Goal: Task Accomplishment & Management: Complete application form

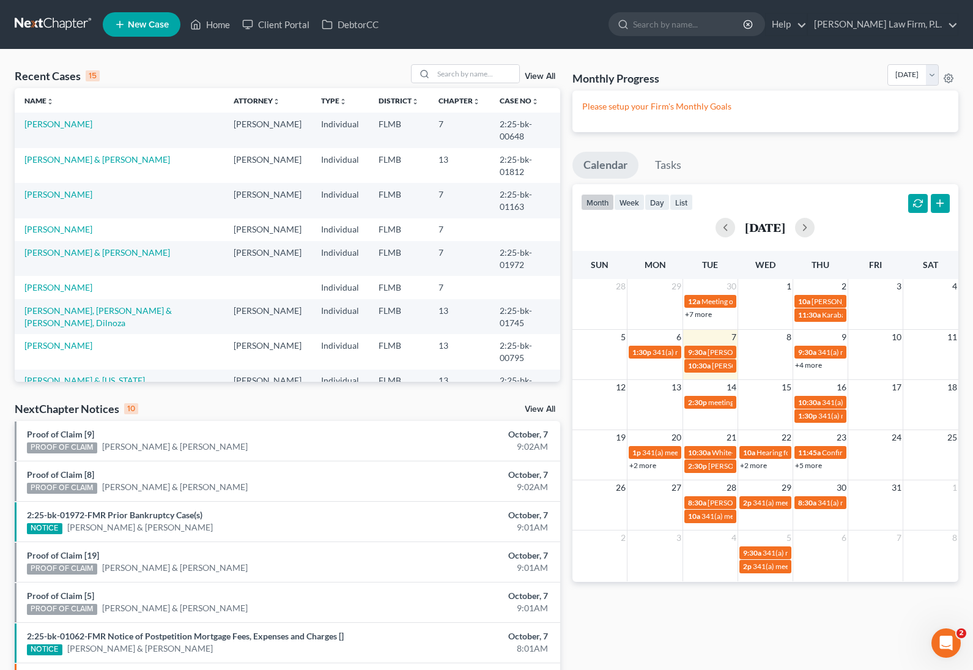
click at [121, 23] on icon at bounding box center [119, 24] width 11 height 15
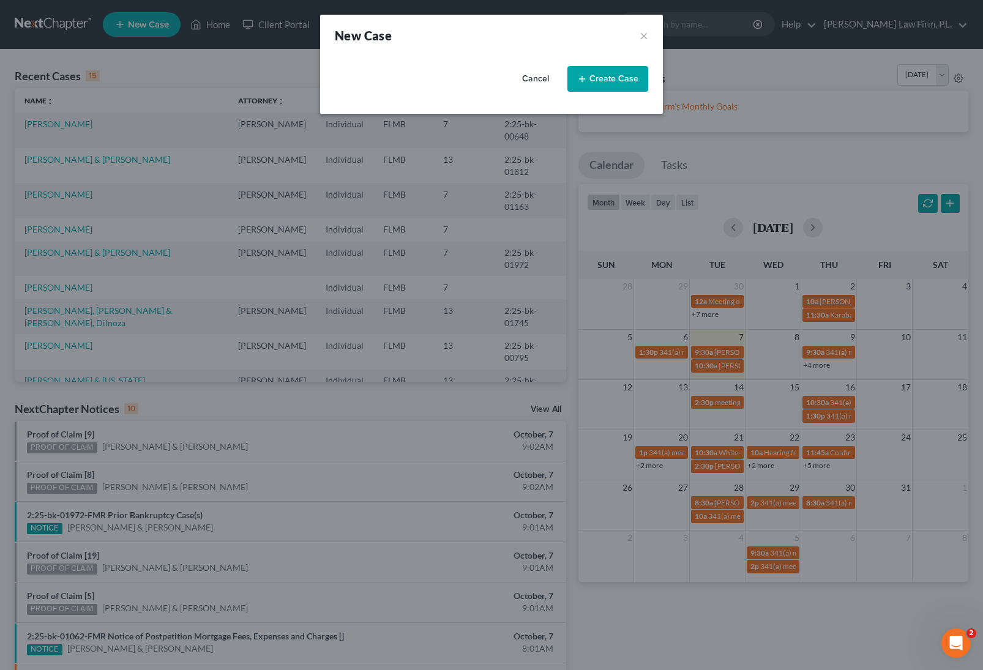
select select "15"
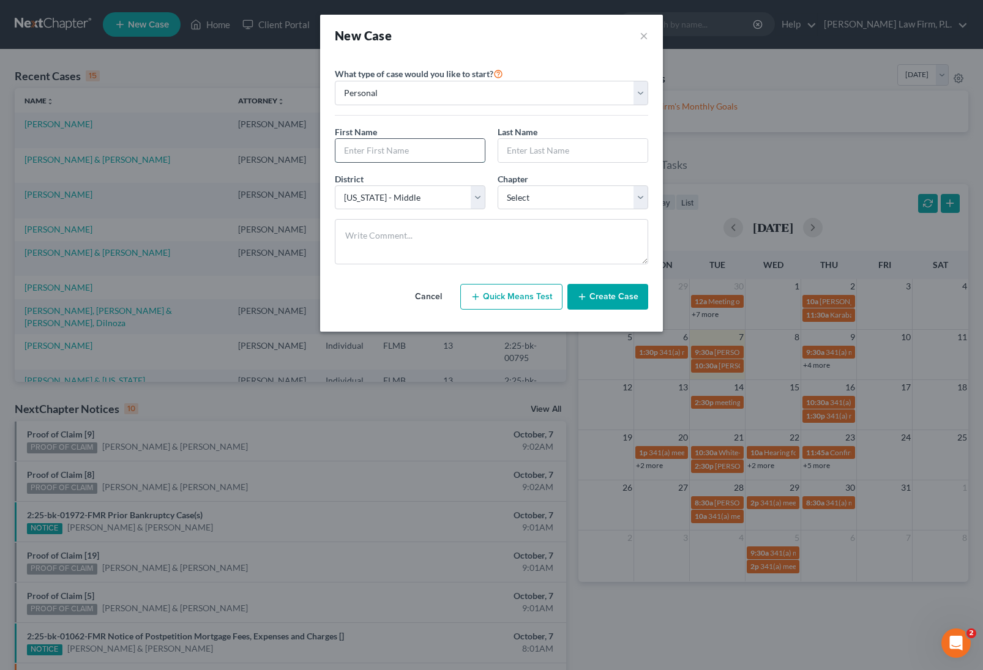
click at [401, 144] on input "text" at bounding box center [409, 150] width 149 height 23
type input "Bobby"
type input "Adkins"
click at [585, 194] on select "Select 7 11 12 13" at bounding box center [572, 197] width 151 height 24
select select "0"
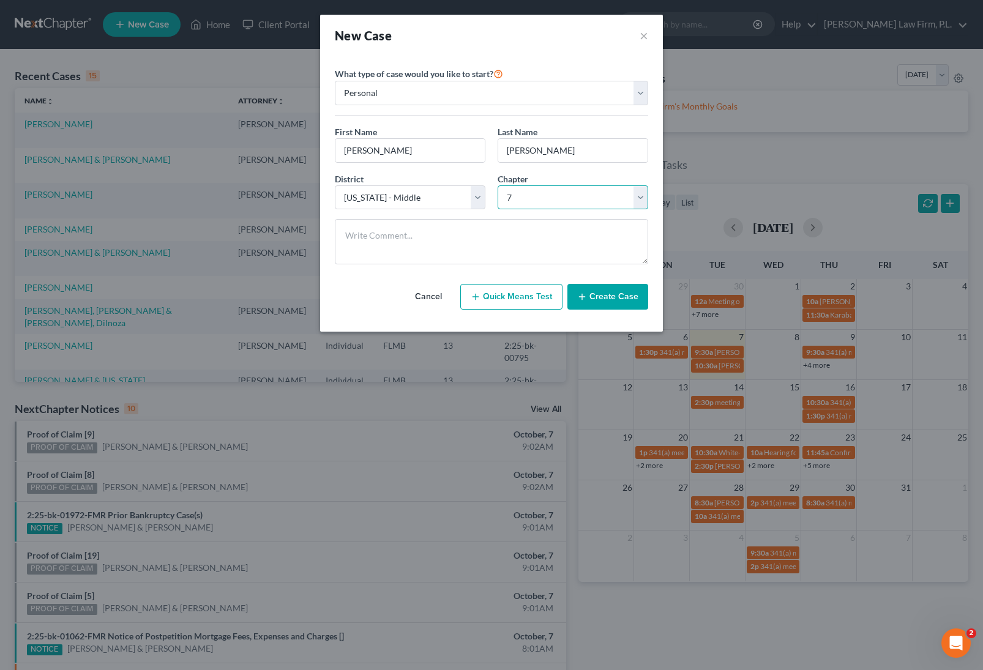
click at [497, 185] on select "Select 7 11 12 13" at bounding box center [572, 197] width 151 height 24
click at [620, 287] on button "Create Case" at bounding box center [607, 297] width 81 height 26
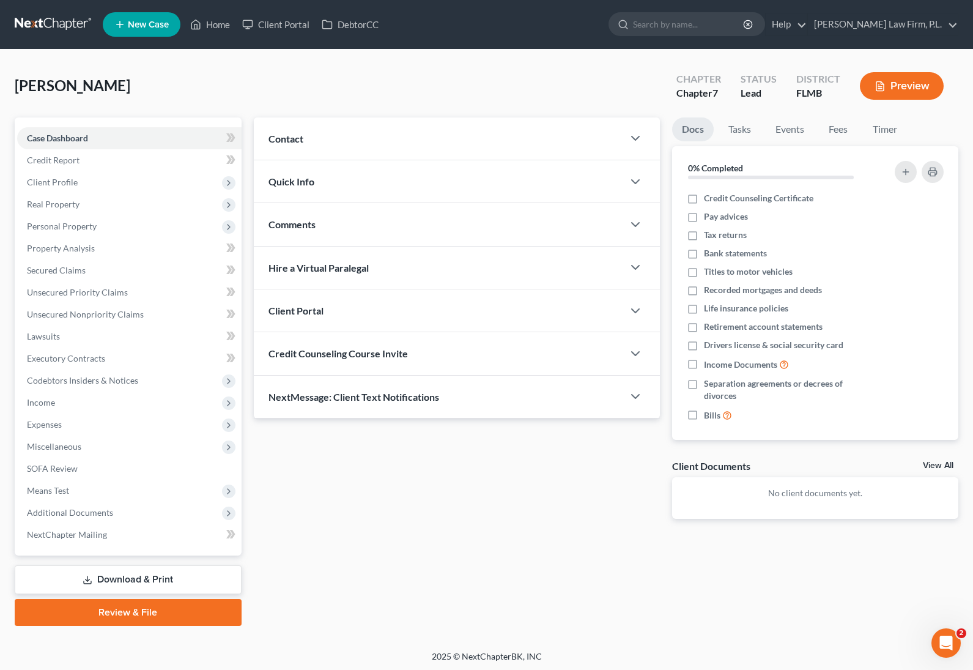
click at [344, 151] on div "Contact" at bounding box center [439, 138] width 370 height 42
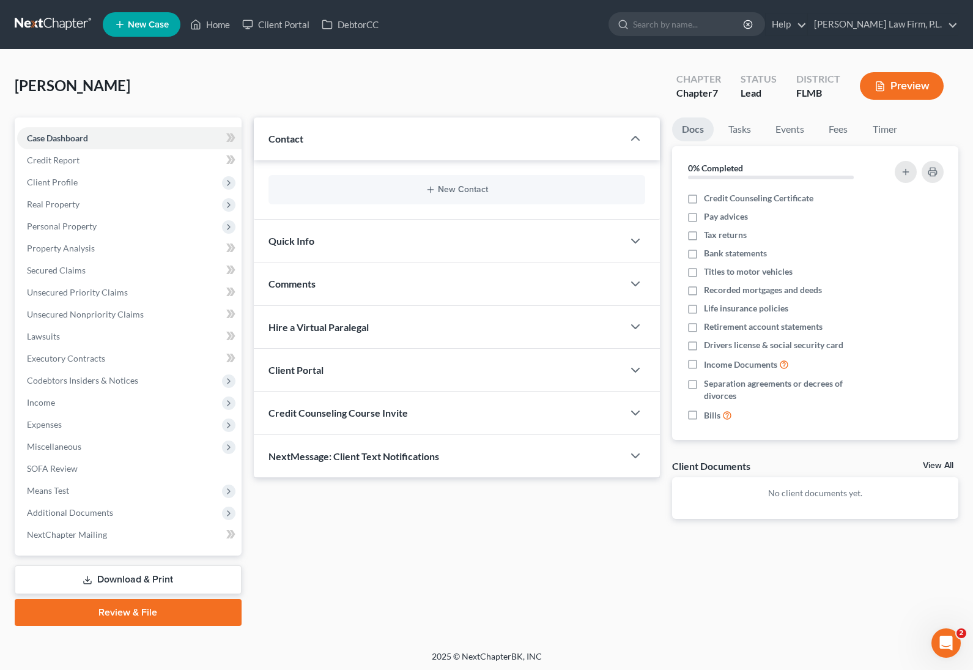
click at [508, 195] on div "New Contact" at bounding box center [457, 189] width 377 height 29
click at [478, 189] on button "New Contact" at bounding box center [456, 190] width 357 height 10
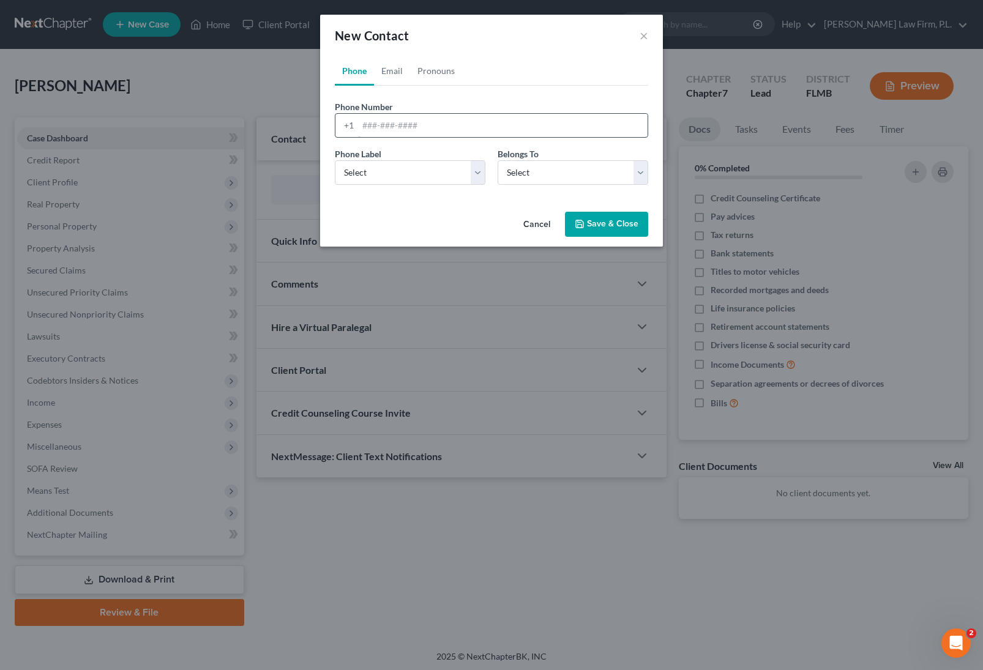
click at [437, 109] on div "Phone Number * +1" at bounding box center [491, 118] width 325 height 37
click at [434, 119] on input "tel" at bounding box center [502, 125] width 289 height 23
paste input "+1 (615) 506-2261"
type input "+1 (615) 506-2261"
click at [386, 180] on select "Select Mobile Home Work Other" at bounding box center [410, 172] width 151 height 24
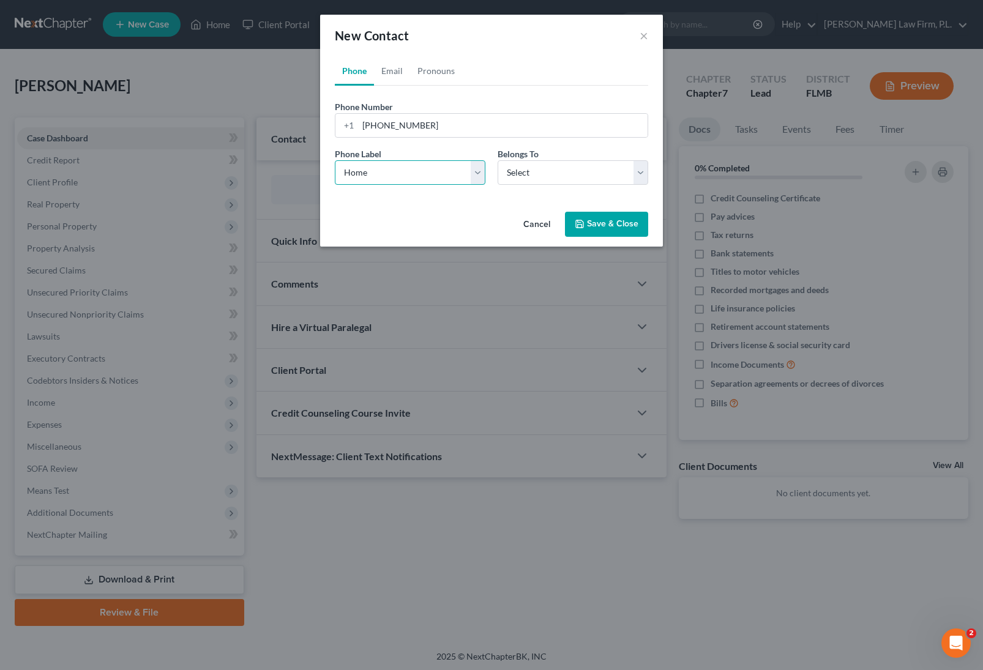
click at [335, 160] on select "Select Mobile Home Work Other" at bounding box center [410, 172] width 151 height 24
click at [396, 180] on select "Select Mobile Home Work Other" at bounding box center [410, 172] width 151 height 24
select select "0"
click at [335, 160] on select "Select Mobile Home Work Other" at bounding box center [410, 172] width 151 height 24
click at [534, 171] on select "Select Client Other" at bounding box center [572, 172] width 151 height 24
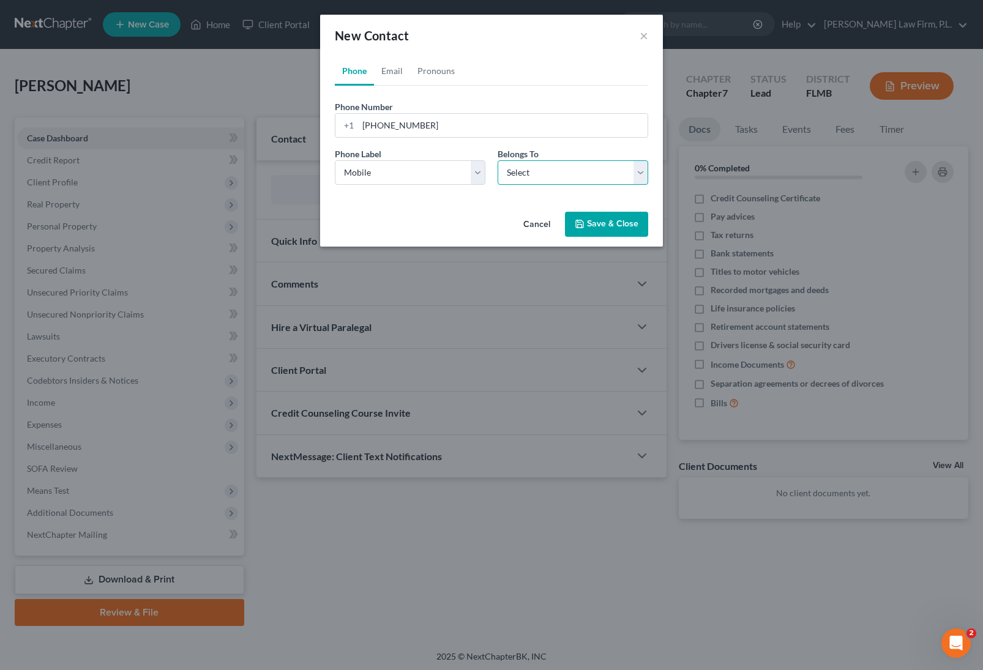
select select "0"
click at [497, 160] on select "Select Client Other" at bounding box center [572, 172] width 151 height 24
select select "0"
click at [392, 75] on link "Email" at bounding box center [392, 70] width 36 height 29
click at [445, 124] on input "email" at bounding box center [502, 125] width 289 height 23
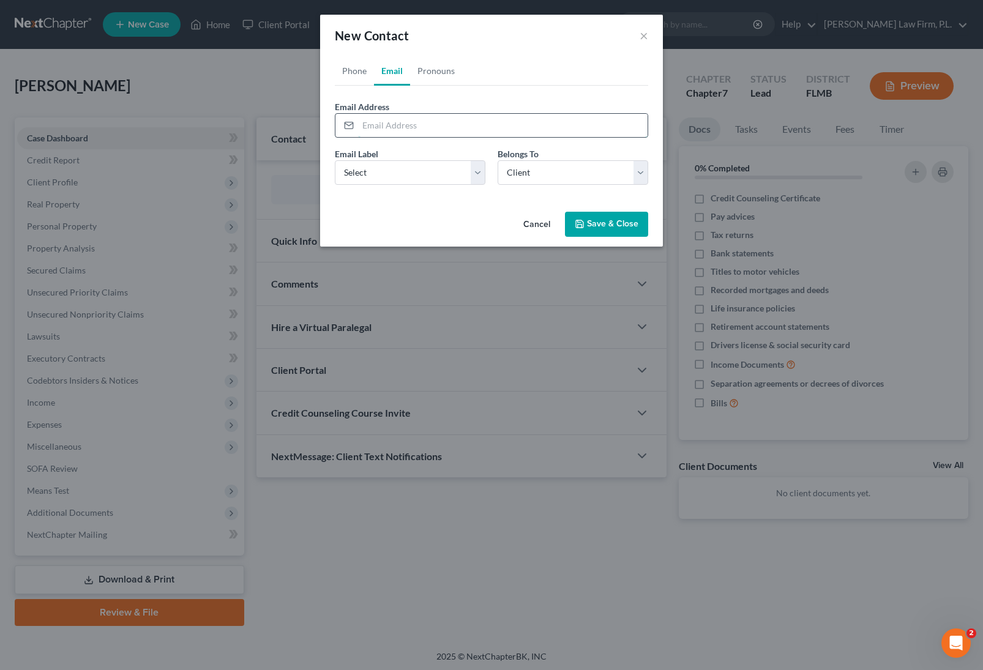
paste input "spoiltbratt13@aol.com"
type input "spoiltbratt13@aol.com"
click at [415, 180] on select "Select Home Work Other" at bounding box center [410, 172] width 151 height 24
select select "0"
click at [335, 160] on select "Select Home Work Other" at bounding box center [410, 172] width 151 height 24
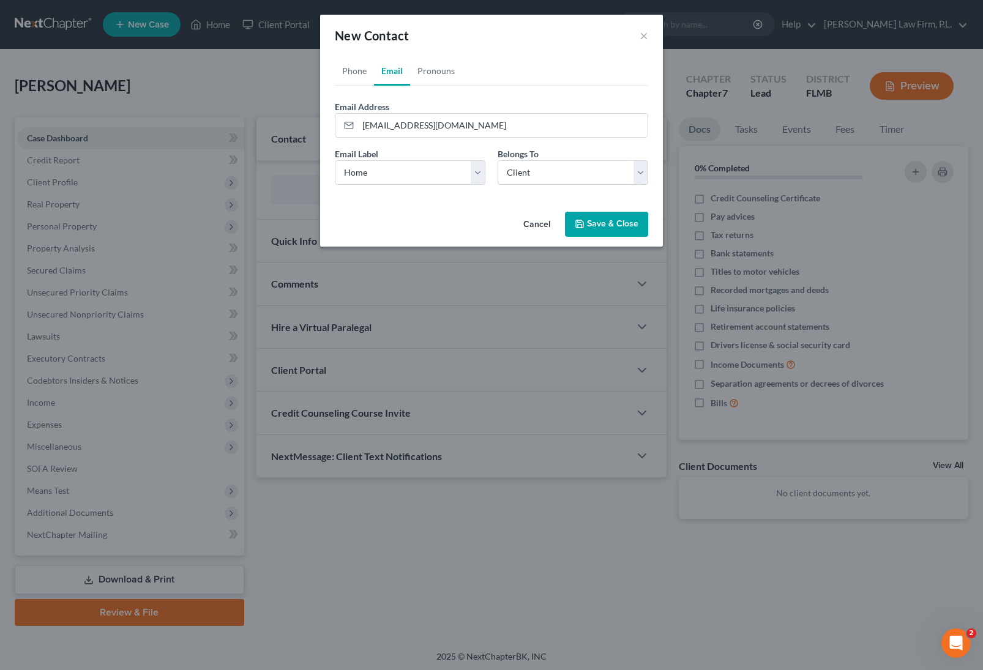
click at [618, 223] on button "Save & Close" at bounding box center [606, 225] width 83 height 26
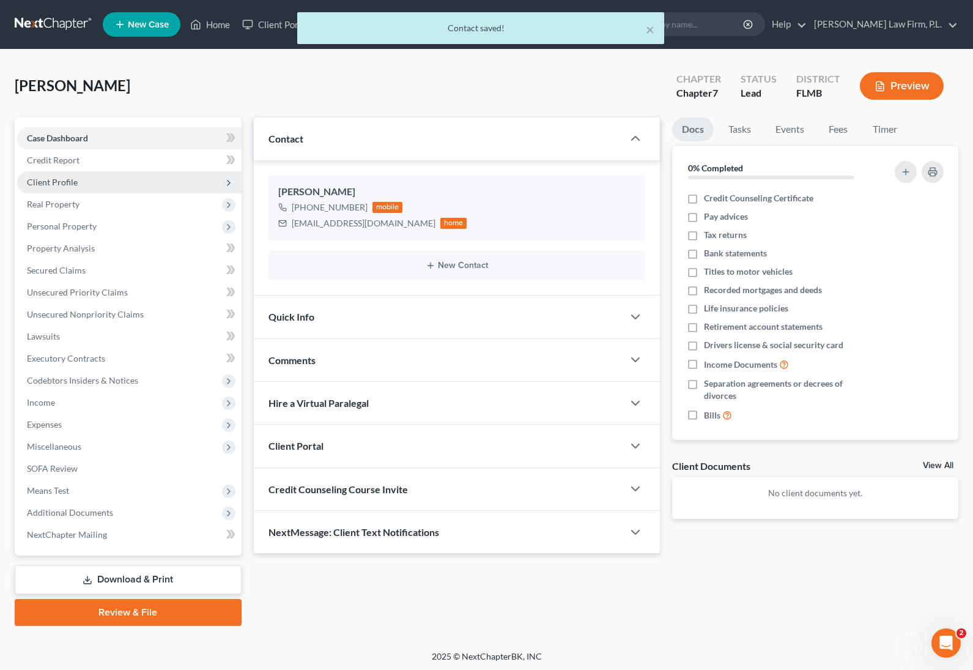
click at [97, 190] on span "Client Profile" at bounding box center [129, 182] width 225 height 22
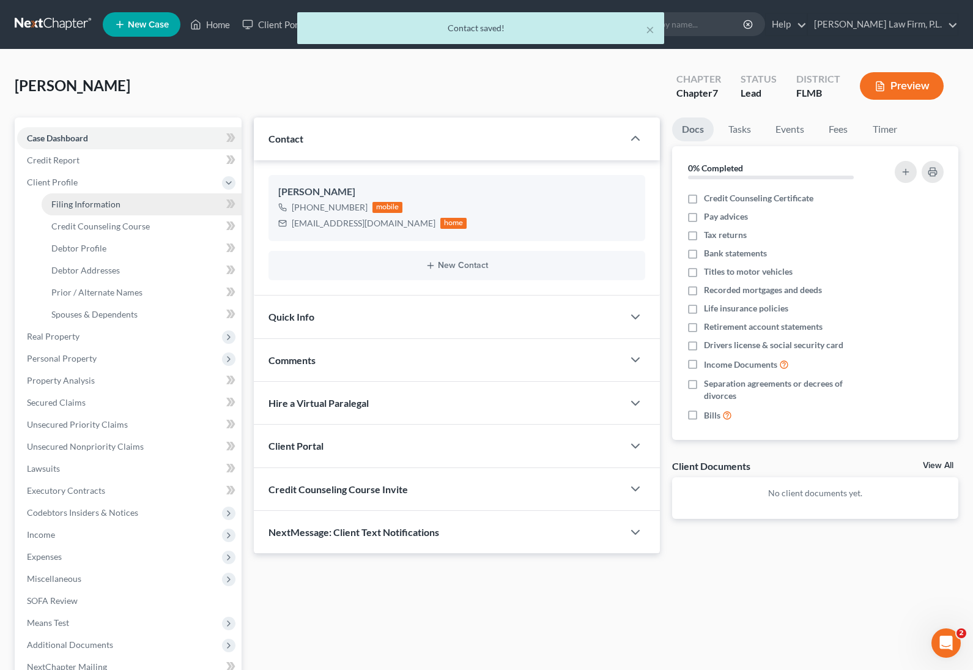
click at [113, 204] on span "Filing Information" at bounding box center [85, 204] width 69 height 10
select select "1"
select select "0"
select select "15"
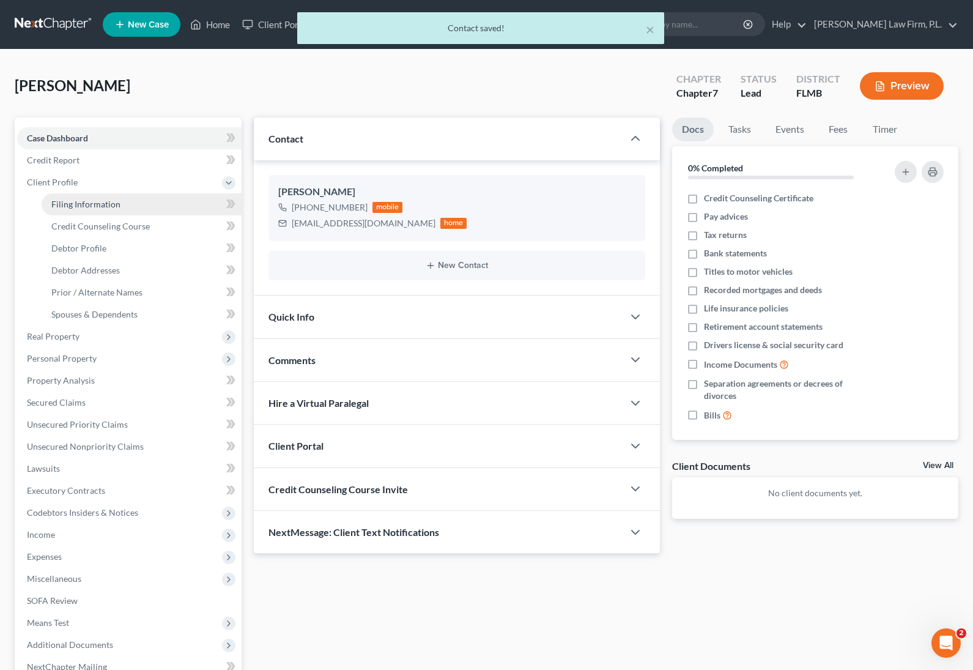
select select "9"
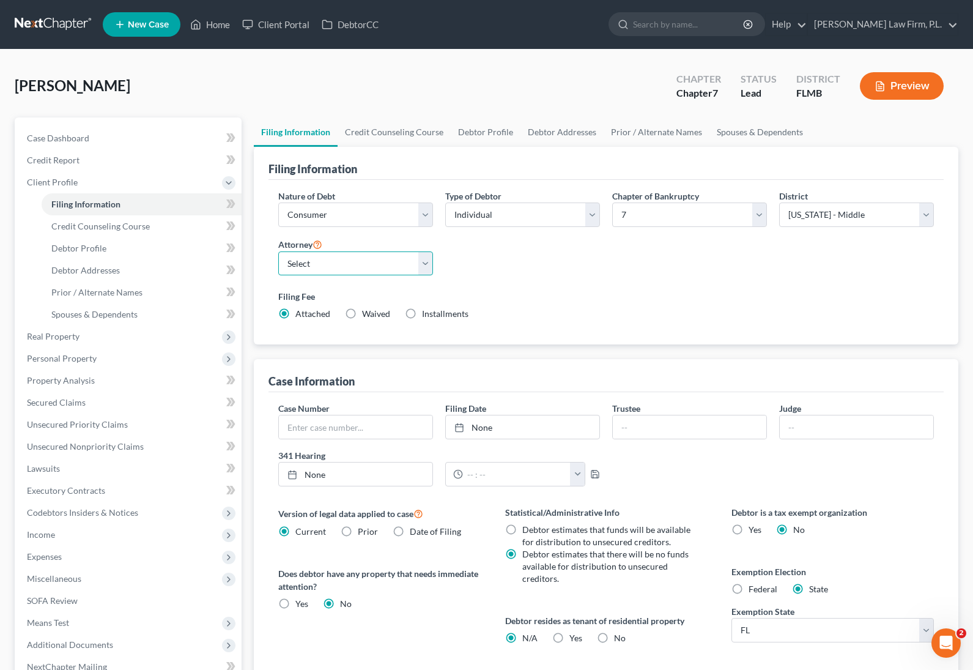
click at [355, 265] on select "Select Jonathan Bierfeld - FLMB Steven Martin - null" at bounding box center [355, 263] width 155 height 24
click at [278, 251] on select "Select Jonathan Bierfeld - FLMB Steven Martin - null" at bounding box center [355, 263] width 155 height 24
click at [344, 259] on select "Select Jonathan Bierfeld - FLMB Steven Martin - null" at bounding box center [355, 263] width 155 height 24
select select "0"
click at [278, 251] on select "Select Jonathan Bierfeld - FLMB Steven Martin - null" at bounding box center [355, 263] width 155 height 24
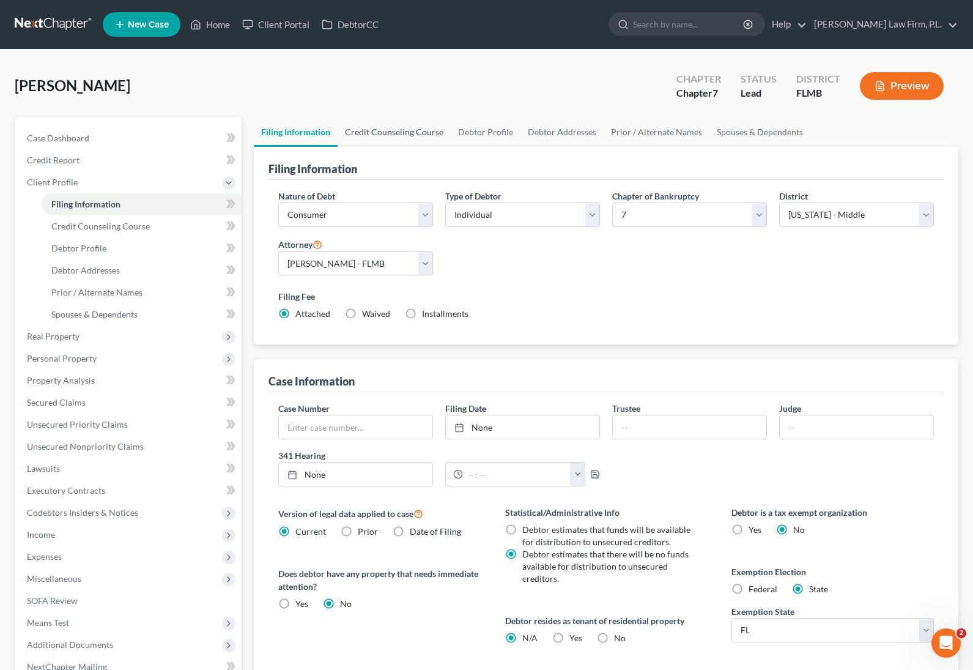
click at [379, 132] on link "Credit Counseling Course" at bounding box center [394, 131] width 113 height 29
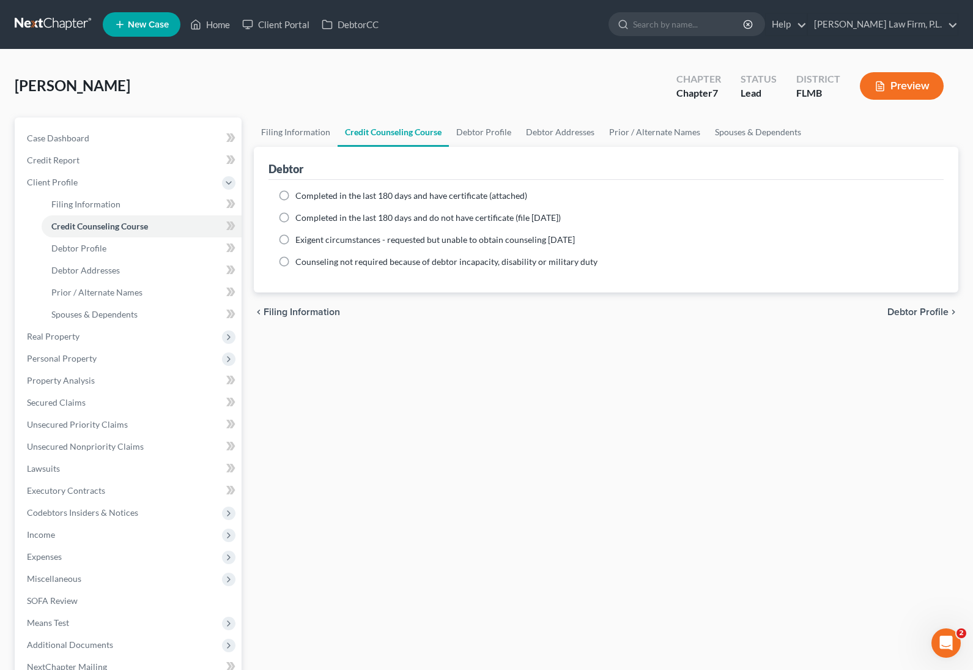
click at [296, 195] on label "Completed in the last 180 days and have certificate (attached)" at bounding box center [412, 196] width 232 height 12
click at [300, 195] on input "Completed in the last 180 days and have certificate (attached)" at bounding box center [304, 194] width 8 height 8
radio input "true"
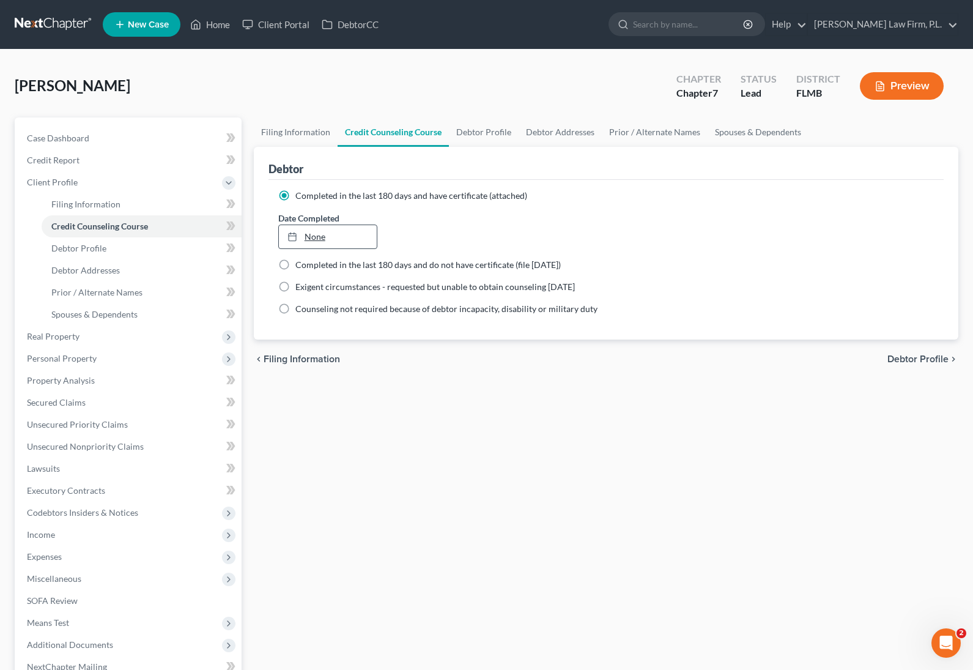
type input "10/7/2025"
click at [317, 236] on link "None" at bounding box center [328, 236] width 98 height 23
click at [475, 135] on link "Debtor Profile" at bounding box center [484, 131] width 70 height 29
select select "0"
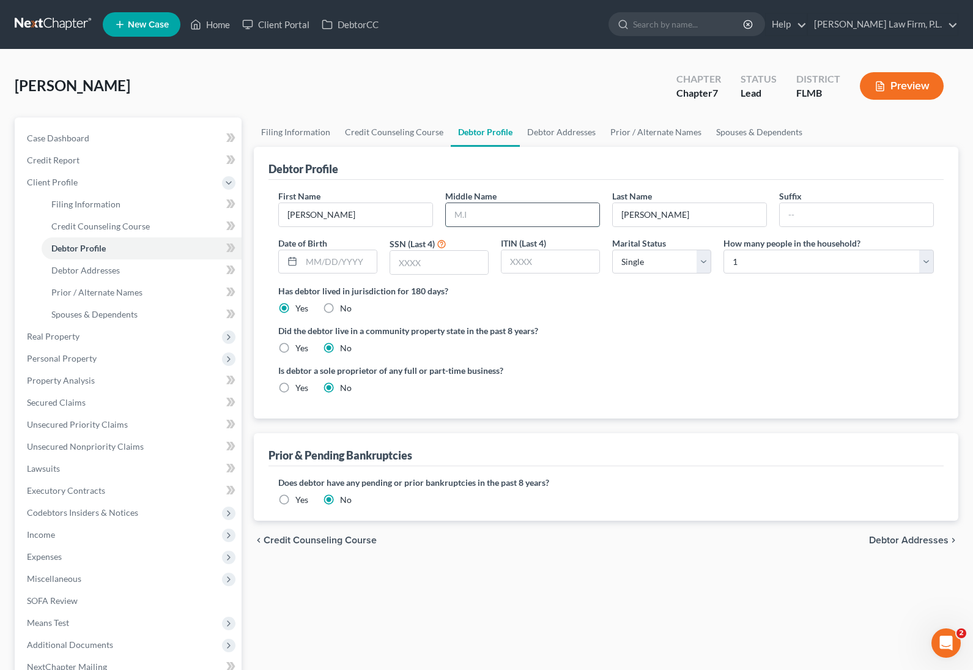
click at [494, 225] on input "text" at bounding box center [523, 214] width 154 height 23
type input "Ray"
click at [329, 268] on input "text" at bounding box center [339, 261] width 75 height 23
click at [314, 259] on input "05311975" at bounding box center [339, 261] width 75 height 23
click at [327, 261] on input "05/311975" at bounding box center [339, 261] width 75 height 23
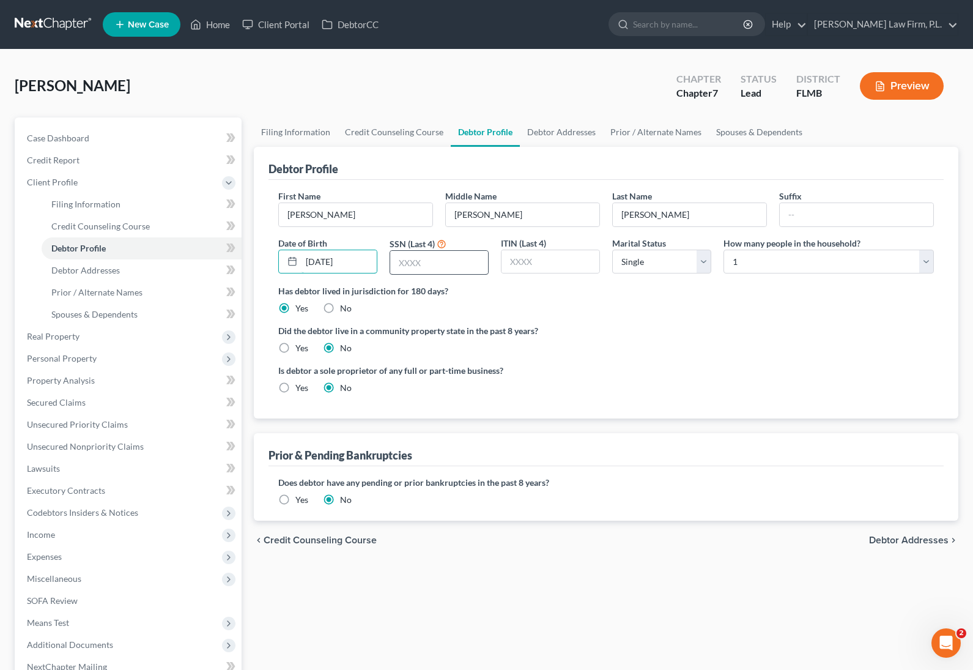
type input "05/31/1975"
click at [442, 264] on input "text" at bounding box center [439, 262] width 98 height 23
type input "7472"
click at [561, 136] on link "Debtor Addresses" at bounding box center [561, 131] width 83 height 29
select select "0"
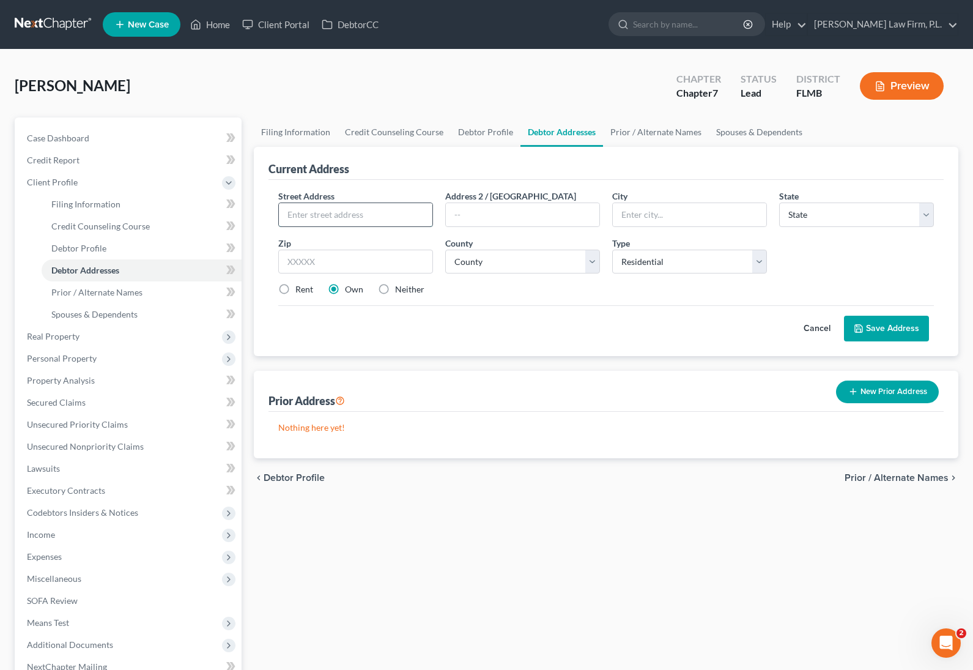
click at [376, 217] on input "text" at bounding box center [356, 214] width 154 height 23
type input "6140 Higgins Avenue"
click at [307, 263] on input "text" at bounding box center [355, 262] width 155 height 24
type input "33905"
type input "Fort Myers"
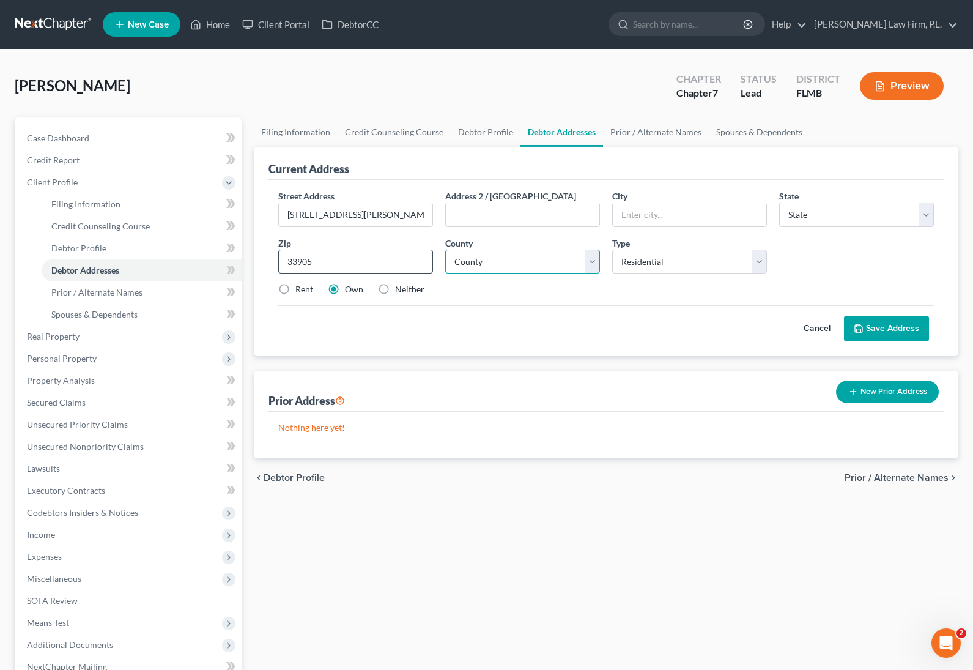
select select "9"
click at [650, 261] on select "Select Residential Mailing Rental Business" at bounding box center [689, 262] width 155 height 24
click at [539, 261] on select "County Alachua County Baker County Bay County Bradford County Brevard County Br…" at bounding box center [522, 262] width 155 height 24
select select "34"
click at [445, 250] on select "County Alachua County Baker County Bay County Bradford County Brevard County Br…" at bounding box center [522, 262] width 155 height 24
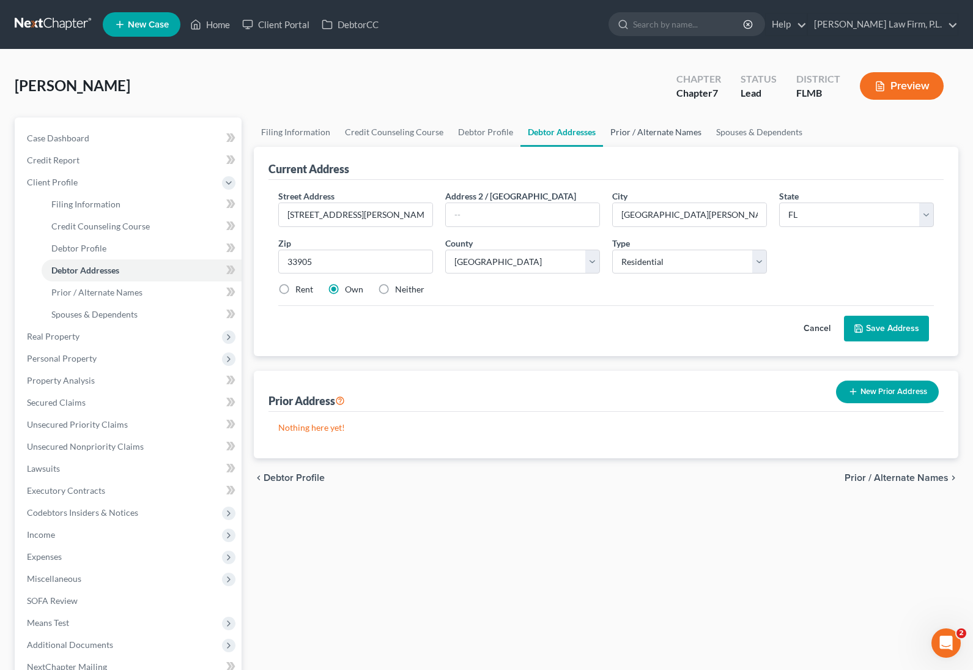
click at [621, 132] on link "Prior / Alternate Names" at bounding box center [656, 131] width 106 height 29
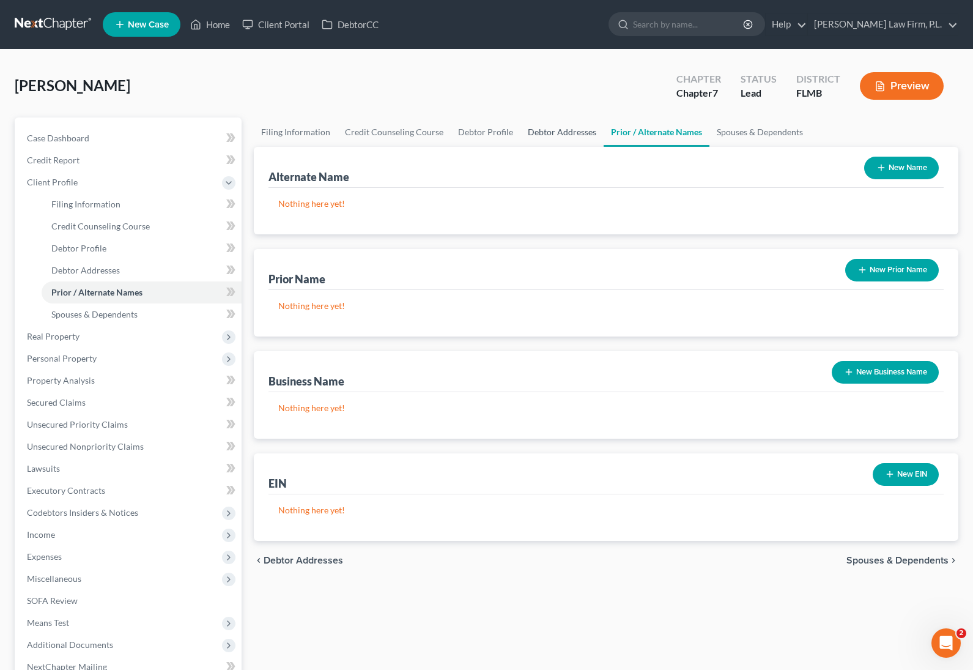
click at [532, 130] on link "Debtor Addresses" at bounding box center [562, 131] width 83 height 29
select select "0"
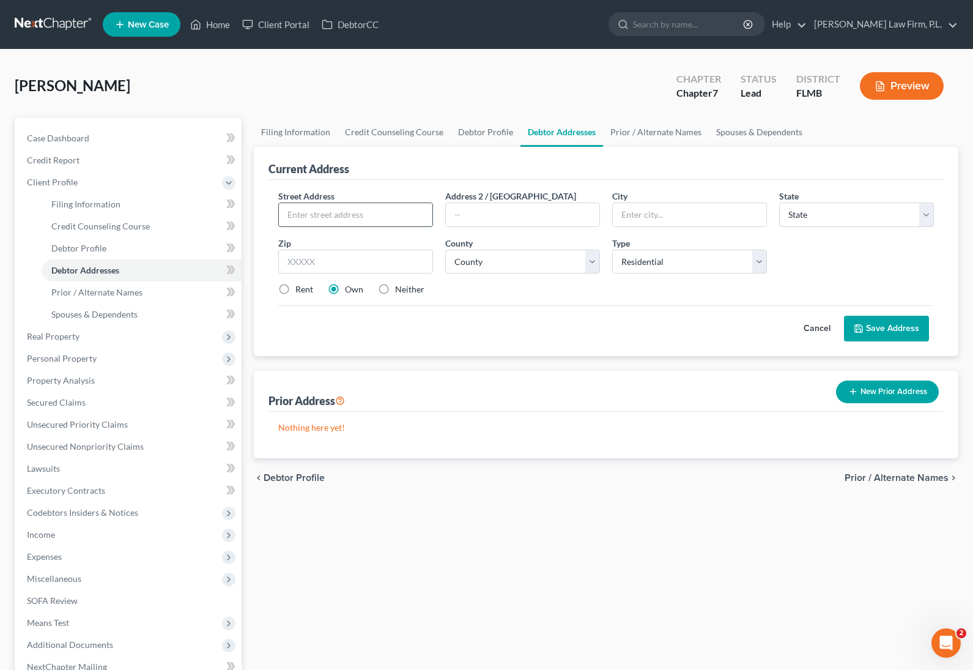
click at [349, 209] on input "text" at bounding box center [356, 214] width 154 height 23
type input "6140 Higgins Avenue"
click at [354, 258] on input "text" at bounding box center [355, 262] width 155 height 24
type input "33905"
type input "Fort Myers"
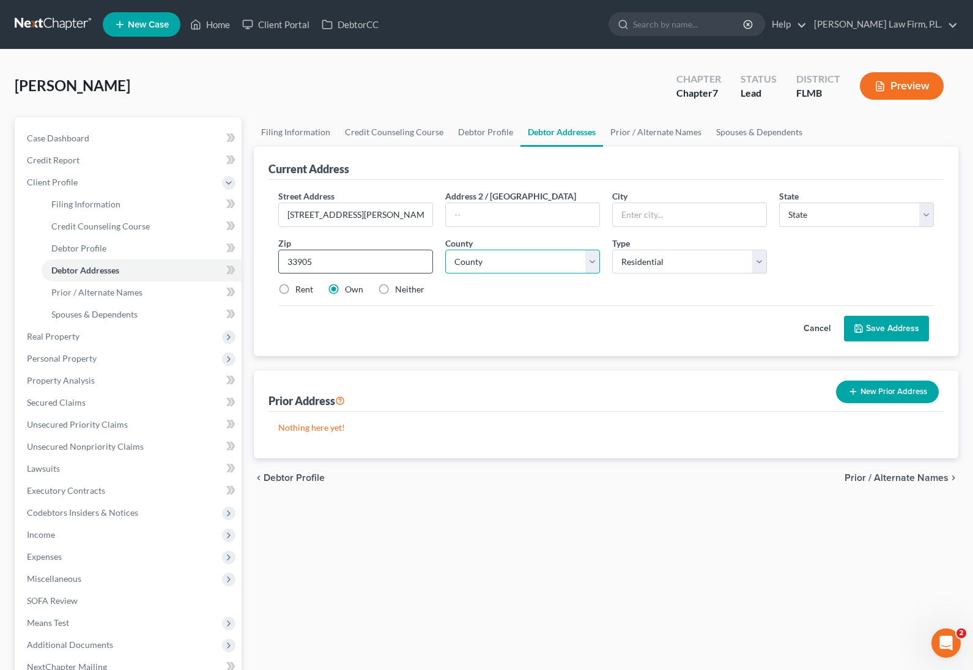
select select "9"
click at [498, 256] on select "County" at bounding box center [522, 262] width 155 height 24
select select "34"
click at [445, 250] on select "County Alachua County Baker County Bay County Bradford County Brevard County Br…" at bounding box center [522, 262] width 155 height 24
click at [890, 324] on button "Save Address" at bounding box center [886, 329] width 85 height 26
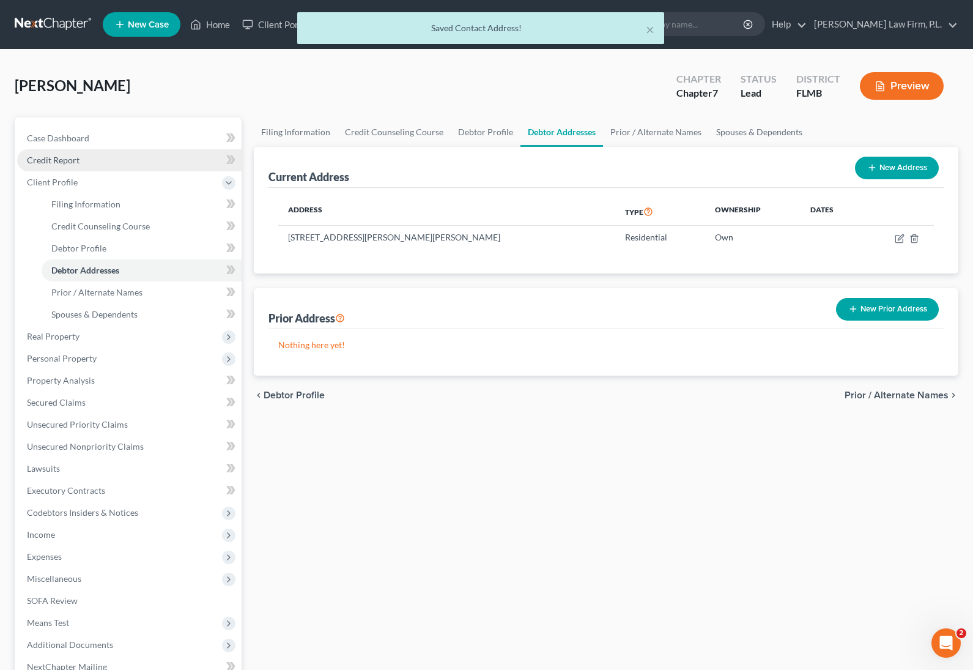
click at [104, 160] on link "Credit Report" at bounding box center [129, 160] width 225 height 22
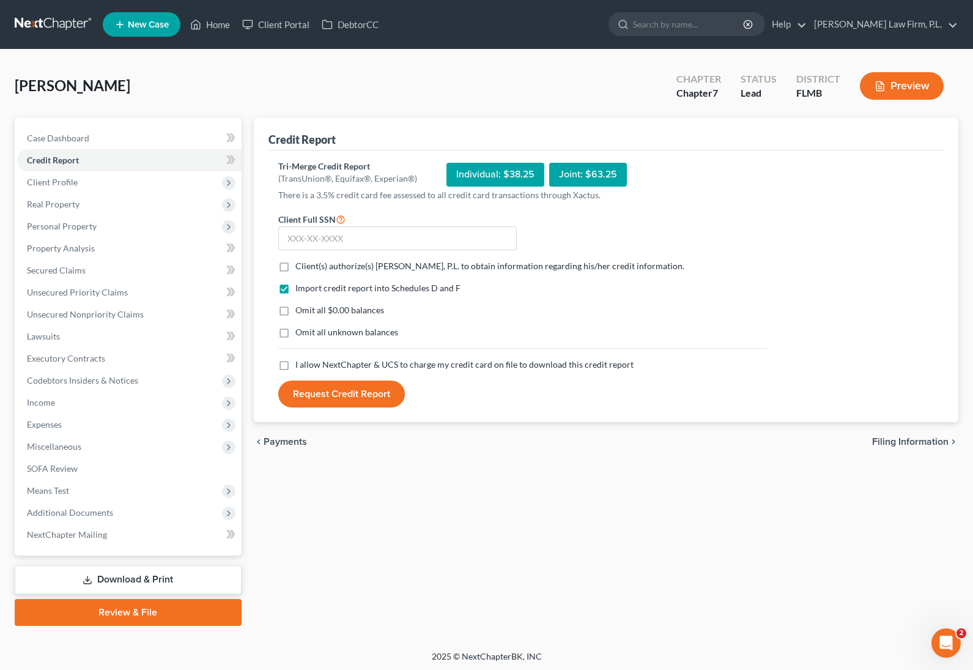
click at [296, 265] on label "Client(s) authorize(s) Martin Law Firm, P.L. to obtain information regarding hi…" at bounding box center [490, 266] width 389 height 12
click at [300, 265] on input "Client(s) authorize(s) Martin Law Firm, P.L. to obtain information regarding hi…" at bounding box center [304, 264] width 8 height 8
checkbox input "true"
click at [296, 366] on label "I allow NextChapter & UCS to charge my credit card on file to download this cre…" at bounding box center [465, 365] width 338 height 12
click at [300, 366] on input "I allow NextChapter & UCS to charge my credit card on file to download this cre…" at bounding box center [304, 363] width 8 height 8
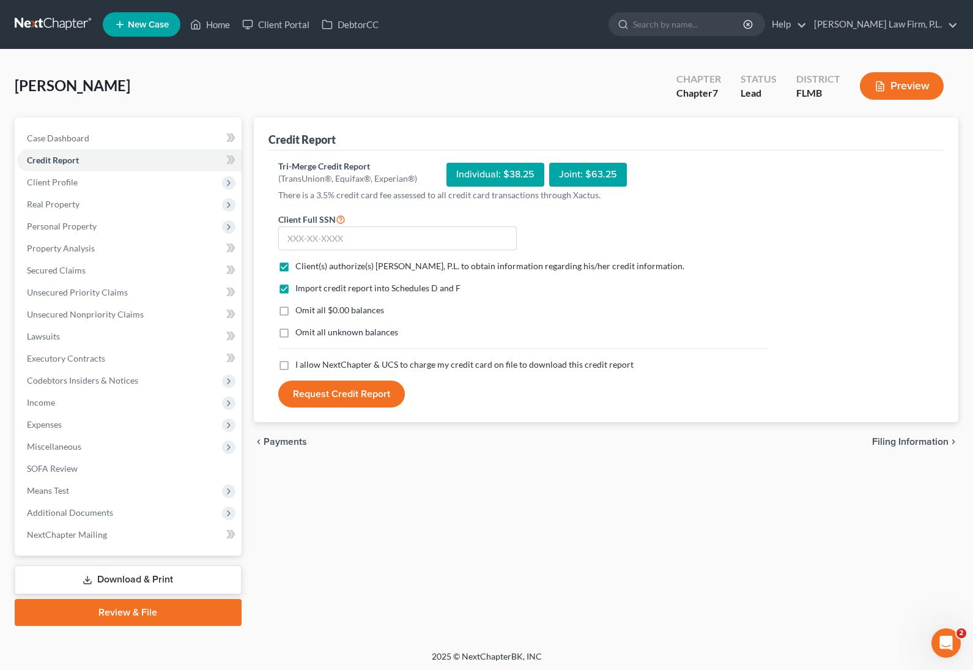
checkbox input "true"
click at [296, 333] on label "Omit all unknown balances" at bounding box center [347, 332] width 103 height 12
click at [300, 333] on input "Omit all unknown balances" at bounding box center [304, 330] width 8 height 8
click at [296, 331] on label "Omit all unknown balances" at bounding box center [347, 332] width 103 height 12
click at [300, 331] on input "Omit all unknown balances" at bounding box center [304, 330] width 8 height 8
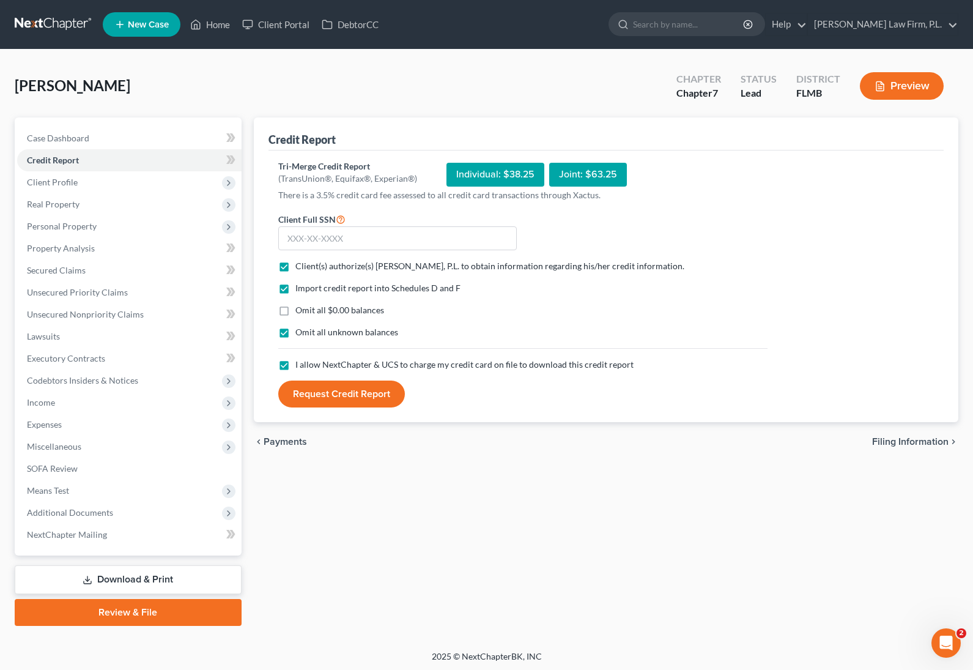
checkbox input "false"
click at [296, 308] on label "Omit all $0.00 balances" at bounding box center [340, 310] width 89 height 12
click at [300, 308] on input "Omit all $0.00 balances" at bounding box center [304, 308] width 8 height 8
drag, startPoint x: 283, startPoint y: 308, endPoint x: 282, endPoint y: 317, distance: 8.7
click at [296, 309] on label "Omit all $0.00 balances" at bounding box center [340, 310] width 89 height 12
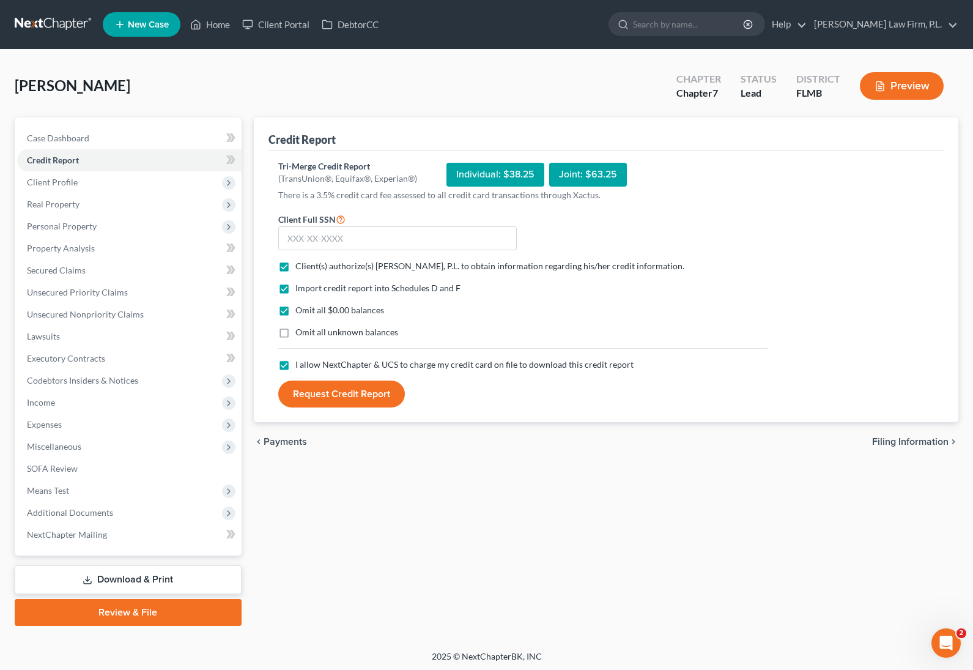
click at [300, 309] on input "Omit all $0.00 balances" at bounding box center [304, 308] width 8 height 8
click at [296, 313] on label "Omit all $0.00 balances" at bounding box center [340, 310] width 89 height 12
click at [300, 312] on input "Omit all $0.00 balances" at bounding box center [304, 308] width 8 height 8
click at [296, 314] on label "Omit all $0.00 balances" at bounding box center [340, 310] width 89 height 12
click at [300, 312] on input "Omit all $0.00 balances" at bounding box center [304, 308] width 8 height 8
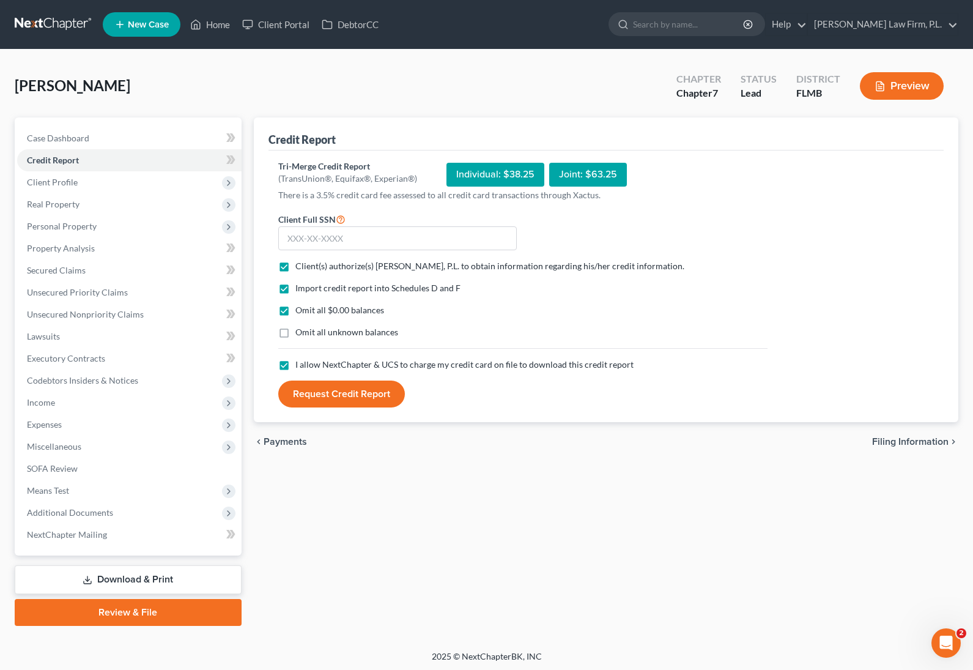
checkbox input "false"
click at [296, 336] on label "Omit all unknown balances" at bounding box center [347, 332] width 103 height 12
click at [300, 334] on input "Omit all unknown balances" at bounding box center [304, 330] width 8 height 8
checkbox input "true"
click at [308, 238] on input "text" at bounding box center [397, 238] width 239 height 24
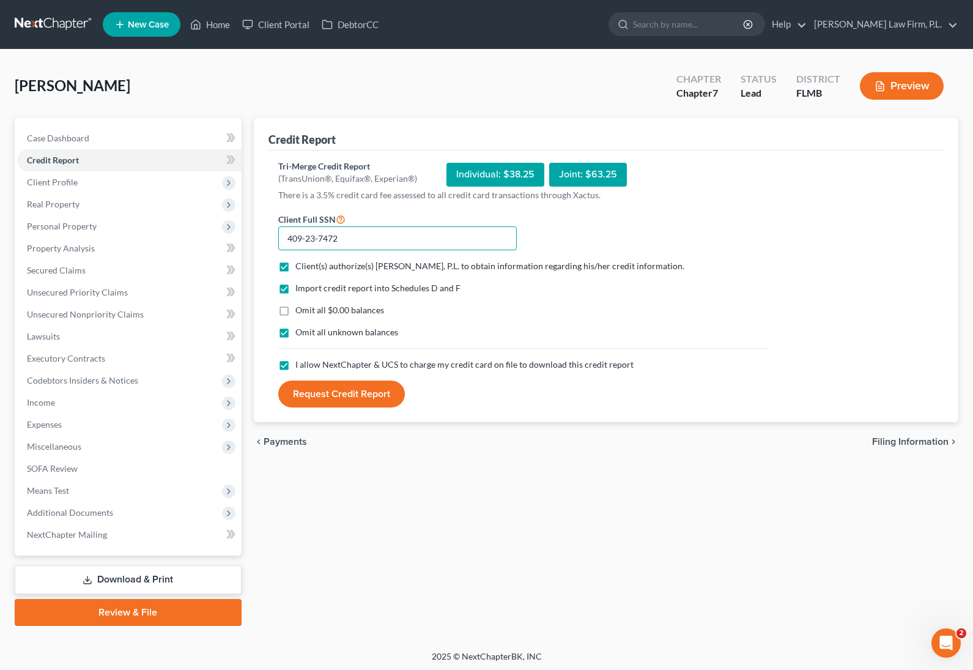
type input "409-23-7472"
click at [370, 400] on button "Request Credit Report" at bounding box center [341, 394] width 127 height 27
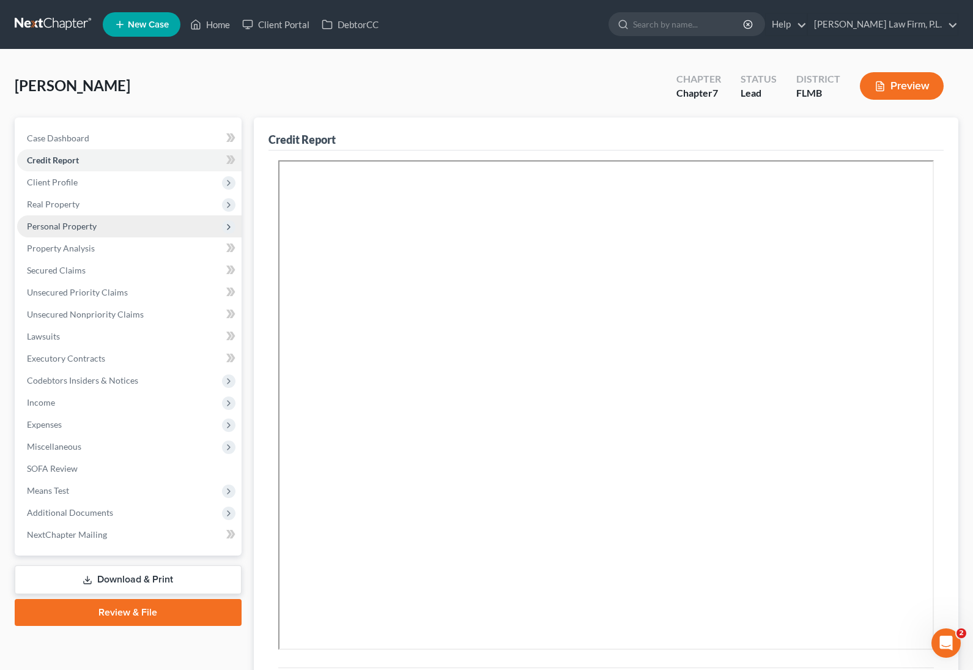
click at [85, 215] on span "Personal Property" at bounding box center [129, 226] width 225 height 22
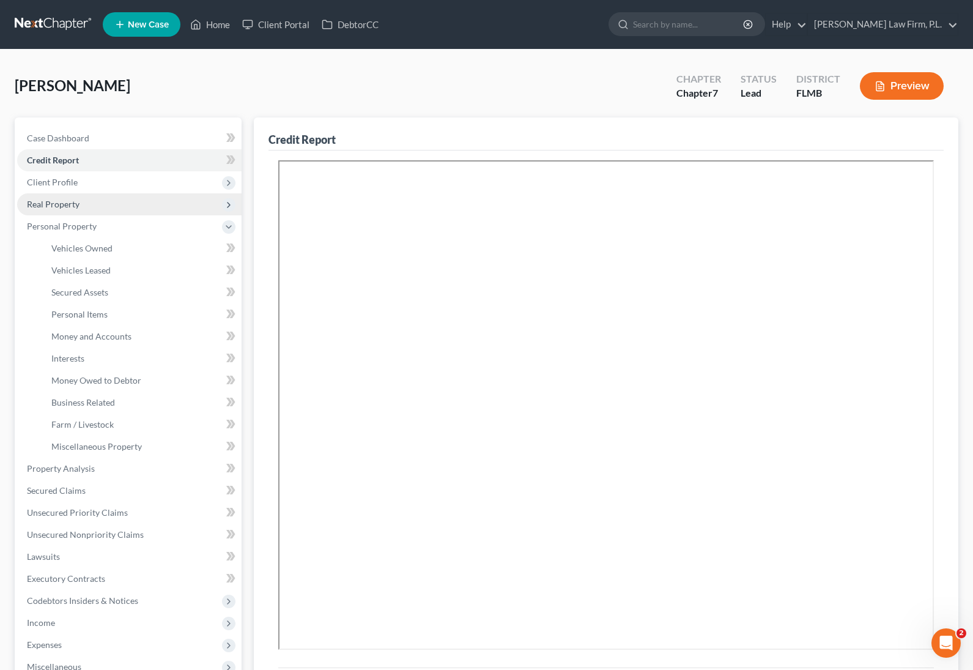
click at [89, 204] on span "Real Property" at bounding box center [129, 204] width 225 height 22
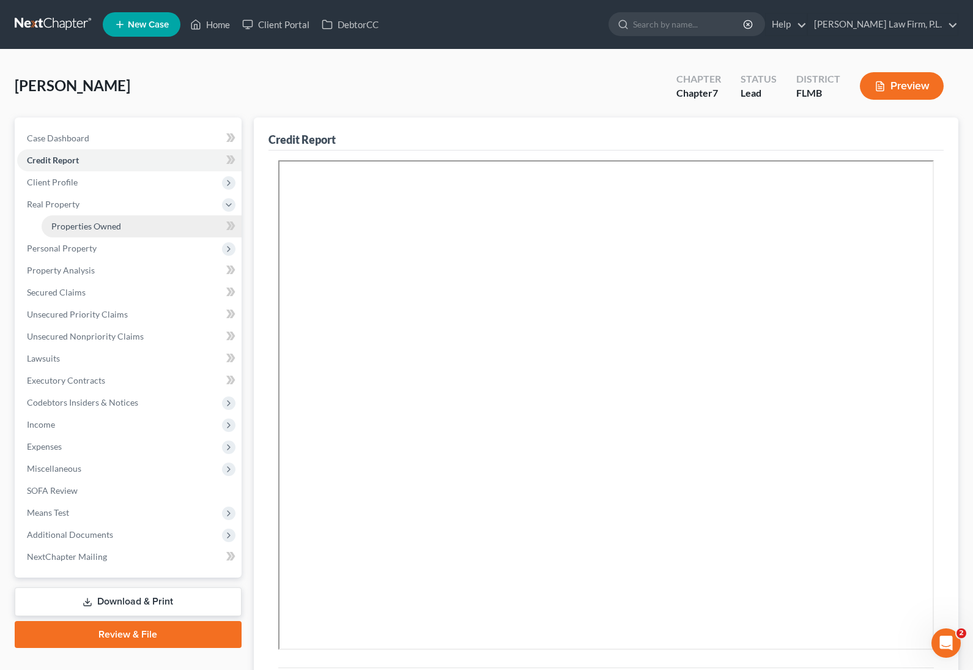
click at [138, 218] on link "Properties Owned" at bounding box center [142, 226] width 200 height 22
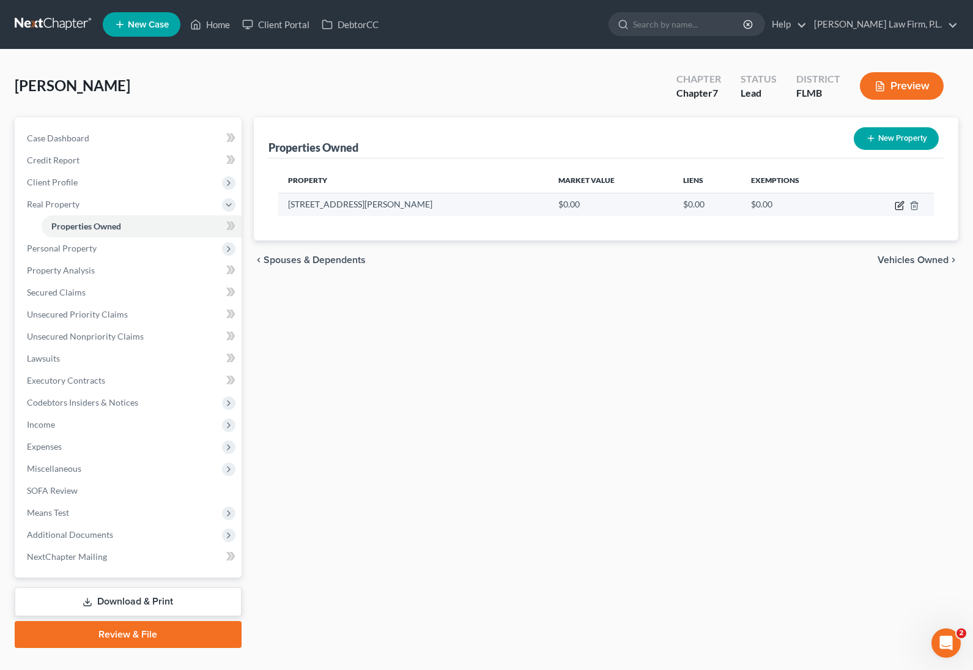
click at [898, 206] on icon "button" at bounding box center [901, 204] width 6 height 6
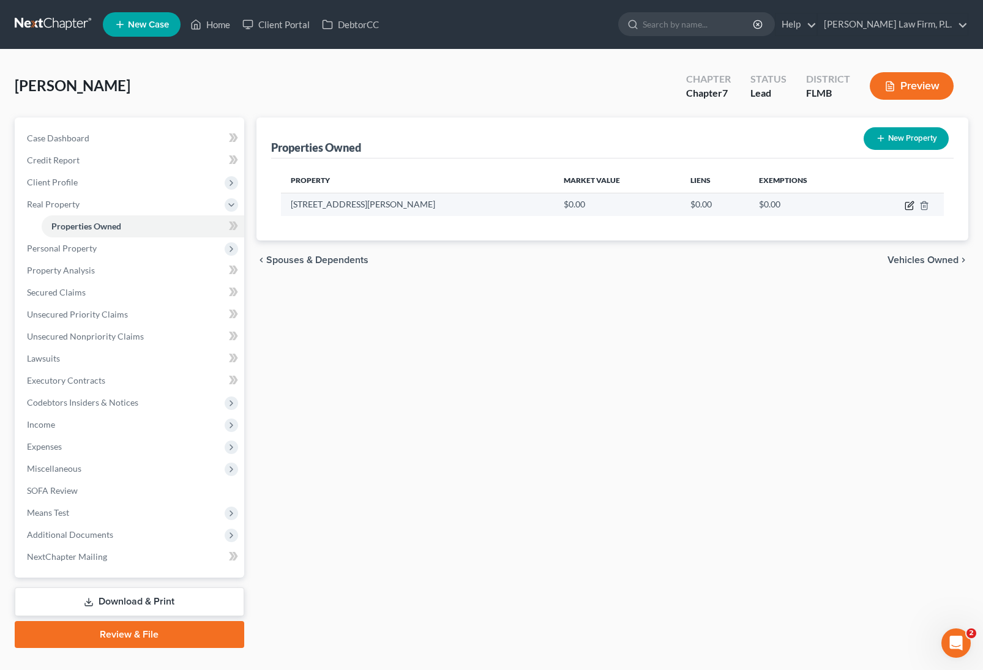
select select "9"
select select "34"
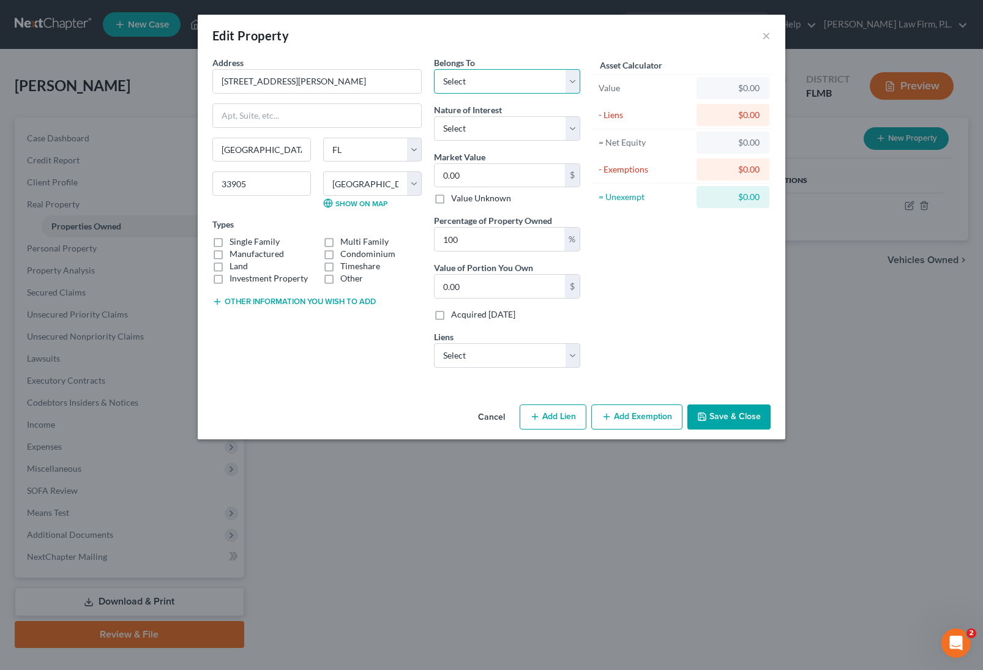
click at [488, 77] on select "Select Debtor 1 Only Debtor 2 Only Debtor 1 And Debtor 2 Only At Least One Of T…" at bounding box center [507, 81] width 146 height 24
select select "0"
click at [434, 69] on select "Select Debtor 1 Only Debtor 2 Only Debtor 1 And Debtor 2 Only At Least One Of T…" at bounding box center [507, 81] width 146 height 24
click at [229, 237] on label "Single Family" at bounding box center [254, 242] width 50 height 12
click at [234, 237] on input "Single Family" at bounding box center [238, 240] width 8 height 8
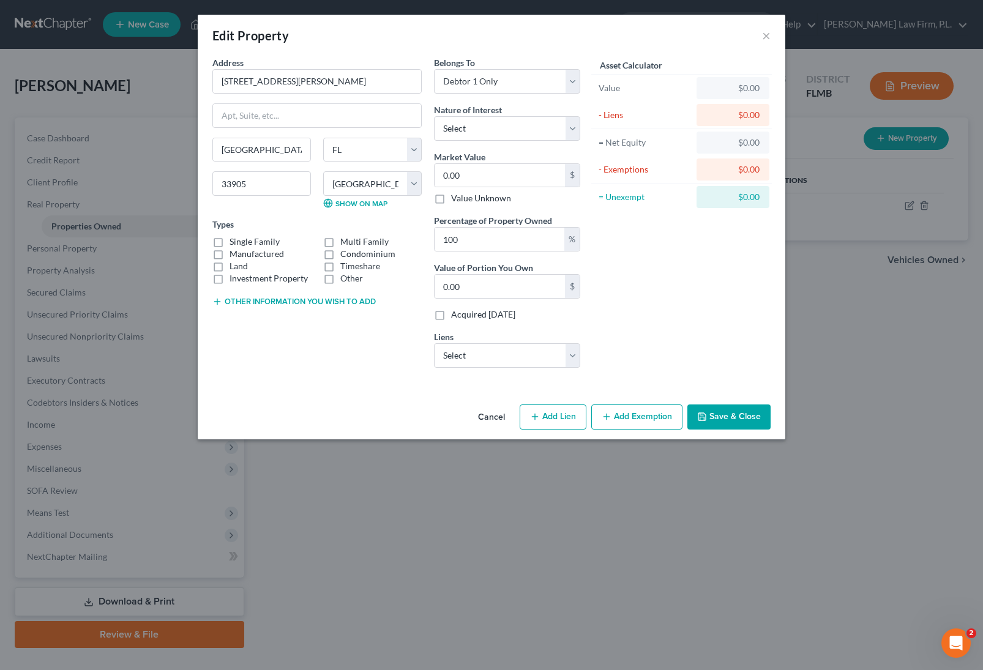
checkbox input "true"
click at [500, 362] on select "Select Essex Mortga - $296,917.00 Kubota Cred - $754.00 Conn's Serv - $0.00 Ess…" at bounding box center [507, 355] width 146 height 24
select select "0"
click at [434, 343] on select "Select Essex Mortga - $296,917.00 Kubota Cred - $754.00 Conn's Serv - $0.00 Ess…" at bounding box center [507, 355] width 146 height 24
select select
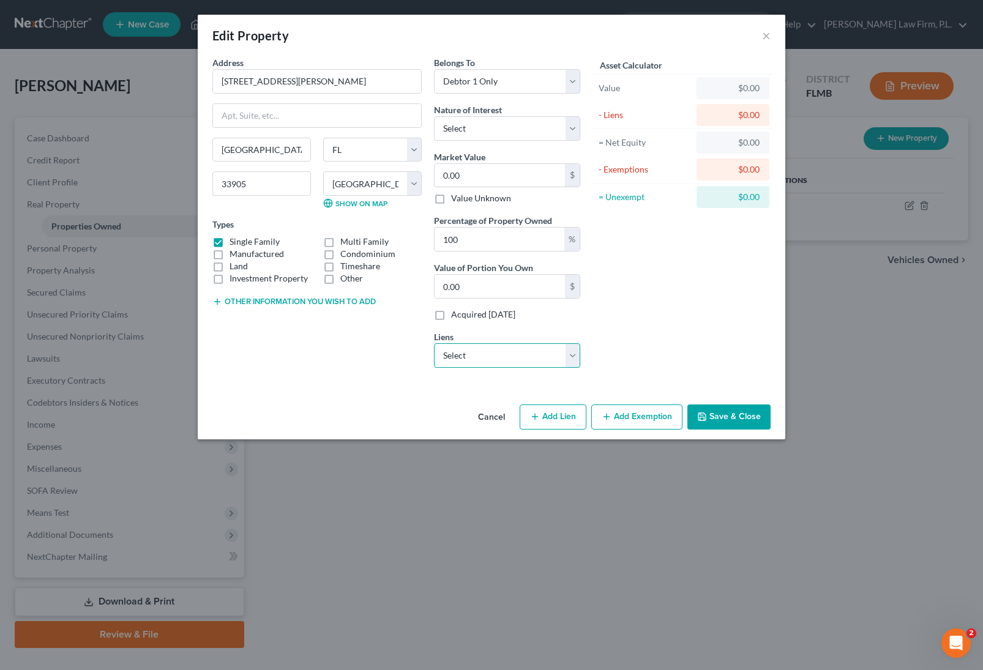
select select "9"
select select "0"
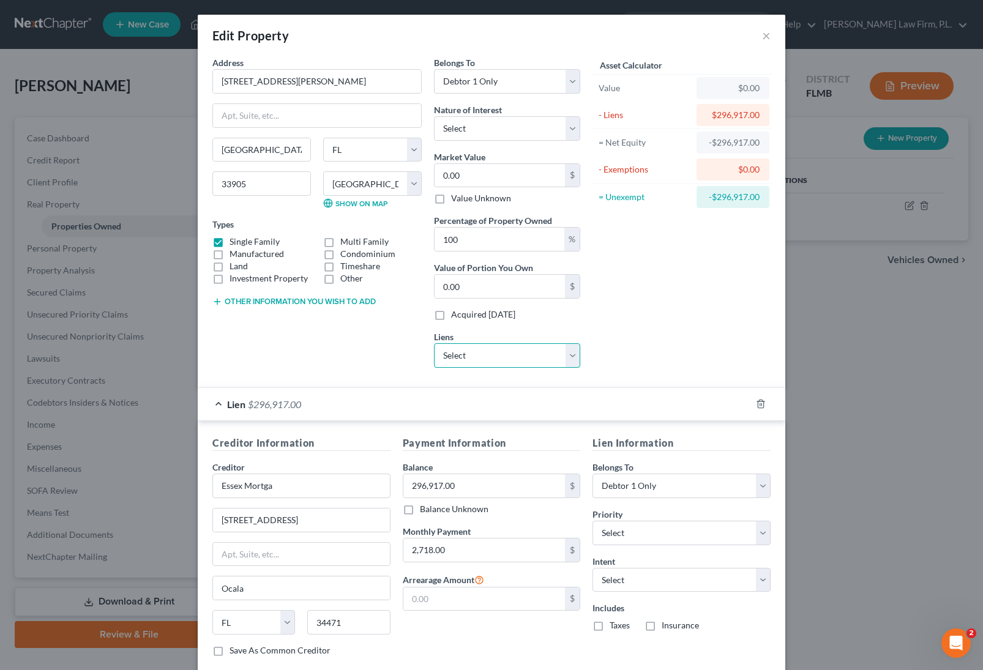
scroll to position [73, 0]
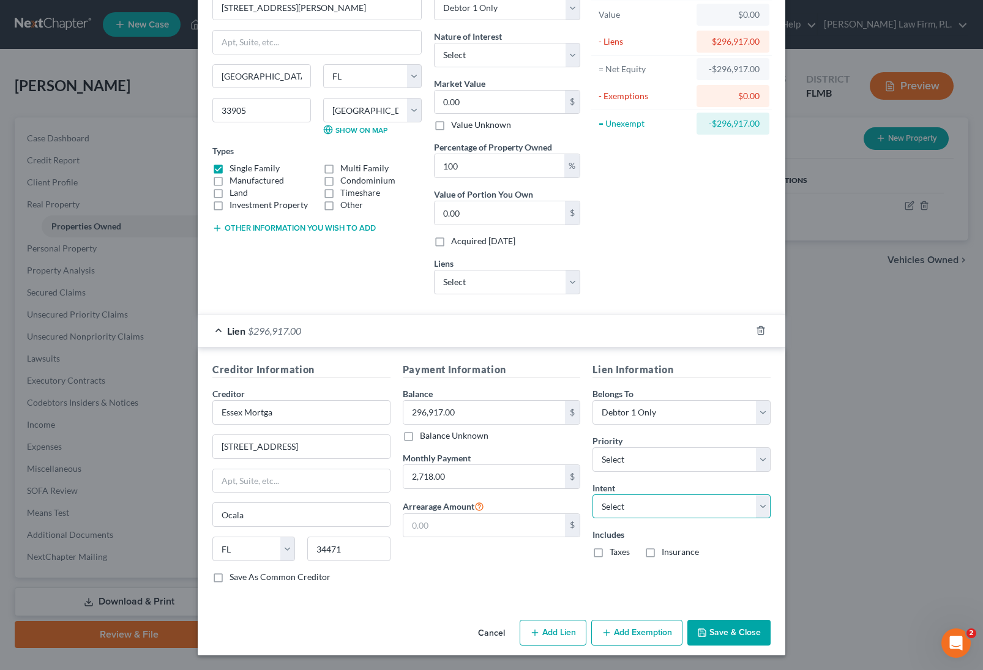
click at [650, 504] on select "Select Surrender Redeem Reaffirm Avoid Other" at bounding box center [681, 506] width 178 height 24
select select "2"
click at [592, 494] on select "Select Surrender Redeem Reaffirm Avoid Other" at bounding box center [681, 506] width 178 height 24
click at [662, 455] on select "Select 1st 2nd 3rd 4th 5th 6th 7th 8th 9th 10th 11th 12th 13th 14th 15th 16th 1…" at bounding box center [681, 459] width 178 height 24
select select "0"
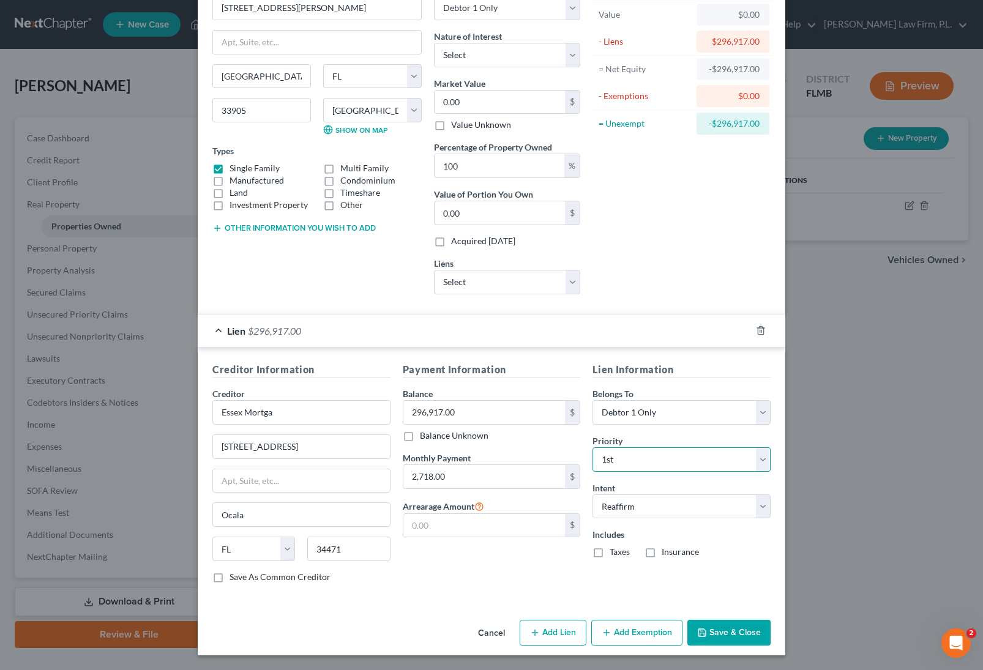
click at [592, 447] on select "Select 1st 2nd 3rd 4th 5th 6th 7th 8th 9th 10th 11th 12th 13th 14th 15th 16th 1…" at bounding box center [681, 459] width 178 height 24
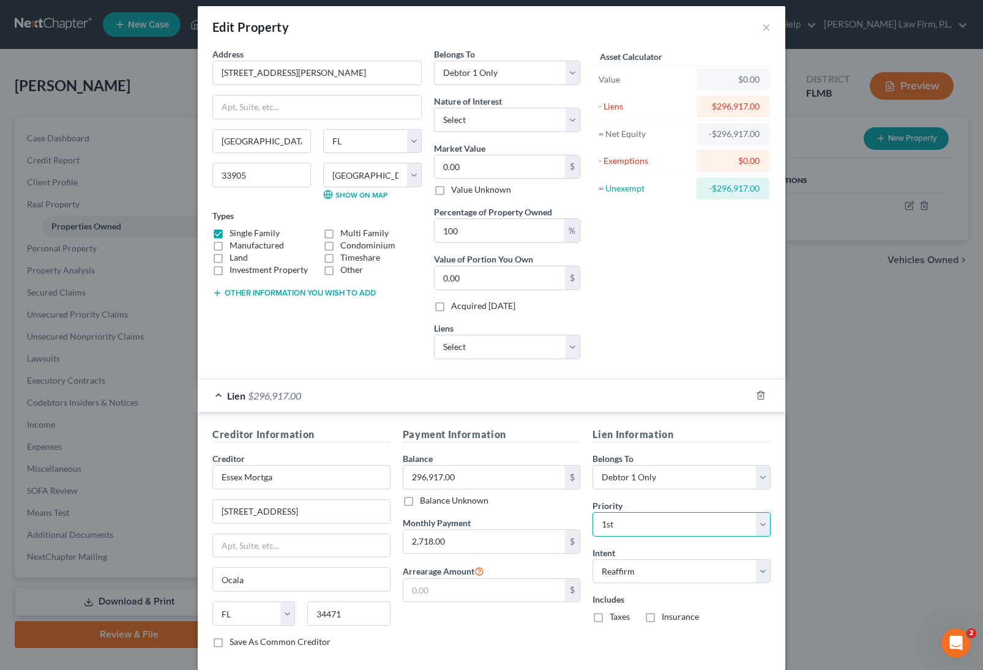
scroll to position [0, 0]
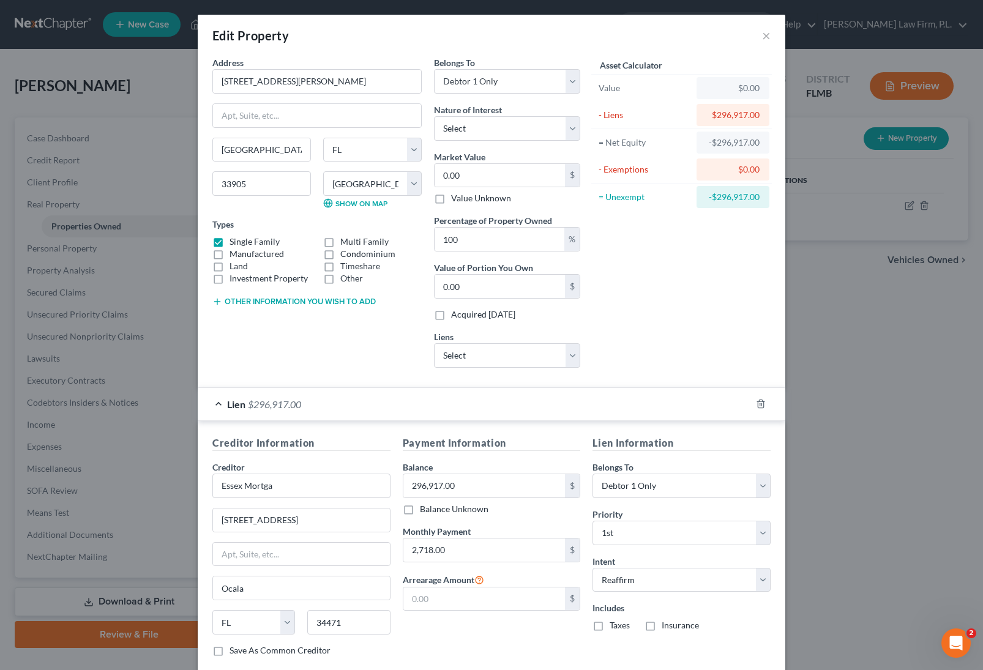
click at [268, 296] on div "Other information you wish to add" at bounding box center [316, 300] width 209 height 12
click at [272, 302] on button "Other information you wish to add" at bounding box center [293, 302] width 163 height 10
click at [273, 319] on textarea at bounding box center [316, 329] width 209 height 45
type textarea "(Debtor's Homestead) Tax Appraiser Value"
click at [486, 174] on input "0.00" at bounding box center [499, 175] width 130 height 23
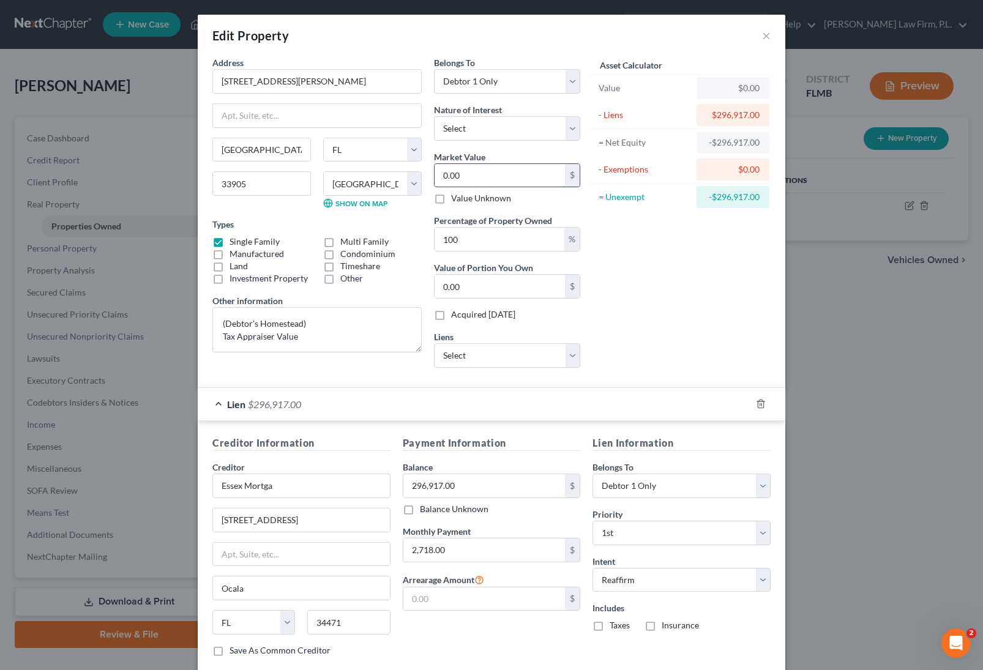
paste input "296,096"
type input "296,096"
type input "296,096.00"
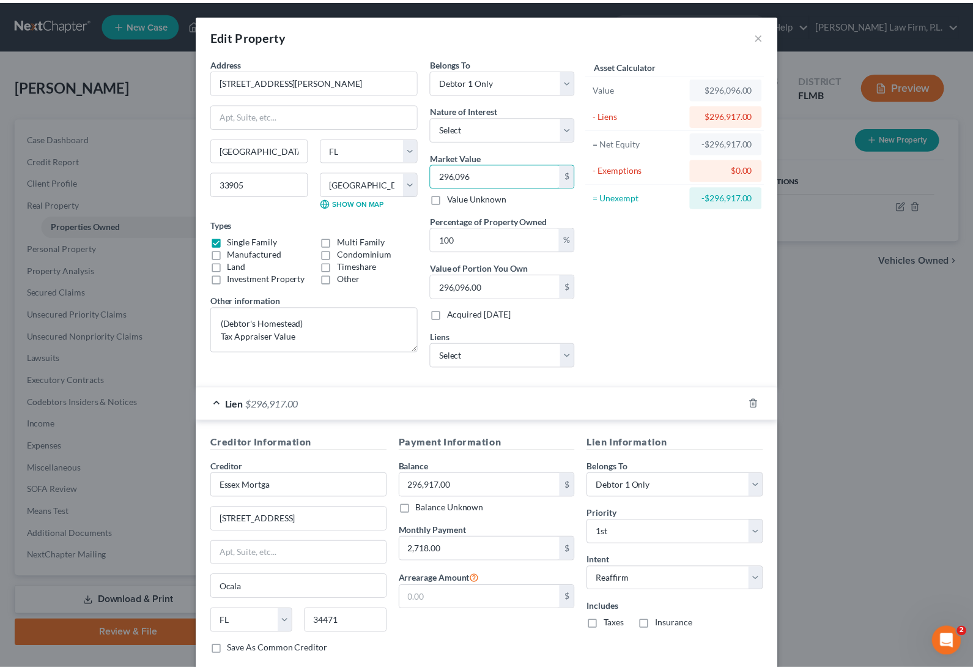
scroll to position [73, 0]
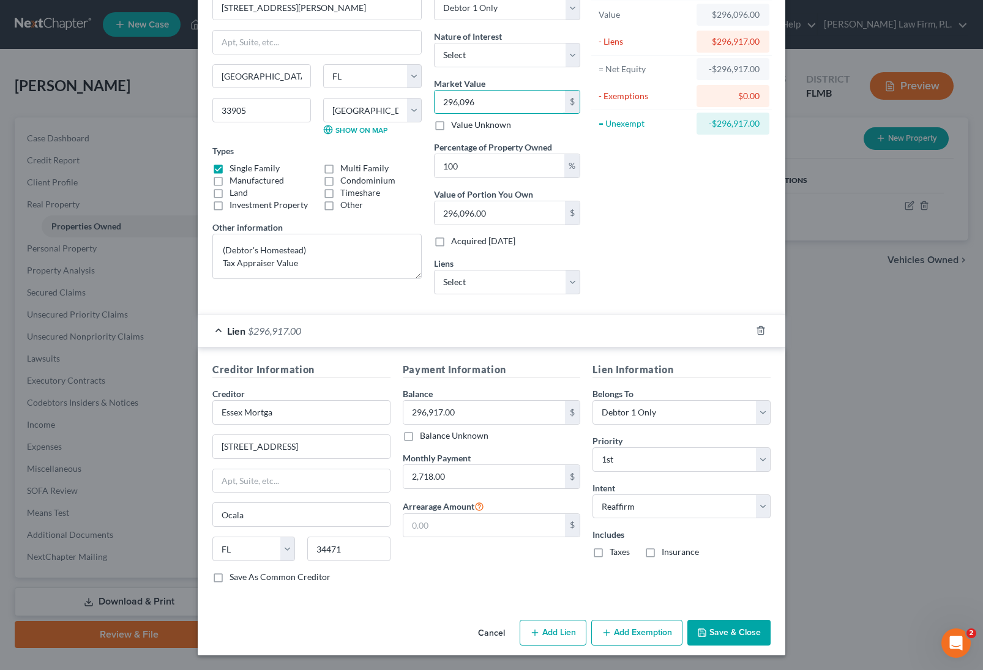
type input "296,096"
click at [730, 638] on button "Save & Close" at bounding box center [728, 633] width 83 height 26
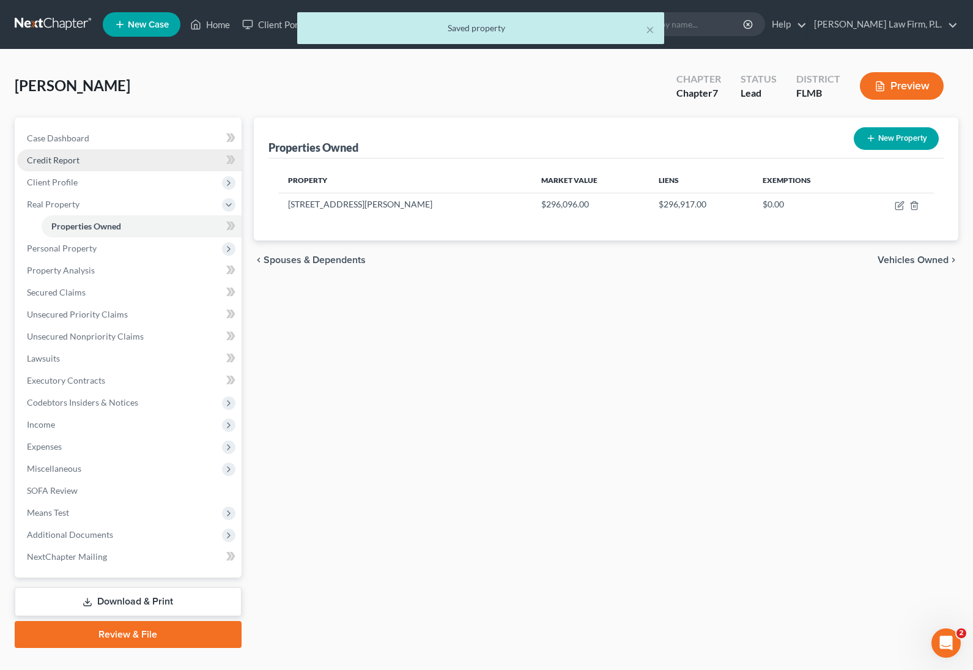
click at [116, 166] on link "Credit Report" at bounding box center [129, 160] width 225 height 22
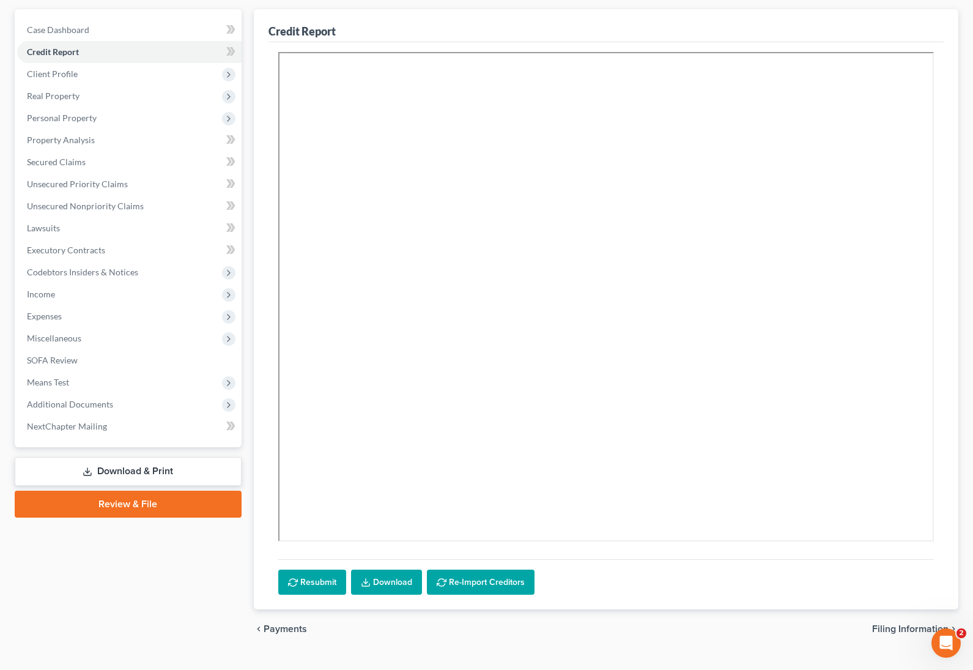
scroll to position [133, 0]
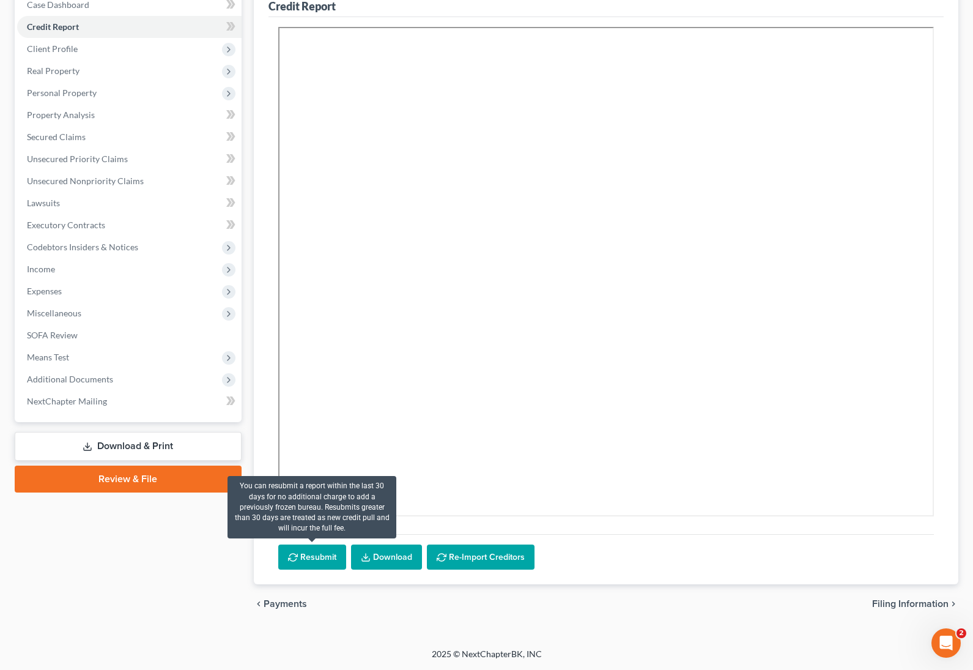
click at [311, 562] on button "Resubmit" at bounding box center [312, 558] width 68 height 26
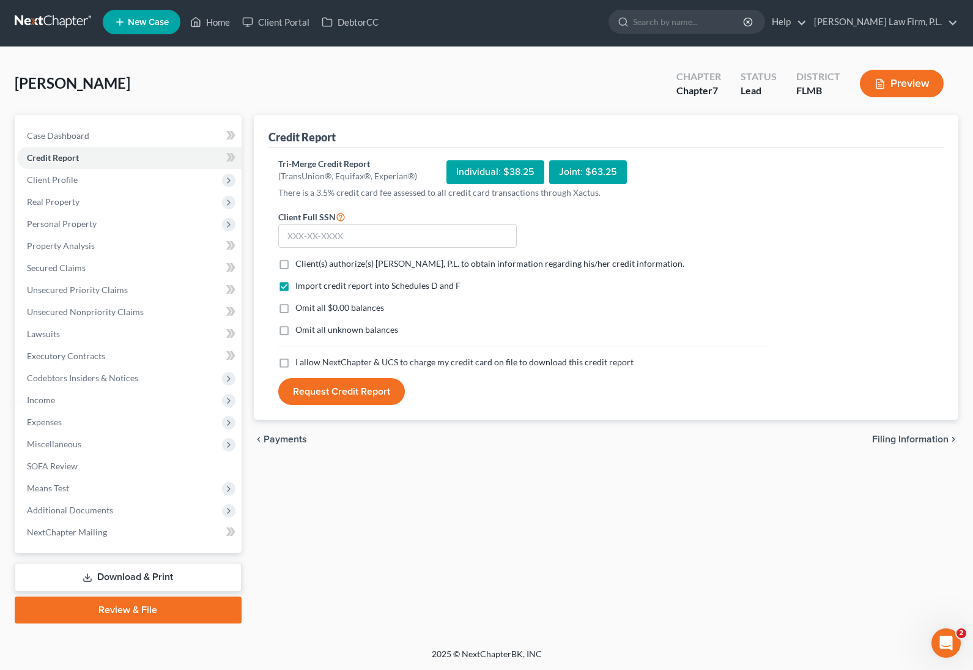
scroll to position [2, 0]
click at [296, 264] on label "Client(s) authorize(s) Martin Law Firm, P.L. to obtain information regarding hi…" at bounding box center [490, 264] width 389 height 12
click at [300, 264] on input "Client(s) authorize(s) Martin Law Firm, P.L. to obtain information regarding hi…" at bounding box center [304, 262] width 8 height 8
checkbox input "true"
click at [296, 308] on label "Omit all $0.00 balances" at bounding box center [340, 308] width 89 height 12
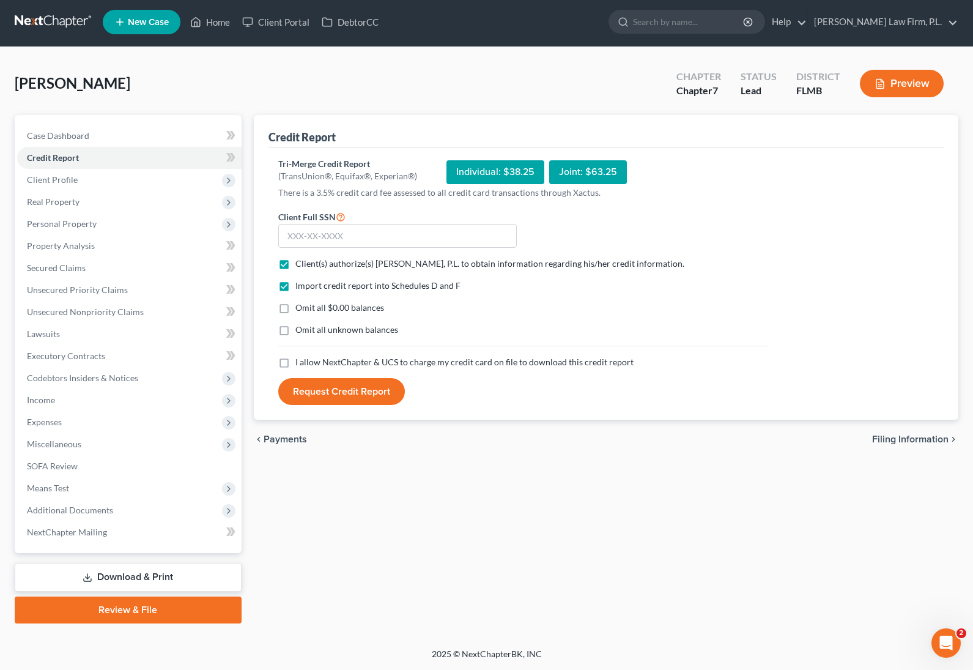
click at [300, 308] on input "Omit all $0.00 balances" at bounding box center [304, 306] width 8 height 8
checkbox input "true"
click at [296, 363] on label "I allow NextChapter & UCS to charge my credit card on file to download this cre…" at bounding box center [465, 362] width 338 height 12
click at [300, 363] on input "I allow NextChapter & UCS to charge my credit card on file to download this cre…" at bounding box center [304, 360] width 8 height 8
checkbox input "true"
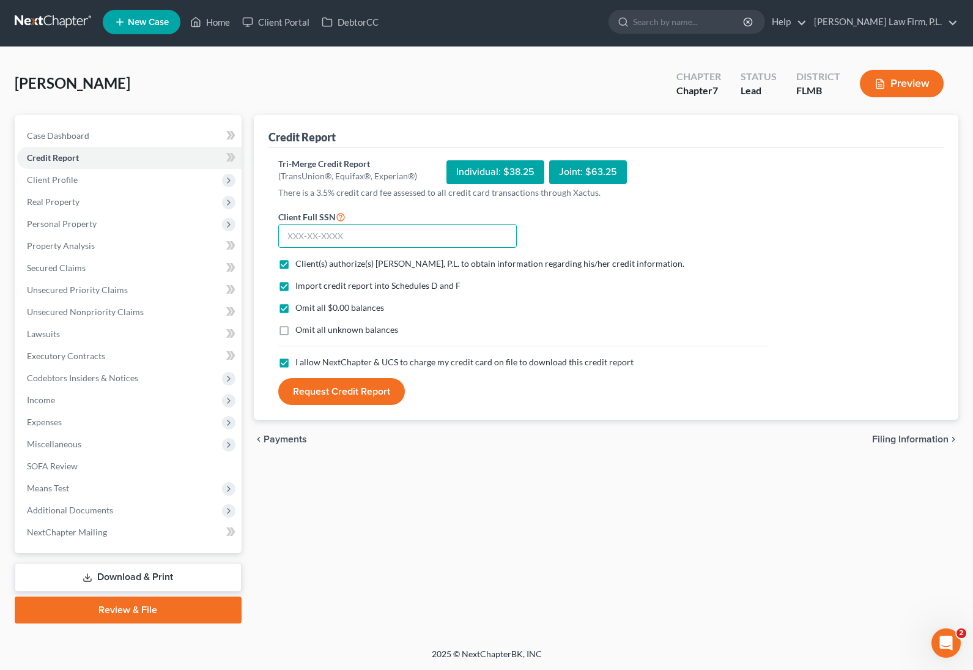
click at [311, 244] on input "text" at bounding box center [397, 236] width 239 height 24
type input "409-23-7472"
click at [358, 392] on button "Request Credit Report" at bounding box center [341, 391] width 127 height 27
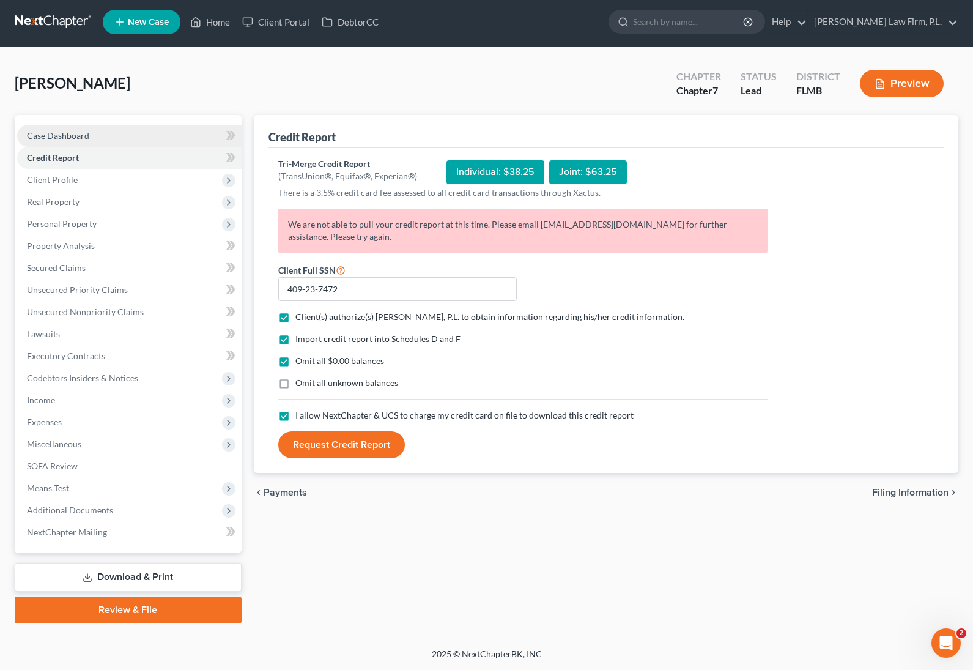
click at [133, 145] on link "Case Dashboard" at bounding box center [129, 136] width 225 height 22
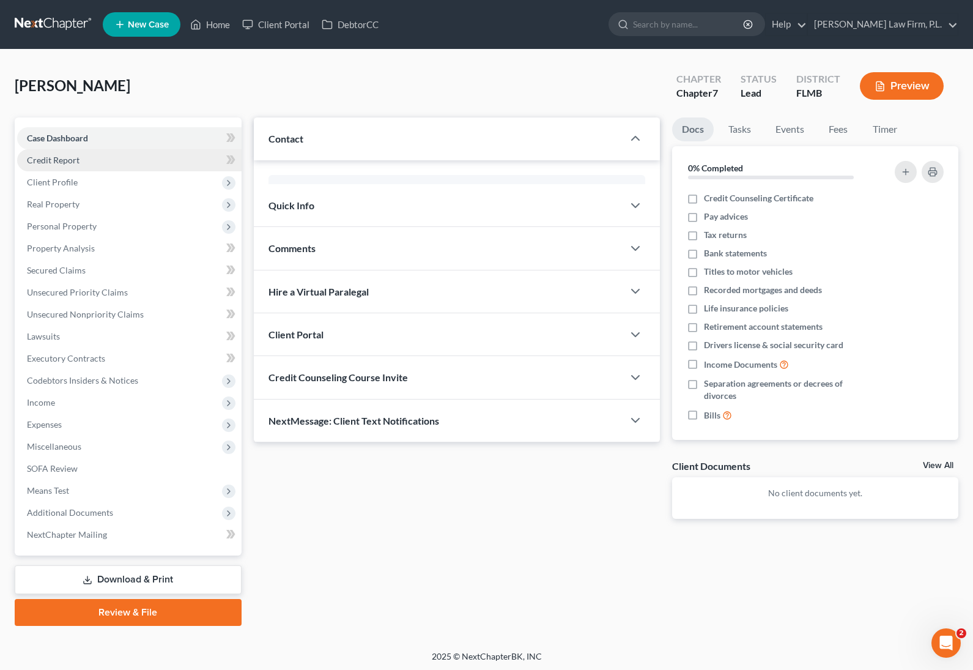
click at [136, 156] on link "Credit Report" at bounding box center [129, 160] width 225 height 22
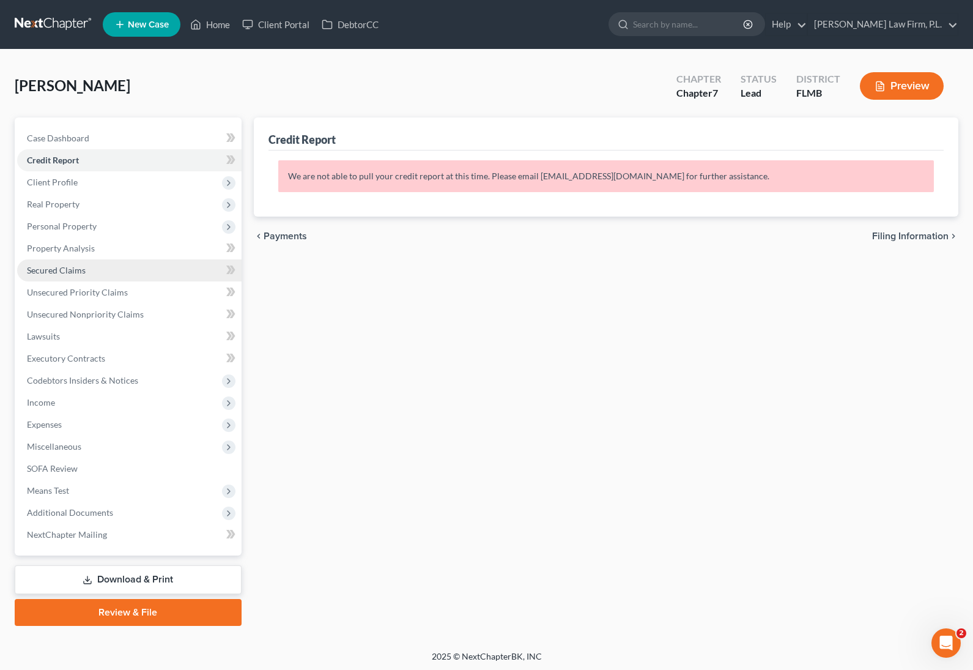
click at [95, 277] on link "Secured Claims" at bounding box center [129, 270] width 225 height 22
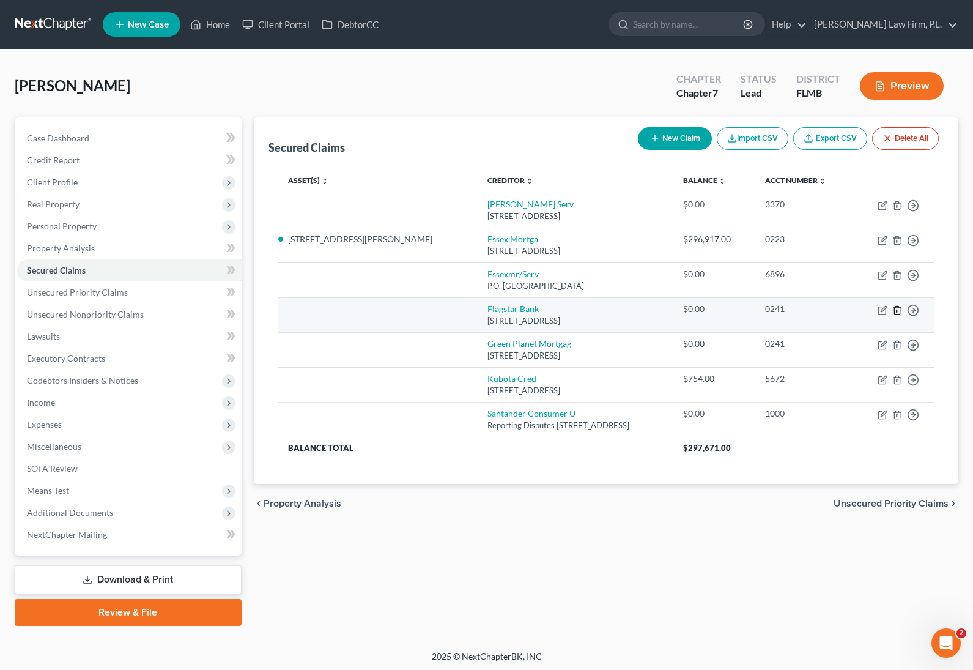
click at [902, 310] on icon "button" at bounding box center [898, 310] width 10 height 10
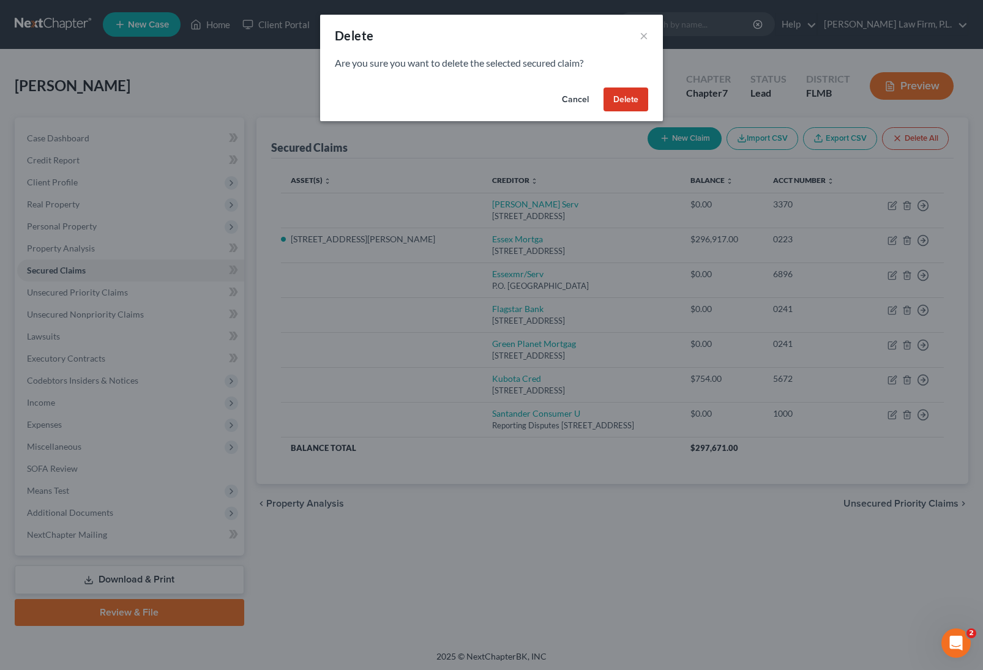
click at [617, 95] on button "Delete" at bounding box center [625, 99] width 45 height 24
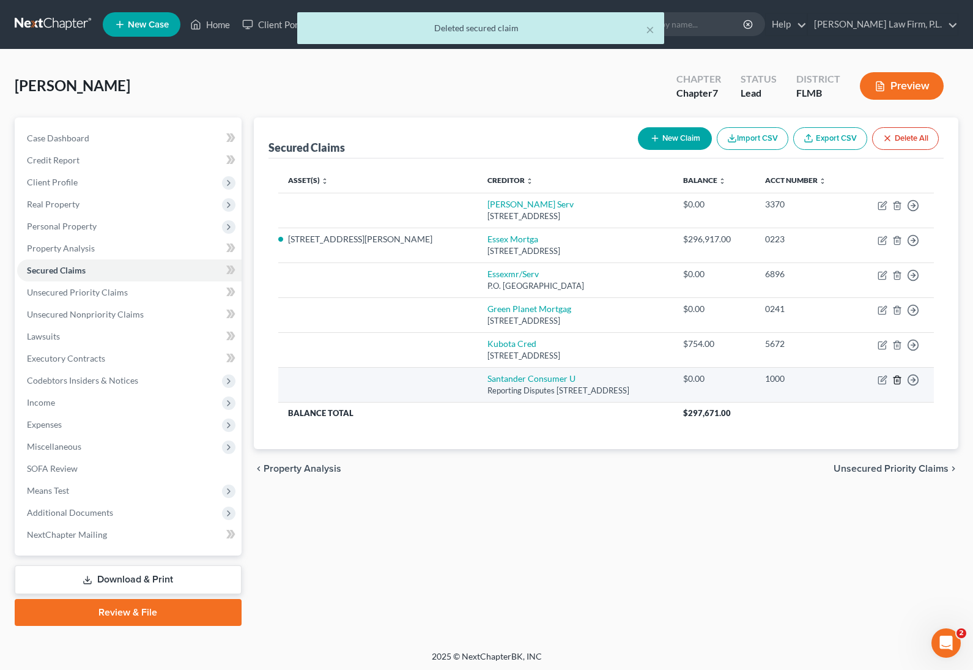
click at [894, 381] on icon "button" at bounding box center [897, 380] width 6 height 8
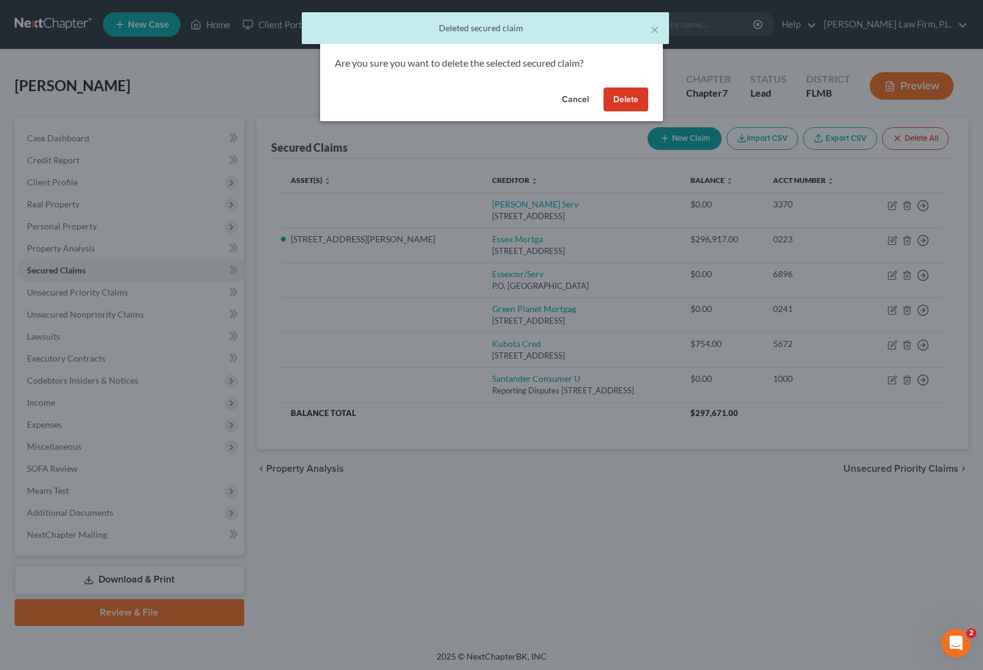
click at [613, 96] on button "Delete" at bounding box center [625, 99] width 45 height 24
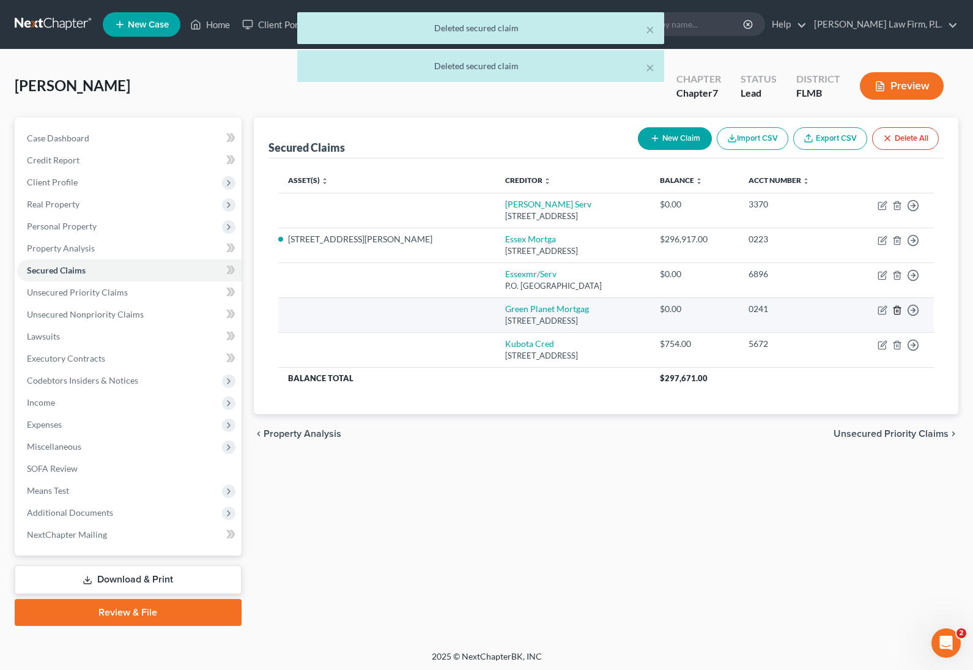
click at [899, 309] on icon "button" at bounding box center [898, 310] width 10 height 10
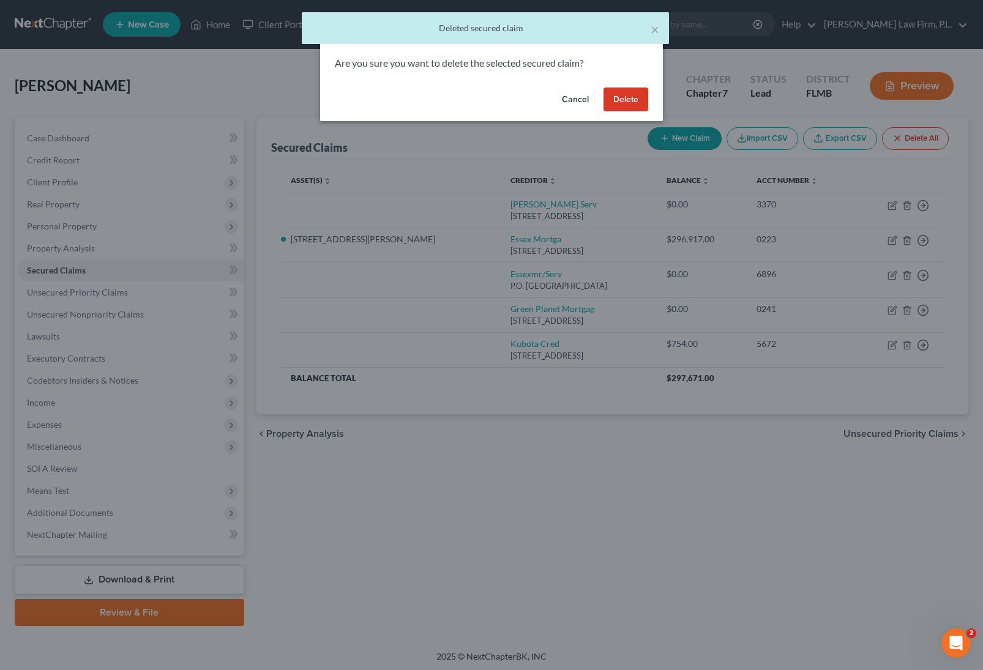
click at [623, 92] on button "Delete" at bounding box center [625, 99] width 45 height 24
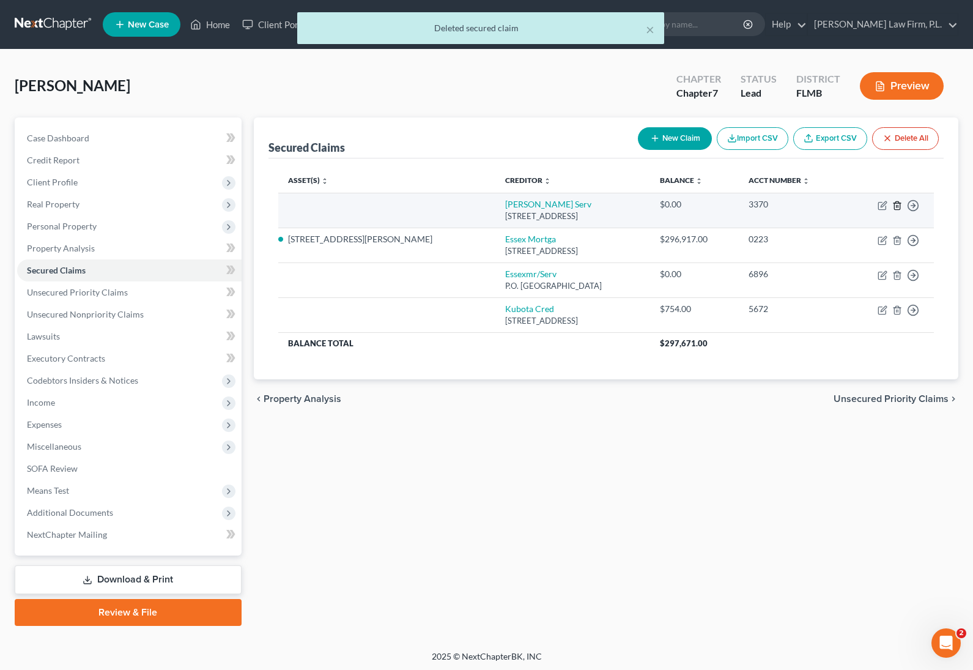
click at [893, 204] on icon "button" at bounding box center [898, 206] width 10 height 10
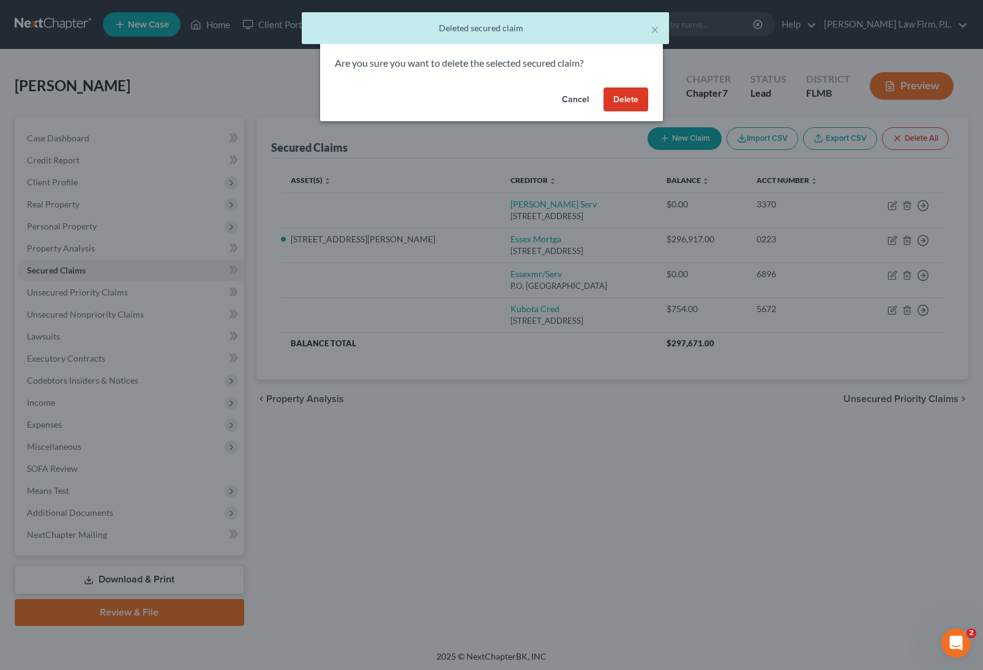
click at [619, 103] on button "Delete" at bounding box center [625, 99] width 45 height 24
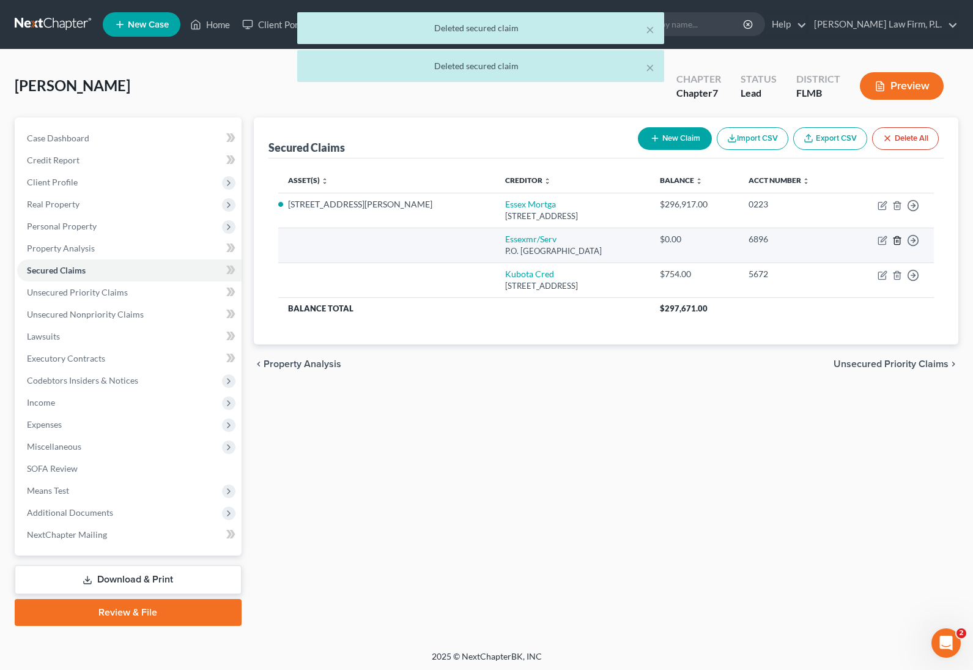
click at [898, 239] on icon "button" at bounding box center [898, 241] width 10 height 10
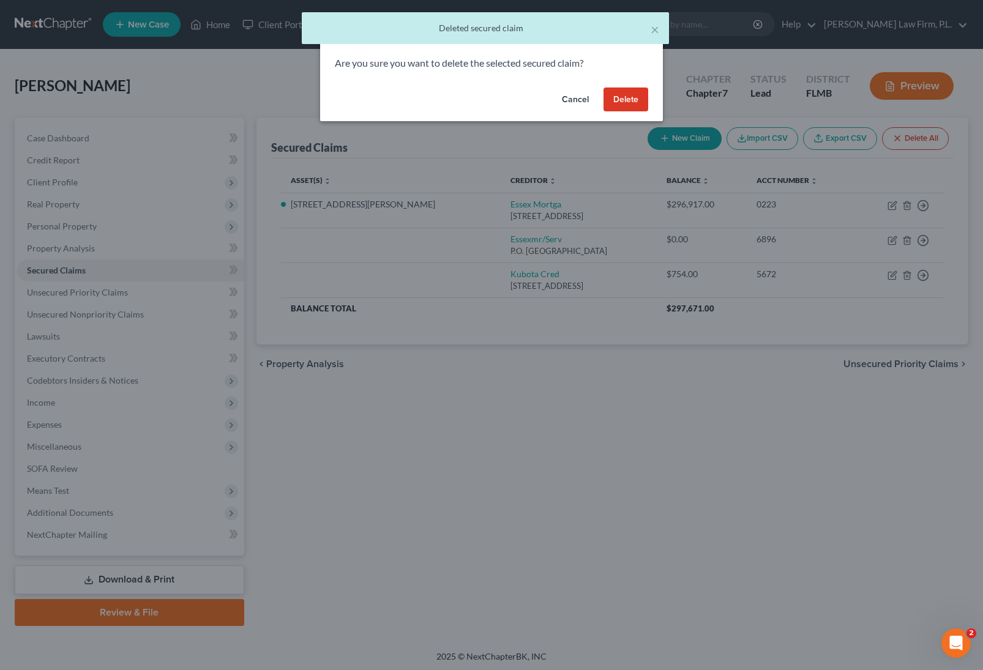
click at [610, 96] on button "Delete" at bounding box center [625, 99] width 45 height 24
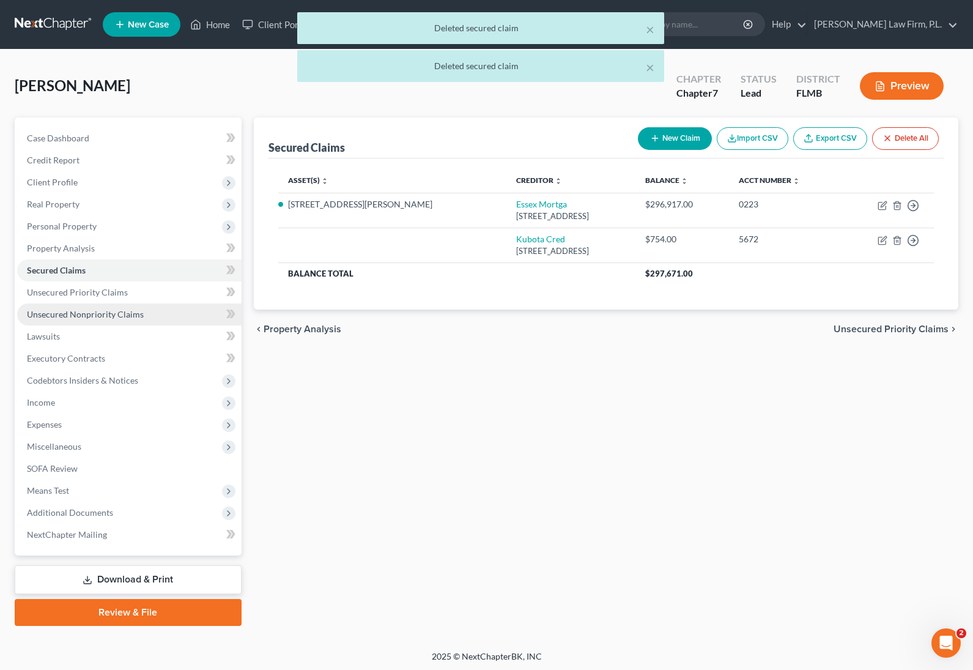
click at [85, 314] on span "Unsecured Nonpriority Claims" at bounding box center [85, 314] width 117 height 10
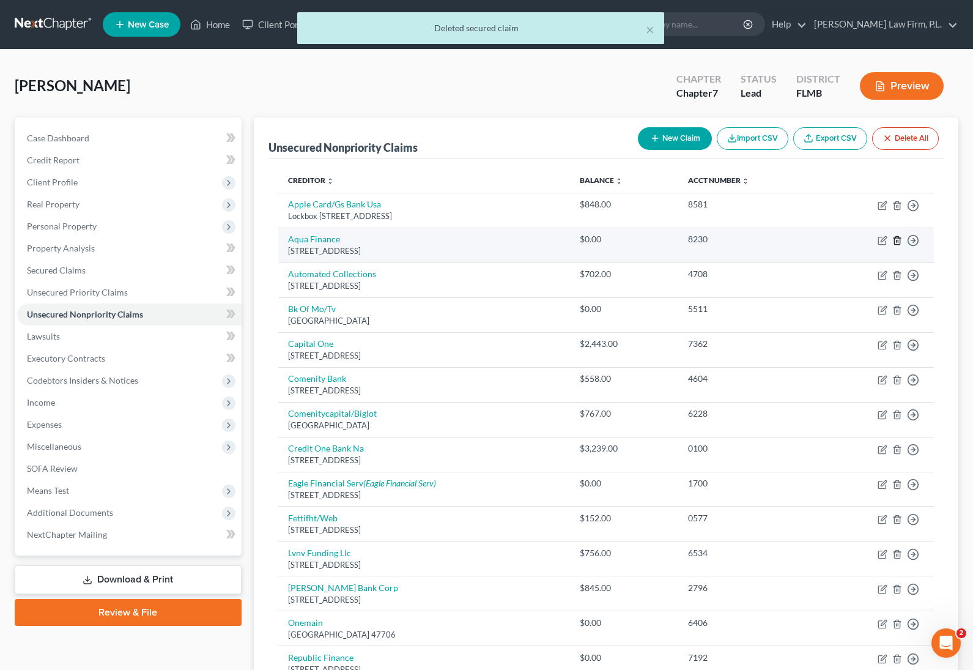
click at [896, 239] on icon "button" at bounding box center [898, 241] width 10 height 10
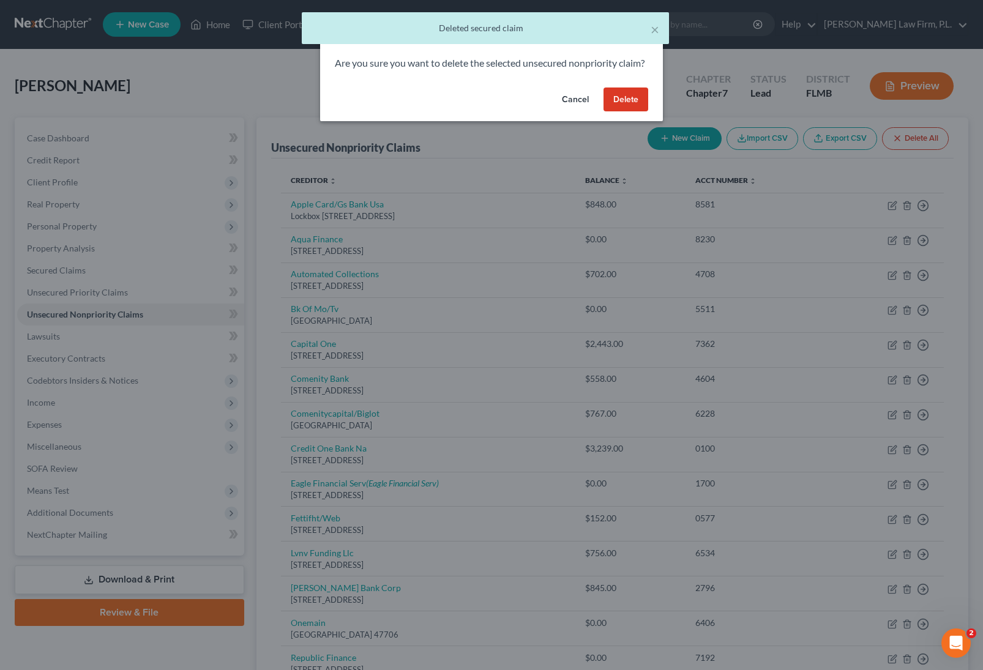
click at [634, 110] on button "Delete" at bounding box center [625, 99] width 45 height 24
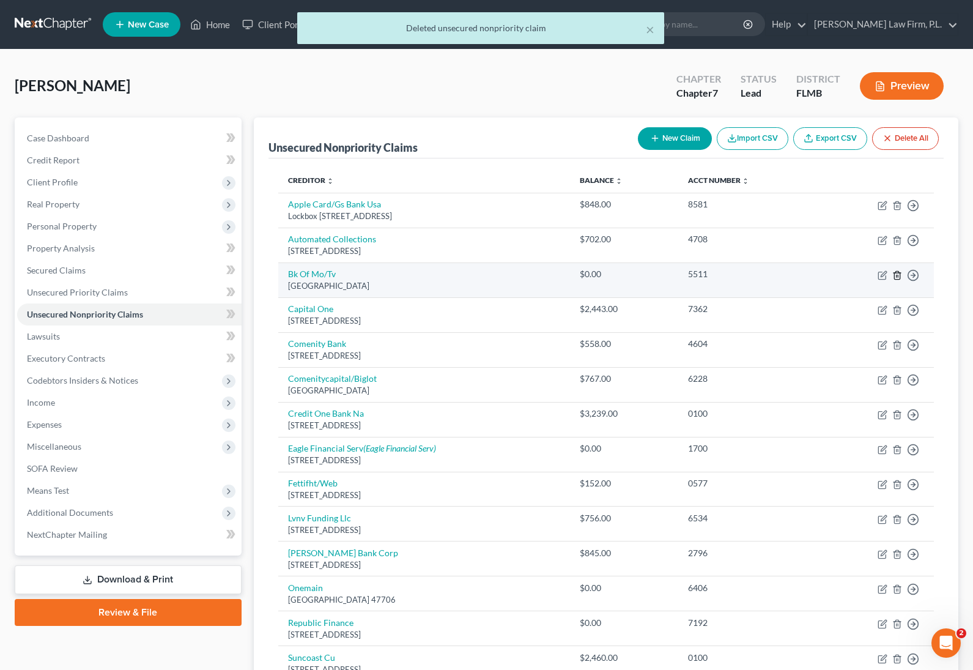
click at [898, 275] on line "button" at bounding box center [898, 276] width 0 height 2
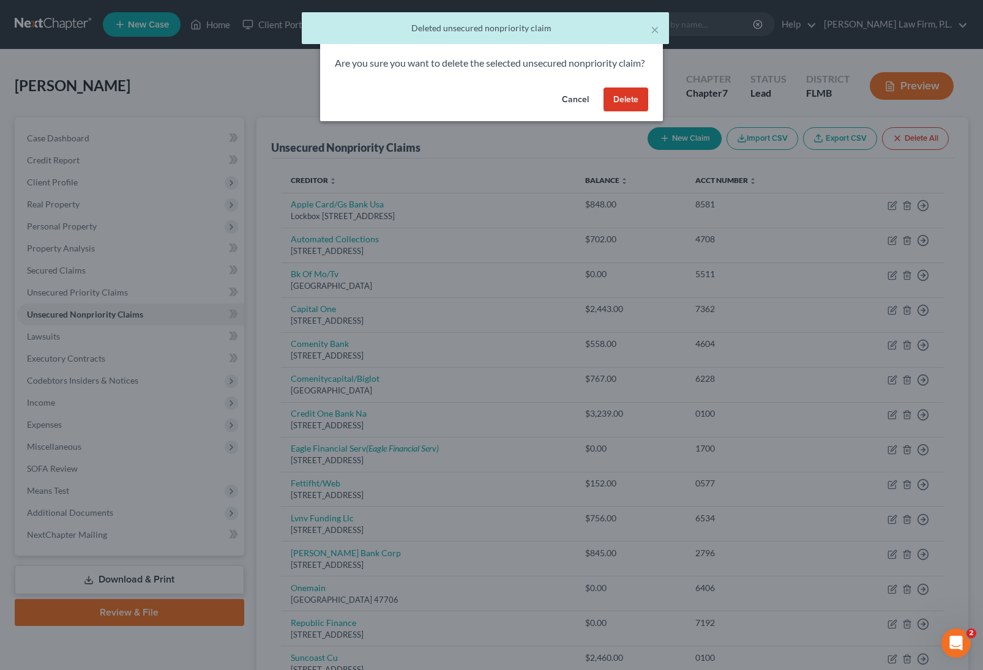
click at [618, 110] on button "Delete" at bounding box center [625, 99] width 45 height 24
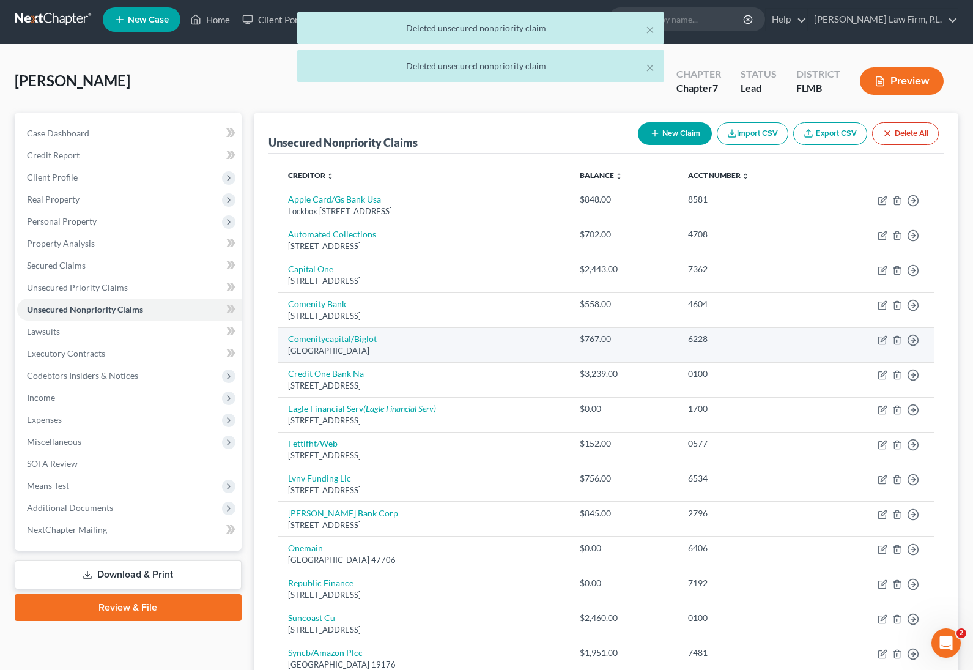
scroll to position [34, 0]
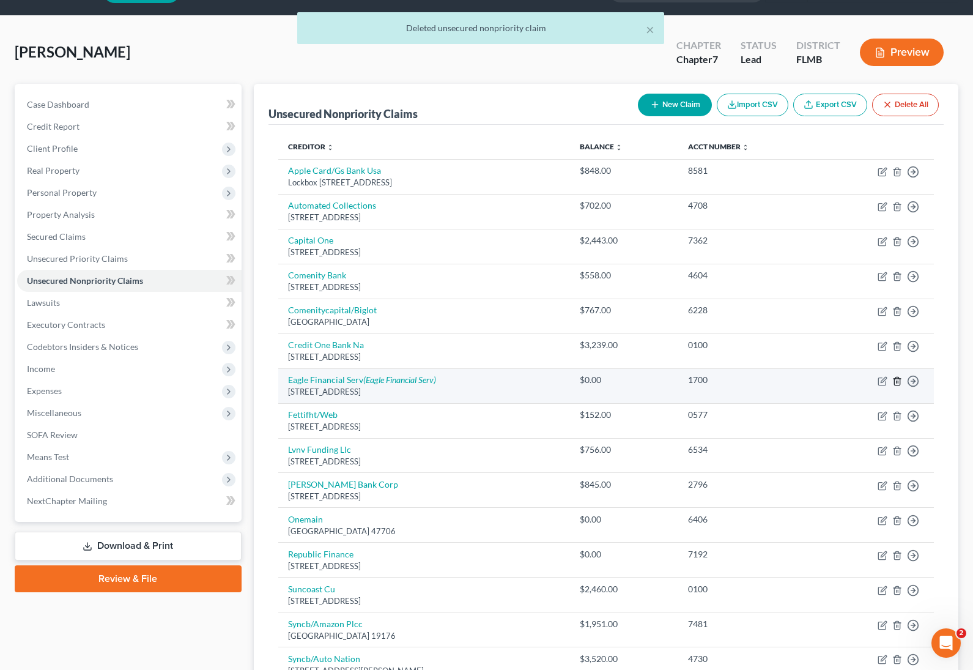
click at [899, 381] on icon "button" at bounding box center [898, 381] width 10 height 10
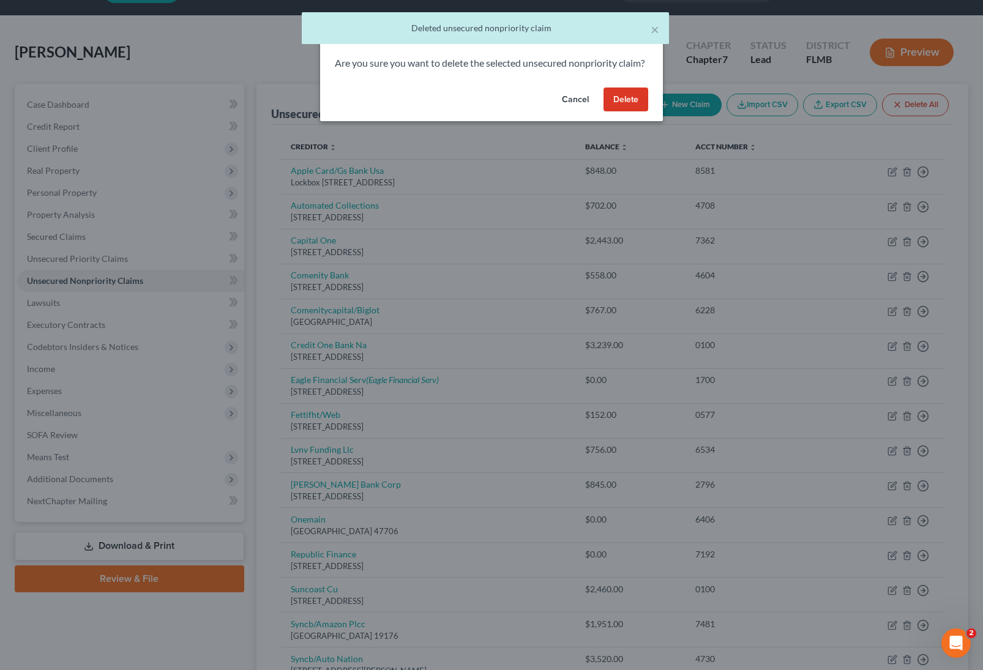
click at [632, 112] on button "Delete" at bounding box center [625, 99] width 45 height 24
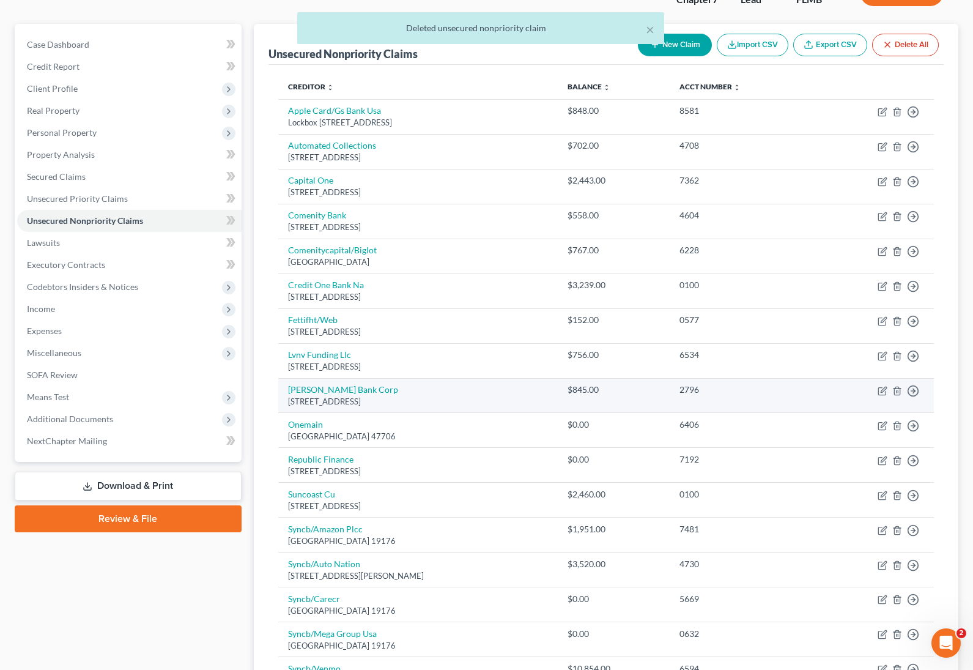
scroll to position [94, 0]
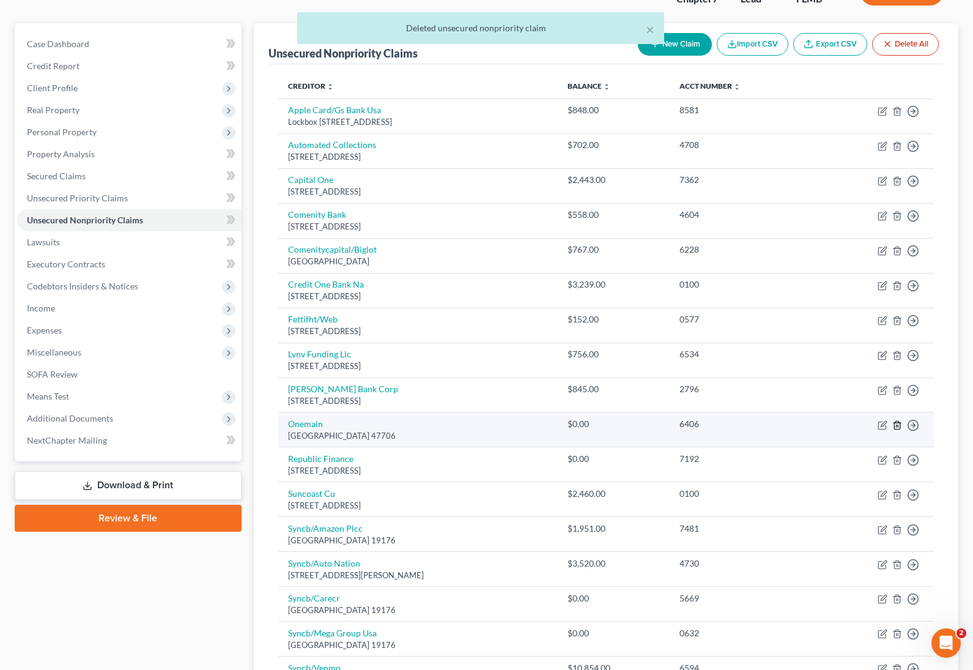
click at [898, 425] on line "button" at bounding box center [898, 426] width 0 height 2
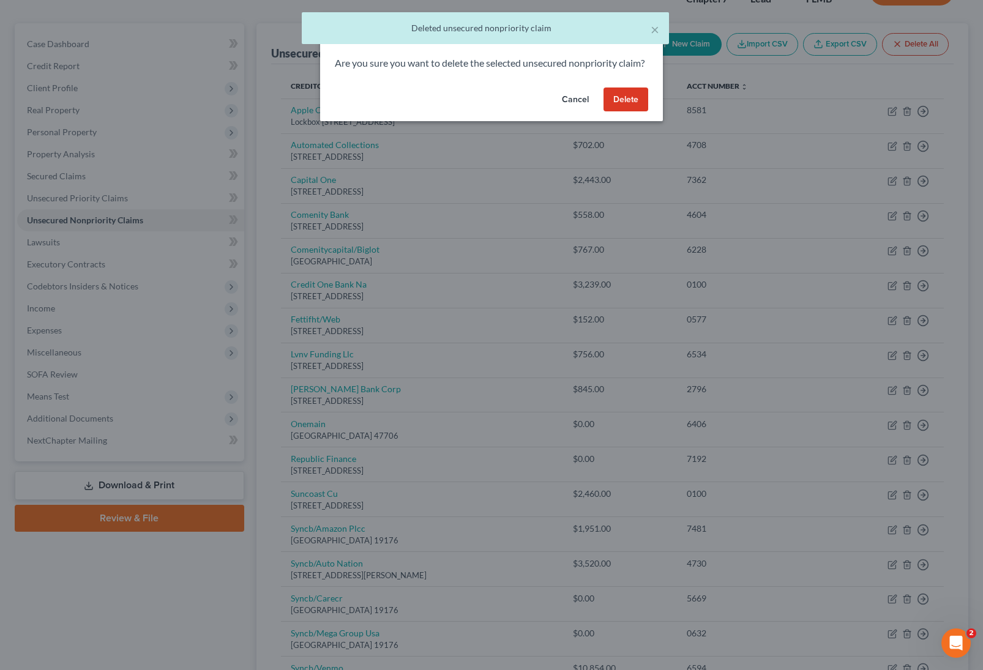
click at [623, 112] on button "Delete" at bounding box center [625, 99] width 45 height 24
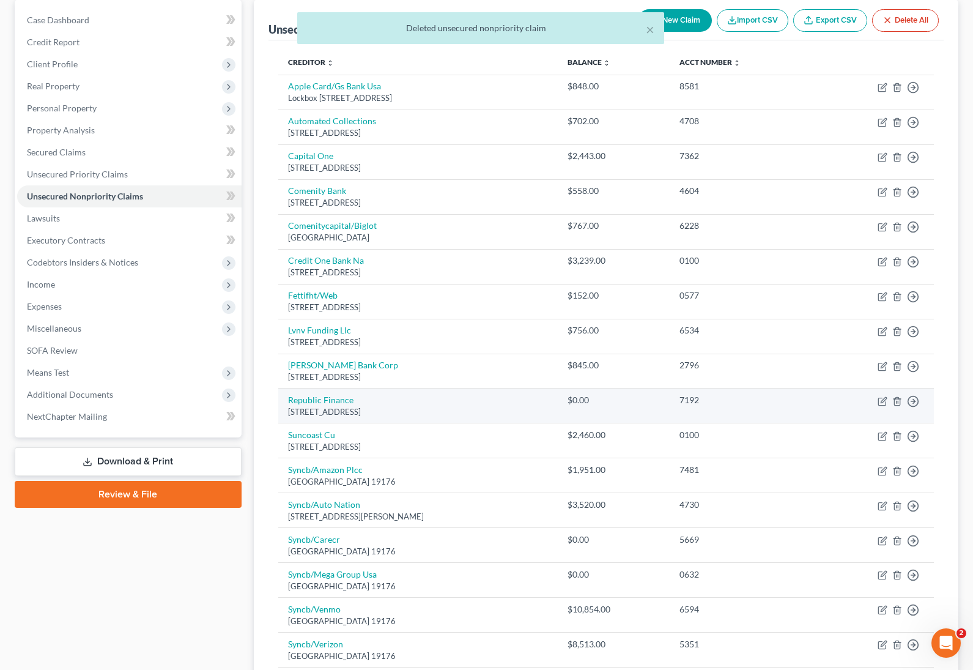
scroll to position [119, 0]
click at [894, 399] on icon "button" at bounding box center [897, 400] width 6 height 8
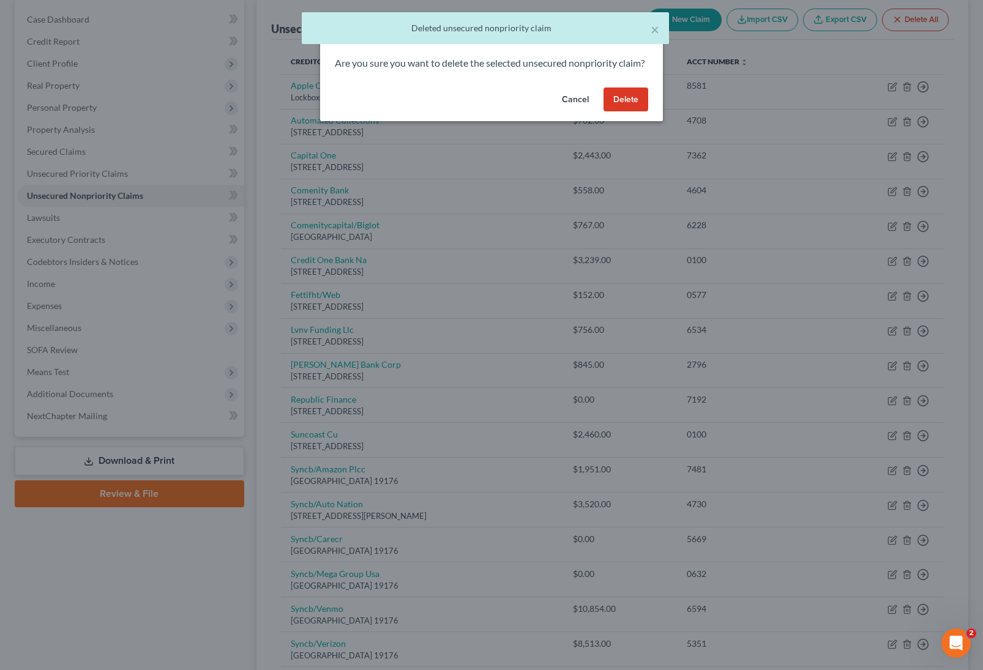
click at [640, 112] on button "Delete" at bounding box center [625, 99] width 45 height 24
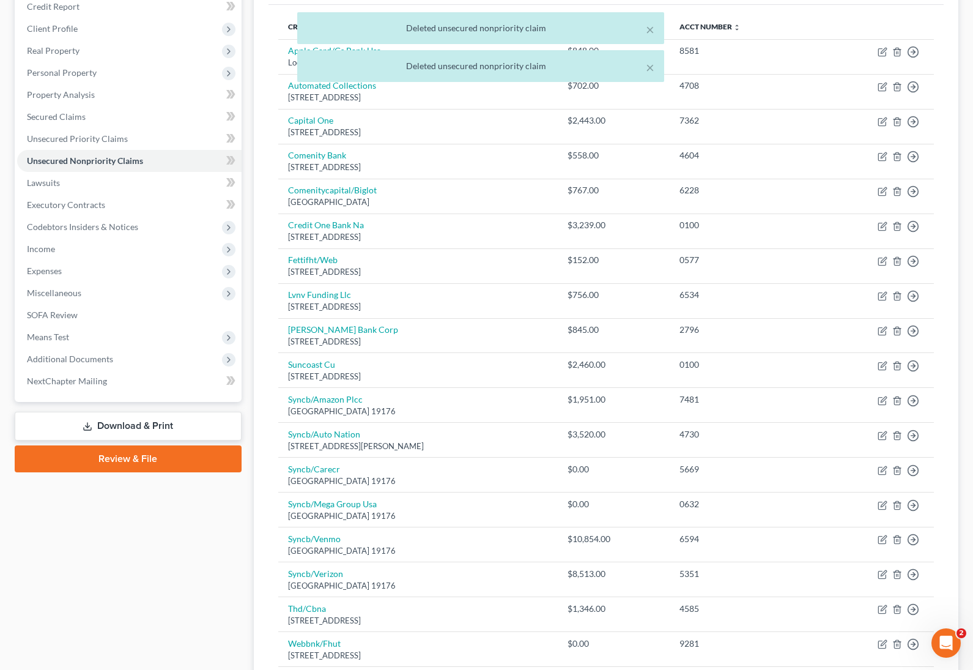
scroll to position [177, 0]
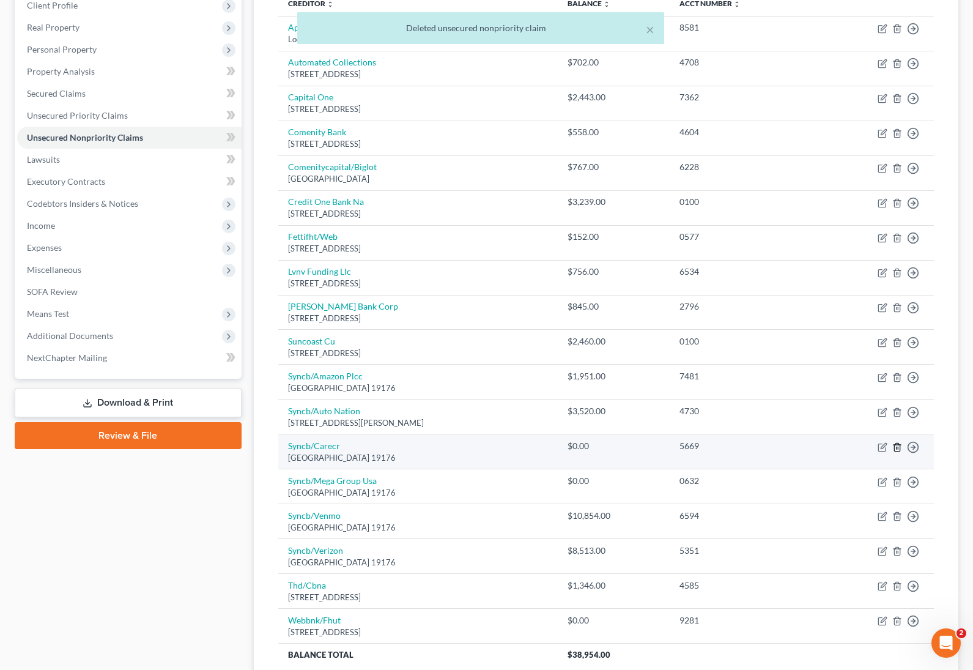
click at [899, 448] on icon "button" at bounding box center [898, 447] width 10 height 10
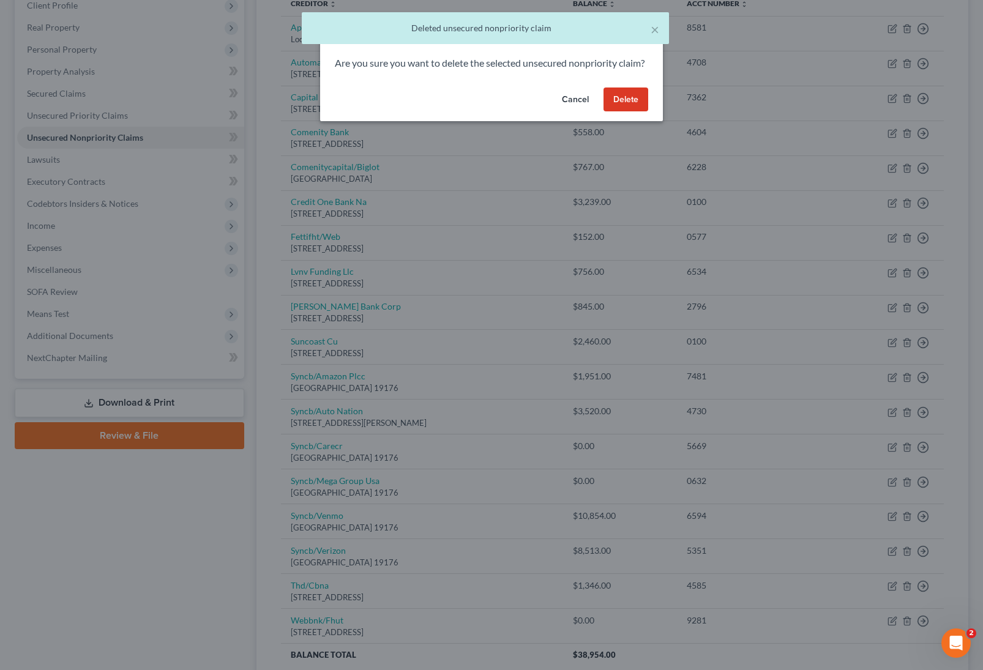
click at [627, 109] on button "Delete" at bounding box center [625, 99] width 45 height 24
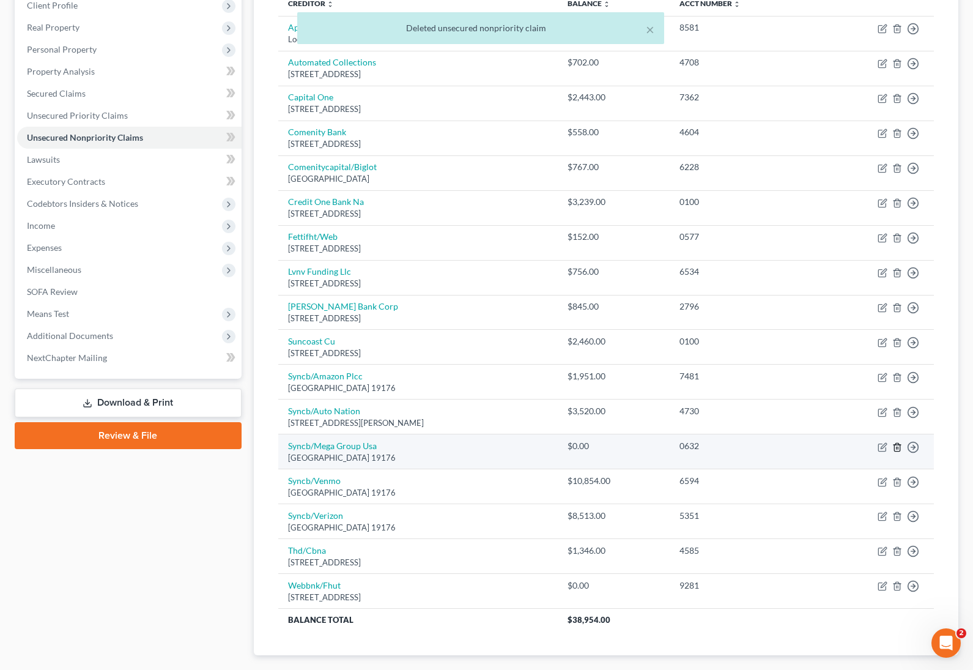
click at [899, 448] on icon "button" at bounding box center [898, 447] width 10 height 10
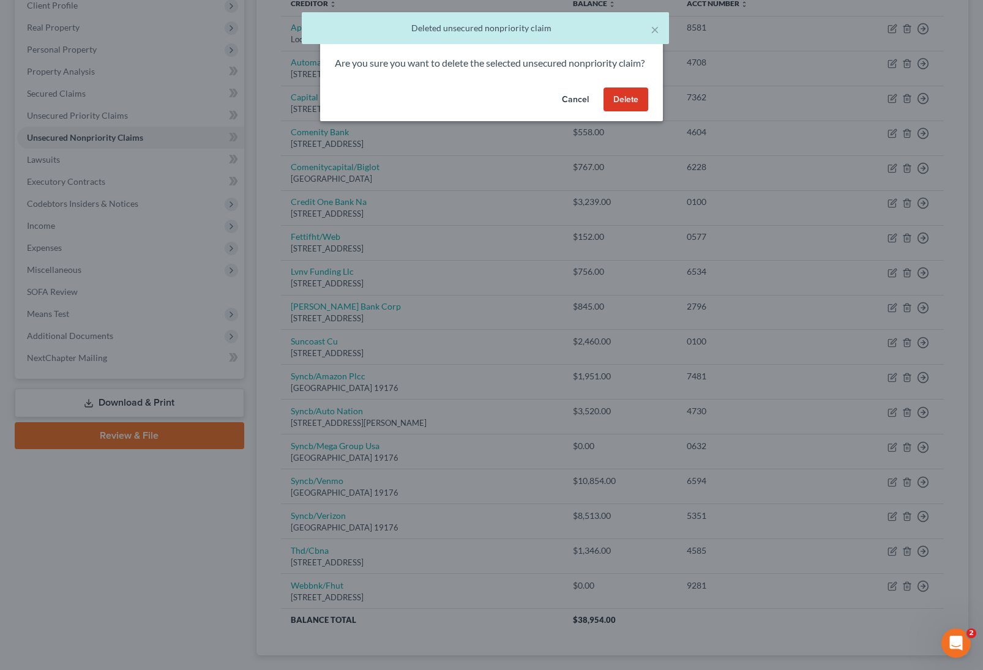
click at [620, 112] on button "Delete" at bounding box center [625, 99] width 45 height 24
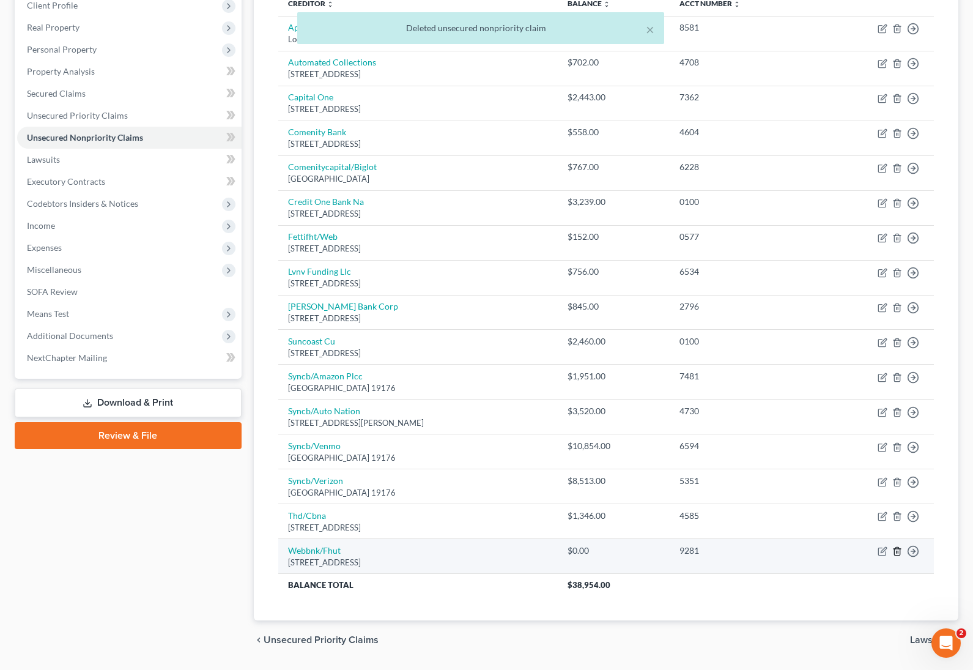
click at [898, 551] on line "button" at bounding box center [898, 552] width 0 height 2
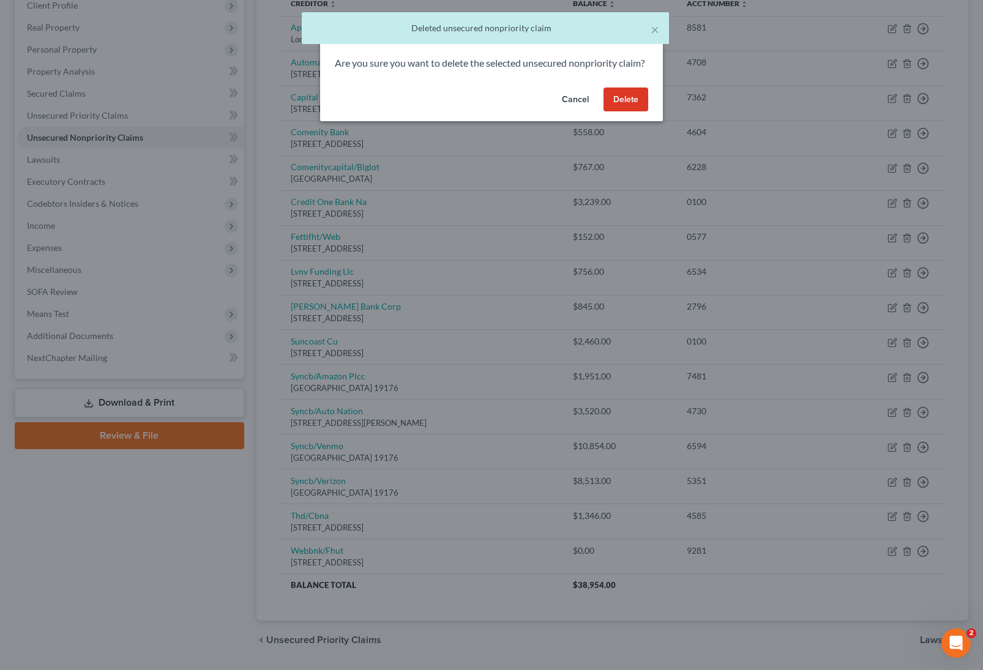
click at [614, 112] on button "Delete" at bounding box center [625, 99] width 45 height 24
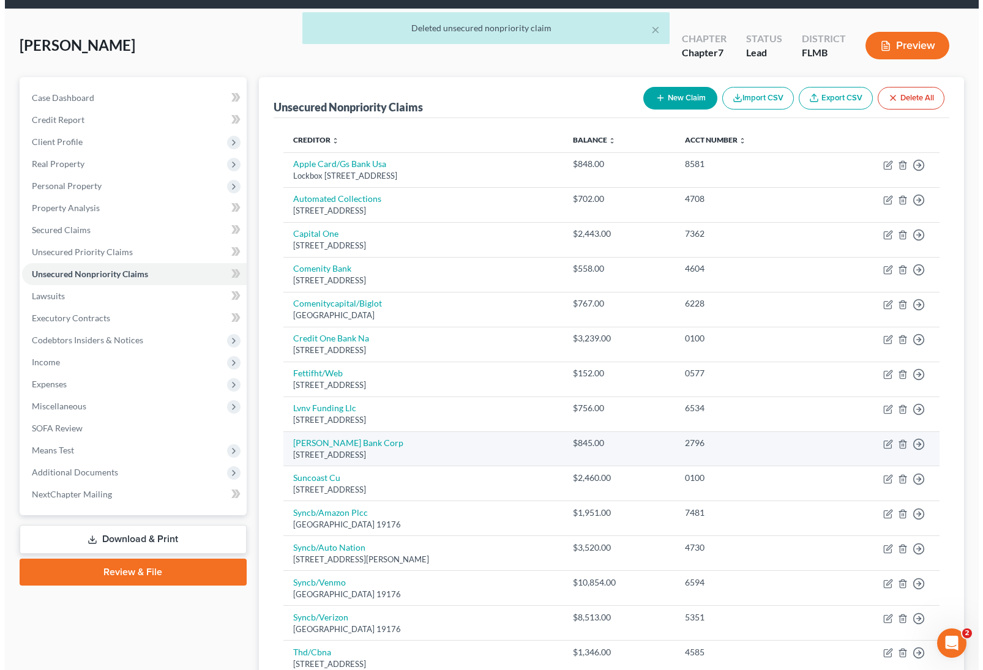
scroll to position [0, 0]
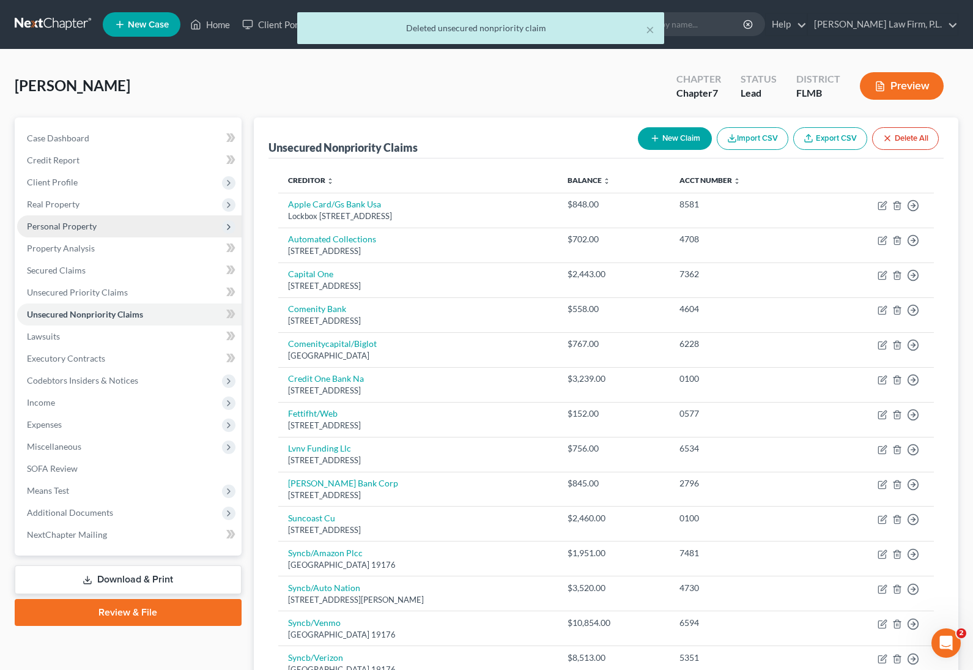
click at [94, 228] on span "Personal Property" at bounding box center [62, 226] width 70 height 10
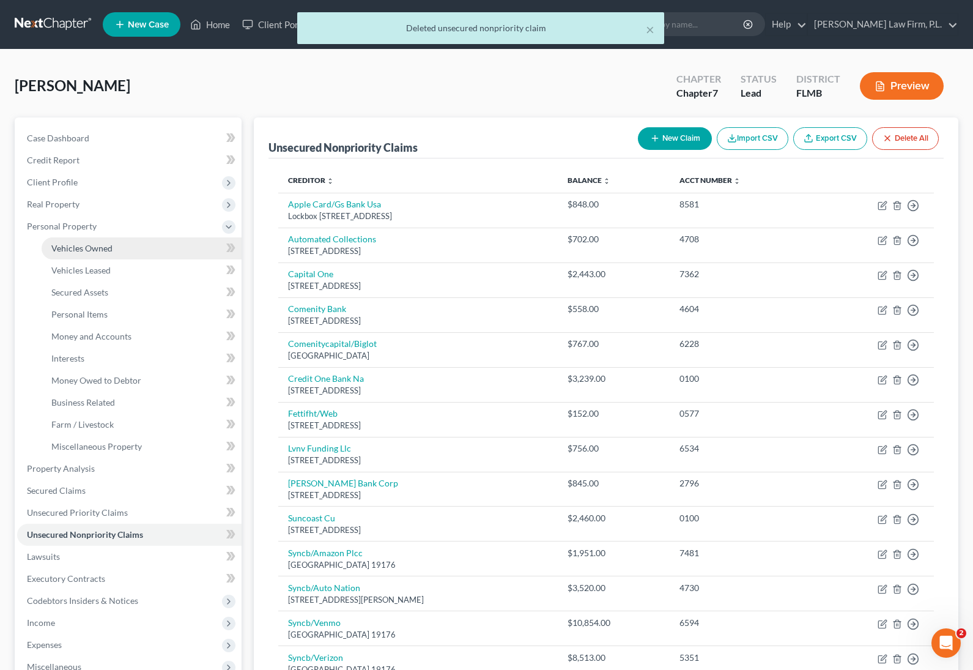
click at [92, 251] on span "Vehicles Owned" at bounding box center [81, 248] width 61 height 10
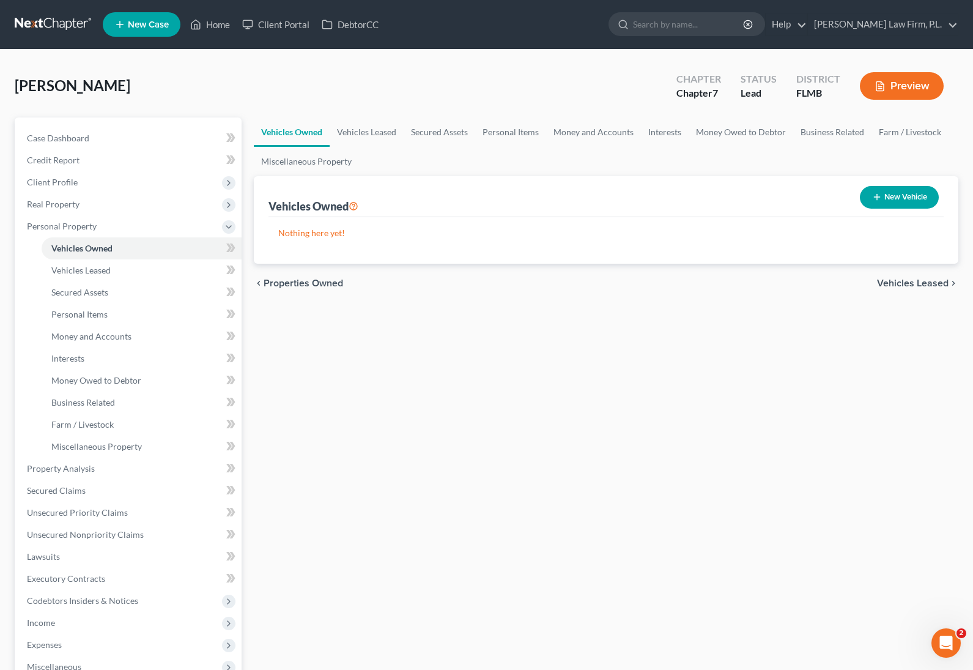
click at [906, 200] on button "New Vehicle" at bounding box center [899, 197] width 79 height 23
select select "0"
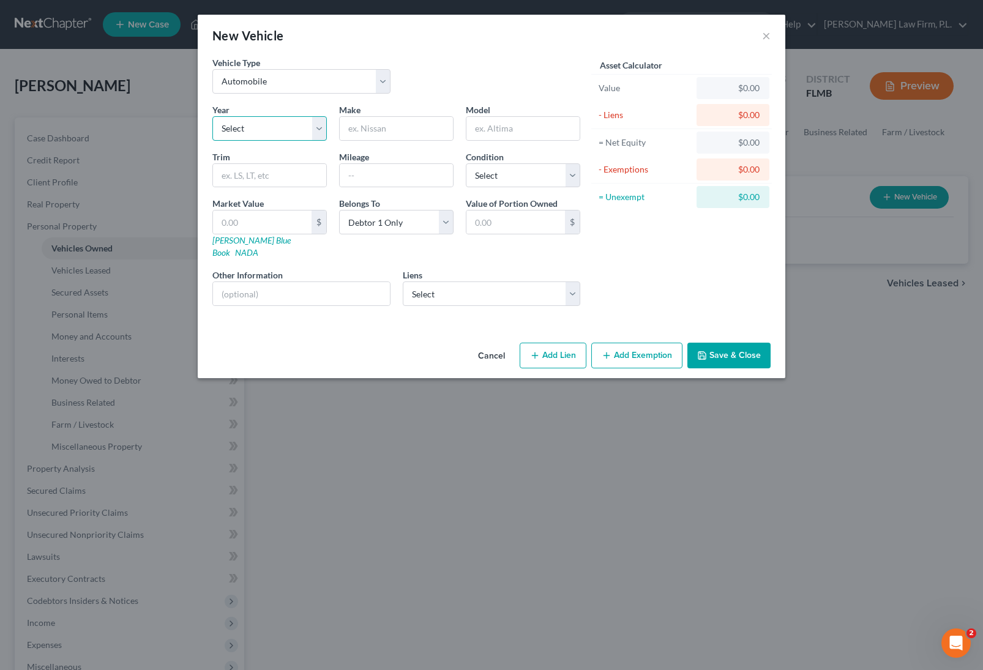
click at [289, 122] on select "Select 2026 2025 2024 2023 2022 2021 2020 2019 2018 2017 2016 2015 2014 2013 20…" at bounding box center [269, 128] width 114 height 24
select select "19"
click at [212, 116] on select "Select 2026 2025 2024 2023 2022 2021 2020 2019 2018 2017 2016 2015 2014 2013 20…" at bounding box center [269, 128] width 114 height 24
click at [400, 138] on input "text" at bounding box center [396, 128] width 113 height 23
type input "Toyota"
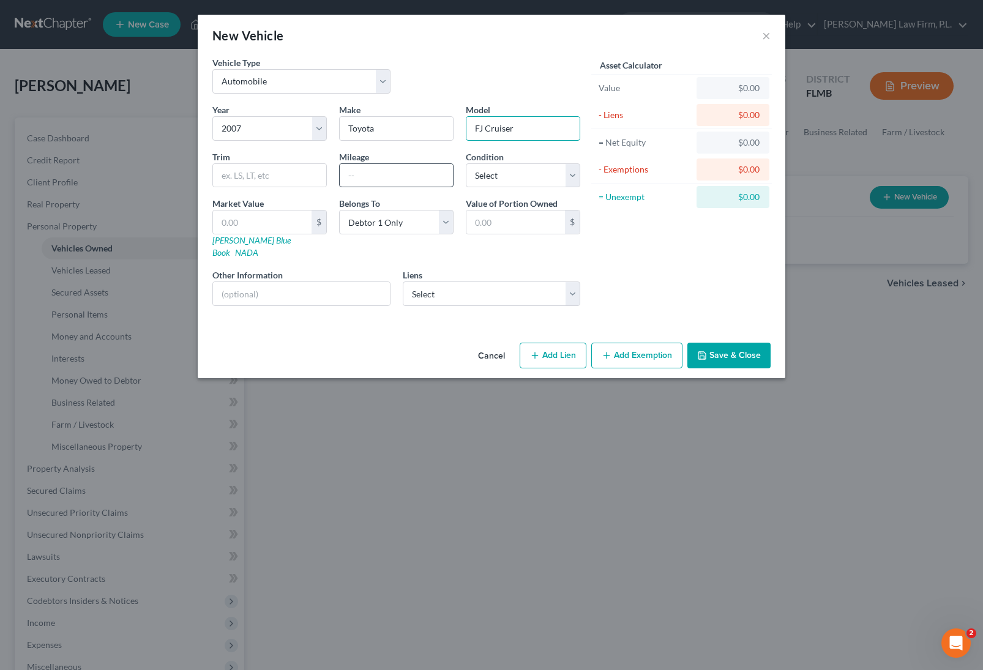
type input "FJ Cruiser"
click at [390, 176] on input "text" at bounding box center [396, 175] width 113 height 23
type input "260000"
click at [304, 283] on input "text" at bounding box center [301, 293] width 177 height 23
type input "NADA Value"
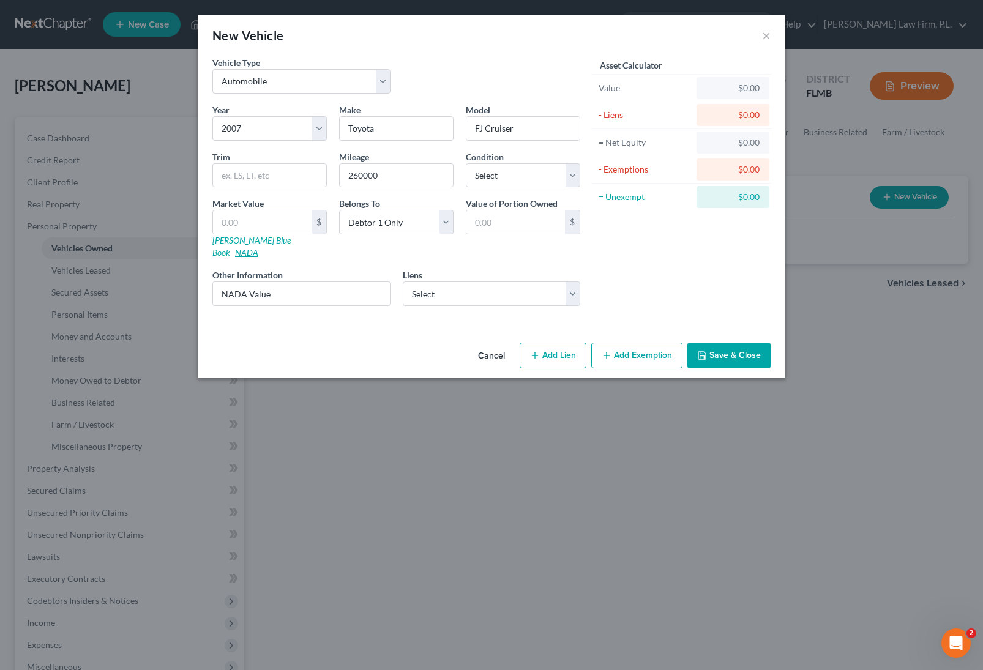
click at [258, 247] on link "NADA" at bounding box center [246, 252] width 23 height 10
click at [430, 282] on select "Select Kubota Cred - $754.00" at bounding box center [492, 293] width 178 height 24
click at [251, 221] on input "text" at bounding box center [262, 221] width 99 height 23
paste input "$2,850"
type input "$2,850"
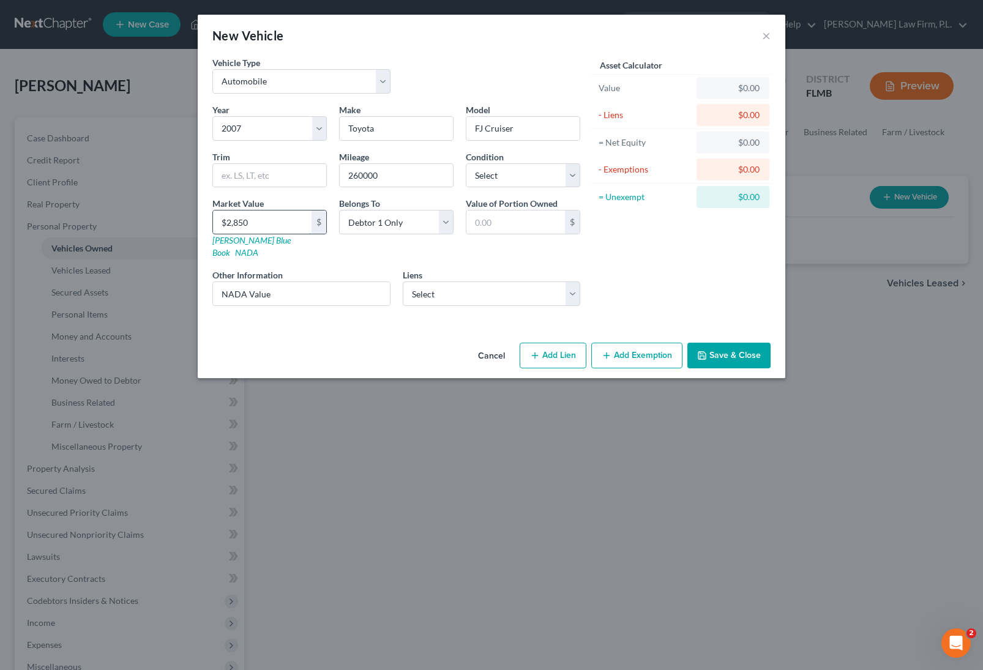
type input "2,850.00"
type input "$2,850"
click at [711, 343] on button "Save & Close" at bounding box center [728, 356] width 83 height 26
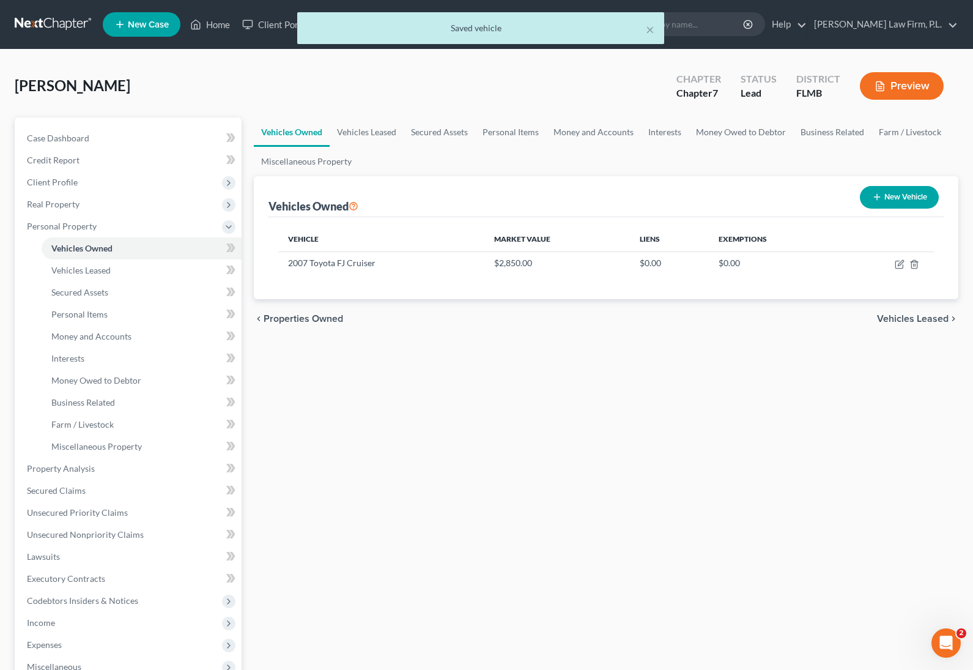
click at [892, 202] on button "New Vehicle" at bounding box center [899, 197] width 79 height 23
select select "0"
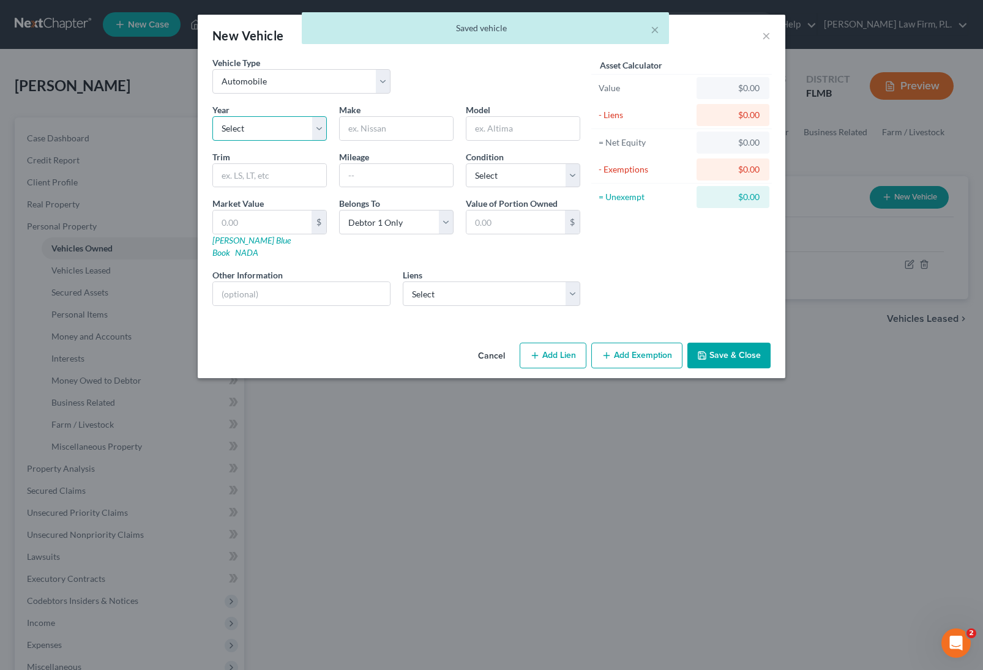
click at [278, 136] on select "Select 2026 2025 2024 2023 2022 2021 2020 2019 2018 2017 2016 2015 2014 2013 20…" at bounding box center [269, 128] width 114 height 24
select select "16"
click at [212, 116] on select "Select 2026 2025 2024 2023 2022 2021 2020 2019 2018 2017 2016 2015 2014 2013 20…" at bounding box center [269, 128] width 114 height 24
click at [380, 127] on input "text" at bounding box center [396, 128] width 113 height 23
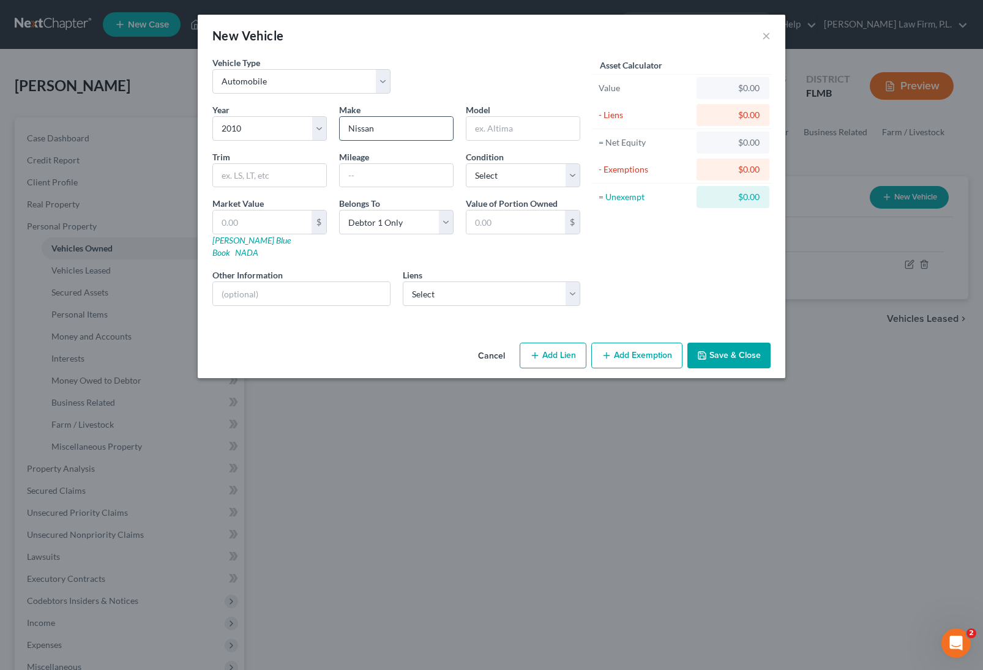
type input "Nissan"
type input "Morano"
click at [272, 287] on input "text" at bounding box center [301, 293] width 177 height 23
type input "NADA Value"
click at [397, 175] on input "text" at bounding box center [396, 175] width 113 height 23
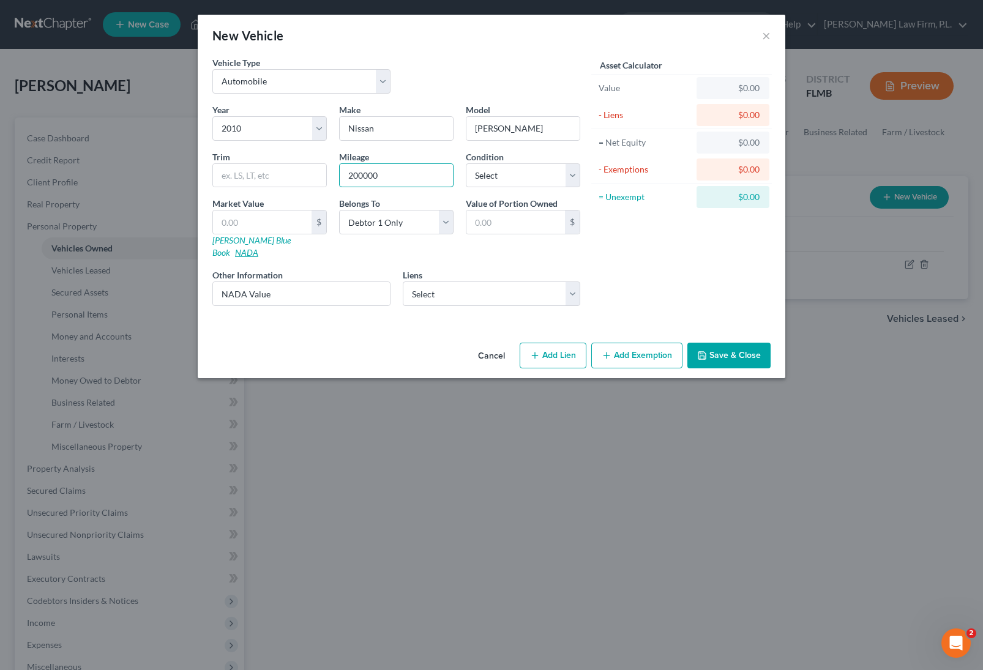
type input "200000"
click at [258, 247] on link "NADA" at bounding box center [246, 252] width 23 height 10
click at [489, 130] on input "Morano" at bounding box center [522, 128] width 113 height 23
type input "Murano"
click at [253, 227] on input "text" at bounding box center [262, 221] width 99 height 23
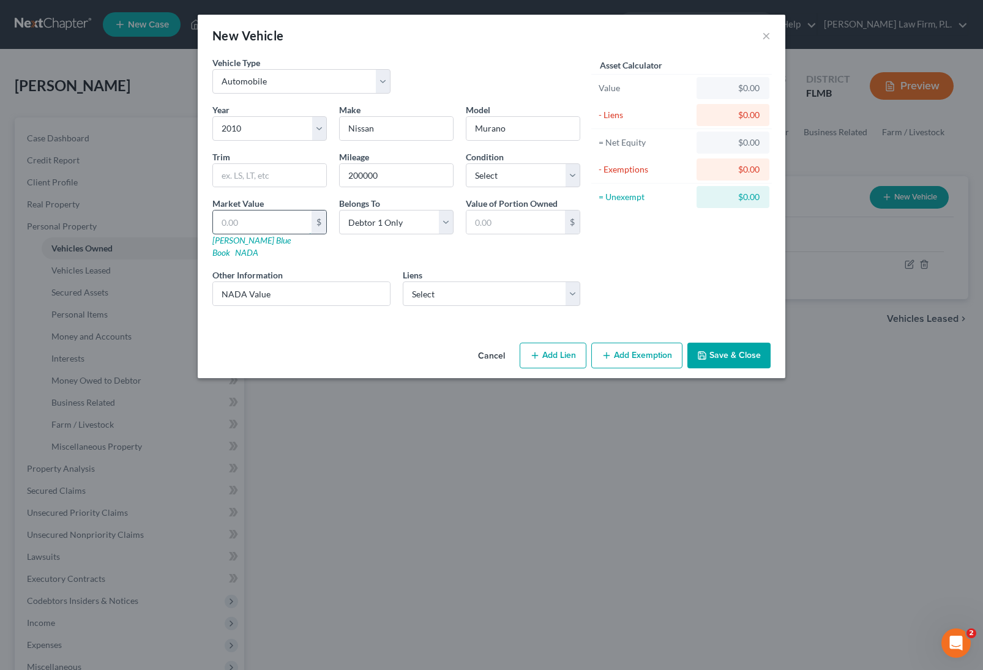
paste input "$650"
type input "$650"
type input "650.00"
type input "650"
click at [718, 347] on button "Save & Close" at bounding box center [728, 356] width 83 height 26
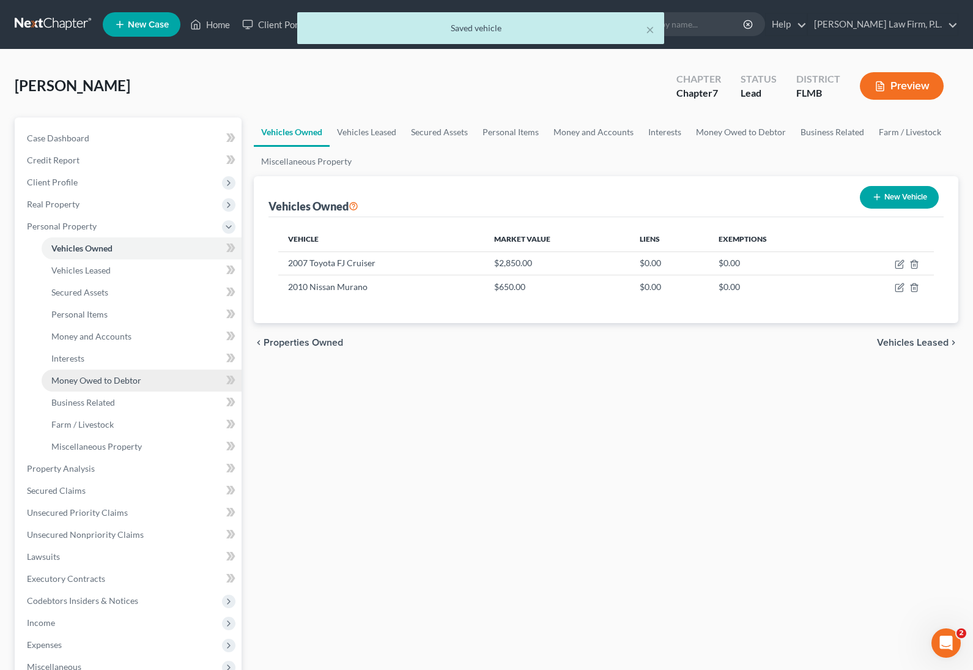
click at [131, 382] on span "Money Owed to Debtor" at bounding box center [96, 380] width 90 height 10
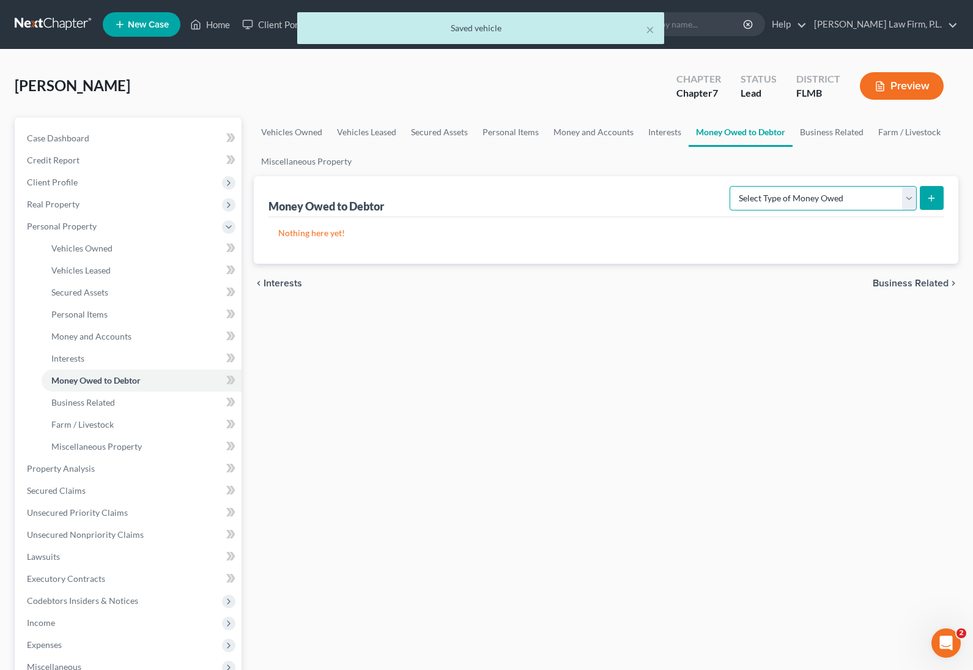
click at [828, 199] on select "Select Type of Money Owed Accounts Receivable Alimony Child Support Claims Agai…" at bounding box center [823, 198] width 187 height 24
select select "expected_tax_refund"
click at [732, 186] on select "Select Type of Money Owed Accounts Receivable Alimony Child Support Claims Agai…" at bounding box center [823, 198] width 187 height 24
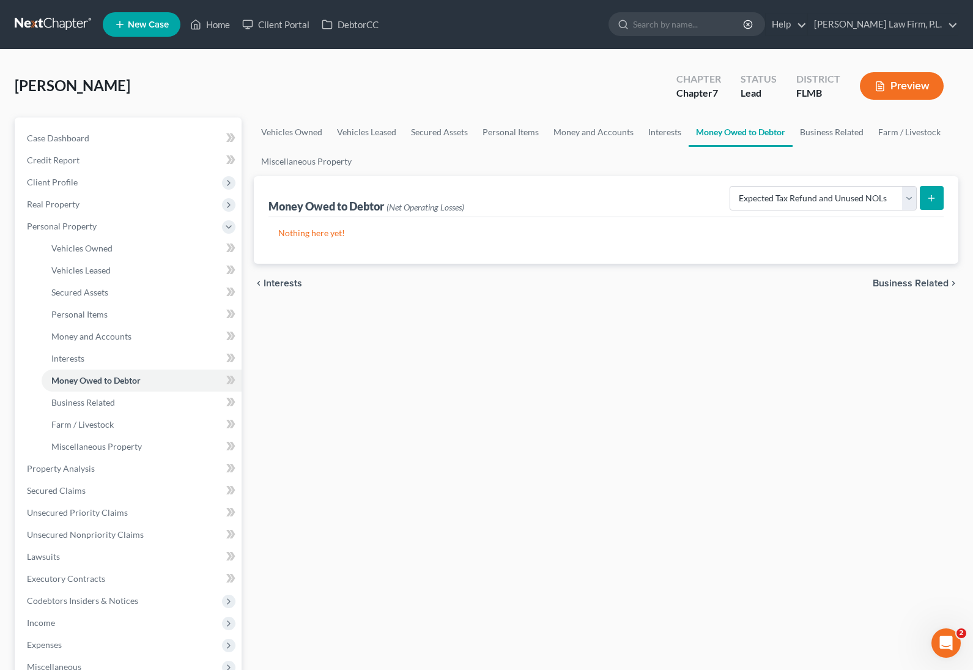
click at [926, 196] on button "submit" at bounding box center [932, 198] width 24 height 24
select select "0"
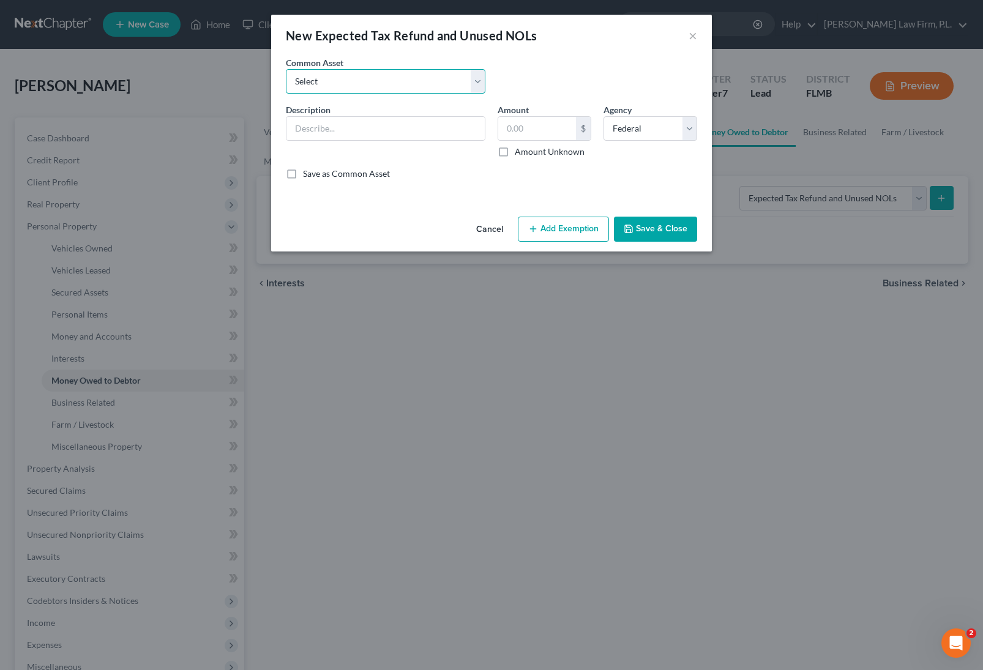
click at [373, 83] on select "Select 8/12ths of 2025 tax refund minus Earned Income Credit" at bounding box center [385, 81] width 199 height 24
select select "0"
click at [286, 69] on select "Select 8/12ths of 2025 tax refund minus Earned Income Credit" at bounding box center [385, 81] width 199 height 24
type input "8/12ths of 2025 tax refund minus Earned Income Credit"
type input "0.00"
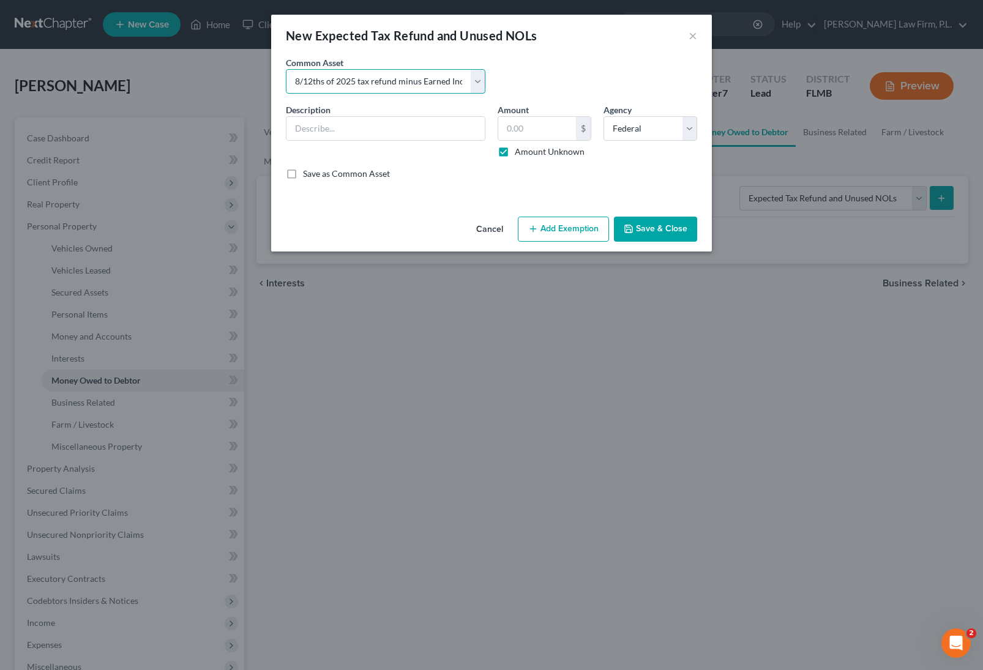
checkbox input "true"
click at [302, 126] on input "8/12ths of 2025 tax refund minus Earned Income Credit" at bounding box center [385, 128] width 198 height 23
type input "10/12ths of 2025 tax refund minus Earned Income Credit"
click at [661, 231] on button "Save & Close" at bounding box center [655, 230] width 83 height 26
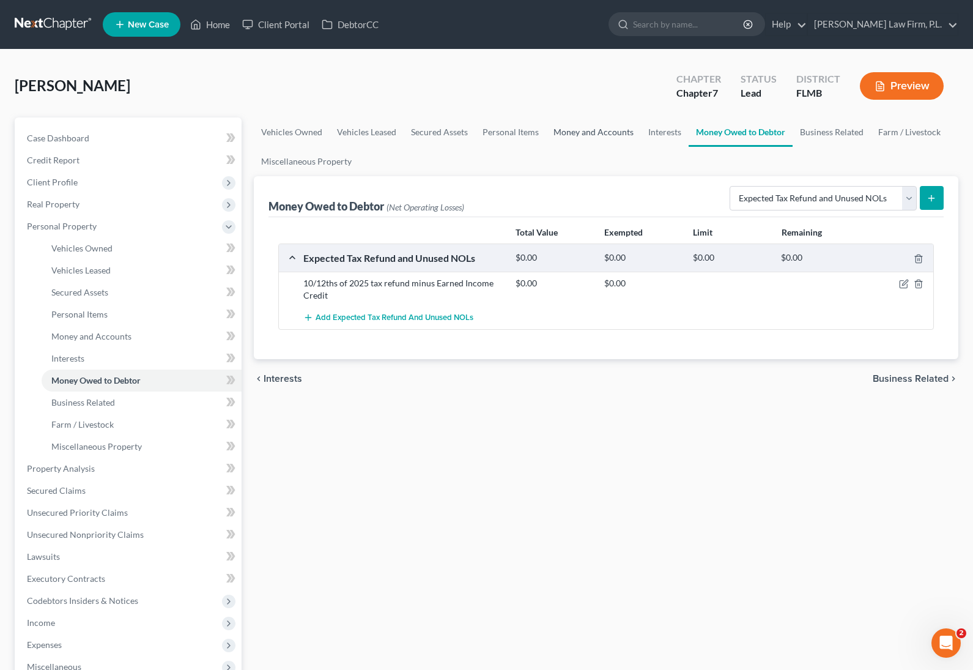
click at [600, 128] on link "Money and Accounts" at bounding box center [593, 131] width 95 height 29
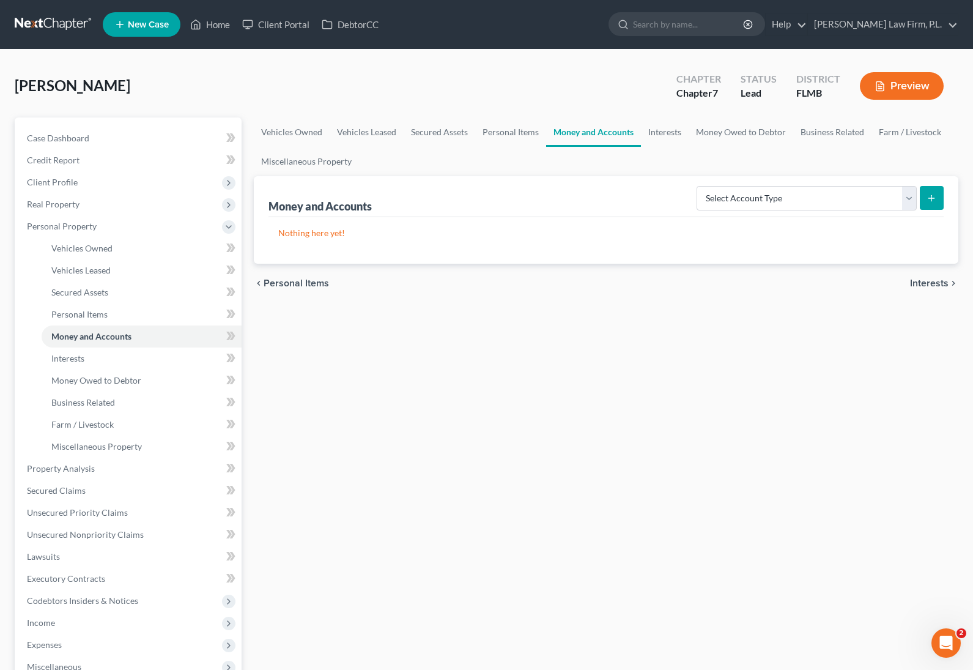
click at [935, 203] on button "submit" at bounding box center [932, 198] width 24 height 24
click at [853, 200] on select "Select Account Type Brokerage Cash on Hand Certificates of Deposit Checking Acc…" at bounding box center [807, 198] width 220 height 24
select select "checking"
click at [699, 186] on select "Select Account Type Brokerage Cash on Hand Certificates of Deposit Checking Acc…" at bounding box center [807, 198] width 220 height 24
click at [931, 193] on icon "submit" at bounding box center [932, 198] width 10 height 10
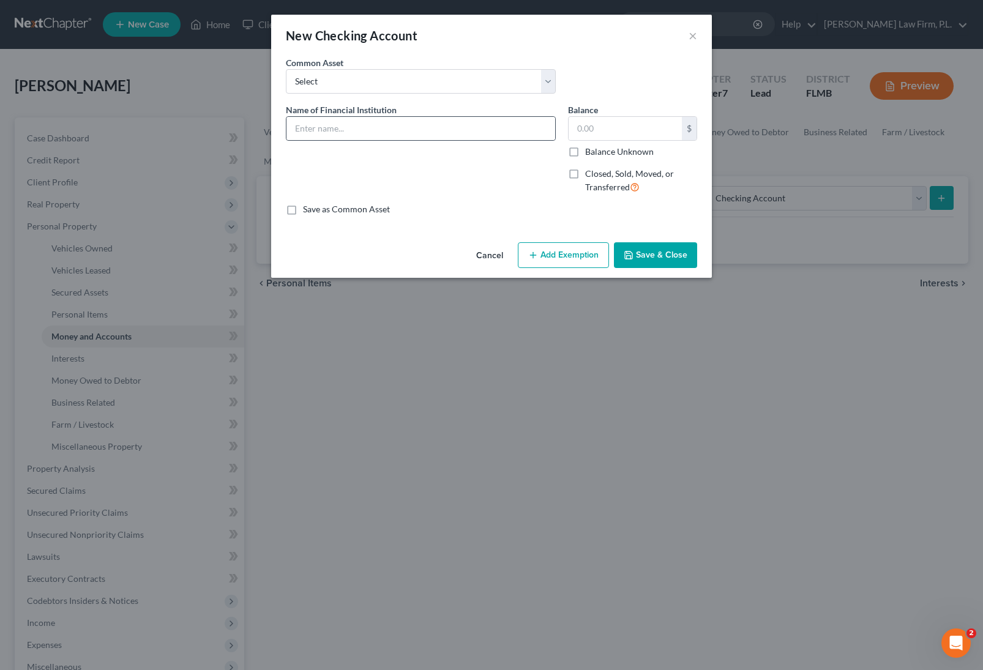
click at [390, 139] on div at bounding box center [421, 128] width 270 height 24
click at [415, 125] on input "text" at bounding box center [420, 128] width 269 height 23
type input "Bank Of America Checking Acct. XX8440"
drag, startPoint x: 565, startPoint y: 150, endPoint x: 578, endPoint y: 148, distance: 13.0
click at [585, 148] on label "Balance Unknown" at bounding box center [619, 152] width 69 height 12
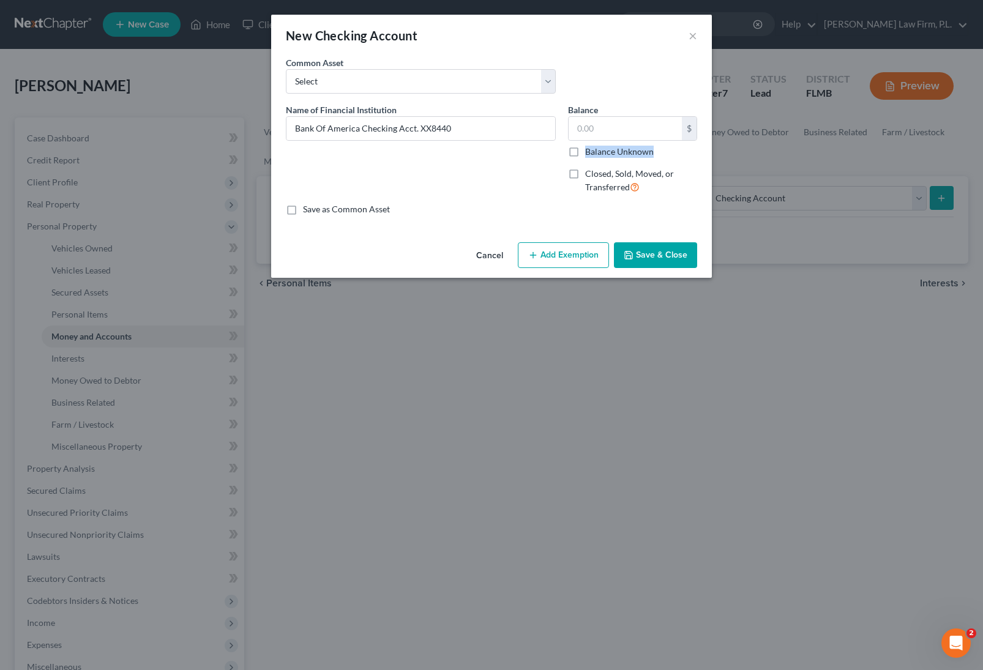
click at [585, 147] on label "Balance Unknown" at bounding box center [619, 152] width 69 height 12
click at [590, 147] on input "Balance Unknown" at bounding box center [594, 150] width 8 height 8
checkbox input "true"
type input "0.00"
click at [427, 125] on input "Bank Of America Checking Acct. XX8440" at bounding box center [420, 128] width 269 height 23
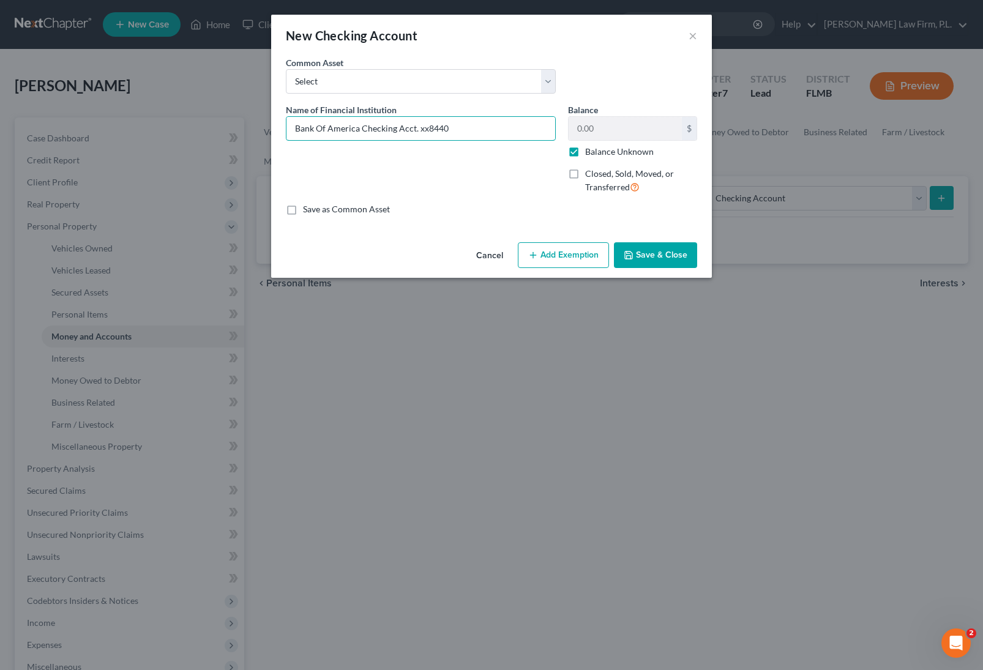
type input "Bank Of America Checking Acct. xx8440"
click at [675, 262] on button "Save & Close" at bounding box center [655, 255] width 83 height 26
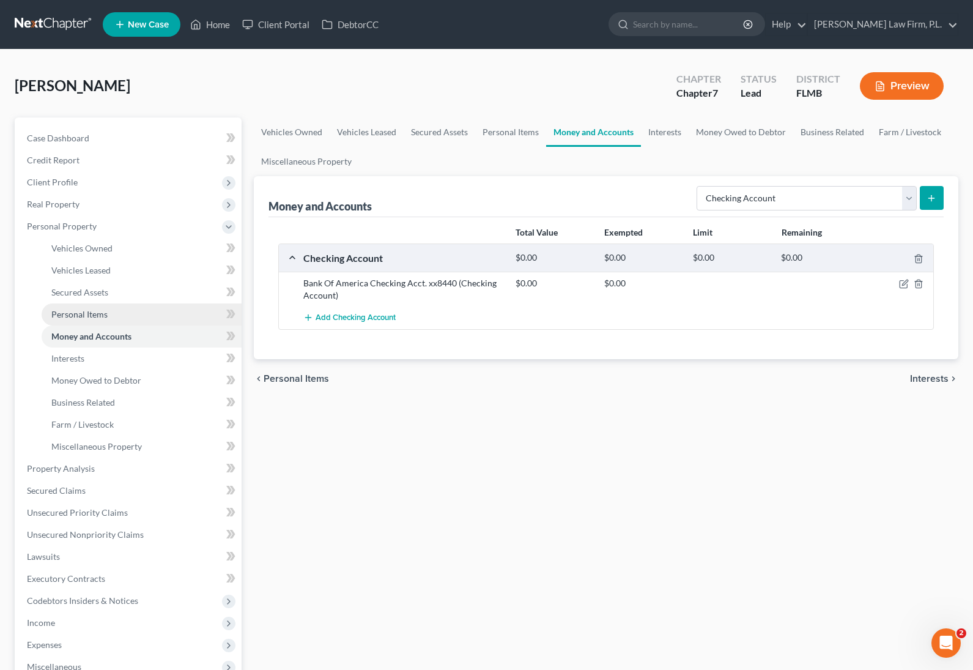
click at [137, 313] on link "Personal Items" at bounding box center [142, 314] width 200 height 22
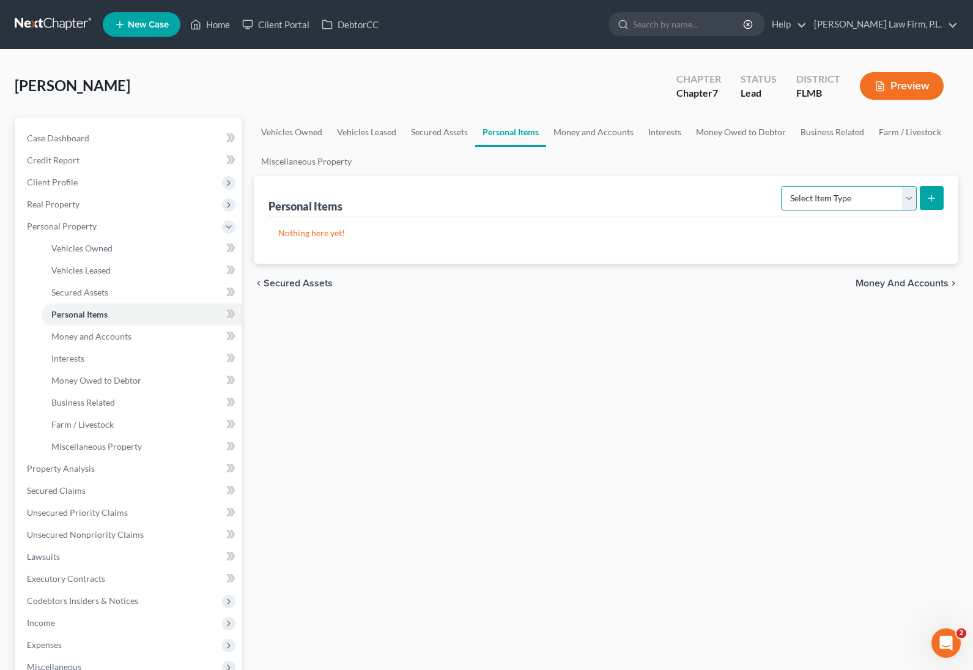
click at [856, 202] on select "Select Item Type Clothing Collectibles Of Value Electronics Firearms Household …" at bounding box center [849, 198] width 136 height 24
select select "clothing"
click at [783, 186] on select "Select Item Type Clothing Collectibles Of Value Electronics Firearms Household …" at bounding box center [849, 198] width 136 height 24
click at [939, 201] on button "submit" at bounding box center [932, 198] width 24 height 24
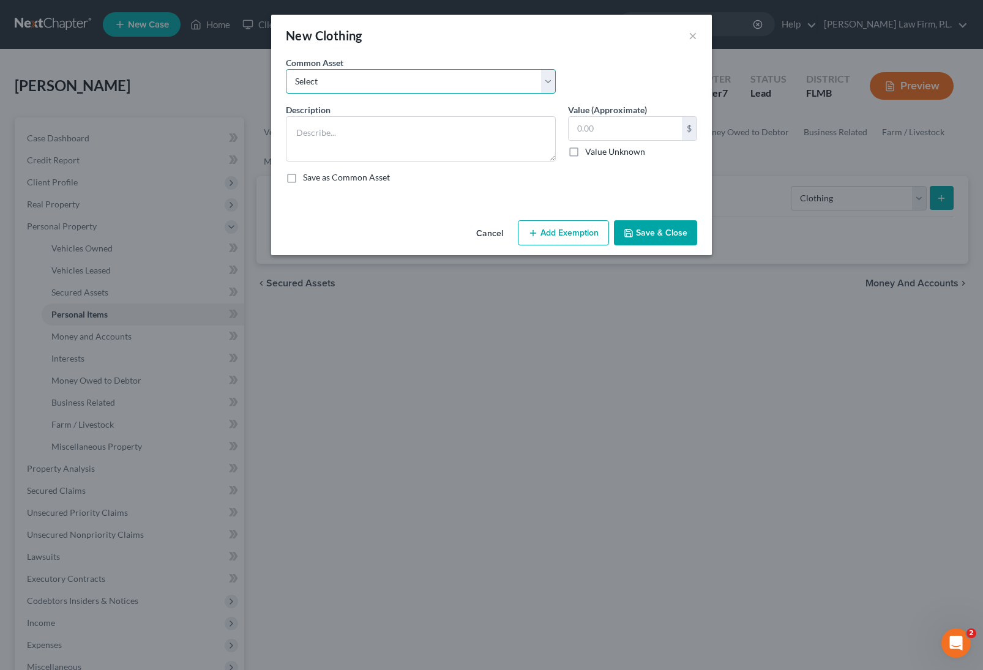
click at [414, 87] on select "Select Clothes" at bounding box center [421, 81] width 270 height 24
select select "0"
click at [286, 69] on select "Select Clothes" at bounding box center [421, 81] width 270 height 24
type textarea "Clothes"
type input "100.00"
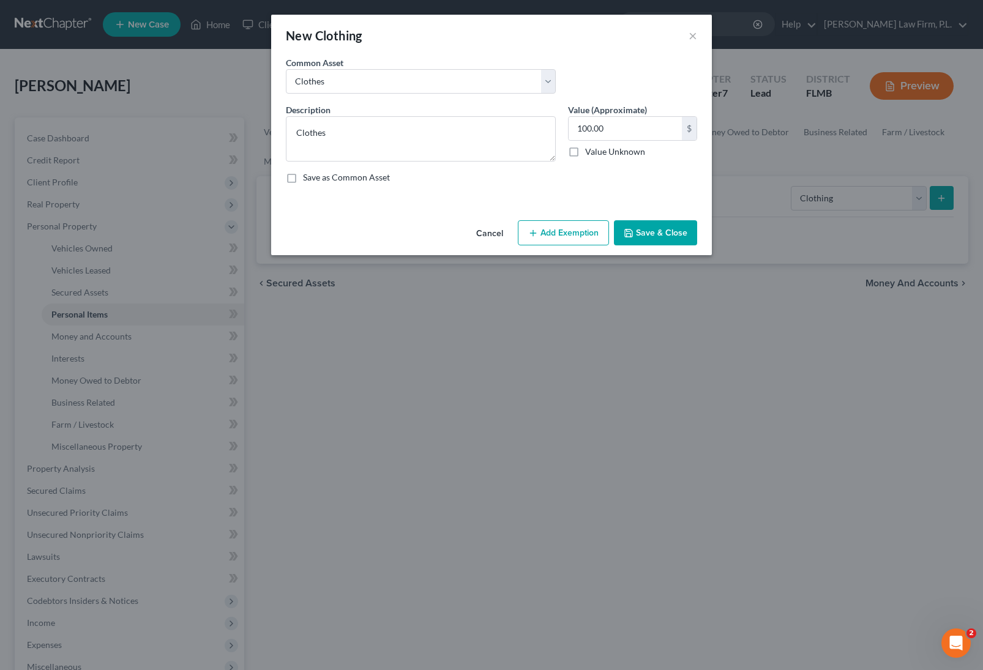
click at [663, 229] on button "Save & Close" at bounding box center [655, 233] width 83 height 26
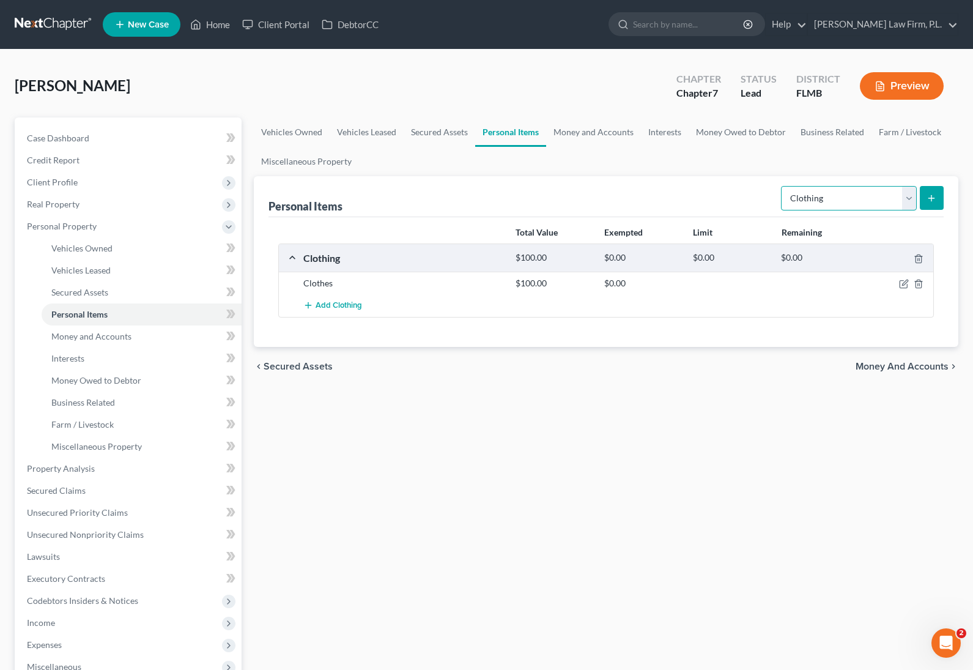
click at [862, 197] on select "Select Item Type Clothing Collectibles Of Value Electronics Firearms Household …" at bounding box center [849, 198] width 136 height 24
select select "collectibles_of_value"
click at [783, 186] on select "Select Item Type Clothing Collectibles Of Value Electronics Firearms Household …" at bounding box center [849, 198] width 136 height 24
click at [933, 200] on icon "submit" at bounding box center [932, 198] width 10 height 10
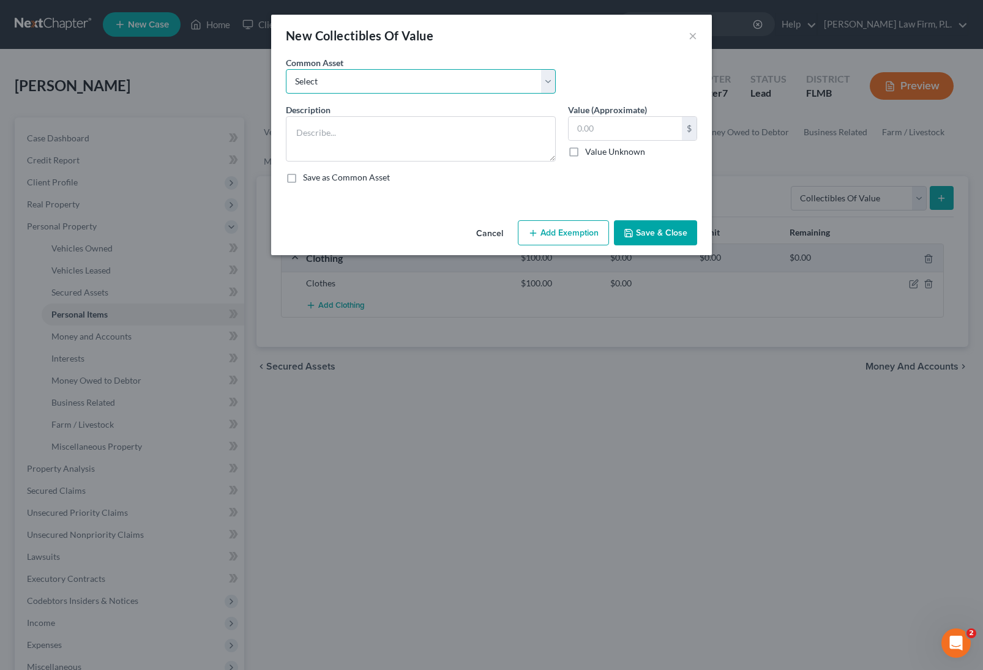
click at [463, 78] on select "Select Books, Pictures, Discs, Etc. Books, Pictures, Discs, Etc. Books, Picture…" at bounding box center [421, 81] width 270 height 24
select select "0"
click at [286, 69] on select "Select Books, Pictures, Discs, Etc. Books, Pictures, Discs, Etc. Books, Picture…" at bounding box center [421, 81] width 270 height 24
type textarea "Books, Pictures, Discs, Etc."
type input "10.00"
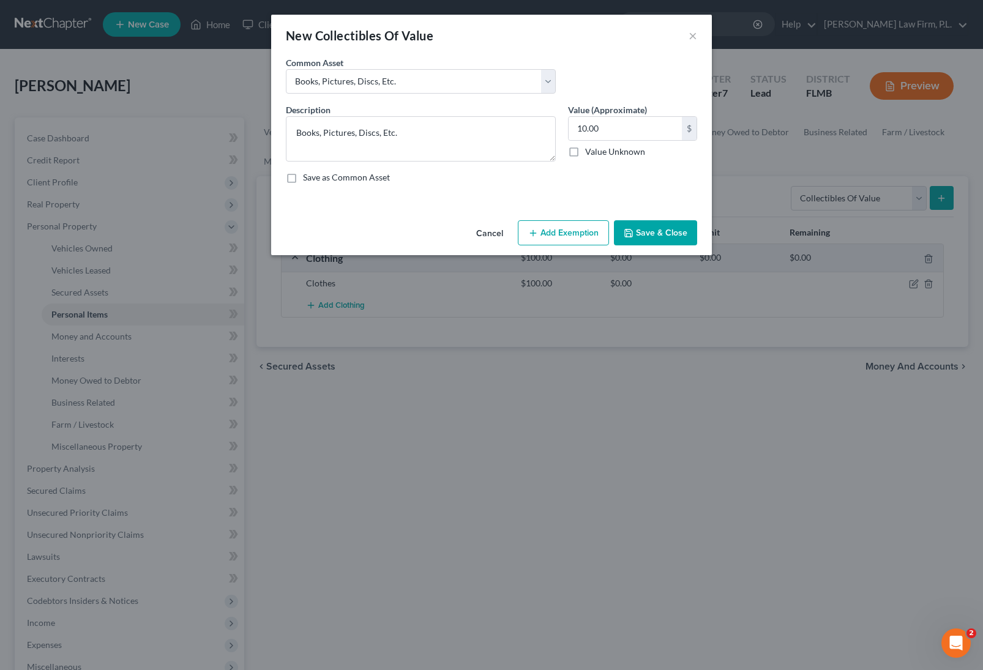
click at [663, 235] on button "Save & Close" at bounding box center [655, 233] width 83 height 26
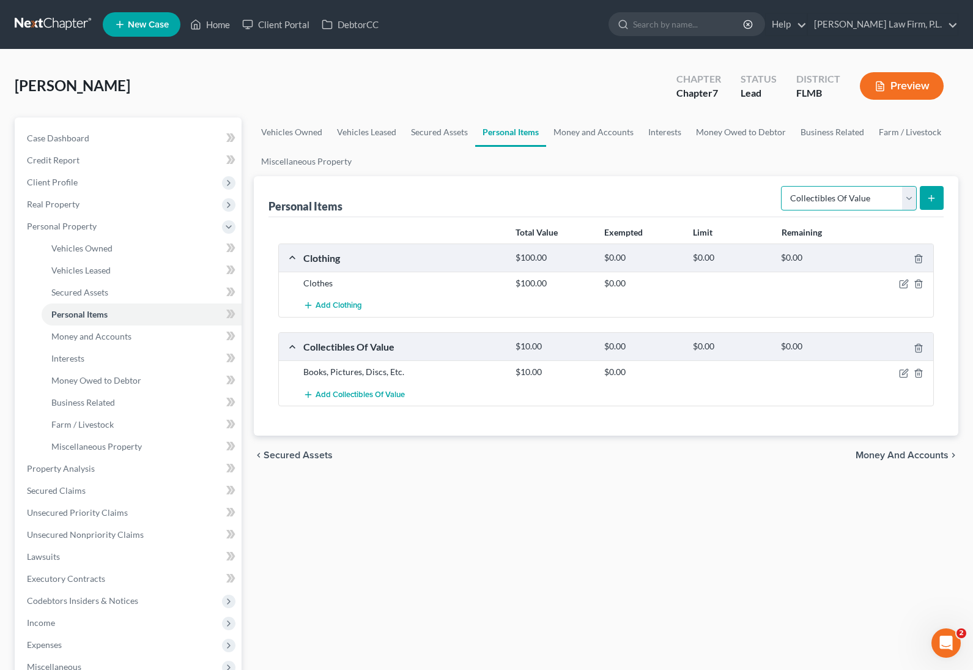
click at [862, 200] on select "Select Item Type Clothing Collectibles Of Value Electronics Firearms Household …" at bounding box center [849, 198] width 136 height 24
select select "jewelry"
click at [783, 186] on select "Select Item Type Clothing Collectibles Of Value Electronics Firearms Household …" at bounding box center [849, 198] width 136 height 24
click at [930, 201] on icon "submit" at bounding box center [932, 198] width 10 height 10
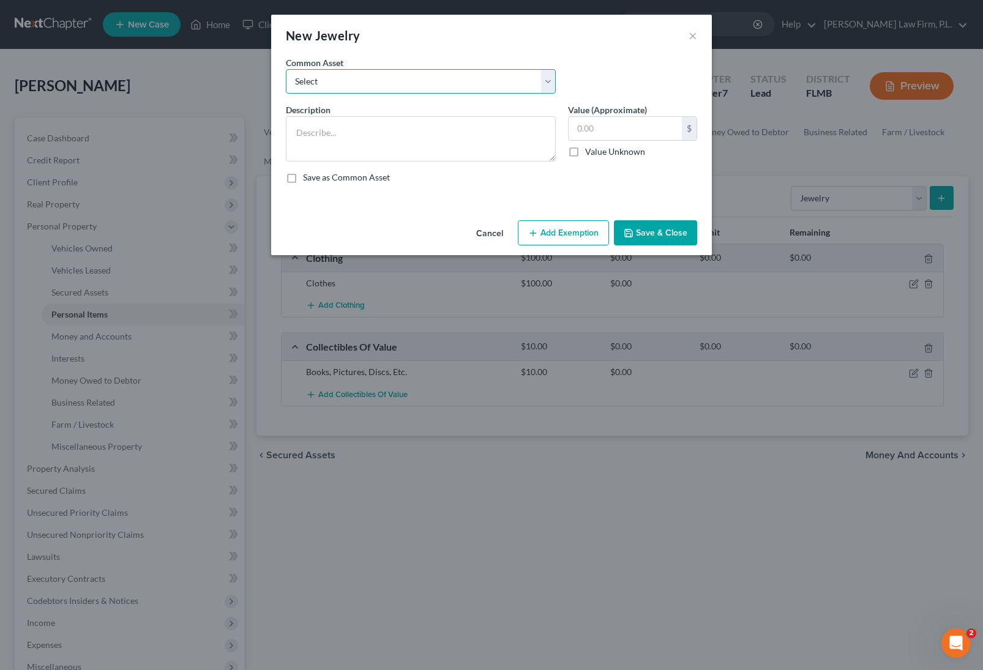
click at [393, 86] on select "Select Misc. Costume Jewelry Misc. Costume Jewelry jewelry" at bounding box center [421, 81] width 270 height 24
select select "1"
click at [286, 69] on select "Select Misc. Costume Jewelry Misc. Costume Jewelry jewelry" at bounding box center [421, 81] width 270 height 24
type textarea "Misc. Costume Jewelry"
type input "20.00"
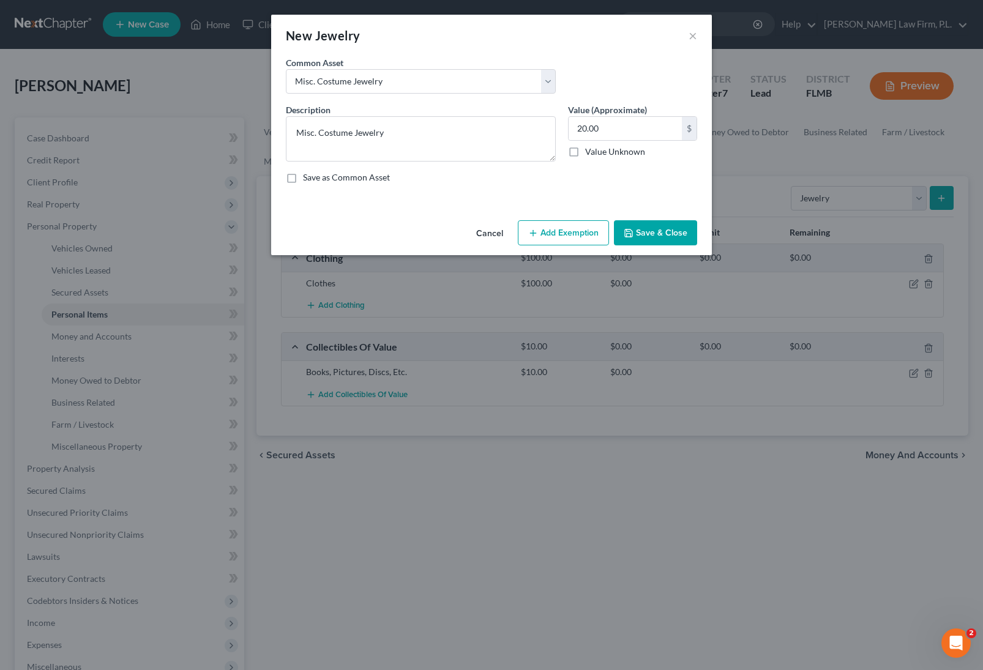
click at [638, 234] on button "Save & Close" at bounding box center [655, 233] width 83 height 26
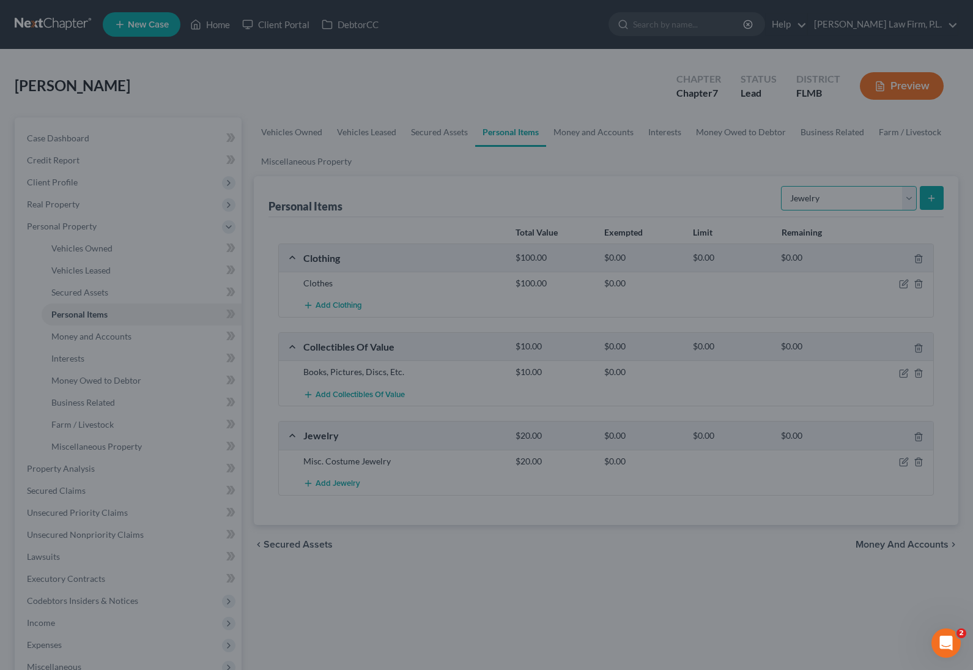
click at [826, 196] on select "Select Item Type Clothing Collectibles Of Value Electronics Firearms Household …" at bounding box center [849, 198] width 136 height 24
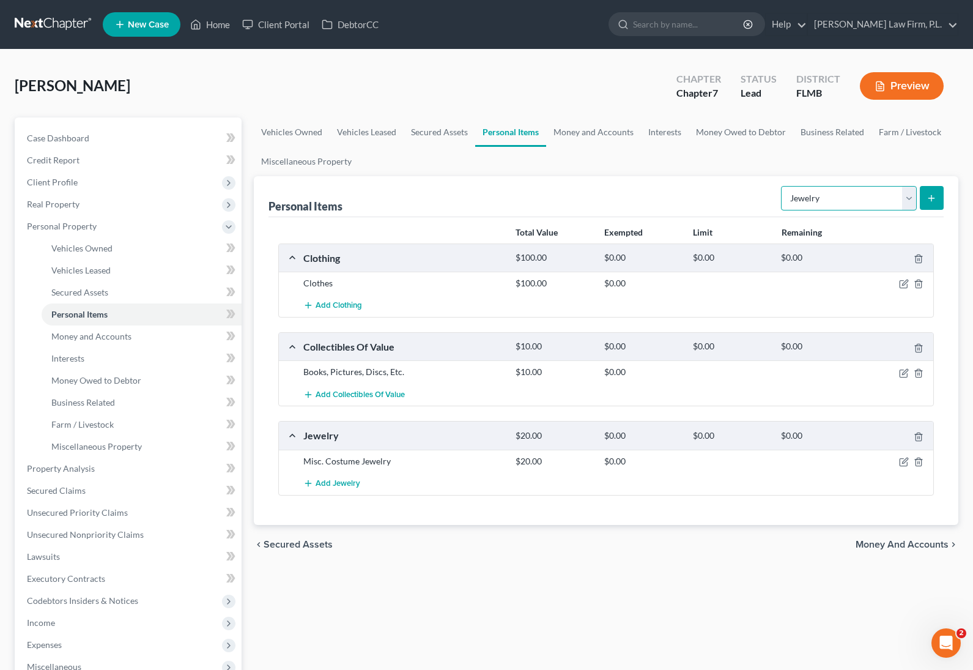
select select "pets"
click at [783, 186] on select "Select Item Type Clothing Collectibles Of Value Electronics Firearms Household …" at bounding box center [849, 198] width 136 height 24
click at [931, 194] on icon "submit" at bounding box center [932, 198] width 10 height 10
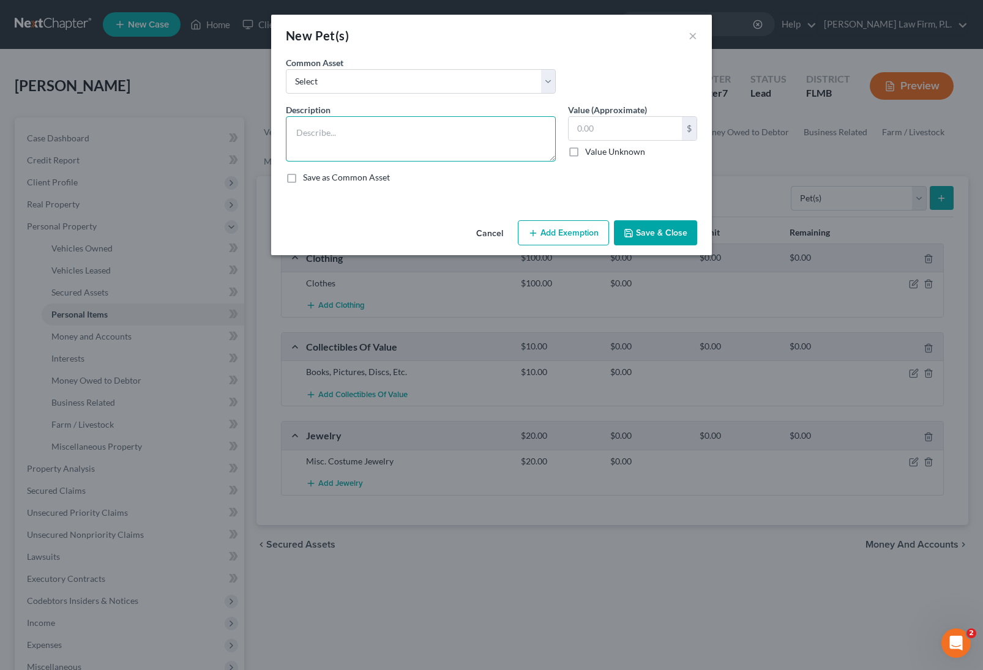
click at [359, 125] on textarea at bounding box center [421, 138] width 270 height 45
type textarea "3 Cats"
click at [617, 131] on input "text" at bounding box center [624, 128] width 113 height 23
type input "15"
click at [658, 236] on button "Save & Close" at bounding box center [655, 233] width 83 height 26
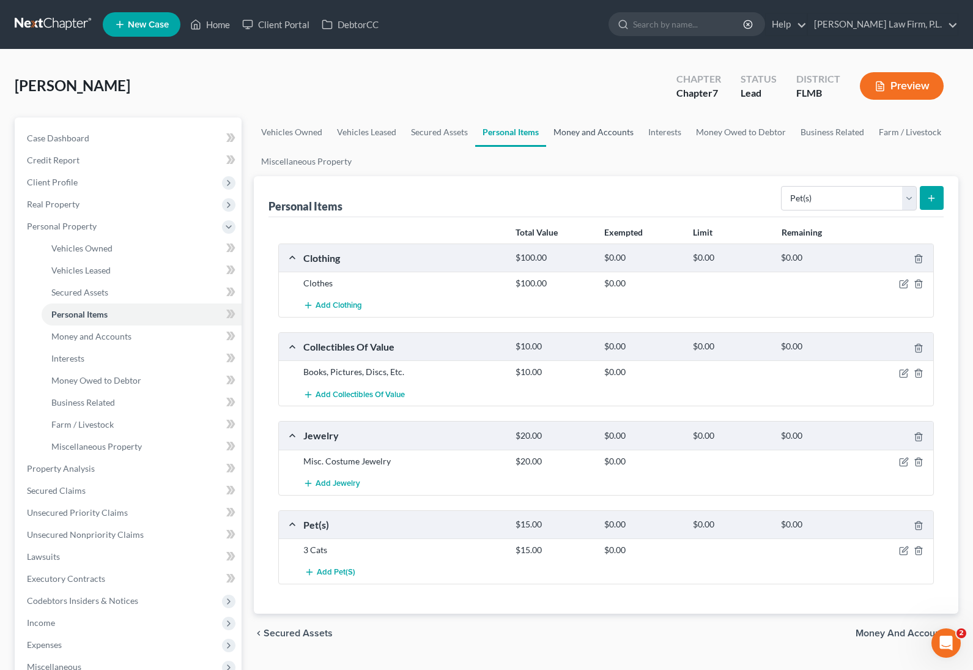
click at [567, 127] on link "Money and Accounts" at bounding box center [593, 131] width 95 height 29
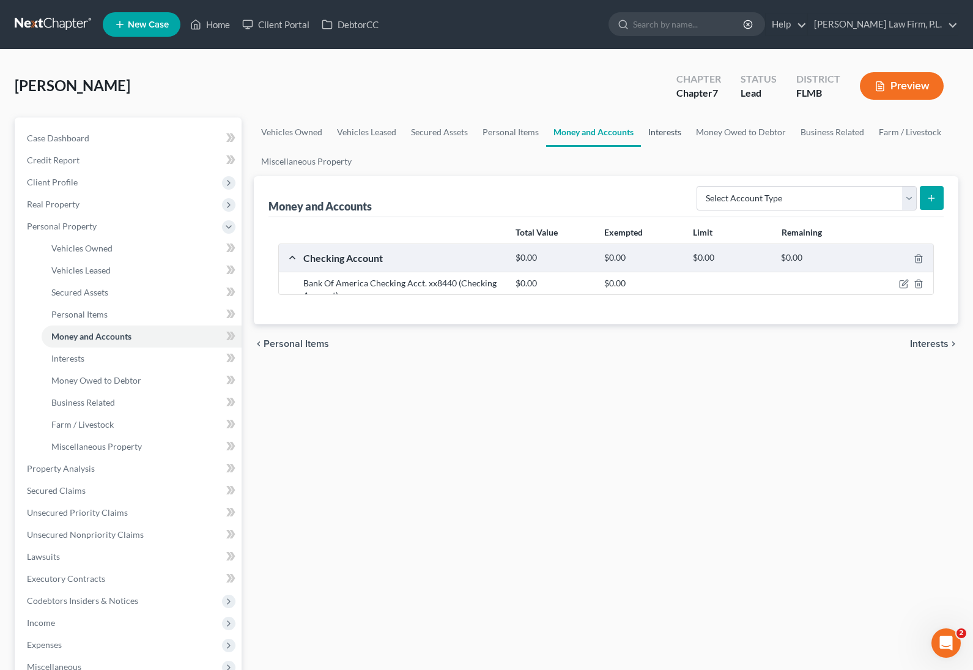
click at [664, 130] on link "Interests" at bounding box center [665, 131] width 48 height 29
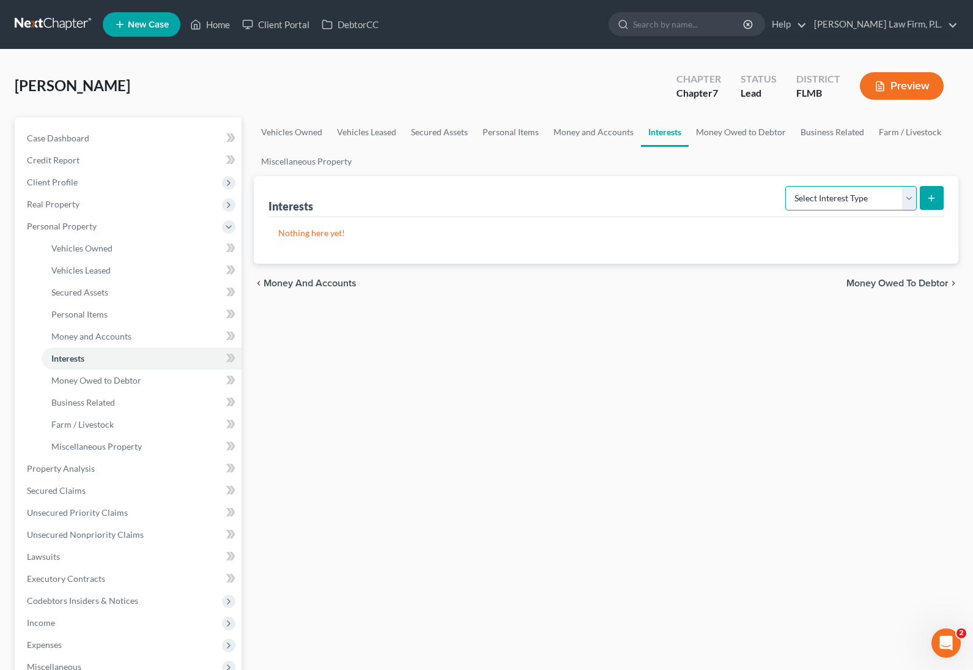
click at [838, 195] on select "Select Interest Type 401K Annuity Bond Education IRA Government Bond Government…" at bounding box center [852, 198] width 132 height 24
select select "term_life_insurance"
click at [787, 186] on select "Select Interest Type 401K Annuity Bond Education IRA Government Bond Government…" at bounding box center [852, 198] width 132 height 24
click at [945, 199] on div "Interests Select Interest Type 401K Annuity Bond Education IRA Government Bond …" at bounding box center [606, 219] width 705 height 87
click at [935, 199] on icon "submit" at bounding box center [932, 198] width 10 height 10
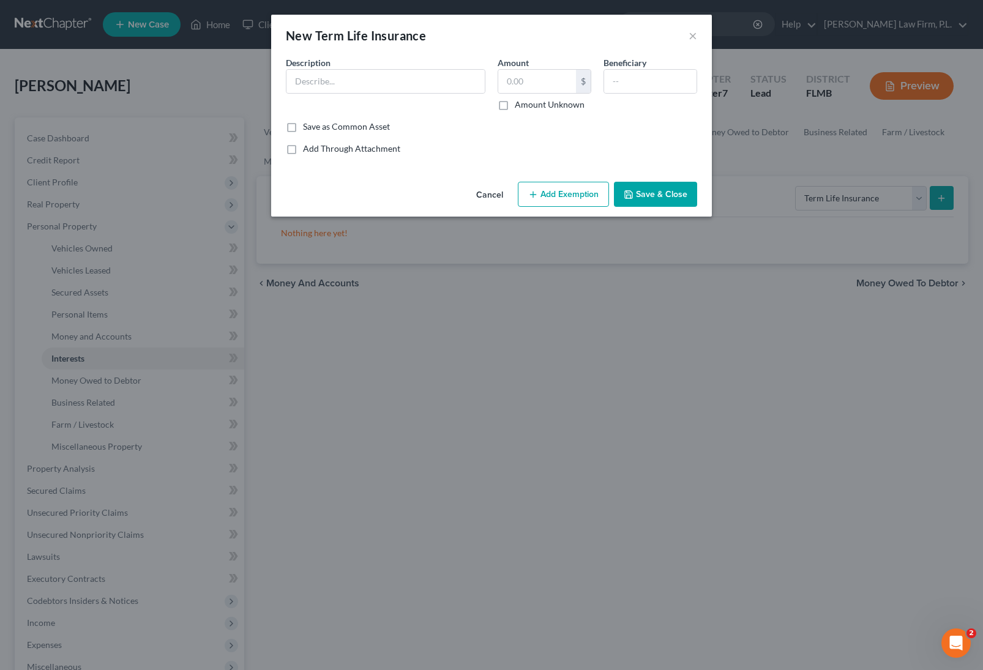
click at [374, 68] on div "Description *" at bounding box center [386, 83] width 212 height 54
click at [375, 74] on input "text" at bounding box center [385, 81] width 198 height 23
type input "Columbian Life Insurance Policy"
click at [613, 81] on input "text" at bounding box center [650, 81] width 92 height 23
type input "Debtor"
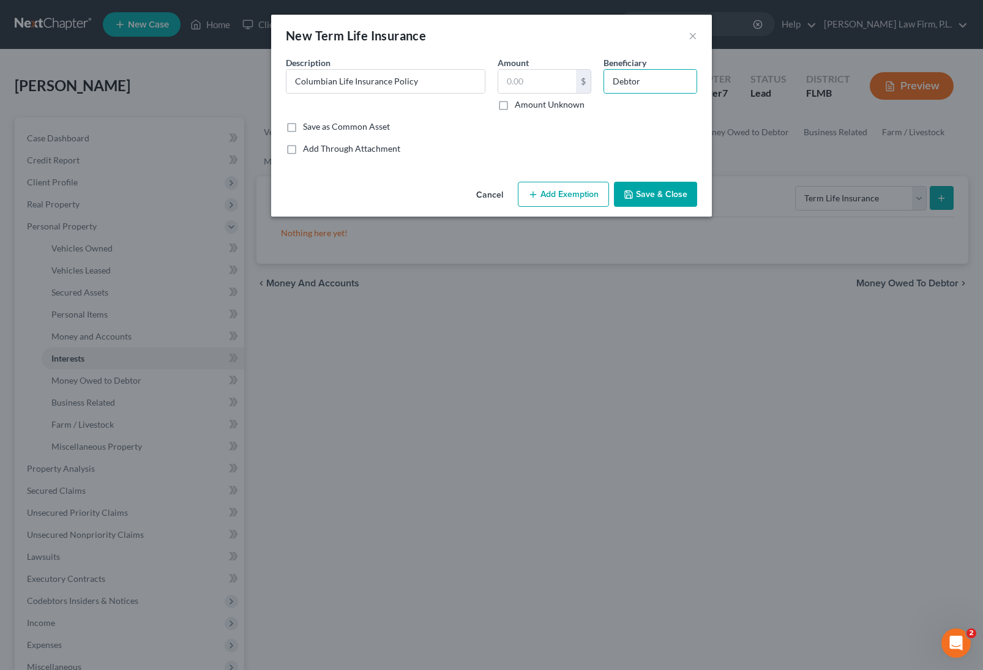
click at [657, 195] on button "Save & Close" at bounding box center [655, 195] width 83 height 26
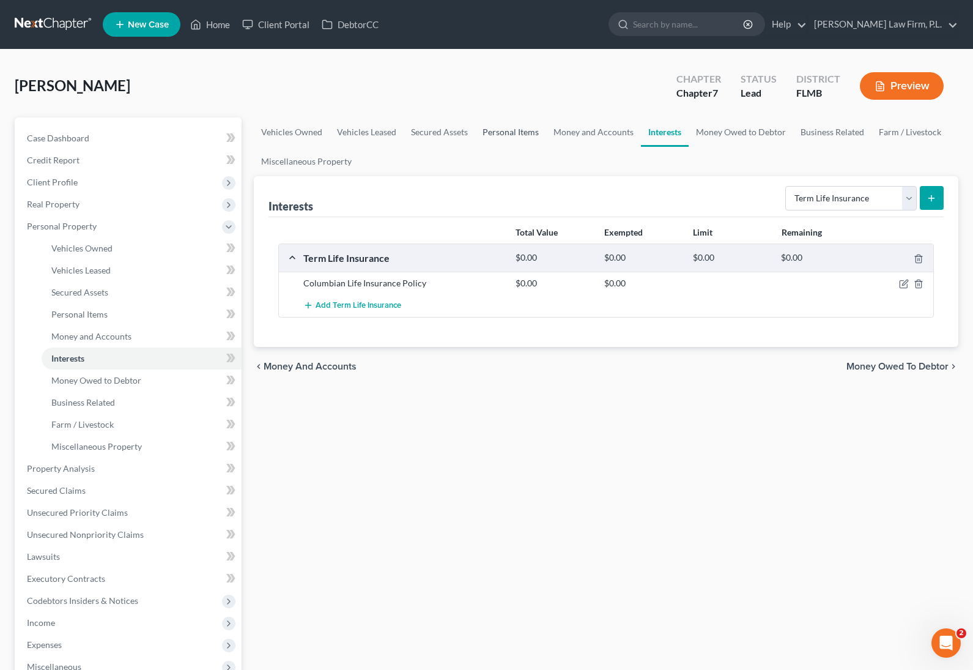
click at [491, 128] on link "Personal Items" at bounding box center [510, 131] width 71 height 29
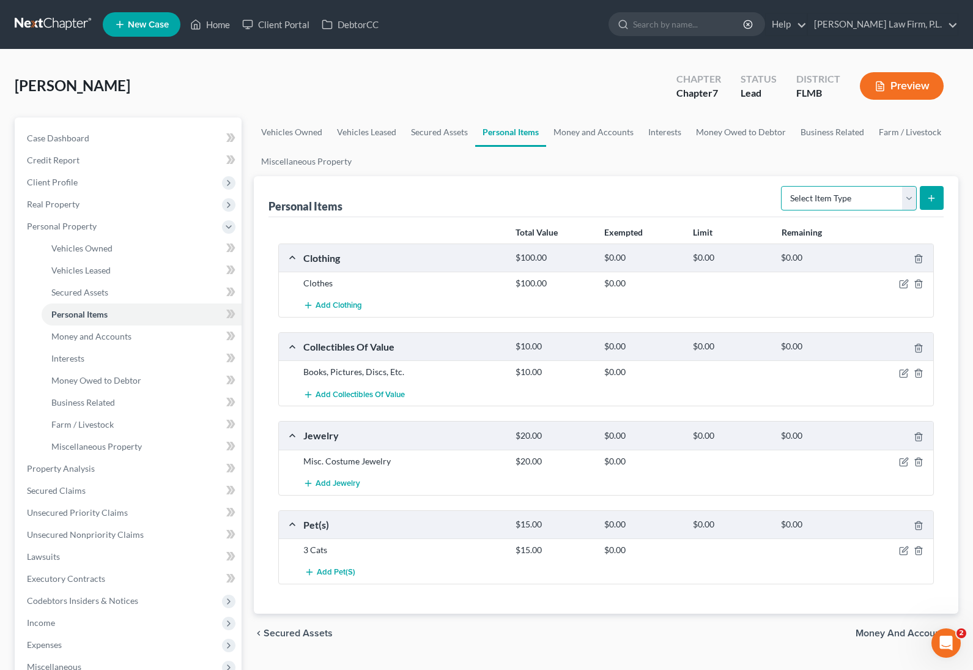
click at [833, 194] on select "Select Item Type Clothing Collectibles Of Value Electronics Firearms Household …" at bounding box center [849, 198] width 136 height 24
select select "household_goods"
click at [783, 186] on select "Select Item Type Clothing Collectibles Of Value Electronics Firearms Household …" at bounding box center [849, 198] width 136 height 24
click at [928, 190] on button "submit" at bounding box center [932, 198] width 24 height 24
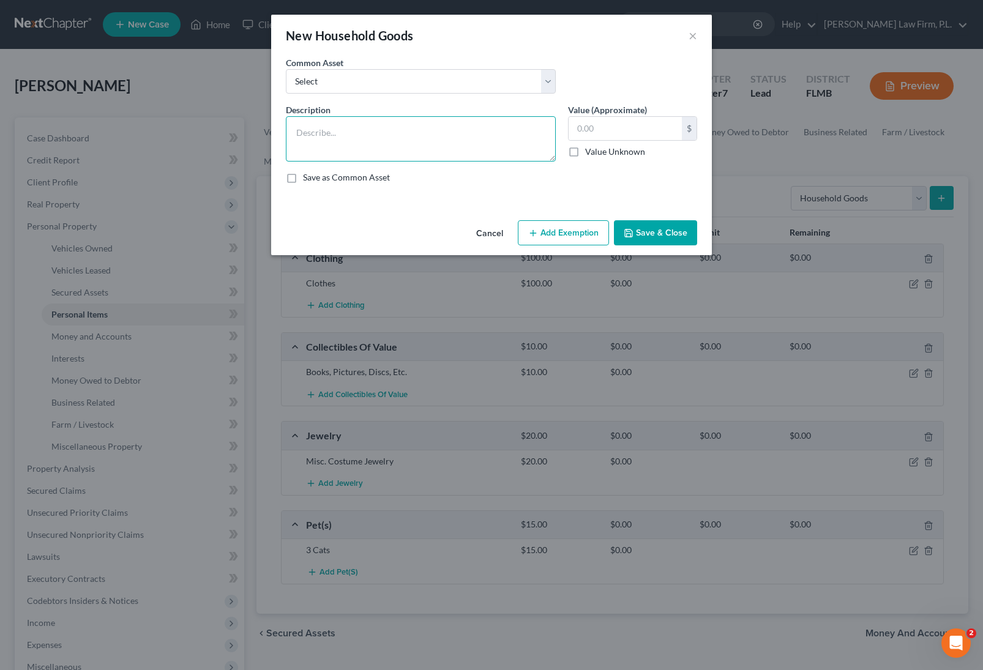
click at [349, 124] on textarea at bounding box center [421, 138] width 270 height 45
click at [450, 135] on textarea "Living Room- Couch, Chairs, Tables, Lamos, Televisions, TV Stand, Cellphone." at bounding box center [421, 138] width 270 height 45
click at [391, 150] on textarea "Living Room- Couch, Chairs, Tables, Lamps, Televisions, TV Stand, Cellphone." at bounding box center [421, 138] width 270 height 45
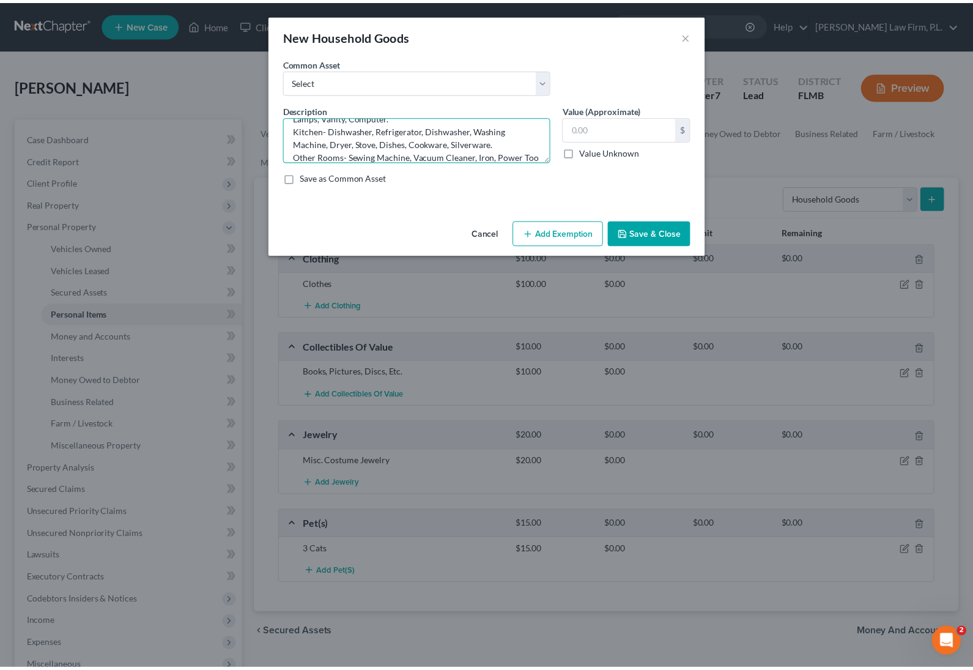
scroll to position [80, 0]
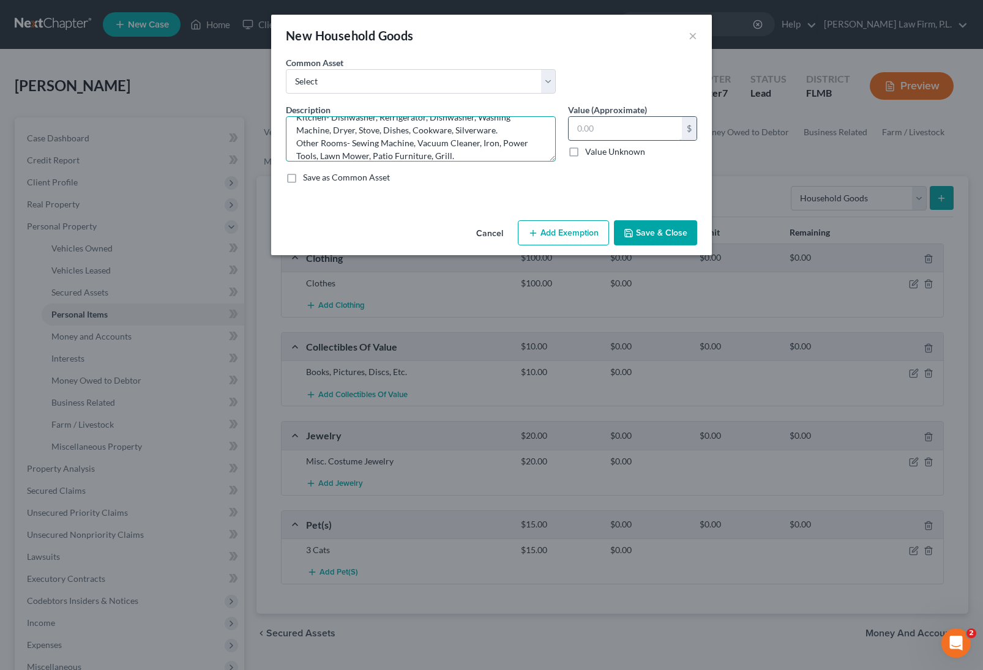
type textarea "Living Room- Couch, Chairs, Tables, Lamps, Televisions, TV Stand, Cellphone. Di…"
click at [599, 129] on input "text" at bounding box center [624, 128] width 113 height 23
type input "1,500"
click at [667, 232] on button "Save & Close" at bounding box center [655, 233] width 83 height 26
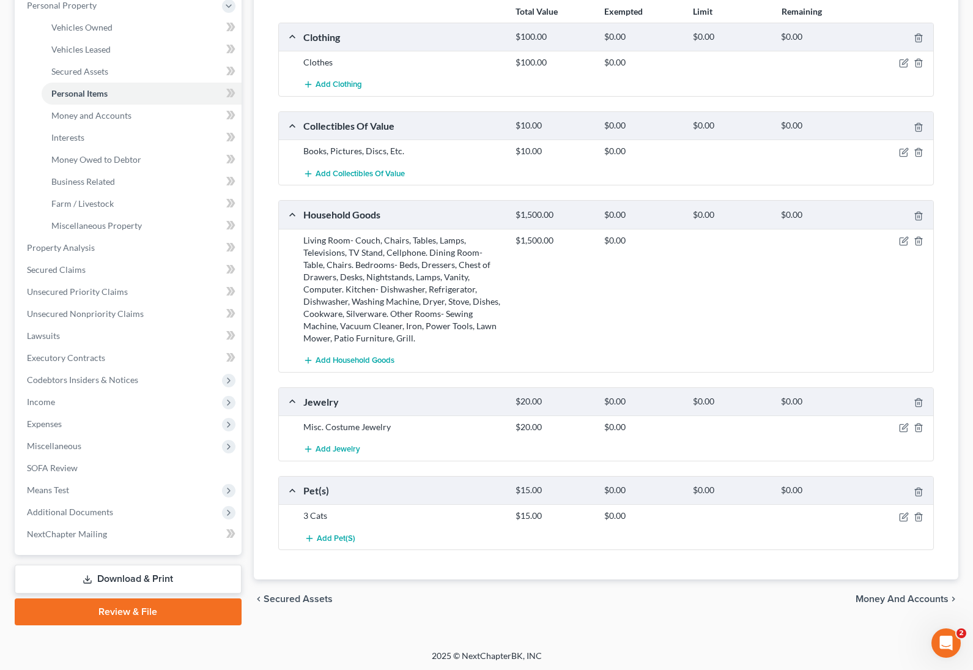
scroll to position [223, 0]
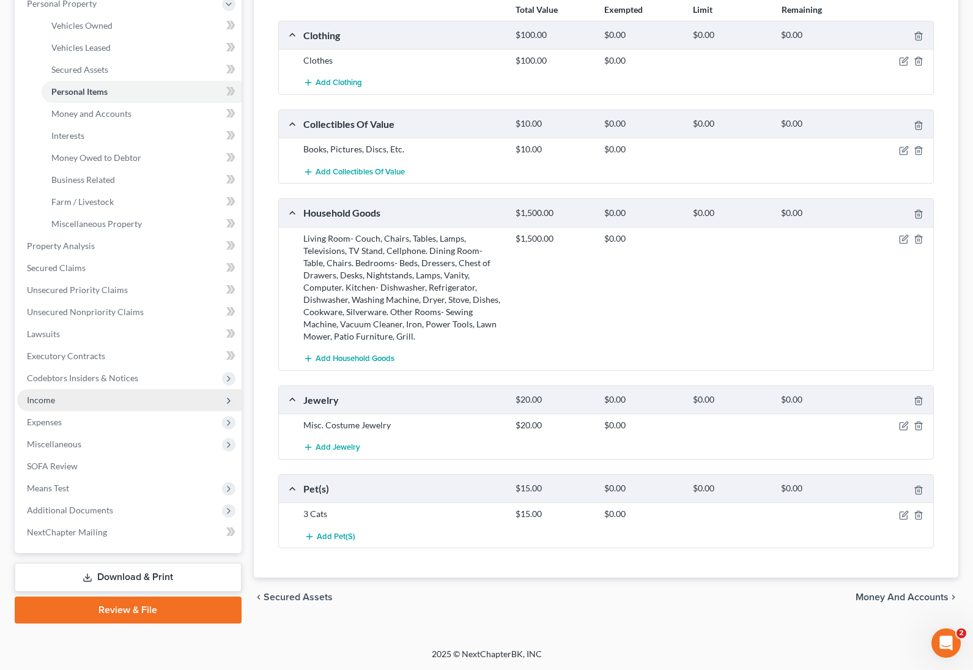
click at [79, 404] on span "Income" at bounding box center [129, 400] width 225 height 22
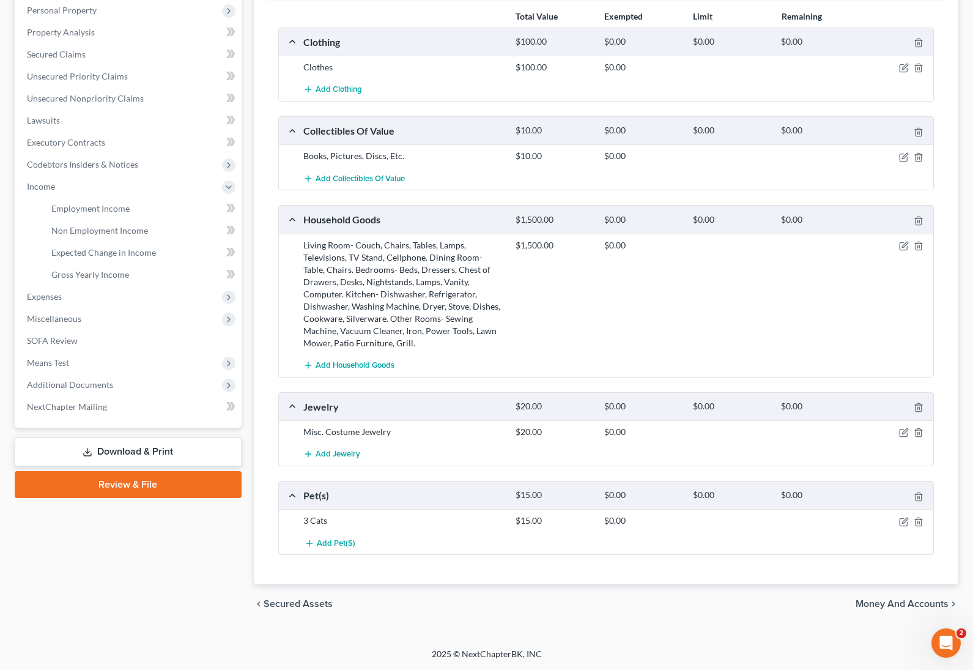
scroll to position [216, 0]
click at [130, 200] on link "Employment Income" at bounding box center [142, 209] width 200 height 22
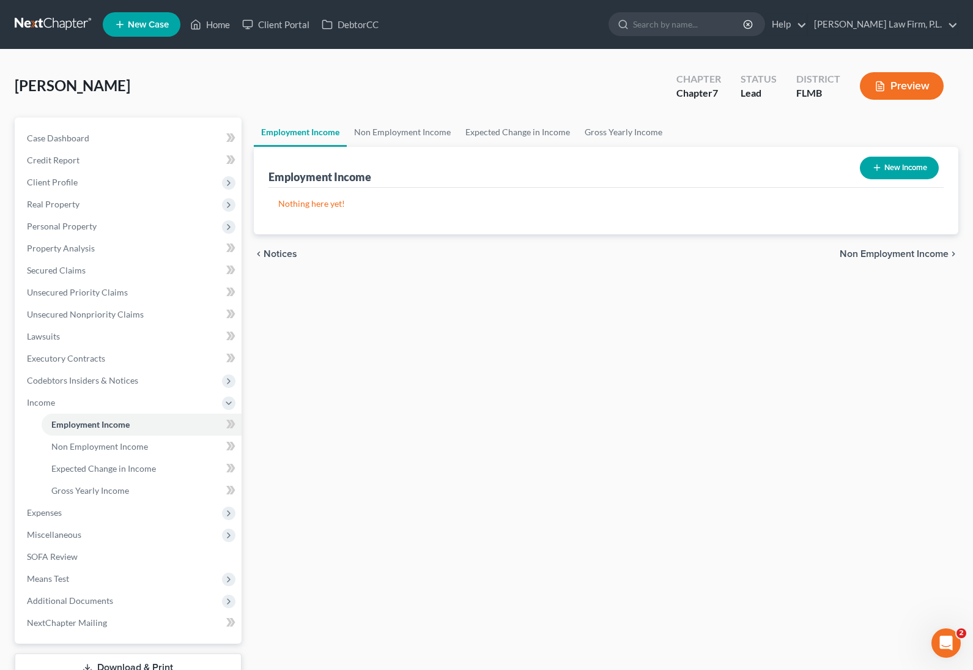
click at [923, 166] on button "New Income" at bounding box center [899, 168] width 79 height 23
select select "0"
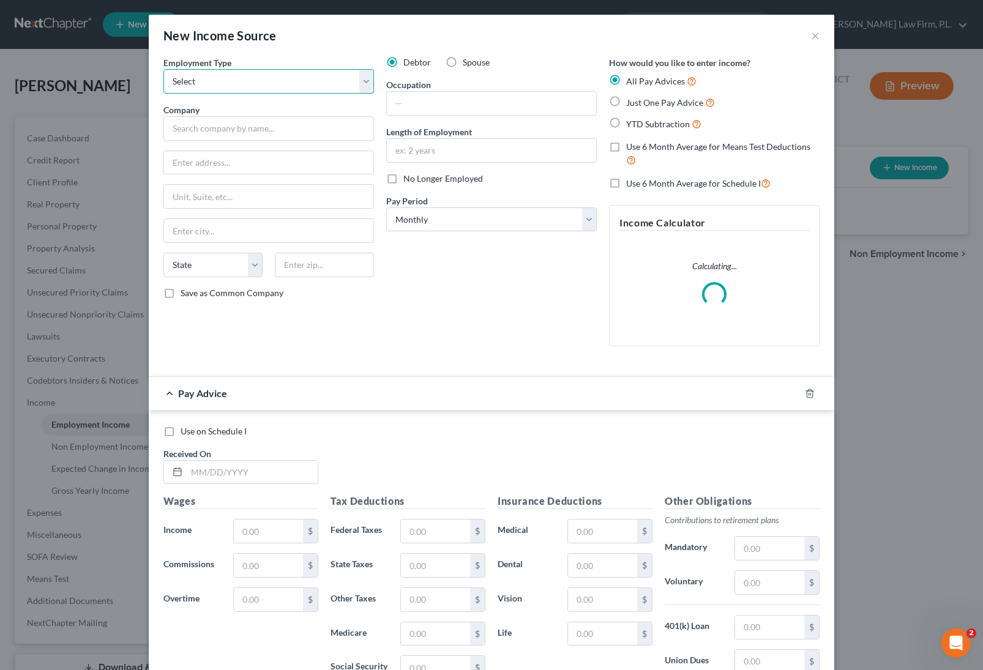
click at [282, 84] on select "Select Full or Part Time Employment Self Employment" at bounding box center [268, 81] width 210 height 24
select select "0"
click at [163, 69] on select "Select Full or Part Time Employment Self Employment" at bounding box center [268, 81] width 210 height 24
click at [407, 96] on input "text" at bounding box center [491, 103] width 209 height 23
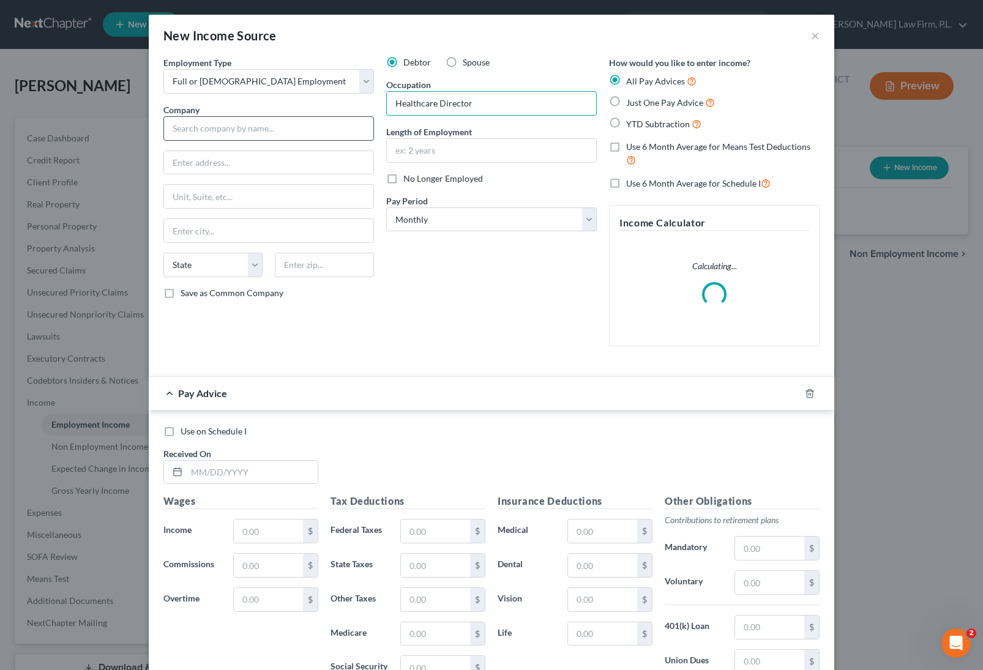
type input "Healthcare Director"
click at [327, 130] on input "text" at bounding box center [268, 128] width 210 height 24
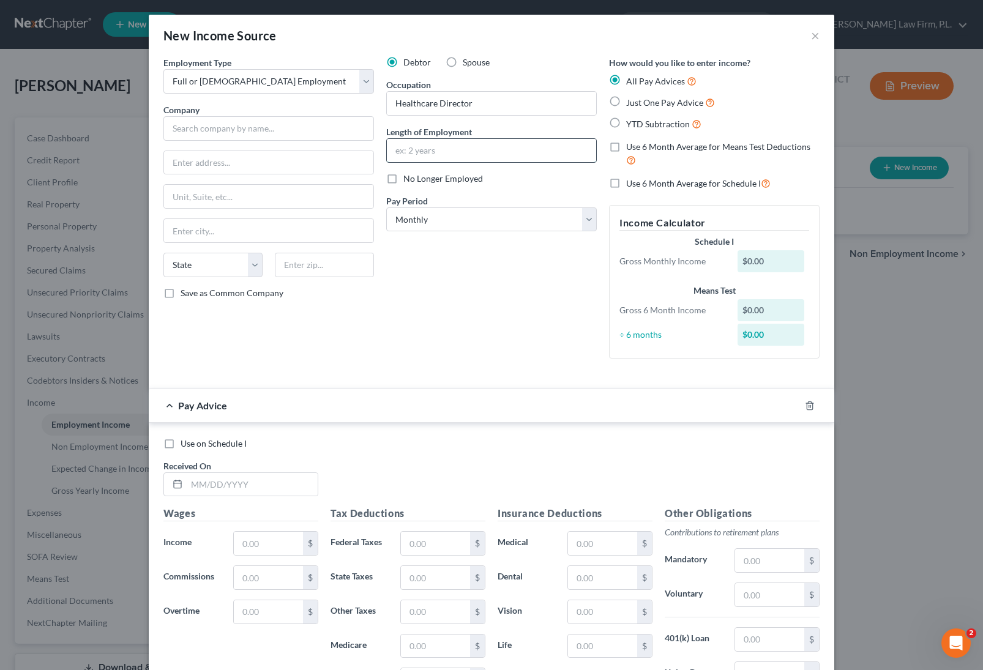
click at [542, 147] on input "text" at bounding box center [491, 150] width 209 height 23
type input "4 Months"
click at [195, 125] on input "text" at bounding box center [268, 128] width 210 height 24
click at [232, 168] on input "text" at bounding box center [268, 162] width 209 height 23
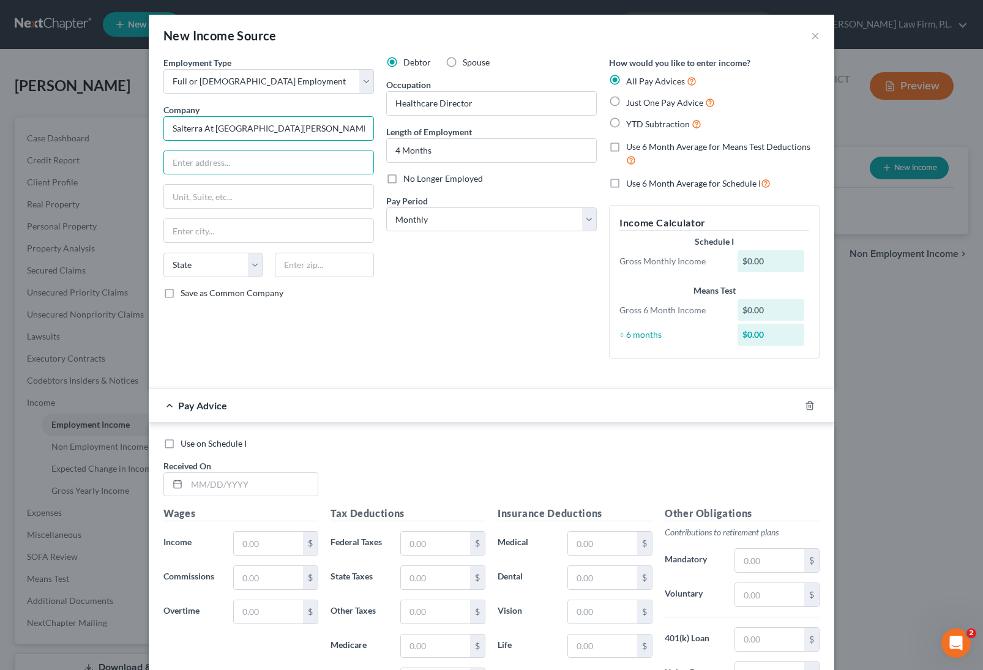
click at [273, 134] on input "Salterra At Fort Myers" at bounding box center [268, 128] width 210 height 24
click at [236, 158] on input "text" at bounding box center [268, 162] width 209 height 23
type input "Salterra At Fort Myers Leisure Care LLC"
type input "999 3rd Ave"
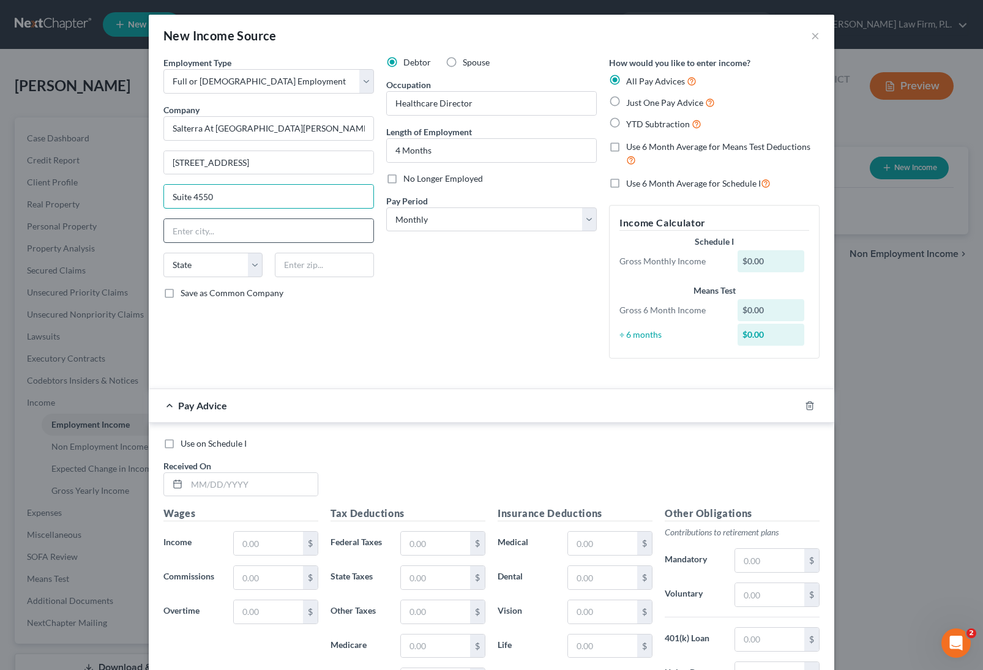
type input "Suite 4550"
click at [182, 234] on input "text" at bounding box center [268, 230] width 209 height 23
type input "Seattle"
click at [350, 269] on input "text" at bounding box center [324, 265] width 99 height 24
type input "98104"
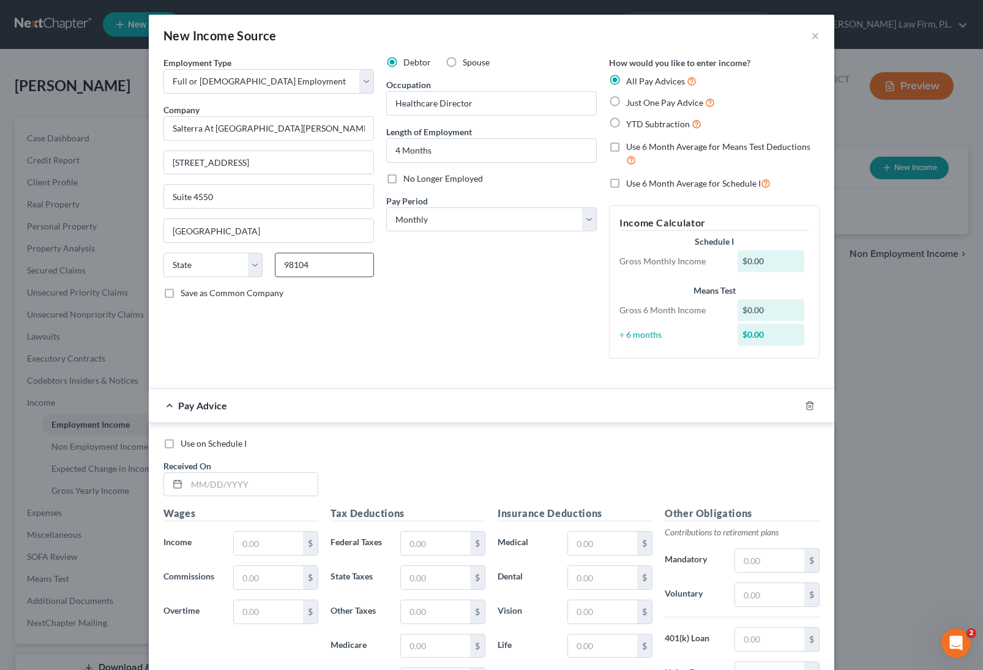
select select "50"
click at [470, 223] on select "Select Monthly Twice Monthly Every Other Week Weekly" at bounding box center [491, 219] width 210 height 24
select select "2"
click at [386, 207] on select "Select Monthly Twice Monthly Every Other Week Weekly" at bounding box center [491, 219] width 210 height 24
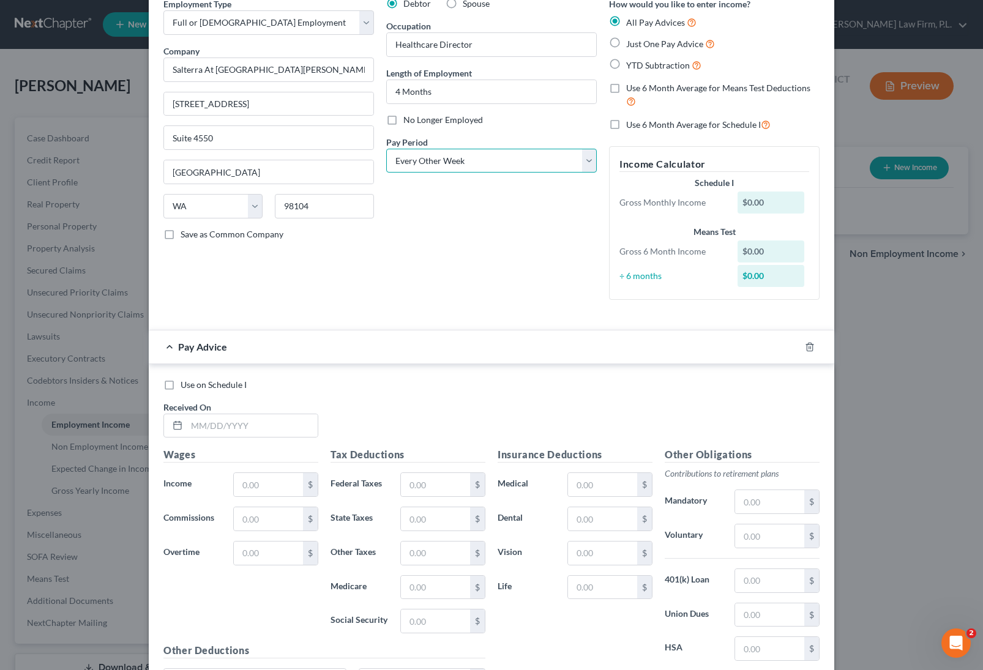
scroll to position [188, 0]
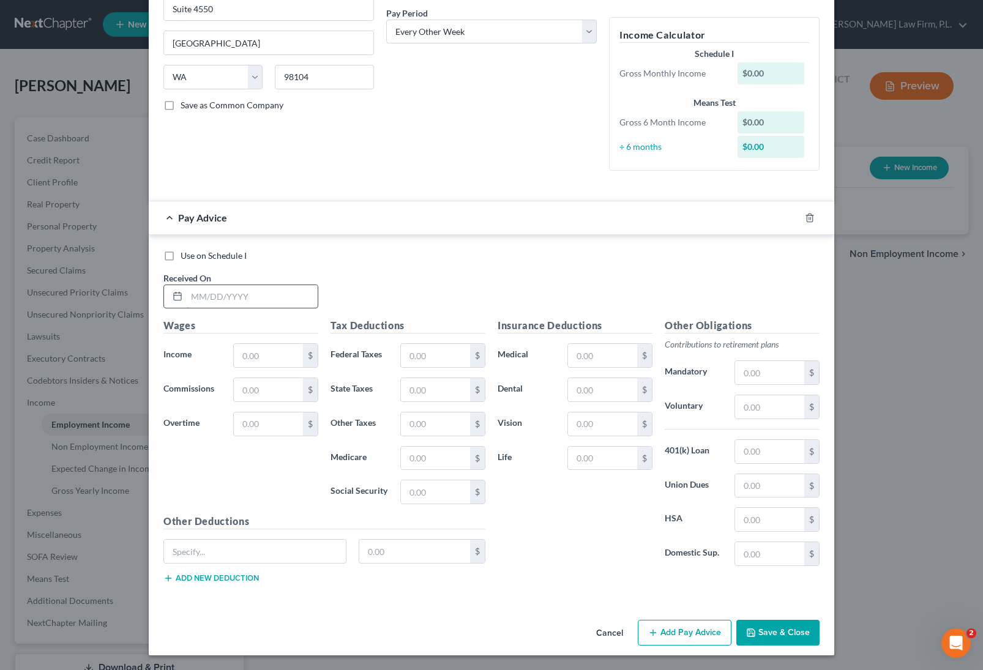
click at [248, 294] on input "text" at bounding box center [252, 296] width 131 height 23
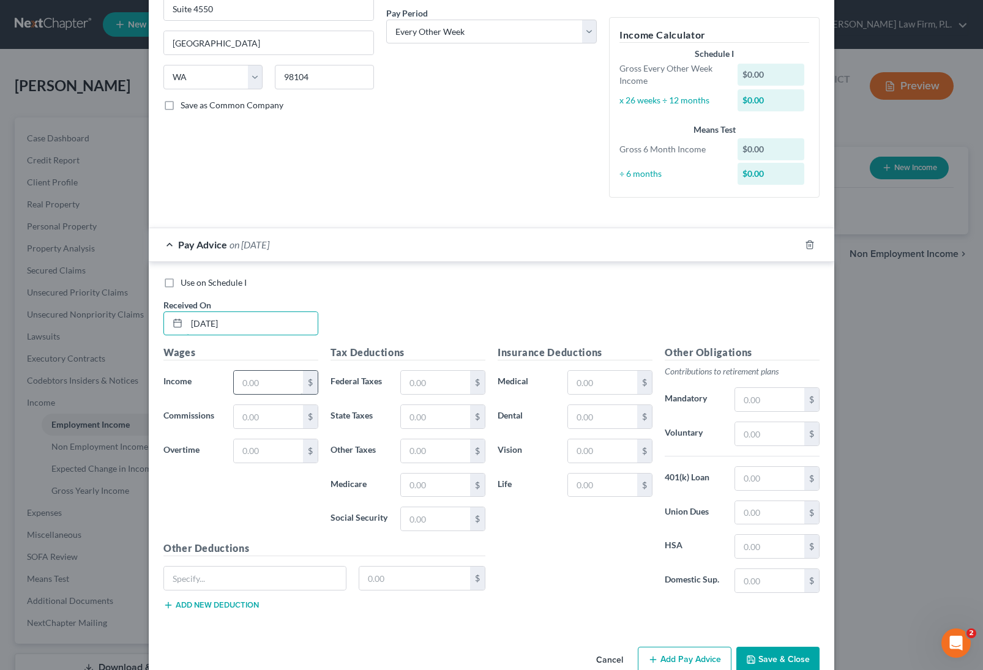
type input "08/22/2025"
click at [281, 377] on input "text" at bounding box center [268, 382] width 69 height 23
type input "3,333.33"
click at [427, 380] on input "text" at bounding box center [435, 382] width 69 height 23
type input "366.98"
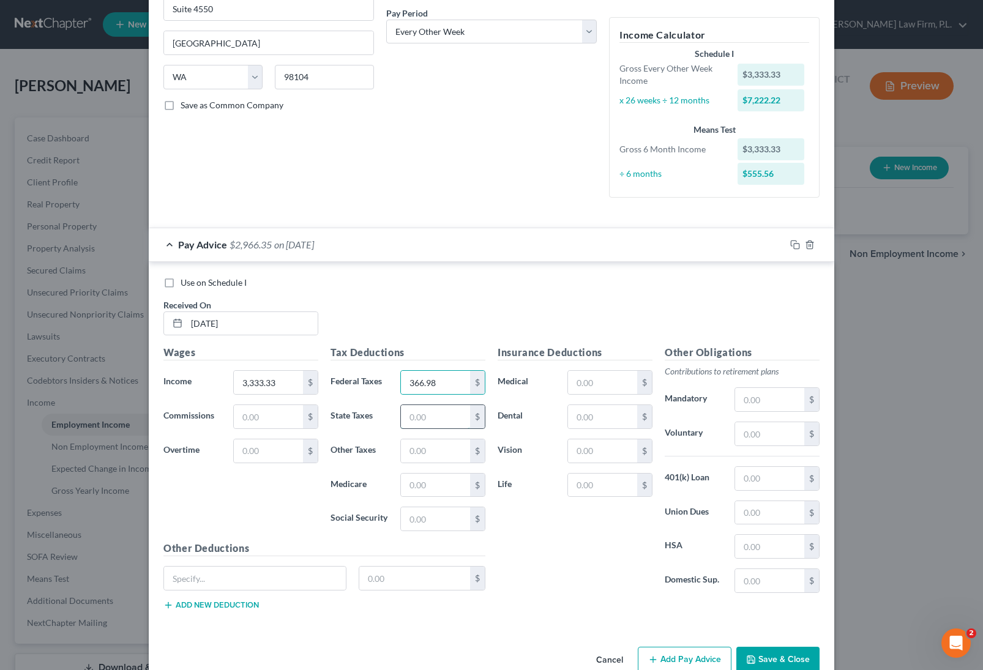
click at [436, 426] on input "text" at bounding box center [435, 416] width 69 height 23
type input "201.89"
click at [424, 445] on input "text" at bounding box center [435, 450] width 69 height 23
click at [446, 416] on input "201.89" at bounding box center [435, 416] width 69 height 23
click at [411, 522] on input "text" at bounding box center [435, 518] width 69 height 23
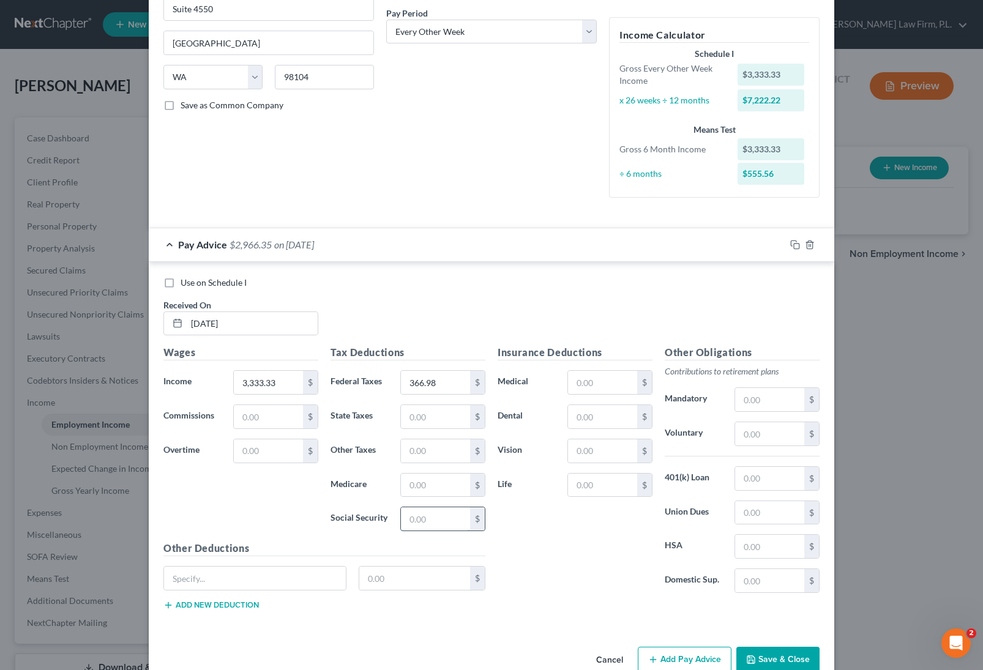
paste input "201.89"
type input "201.89"
click at [430, 478] on input "text" at bounding box center [435, 485] width 69 height 23
type input "47.22"
click at [597, 414] on input "text" at bounding box center [602, 416] width 69 height 23
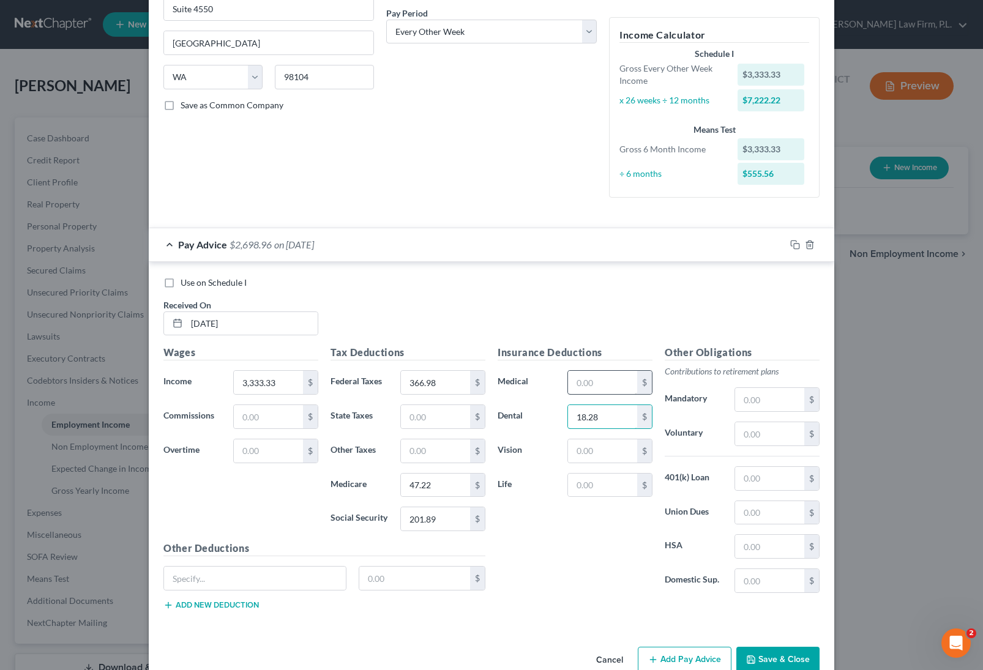
type input "18.28"
click at [597, 381] on input "text" at bounding box center [602, 382] width 69 height 23
type input "58.76"
click at [591, 490] on input "text" at bounding box center [602, 485] width 69 height 23
type input "15"
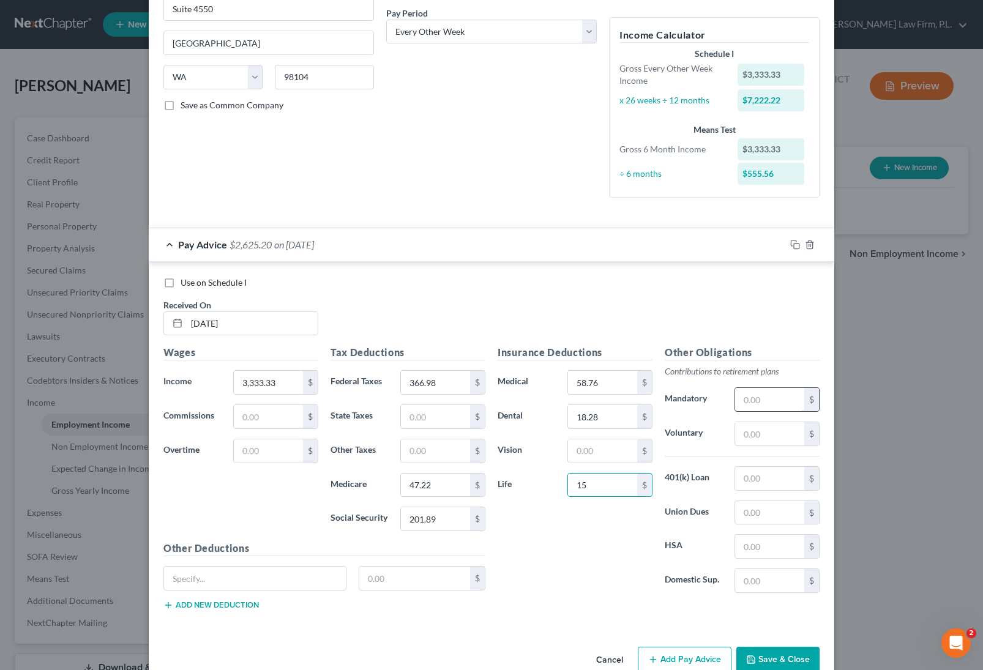
click at [757, 393] on input "text" at bounding box center [769, 399] width 69 height 23
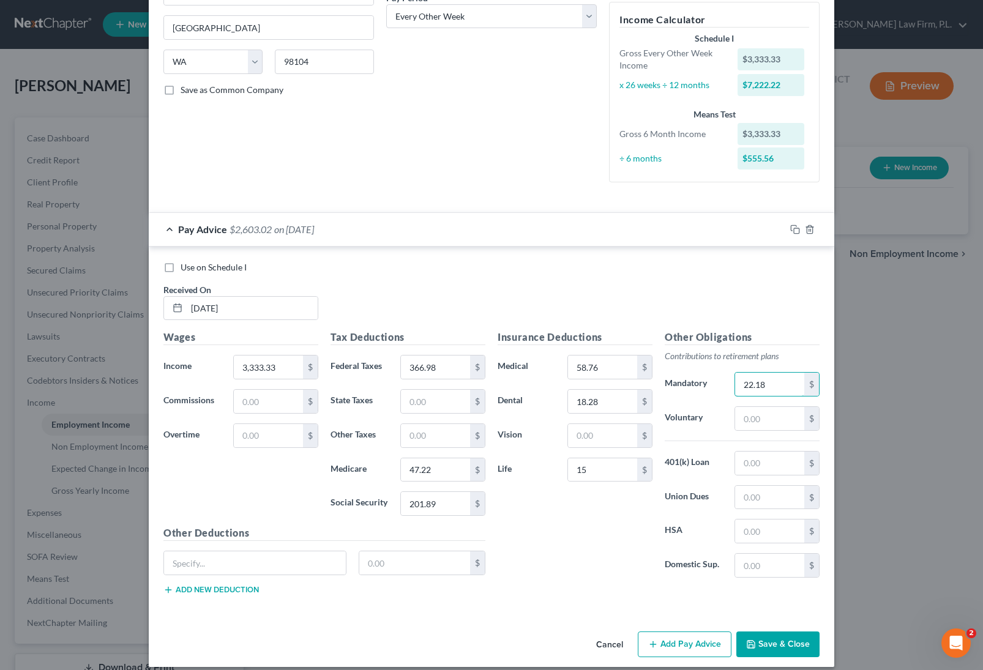
scroll to position [215, 0]
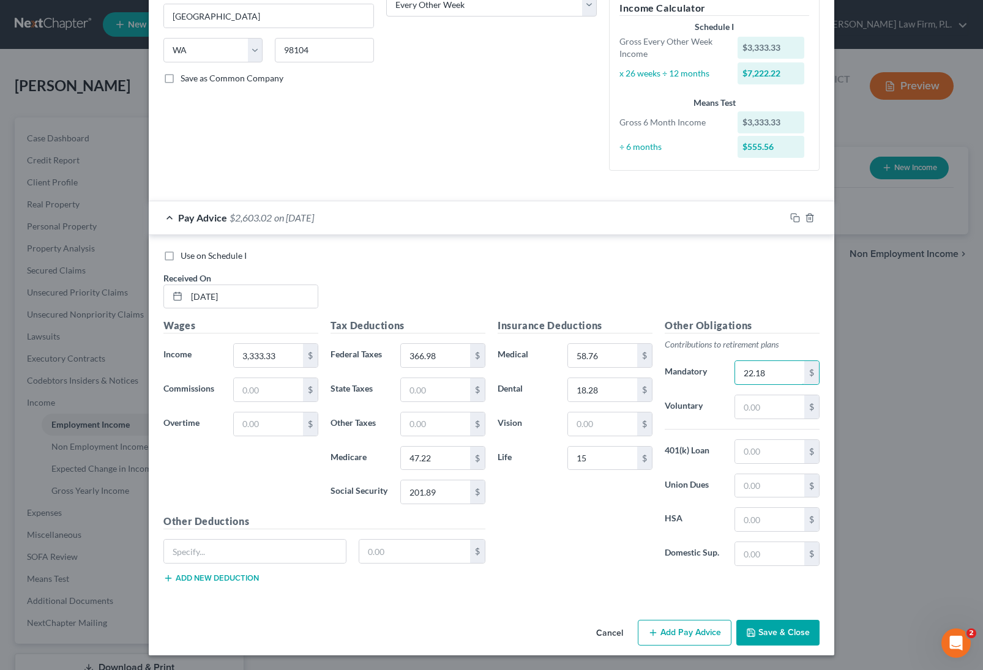
type input "22.18"
click at [690, 633] on button "Add Pay Advice" at bounding box center [685, 633] width 94 height 26
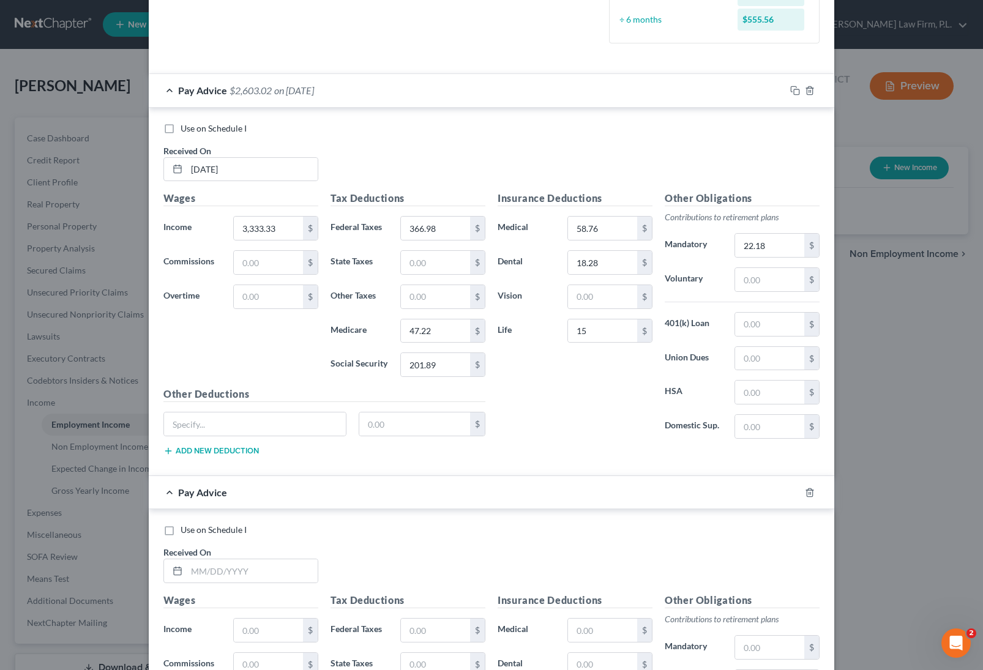
scroll to position [447, 0]
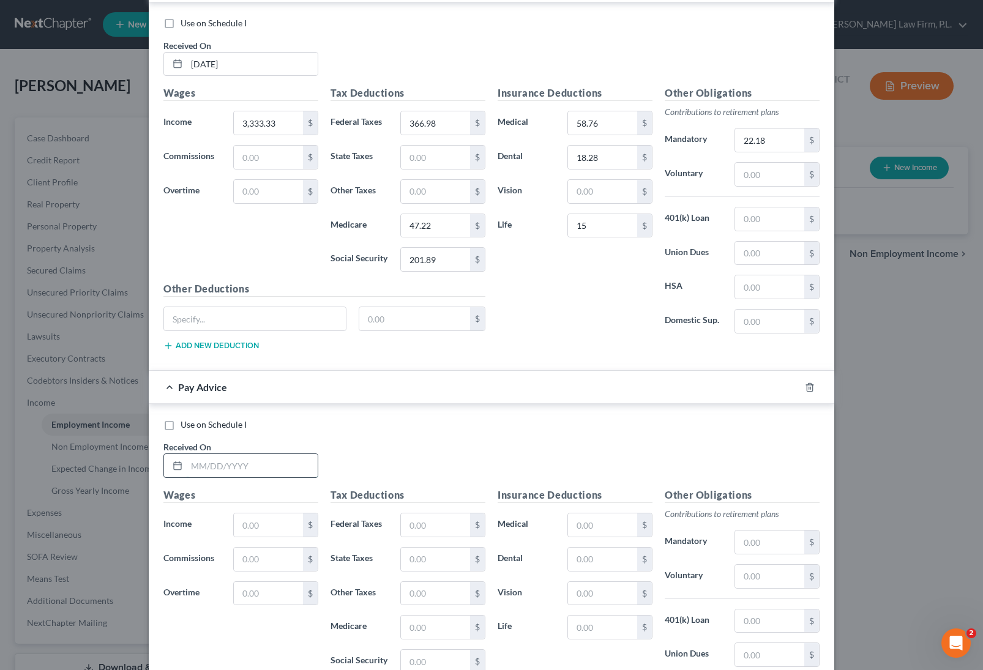
click at [240, 466] on input "text" at bounding box center [252, 465] width 131 height 23
type input "08/08/2025"
click at [276, 522] on input "text" at bounding box center [268, 524] width 69 height 23
type input "3,333.33"
click at [436, 529] on input "text" at bounding box center [435, 524] width 69 height 23
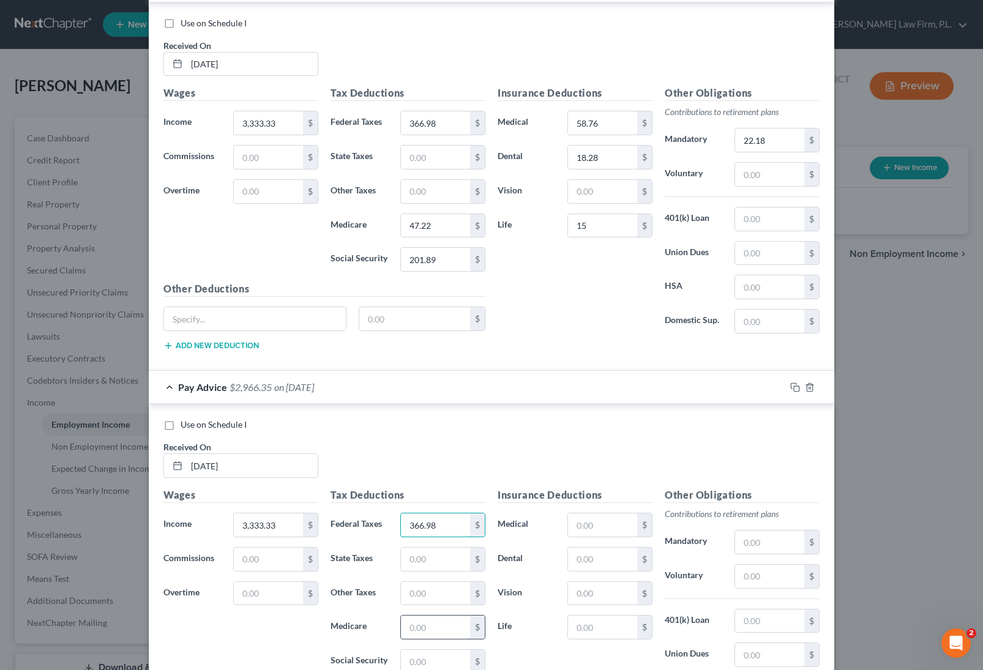
type input "366.98"
click at [431, 634] on input "text" at bounding box center [435, 626] width 69 height 23
type input "47.21"
click at [416, 658] on input "text" at bounding box center [435, 661] width 69 height 23
type input "201.89"
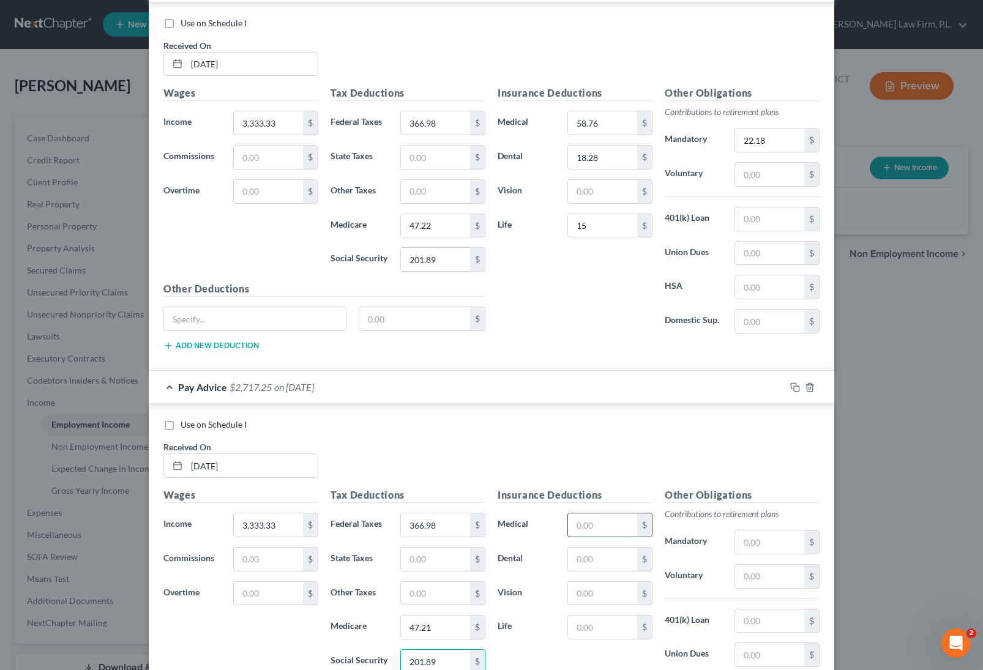
click at [601, 526] on input "text" at bounding box center [602, 524] width 69 height 23
type input "58.76"
type input "18.28"
type input "15"
click at [754, 545] on input "text" at bounding box center [769, 541] width 69 height 23
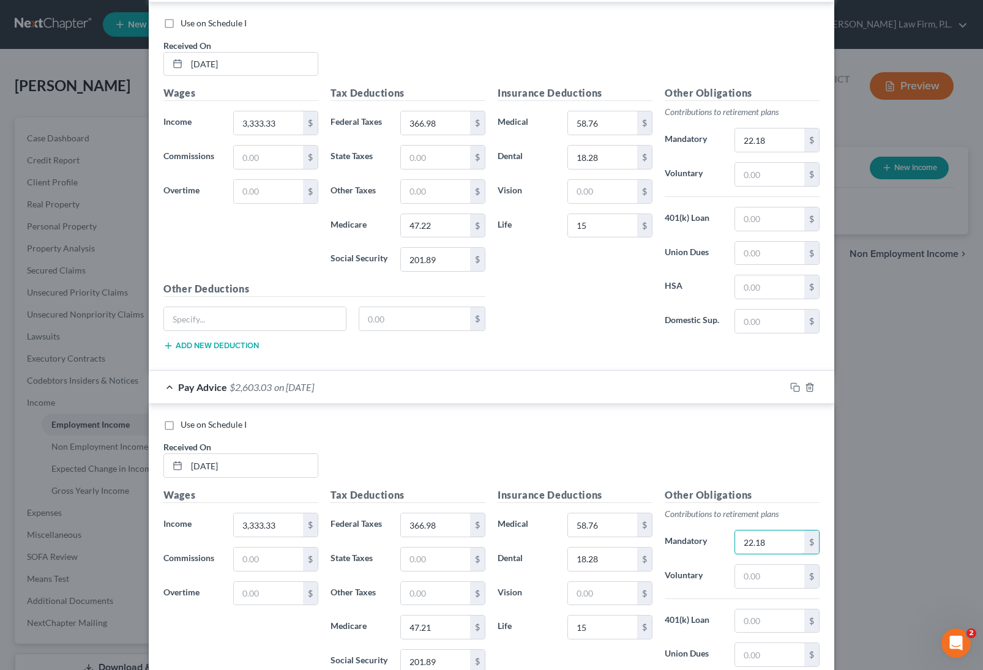
scroll to position [616, 0]
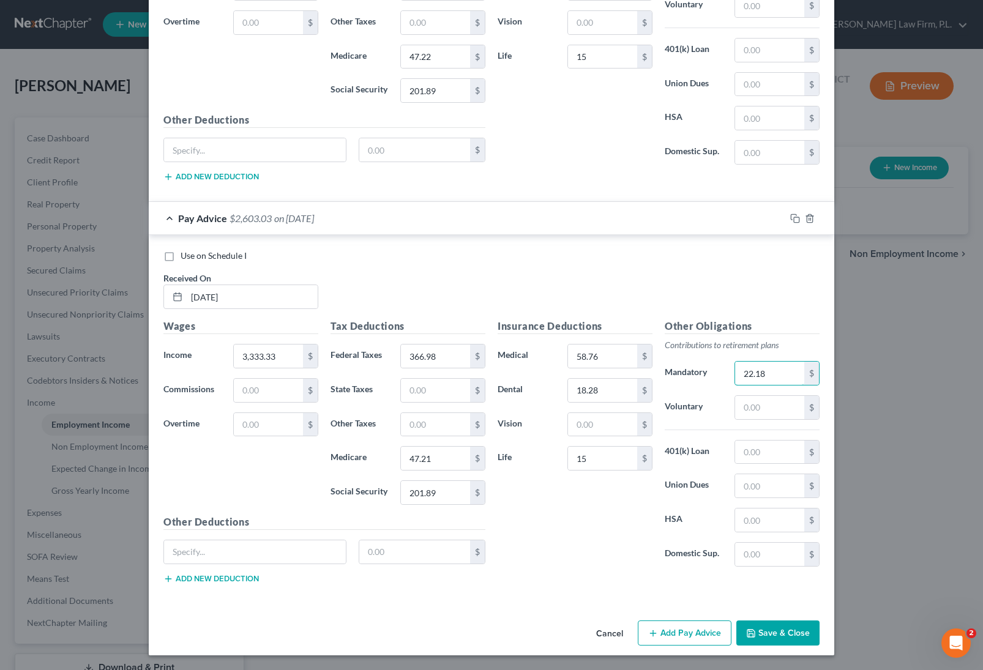
type input "22.18"
click at [666, 632] on button "Add Pay Advice" at bounding box center [685, 633] width 94 height 26
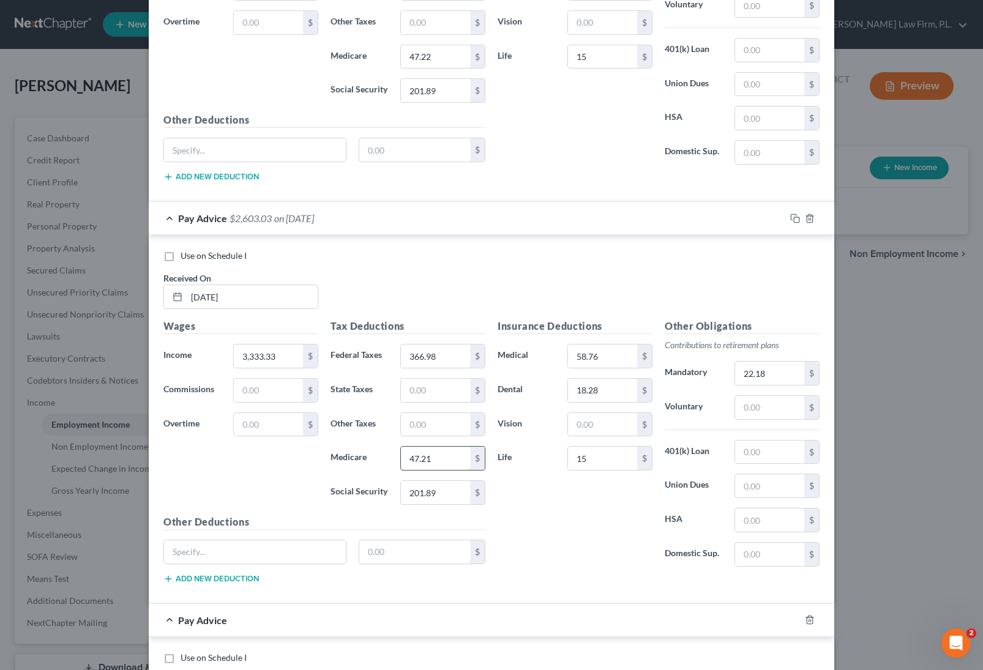
scroll to position [1007, 0]
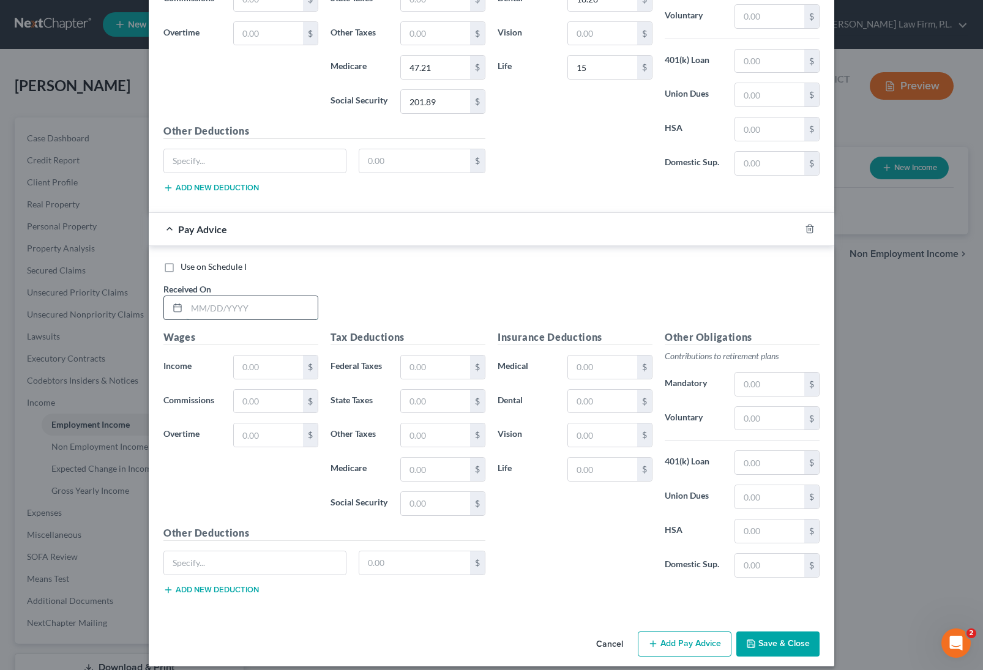
click at [233, 311] on input "text" at bounding box center [252, 307] width 131 height 23
type input "07/24/2025"
click at [267, 361] on input "text" at bounding box center [268, 366] width 69 height 23
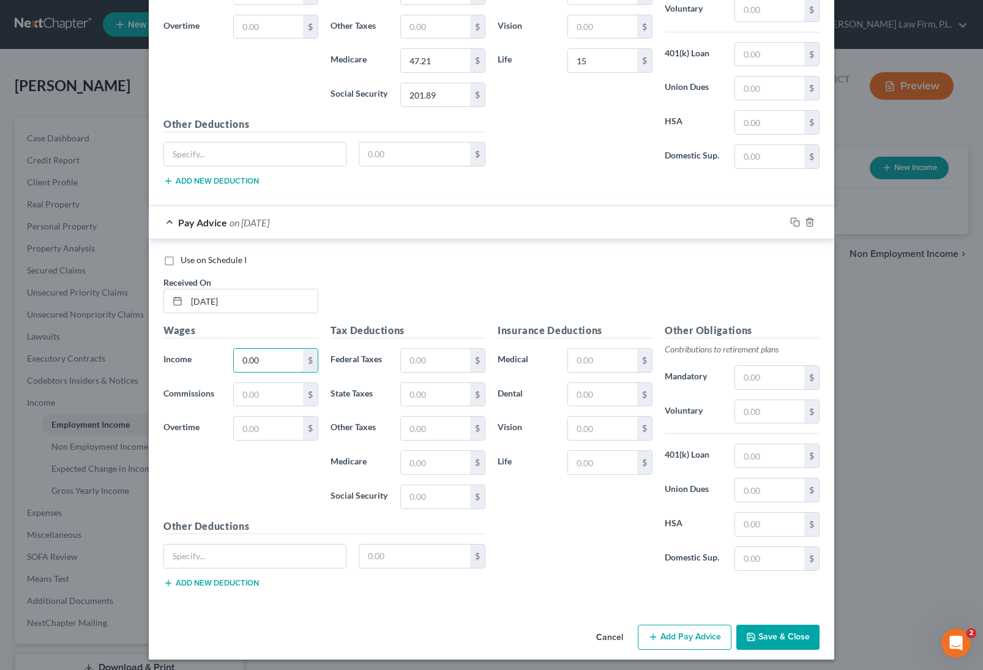
scroll to position [1018, 0]
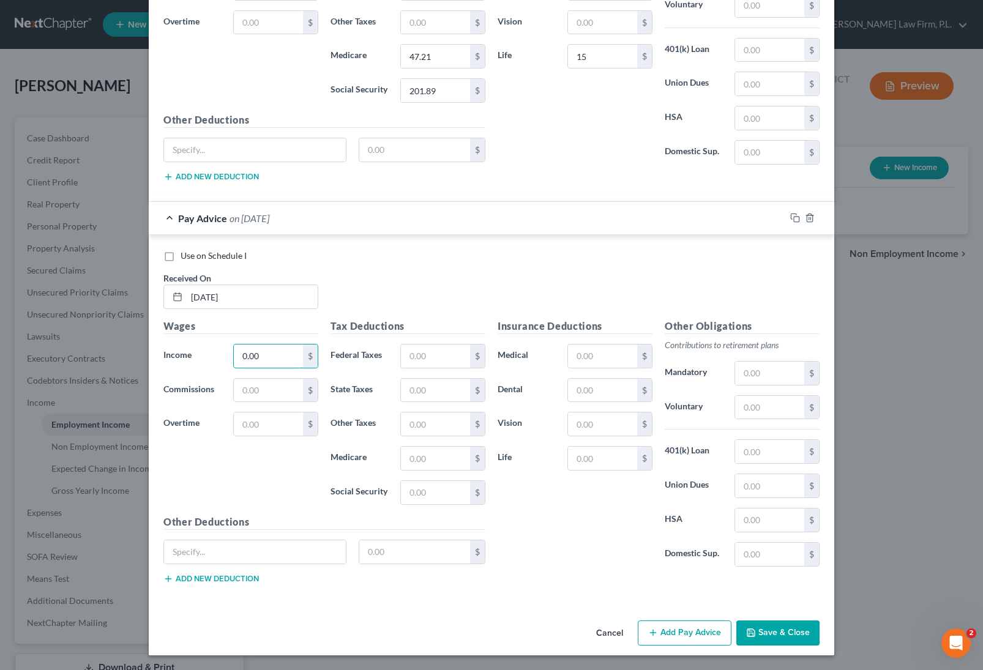
type input "0.00"
click at [767, 634] on button "Save & Close" at bounding box center [777, 633] width 83 height 26
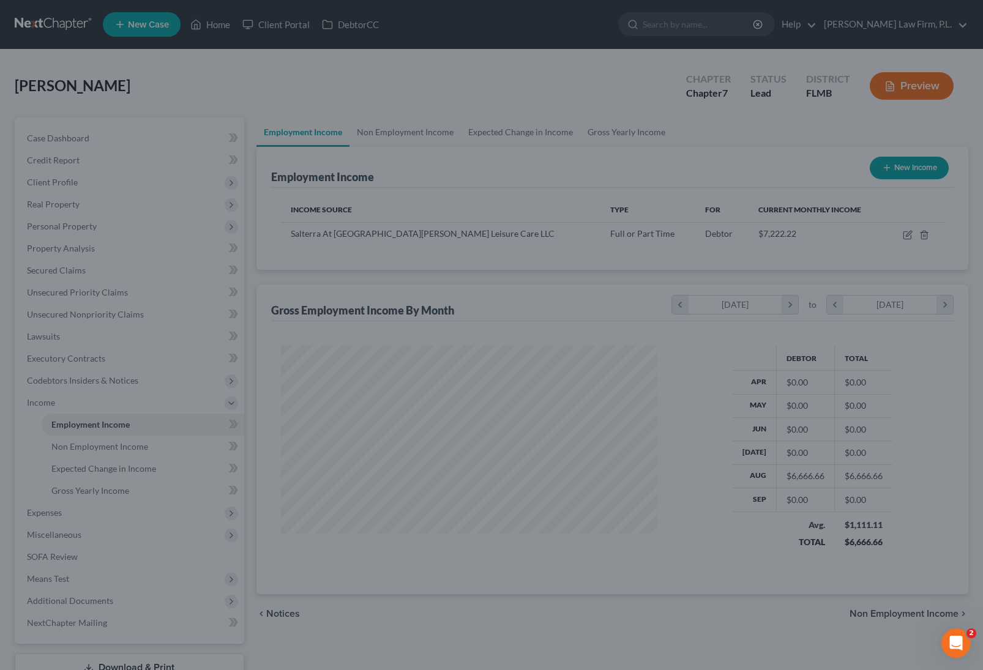
scroll to position [220, 397]
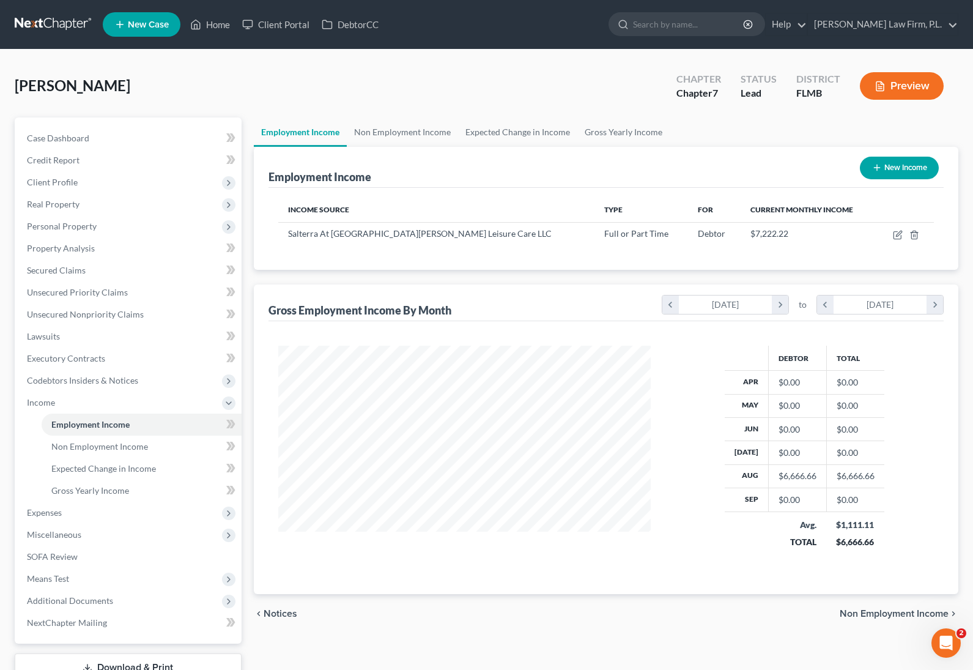
click at [903, 172] on button "New Income" at bounding box center [899, 168] width 79 height 23
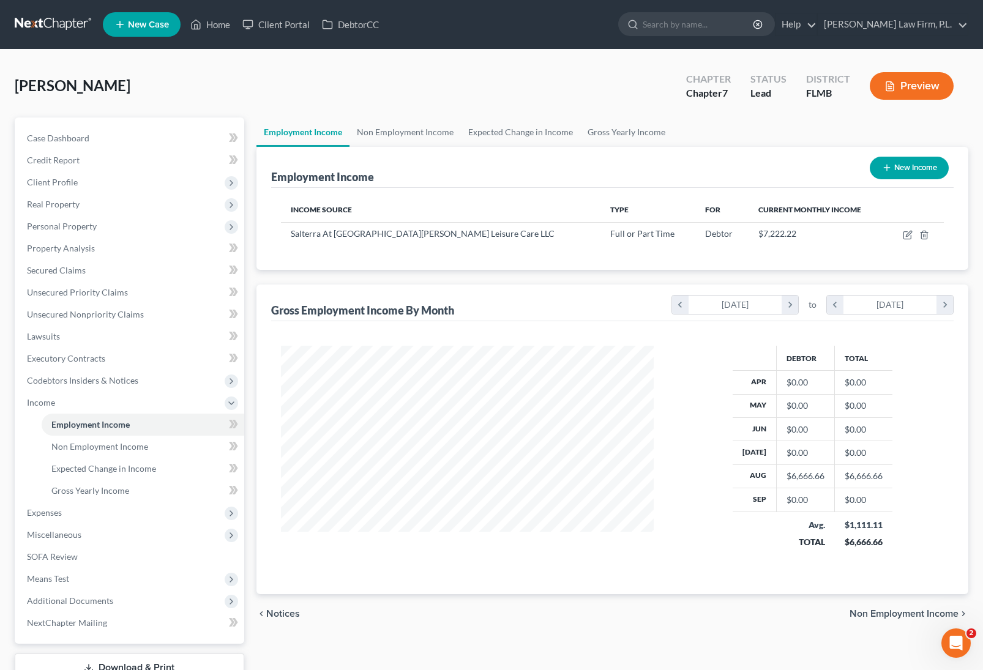
select select "0"
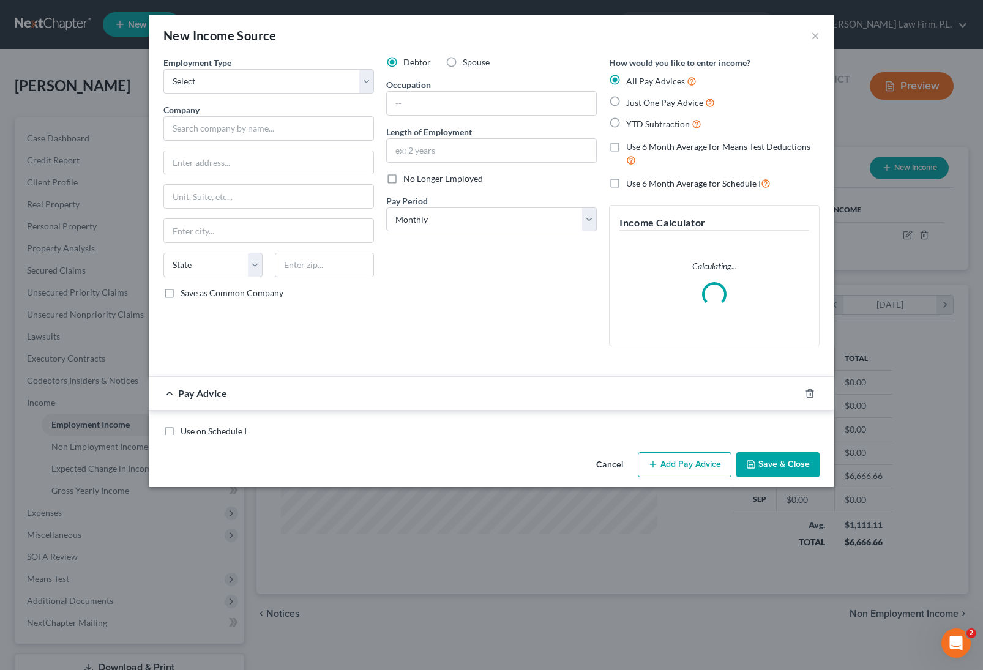
scroll to position [220, 401]
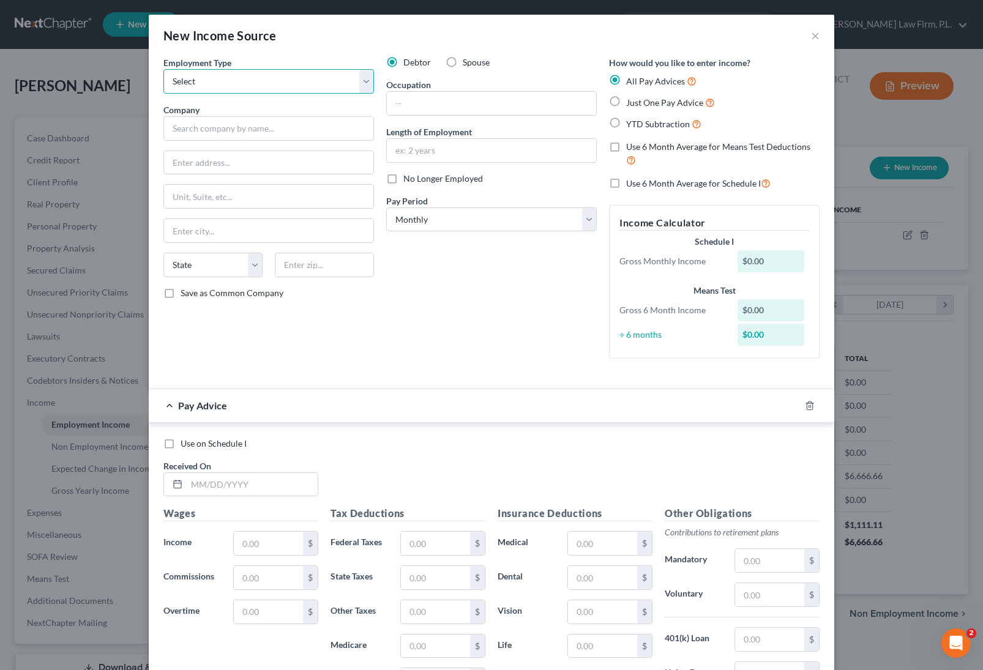
click at [258, 81] on select "Select Full or Part Time Employment Self Employment" at bounding box center [268, 81] width 210 height 24
select select "0"
click at [163, 69] on select "Select Full or Part Time Employment Self Employment" at bounding box center [268, 81] width 210 height 24
click at [234, 134] on input "text" at bounding box center [268, 128] width 210 height 24
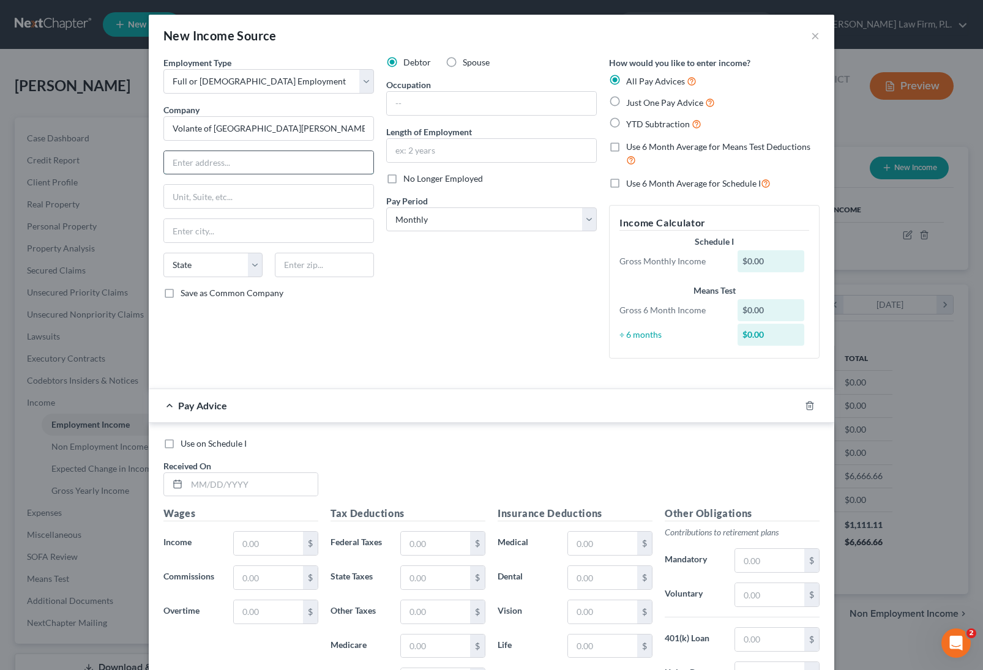
click at [299, 173] on input "text" at bounding box center [268, 162] width 209 height 23
type input "Volante of Fort Myers"
type input "3501 Hancock Bridge Pkwy N"
click at [211, 229] on input "text" at bounding box center [268, 230] width 209 height 23
type input "Fort Myers"
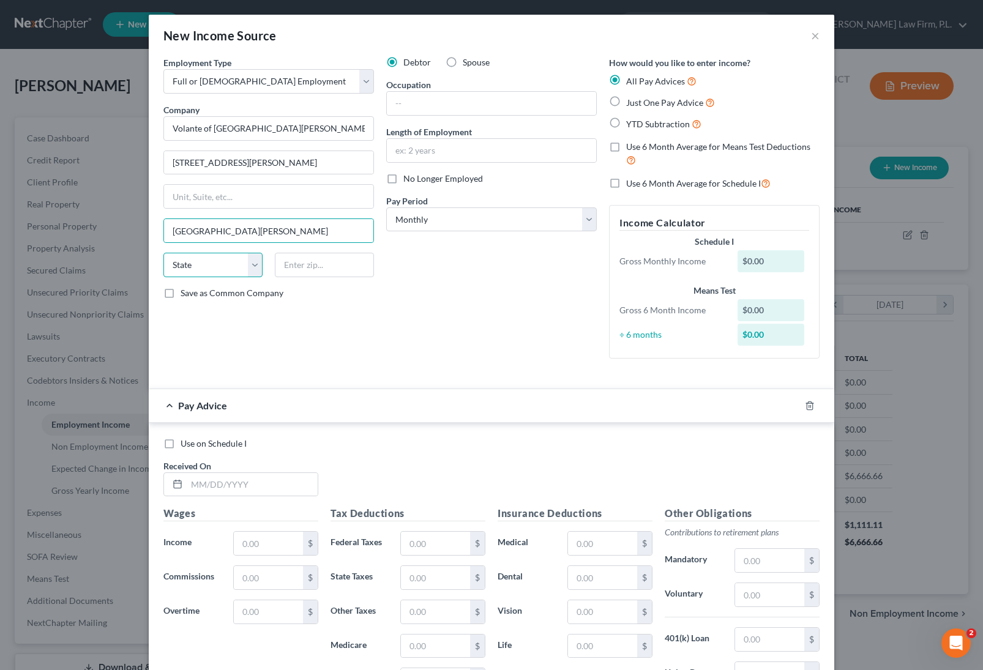
click at [198, 267] on select "State AL AK AR AZ CA CO CT DE DC FL GA GU HI ID IL IN IA KS KY LA ME MD MA MI M…" at bounding box center [212, 265] width 99 height 24
select select "9"
click at [163, 253] on select "State AL AK AR AZ CA CO CT DE DC FL GA GU HI ID IL IN IA KS KY LA ME MD MA MI M…" at bounding box center [212, 265] width 99 height 24
click at [458, 94] on input "text" at bounding box center [491, 103] width 209 height 23
type input "Healthcare Director"
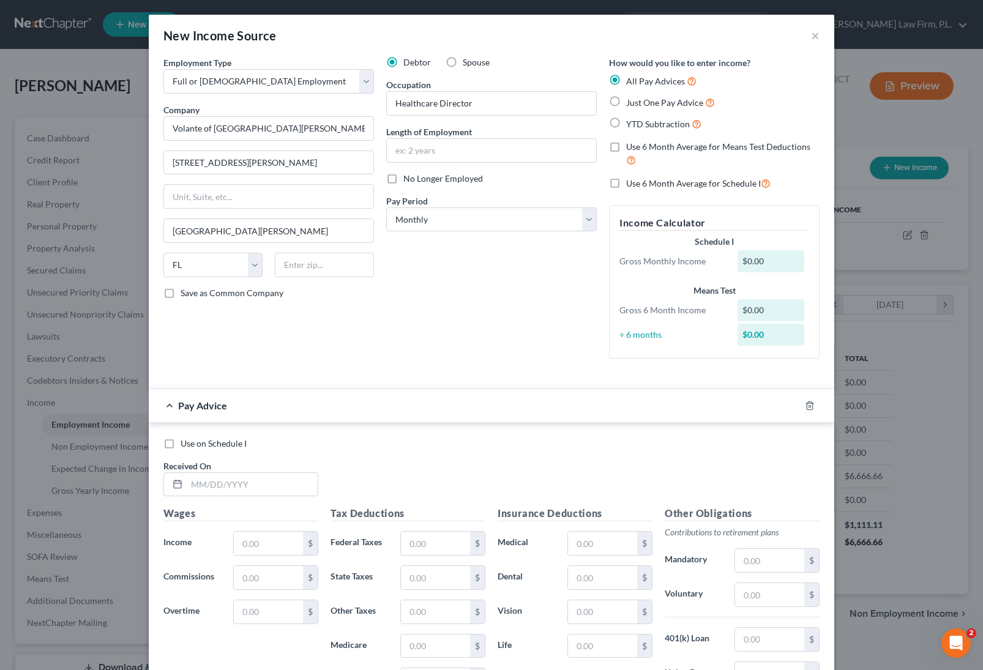
click at [403, 181] on label "No Longer Employed" at bounding box center [443, 179] width 80 height 12
click at [408, 180] on input "No Longer Employed" at bounding box center [412, 177] width 8 height 8
checkbox input "true"
click at [493, 214] on select "Select Monthly Twice Monthly Every Other Week Weekly" at bounding box center [491, 219] width 210 height 24
select select "2"
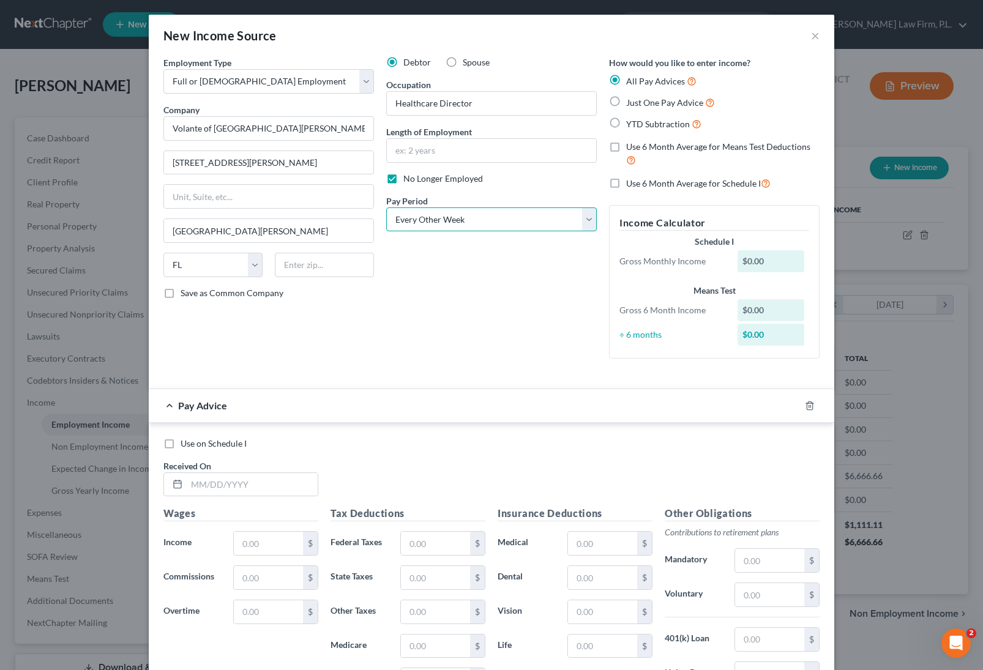
click at [386, 207] on select "Select Monthly Twice Monthly Every Other Week Weekly" at bounding box center [491, 219] width 210 height 24
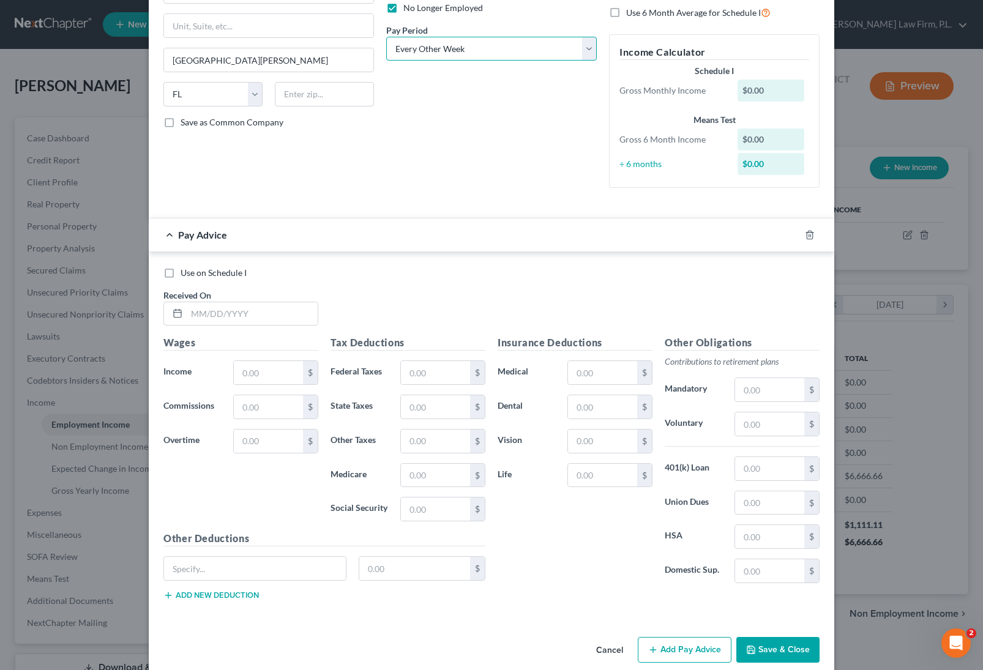
scroll to position [179, 0]
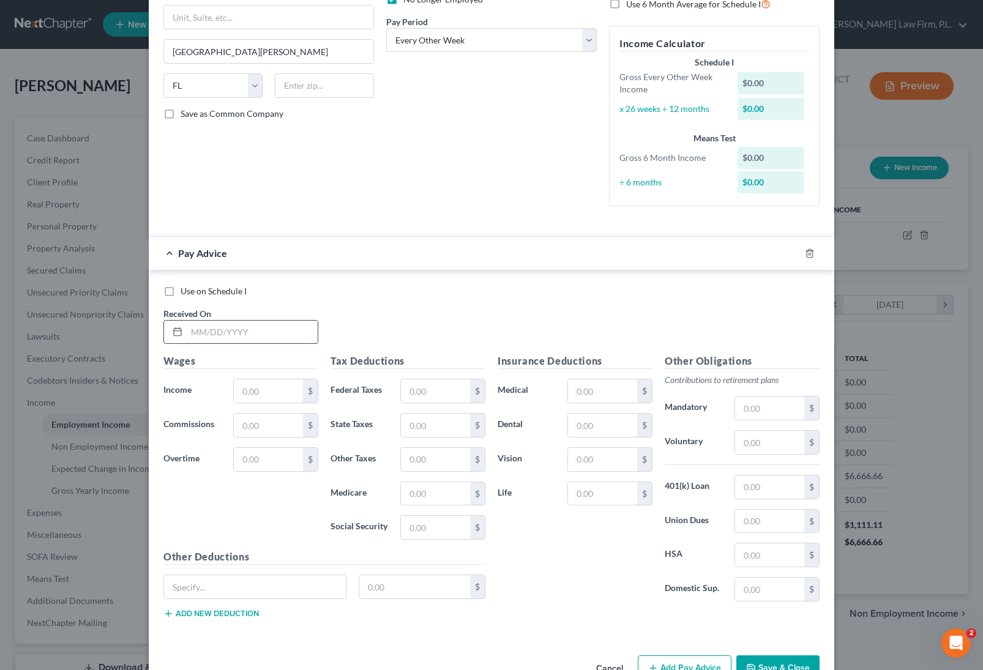
click at [201, 333] on input "text" at bounding box center [252, 332] width 131 height 23
type input "06/30/2025"
click at [274, 377] on div "Wages Income * $ Commissions $ Overtime $" at bounding box center [240, 452] width 167 height 196
click at [260, 397] on input "text" at bounding box center [268, 390] width 69 height 23
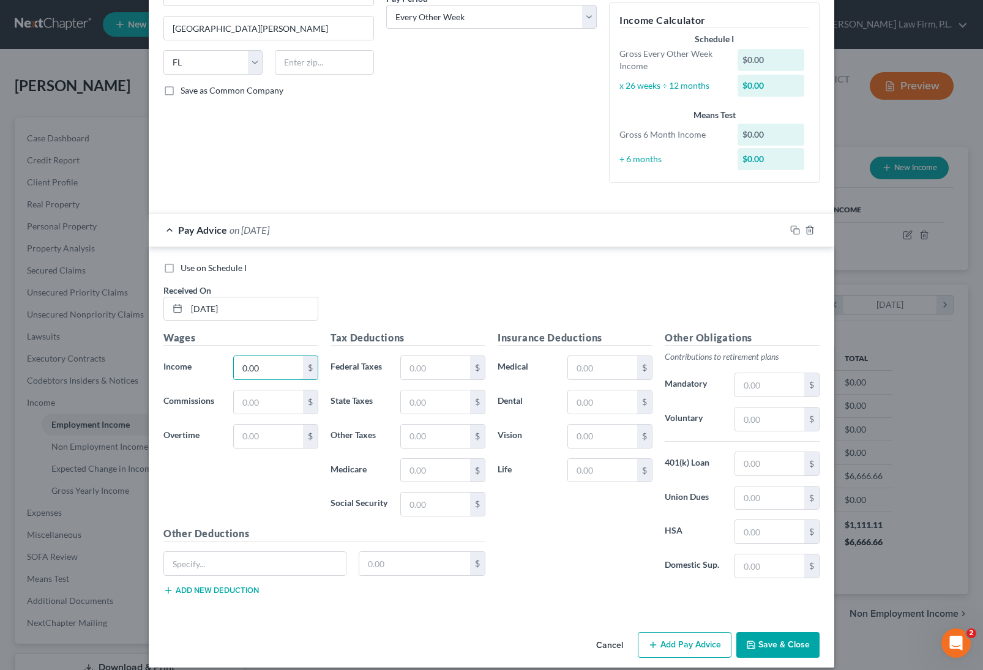
scroll to position [215, 0]
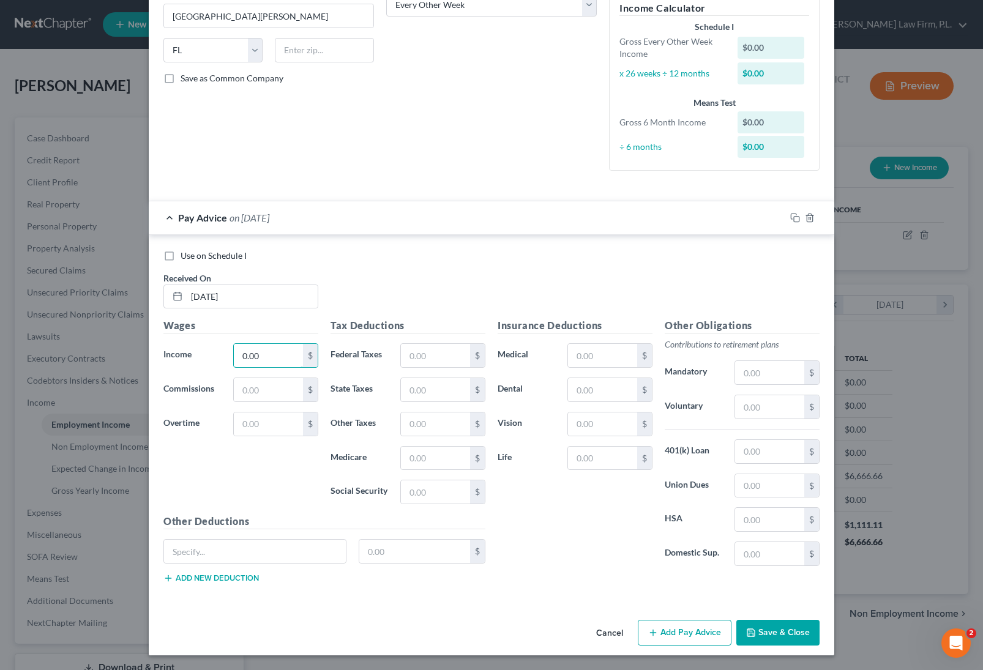
type input "0.00"
click at [701, 636] on button "Add Pay Advice" at bounding box center [685, 633] width 94 height 26
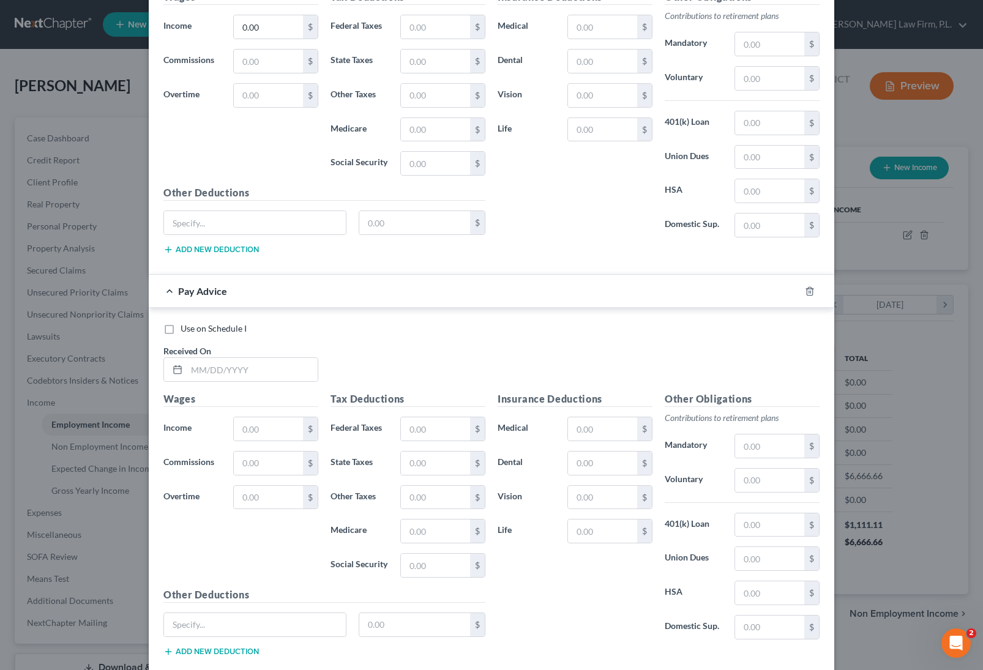
scroll to position [546, 0]
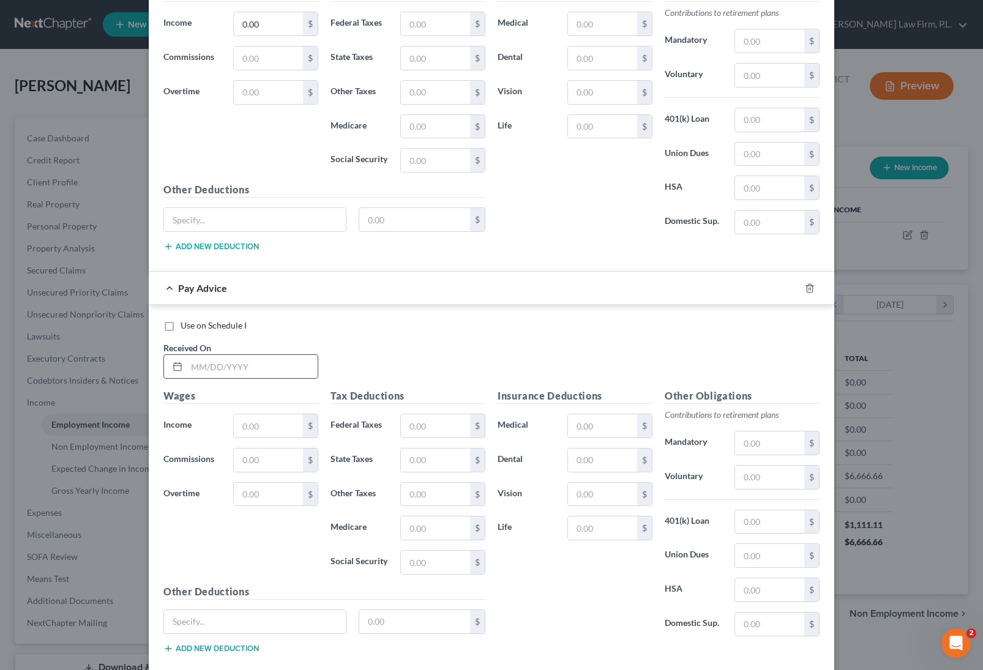
click at [217, 378] on div at bounding box center [240, 366] width 155 height 24
click at [212, 371] on input "text" at bounding box center [252, 366] width 131 height 23
click at [196, 365] on input "066/28/2025" at bounding box center [252, 366] width 131 height 23
type input "06/28/2025"
click at [262, 435] on input "text" at bounding box center [268, 425] width 69 height 23
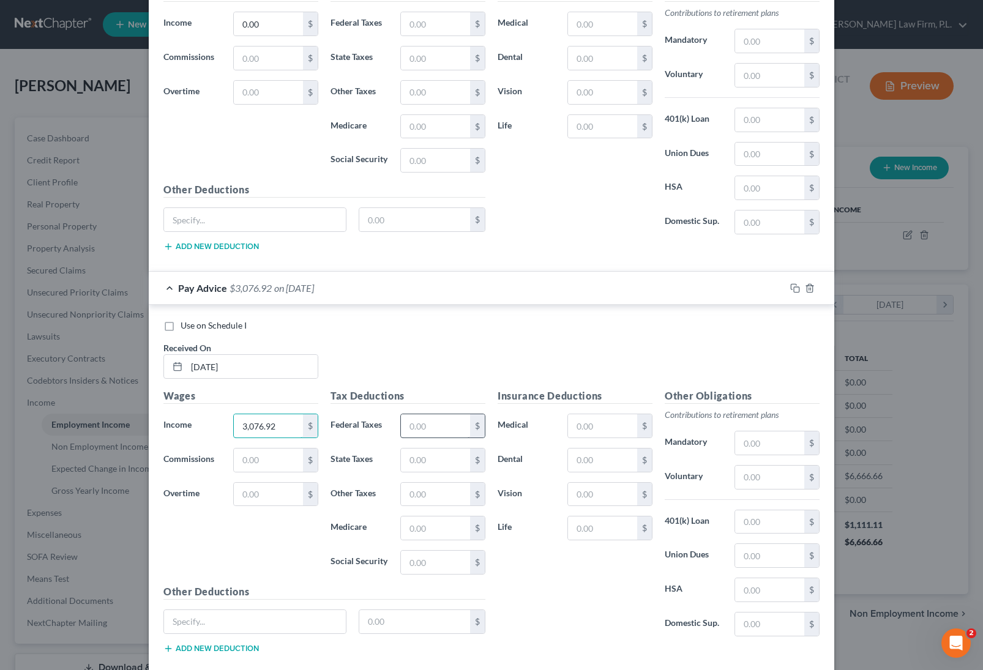
type input "3,076.92"
click at [435, 422] on input "text" at bounding box center [435, 425] width 69 height 23
type input "341.75"
click at [434, 524] on input "text" at bounding box center [435, 527] width 69 height 23
type input "43.78"
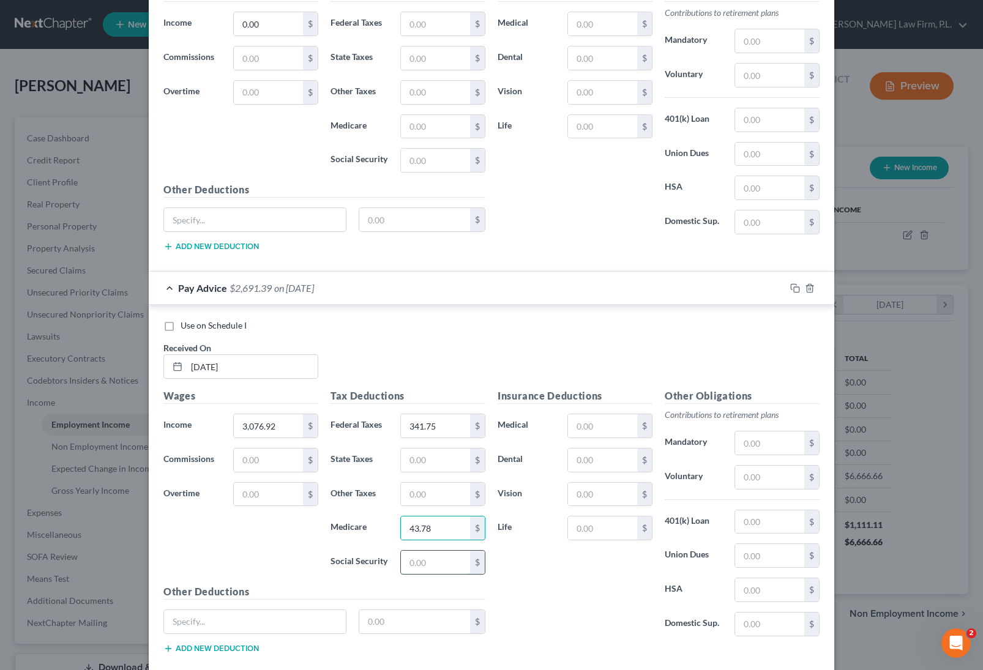
click at [429, 572] on input "text" at bounding box center [435, 562] width 69 height 23
type input "187.21"
click at [588, 425] on input "text" at bounding box center [602, 425] width 69 height 23
type input "186.13"
click at [586, 450] on input "text" at bounding box center [602, 459] width 69 height 23
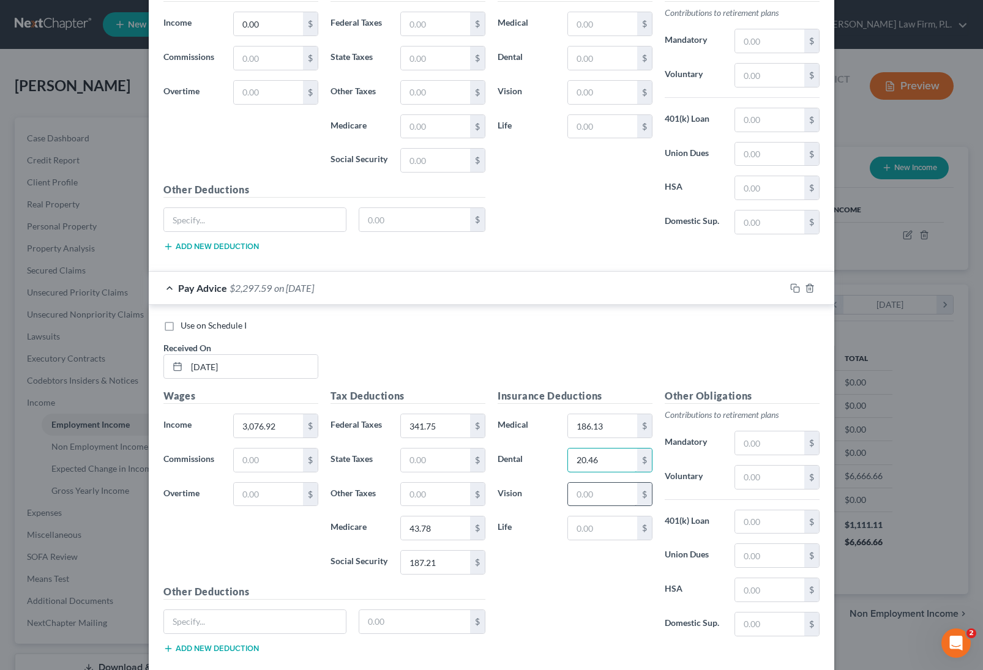
type input "20.46"
click at [580, 495] on input "text" at bounding box center [602, 494] width 69 height 23
type input "6.15"
click at [594, 531] on input "text" at bounding box center [602, 527] width 69 height 23
type input "5.25"
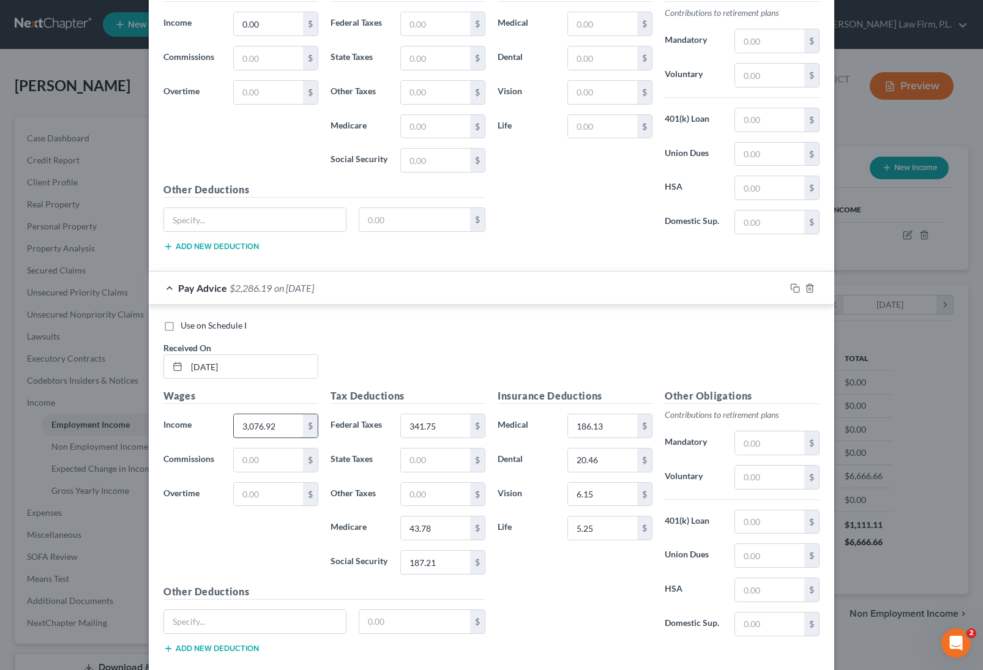
click at [283, 427] on input "3,076.92" at bounding box center [268, 425] width 69 height 23
click at [246, 456] on input "text" at bounding box center [268, 459] width 69 height 23
click at [251, 461] on input "155.30" at bounding box center [268, 459] width 69 height 23
type input "150.00"
click at [275, 560] on div "Wages Income * 3,076.92 $ Commissions 150.00 $ Overtime $" at bounding box center [240, 487] width 167 height 196
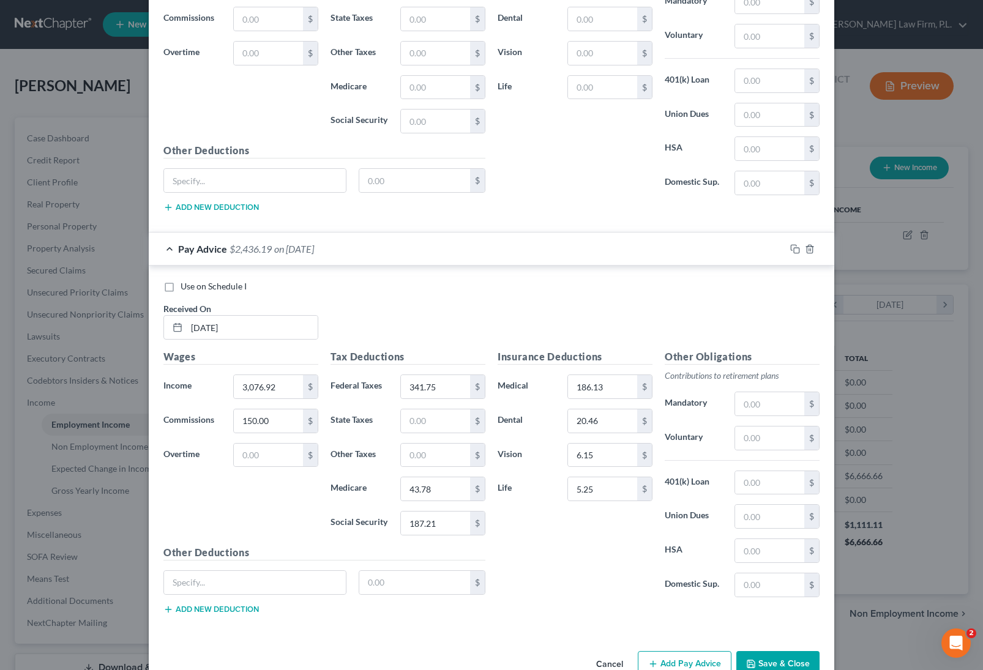
scroll to position [616, 0]
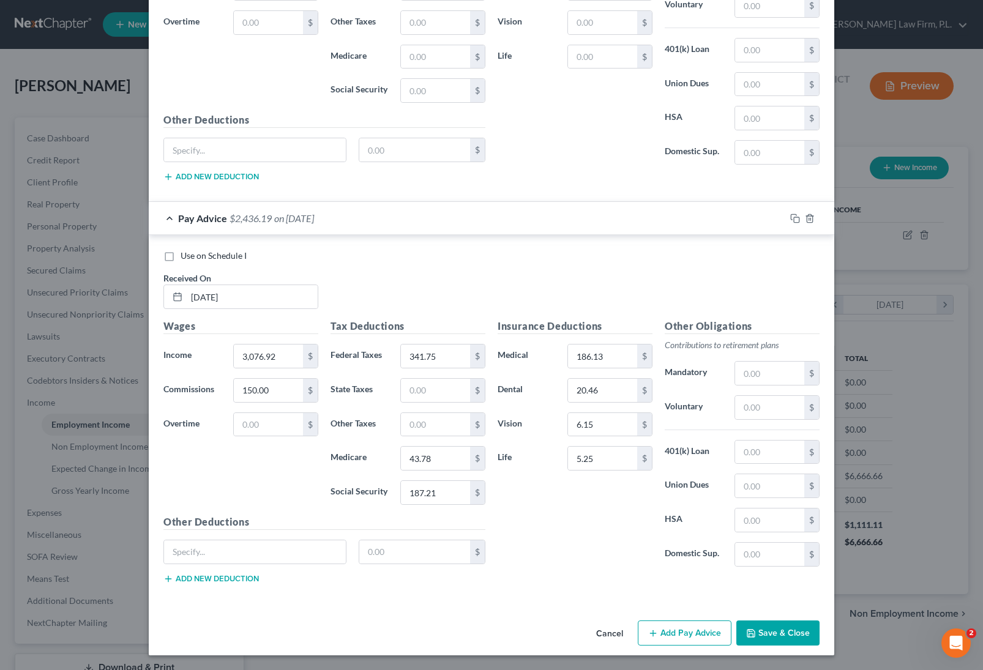
click at [686, 640] on button "Add Pay Advice" at bounding box center [685, 633] width 94 height 26
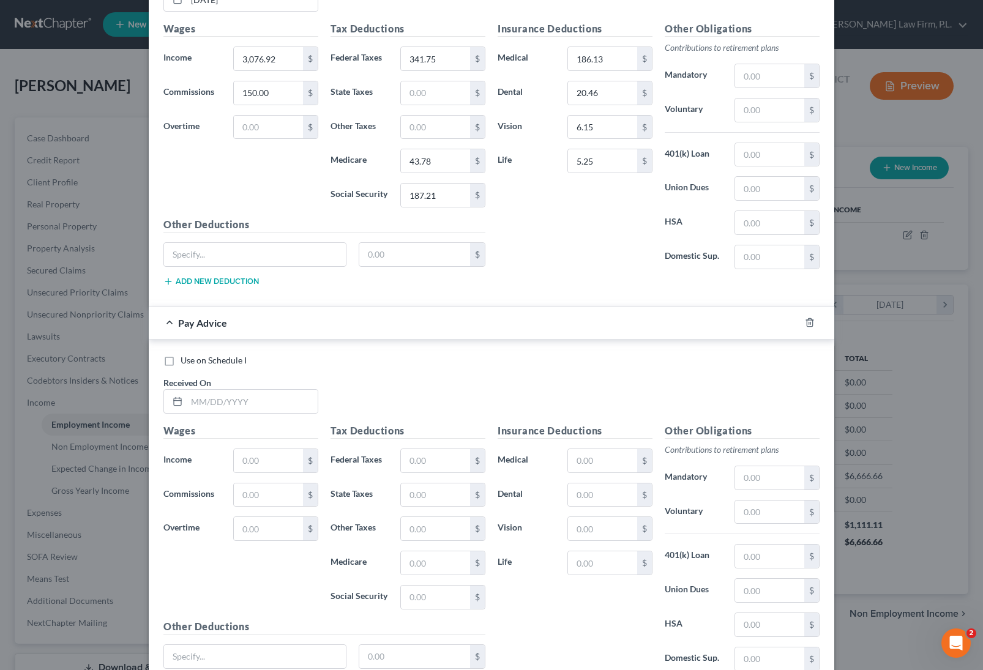
scroll to position [950, 0]
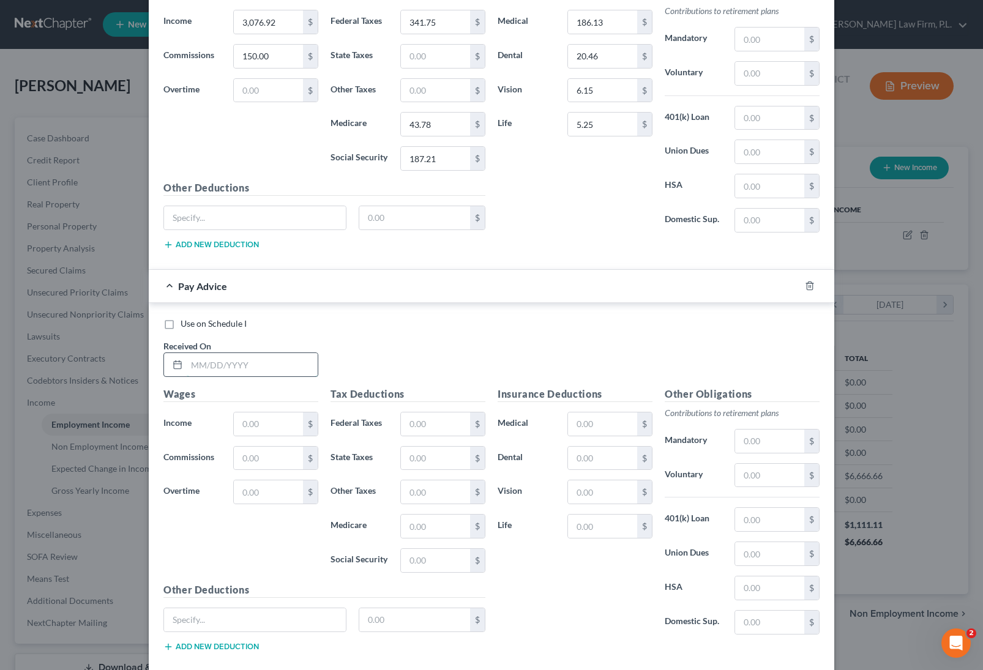
click at [234, 362] on input "text" at bounding box center [252, 364] width 131 height 23
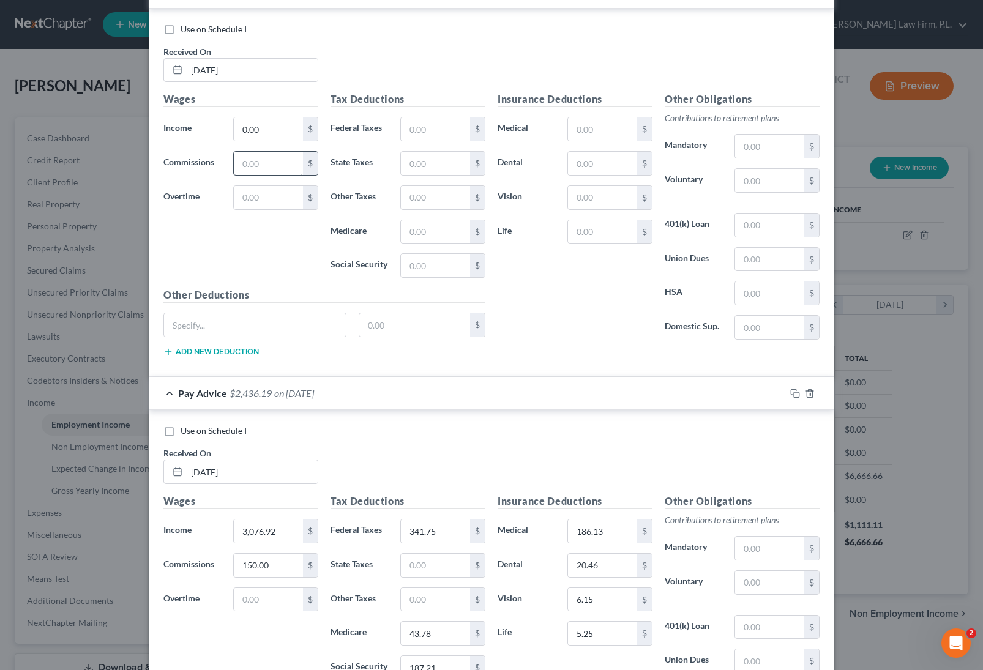
scroll to position [392, 0]
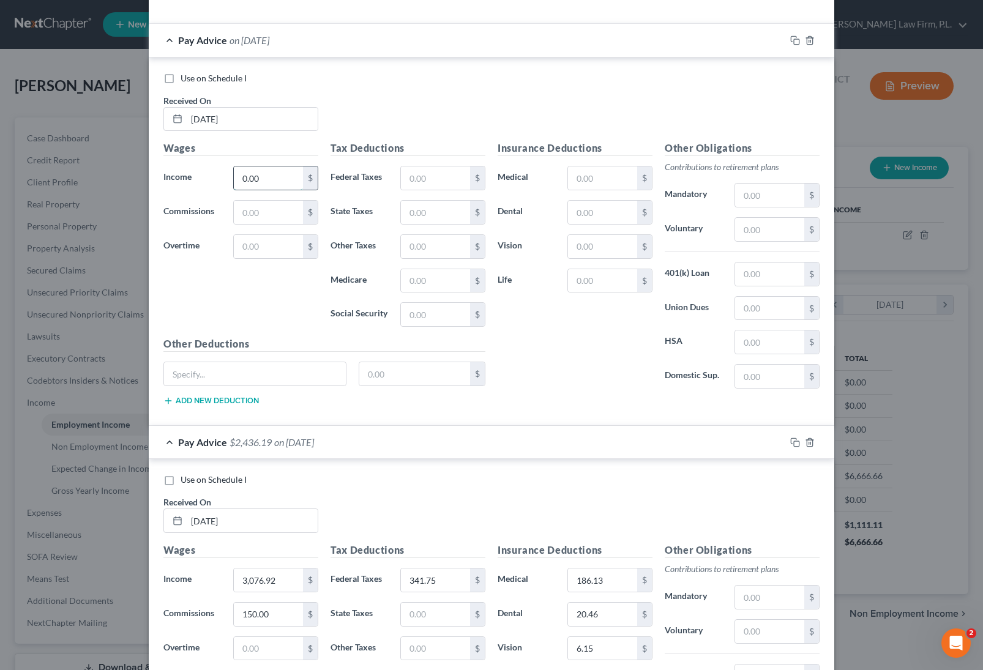
click at [278, 188] on input "0.00" at bounding box center [268, 177] width 69 height 23
type input "6"
type input "615.38"
click at [422, 315] on input "text" at bounding box center [435, 314] width 69 height 23
type input "38.13"
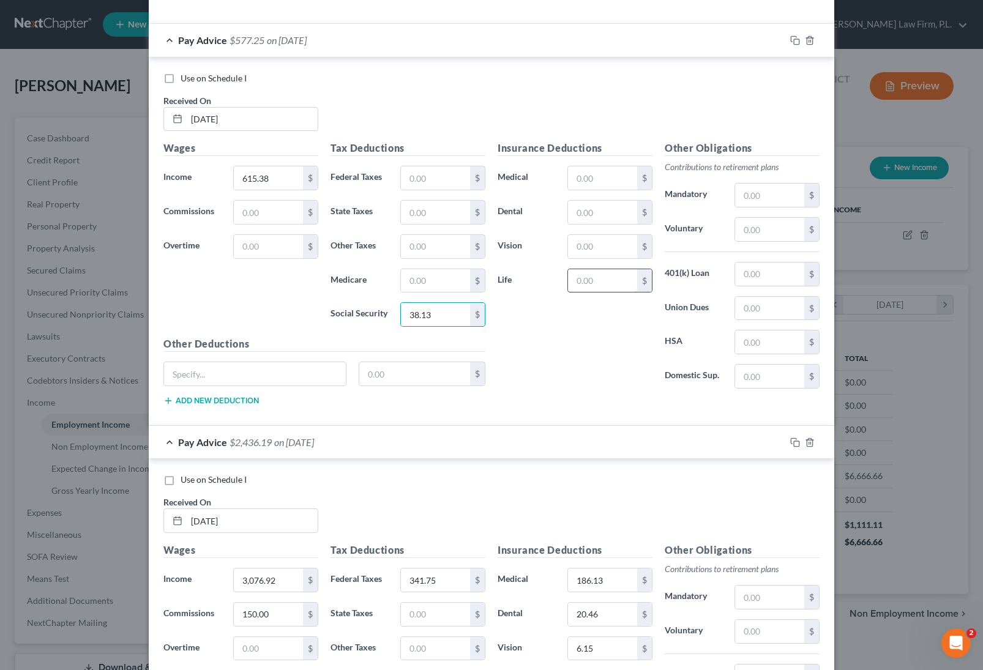
click at [578, 285] on input "text" at bounding box center [602, 280] width 69 height 23
type input "0.38"
click at [585, 329] on div "Insurance Deductions Medical $ Dental $ Vision $ Life 0.38 $" at bounding box center [574, 270] width 167 height 258
click at [414, 285] on input "text" at bounding box center [435, 280] width 69 height 23
type input "8.92"
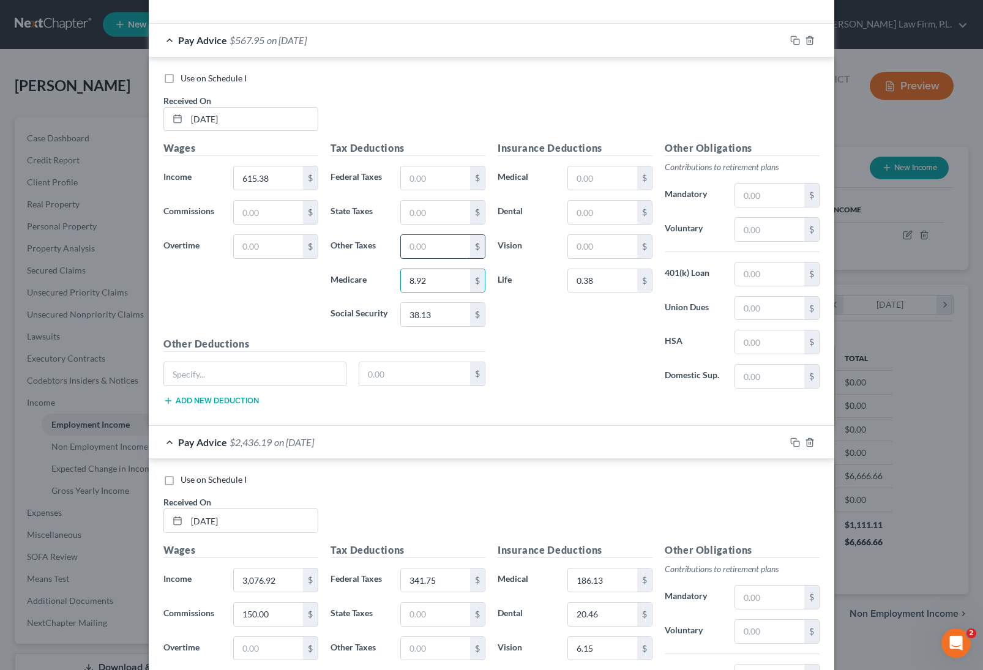
click at [453, 250] on input "text" at bounding box center [435, 246] width 69 height 23
click at [445, 186] on input "text" at bounding box center [435, 177] width 69 height 23
type input "3.81"
click at [614, 285] on input "0.38" at bounding box center [602, 280] width 69 height 23
click at [557, 369] on div "Insurance Deductions Medical $ Dental $ Vision $ Life $" at bounding box center [574, 270] width 167 height 258
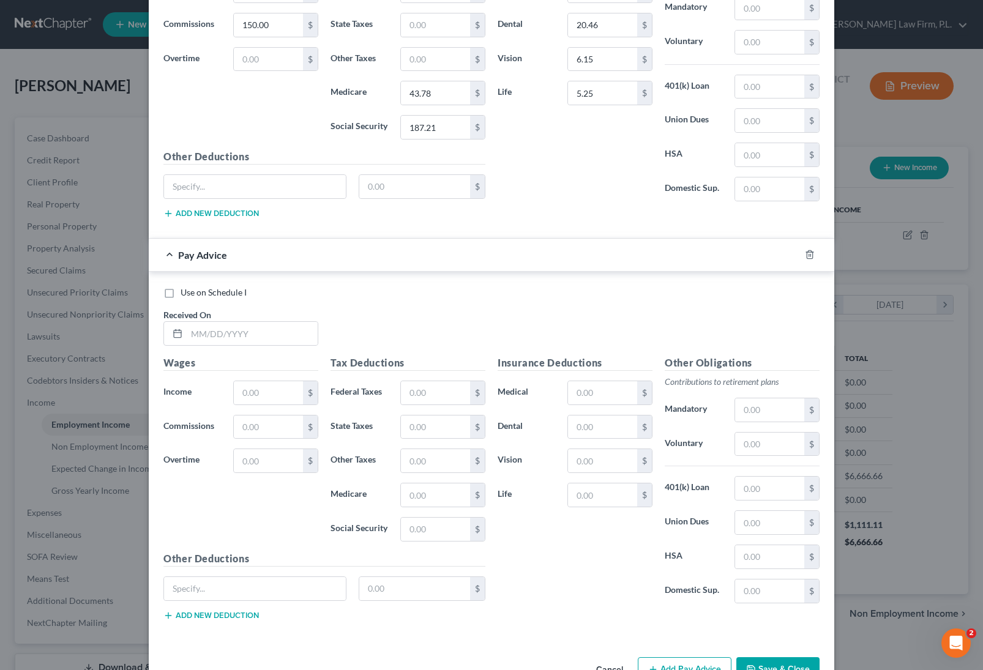
scroll to position [1018, 0]
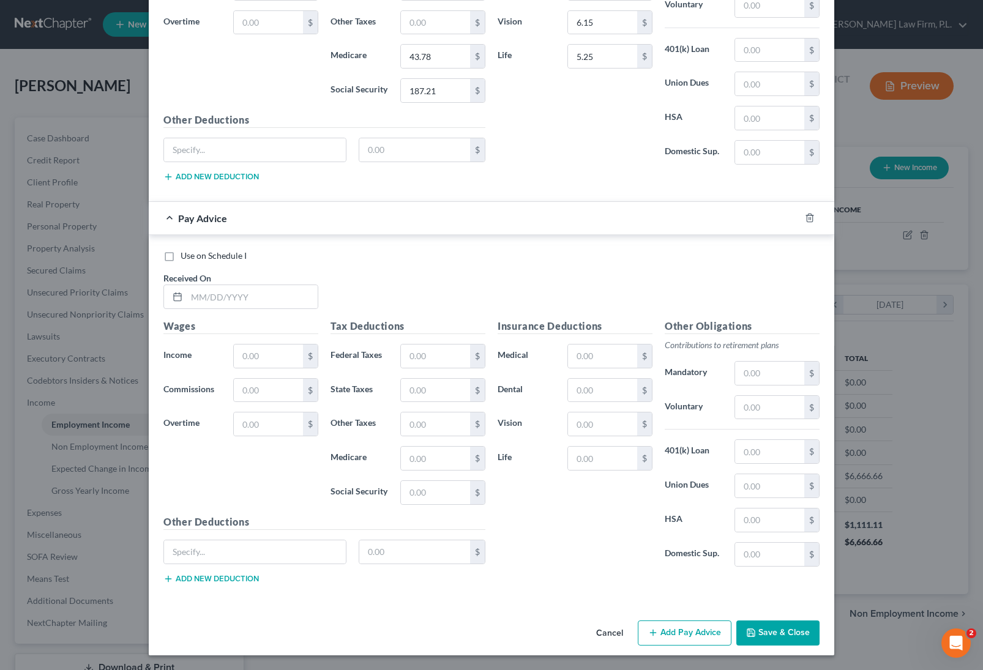
click at [677, 640] on button "Add Pay Advice" at bounding box center [685, 633] width 94 height 26
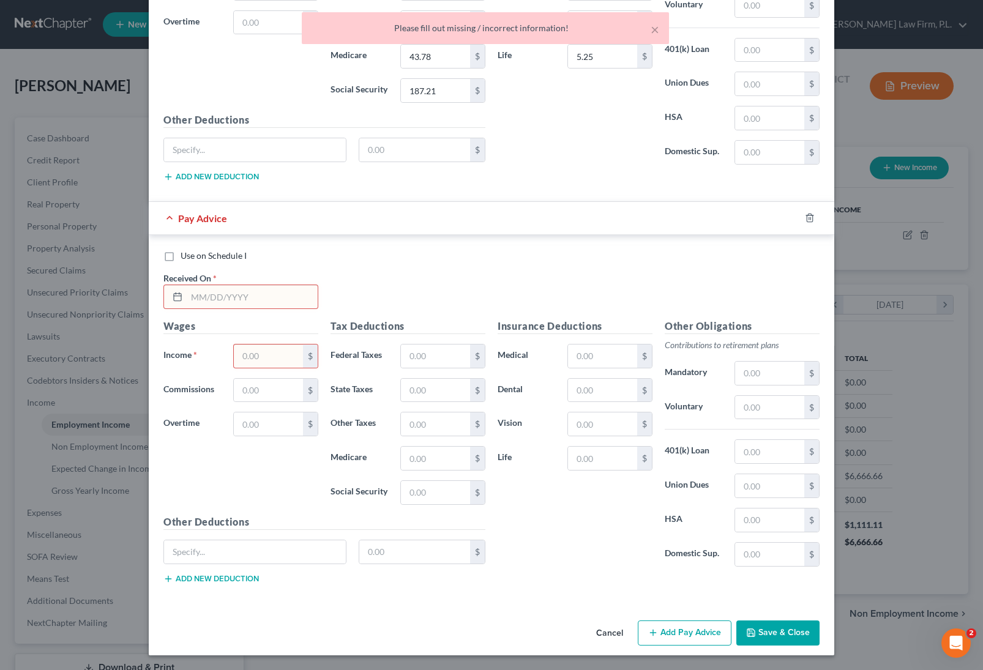
click at [204, 291] on input "text" at bounding box center [252, 296] width 131 height 23
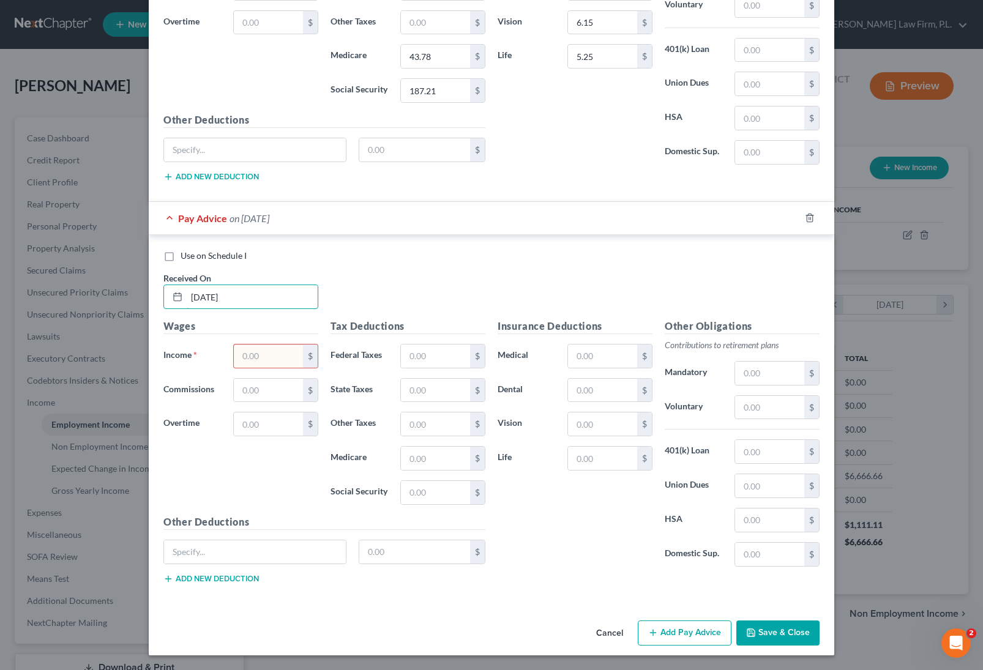
type input "06/14/2025"
click at [260, 357] on input "text" at bounding box center [268, 355] width 69 height 23
type input "3,085.92"
click at [615, 356] on input "text" at bounding box center [602, 355] width 69 height 23
type input "186.13"
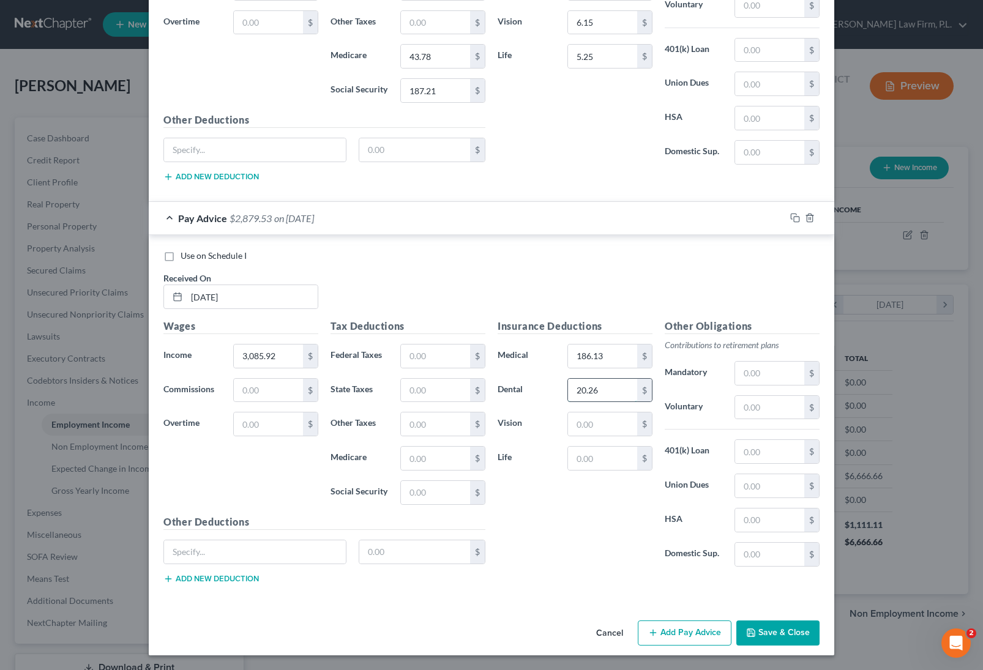
click at [590, 393] on input "20.26" at bounding box center [602, 390] width 69 height 23
click at [589, 390] on input "20.26" at bounding box center [602, 390] width 69 height 23
type input "20.46"
click at [587, 425] on input "text" at bounding box center [602, 423] width 69 height 23
type input "6.15"
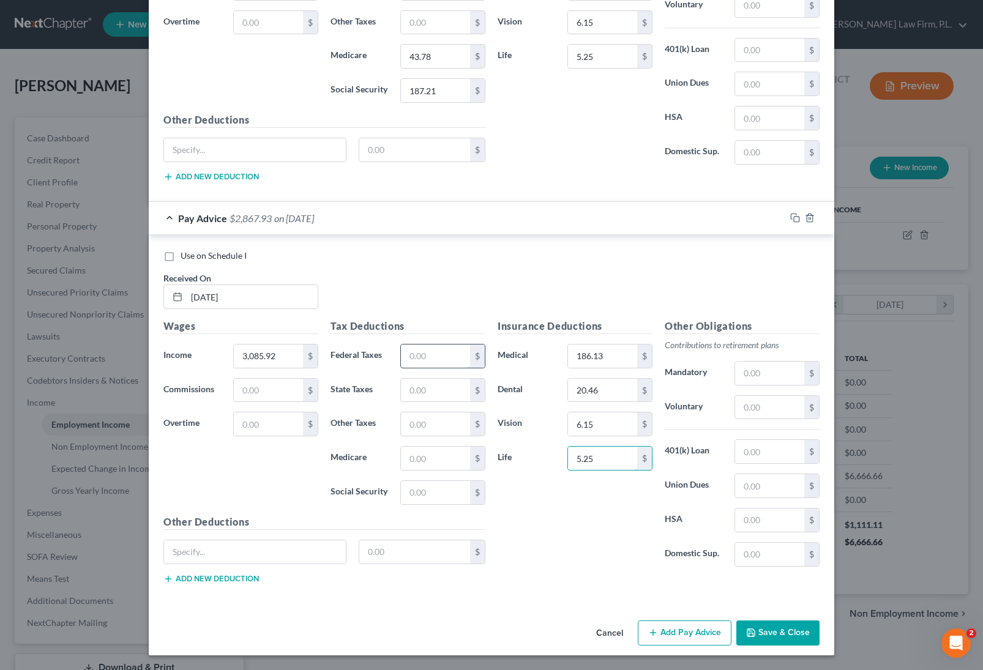
type input "5.25"
click at [427, 353] on input "text" at bounding box center [435, 355] width 69 height 23
type input "308.74"
type input "41.61"
type input "177.91"
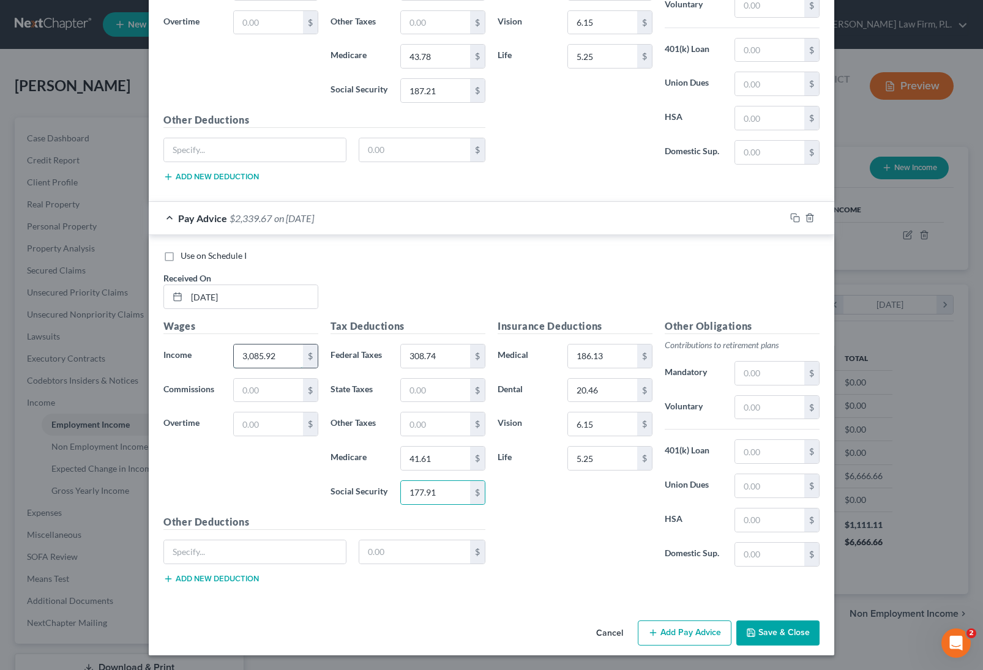
click at [280, 355] on input "3,085.92" at bounding box center [268, 355] width 69 height 23
type input "3,076.92"
click at [690, 628] on button "Add Pay Advice" at bounding box center [685, 633] width 94 height 26
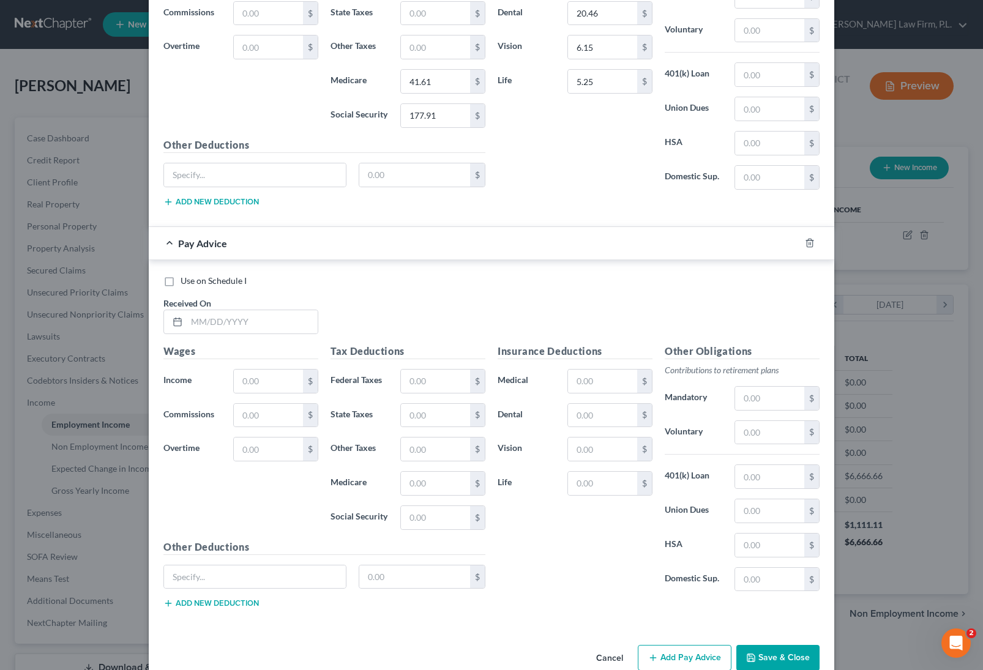
scroll to position [1420, 0]
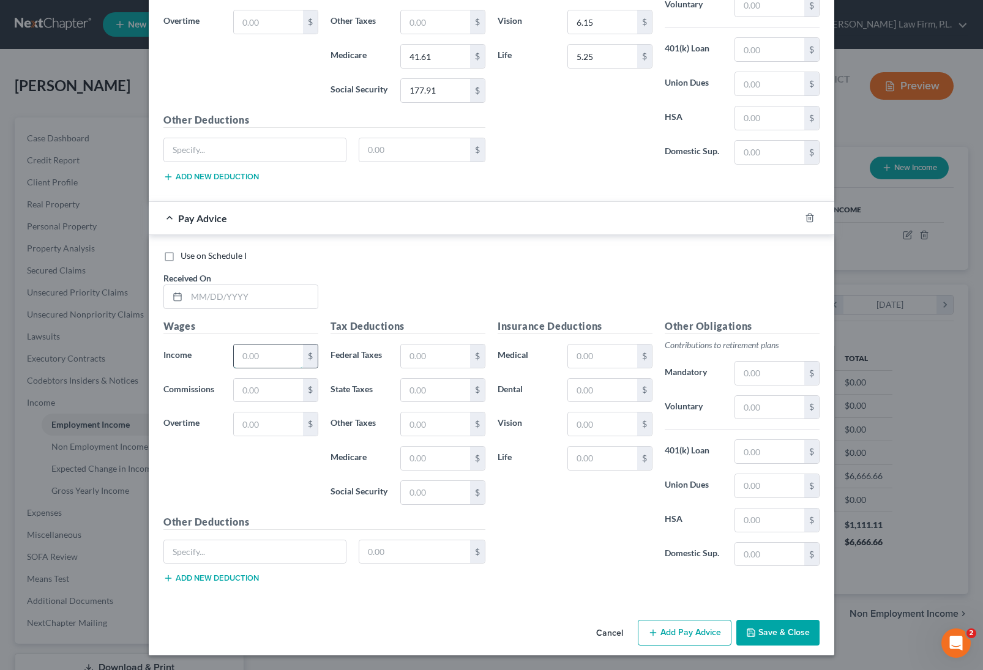
click at [269, 365] on input "text" at bounding box center [268, 355] width 69 height 23
type input "0"
click at [226, 301] on input "text" at bounding box center [252, 296] width 131 height 23
type input "05/31/2025"
click at [245, 357] on input "text" at bounding box center [268, 355] width 69 height 23
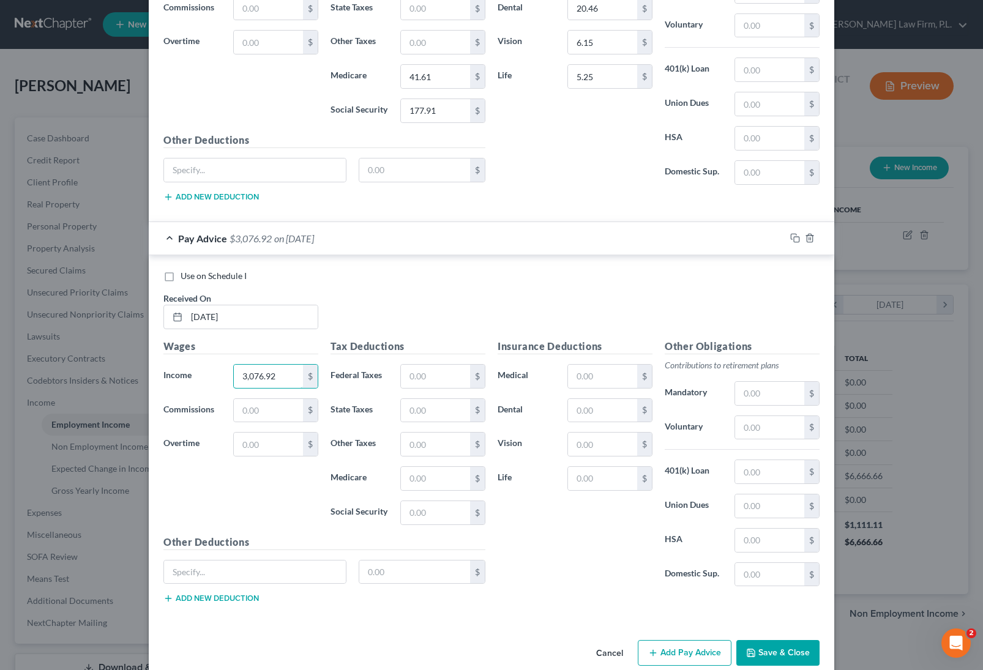
scroll to position [1340, 0]
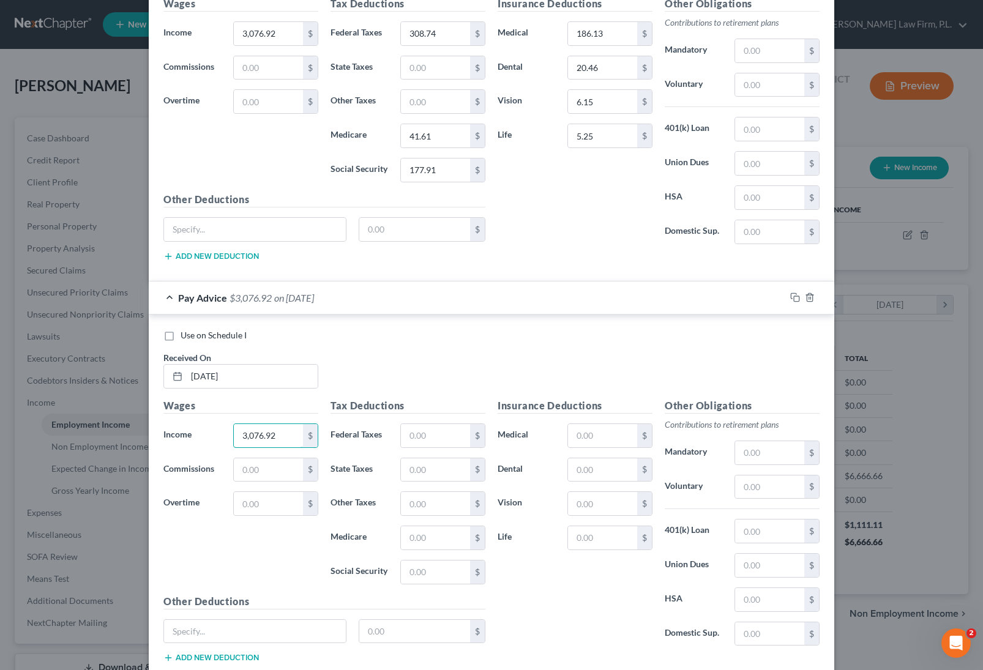
type input "3,076.92"
drag, startPoint x: 395, startPoint y: 444, endPoint x: 405, endPoint y: 435, distance: 13.5
click at [395, 444] on div "$" at bounding box center [442, 435] width 97 height 24
click at [405, 435] on input "text" at bounding box center [435, 435] width 69 height 23
type input "308.74"
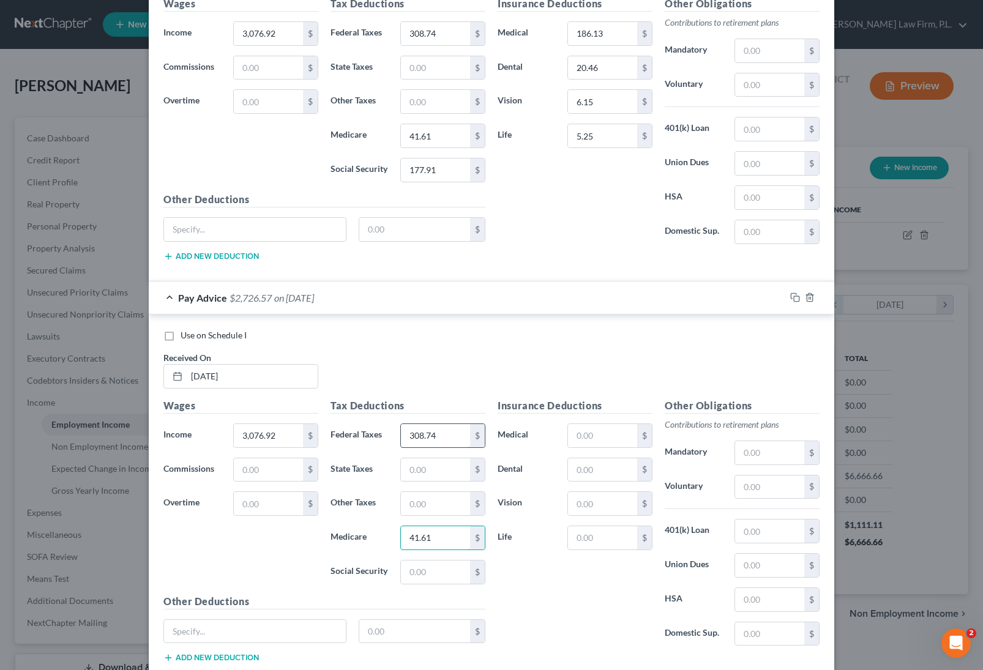
type input "41.61"
type input "177.91"
click at [605, 437] on input "text" at bounding box center [602, 435] width 69 height 23
type input "186.13"
type input "20.46"
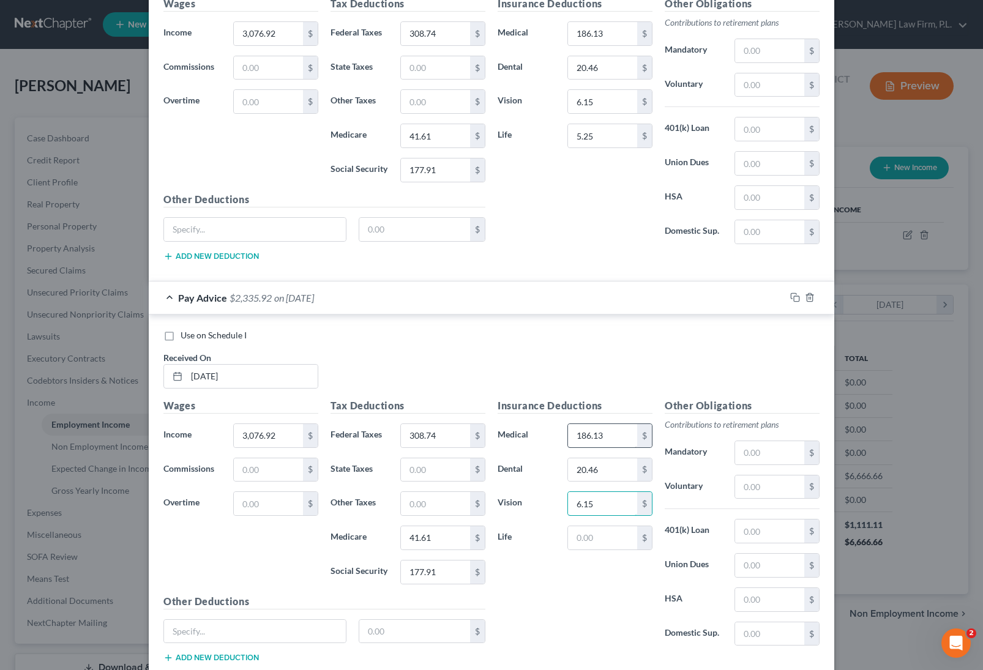
type input "6.15"
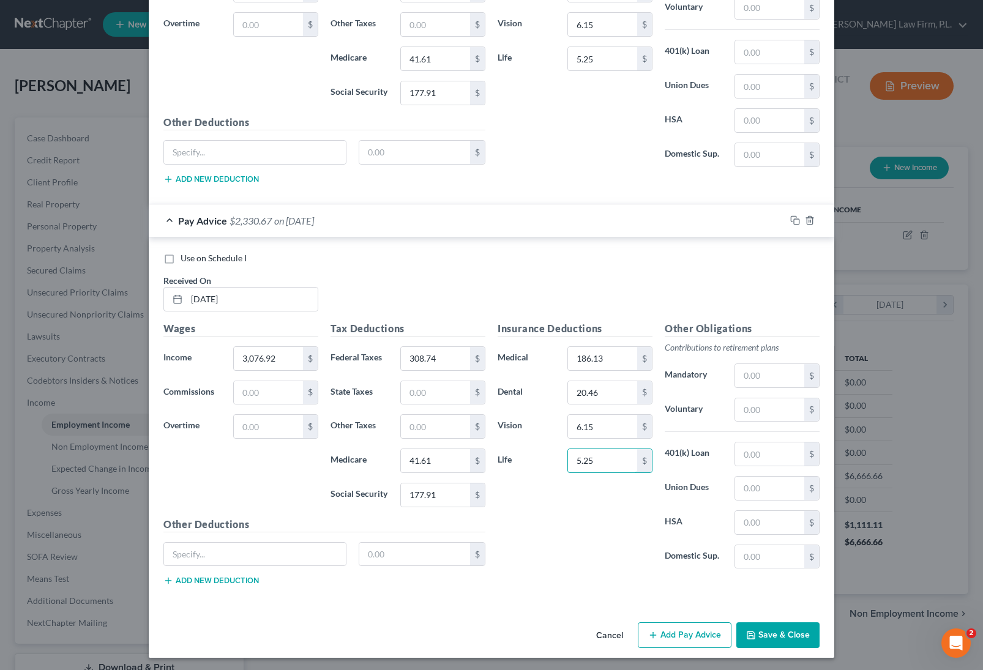
scroll to position [1420, 0]
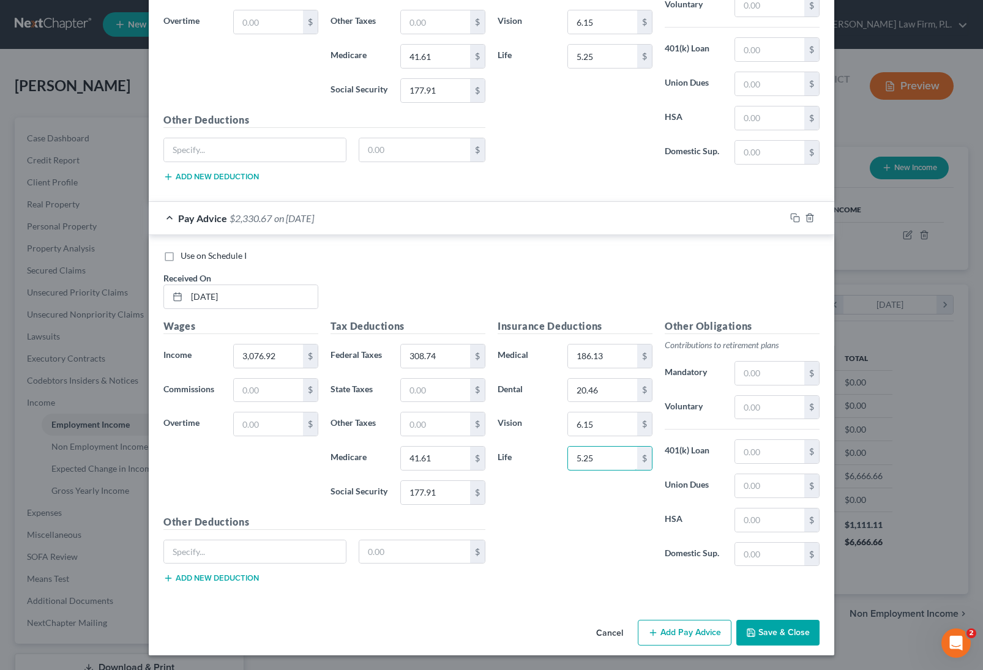
type input "5.25"
click at [689, 628] on button "Add Pay Advice" at bounding box center [685, 633] width 94 height 26
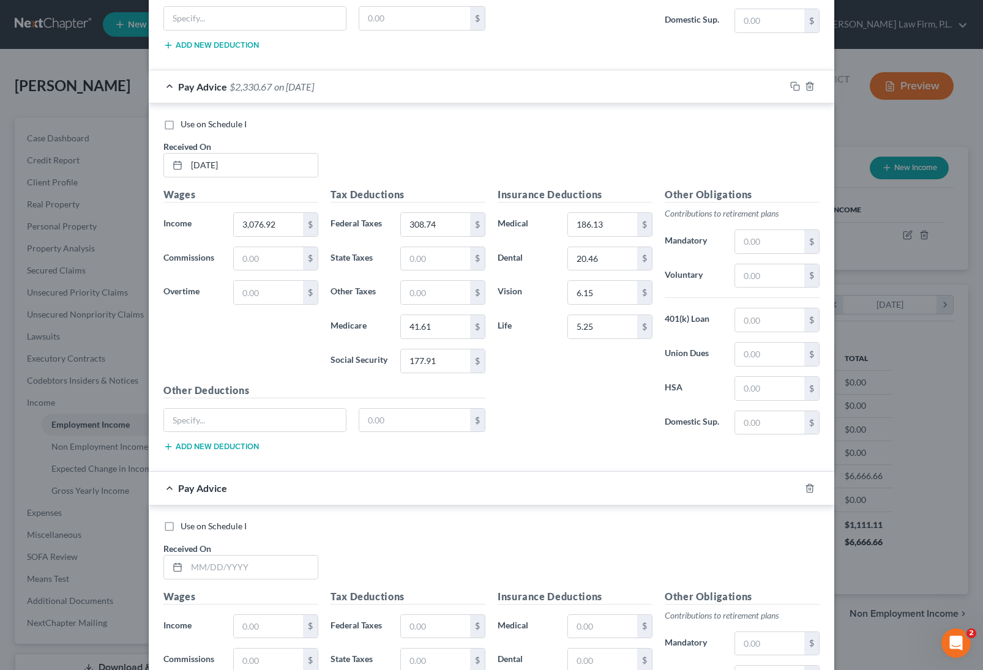
scroll to position [1822, 0]
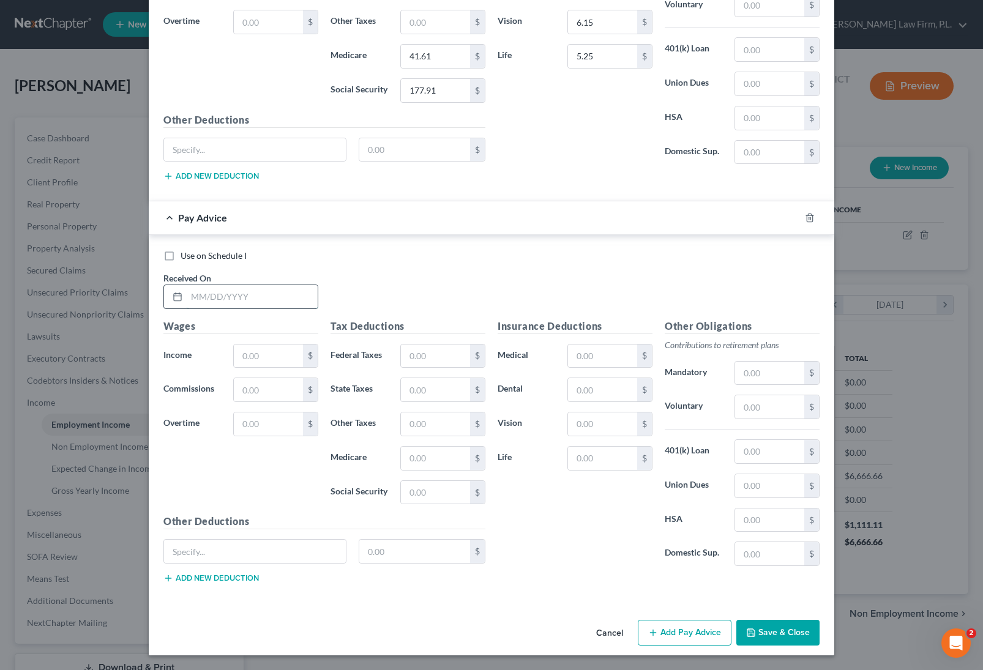
click at [226, 299] on input "text" at bounding box center [252, 296] width 131 height 23
type input "05/17/2025"
click at [250, 363] on input "text" at bounding box center [268, 355] width 69 height 23
type input "3,076.92"
click at [438, 364] on input "text" at bounding box center [435, 355] width 69 height 23
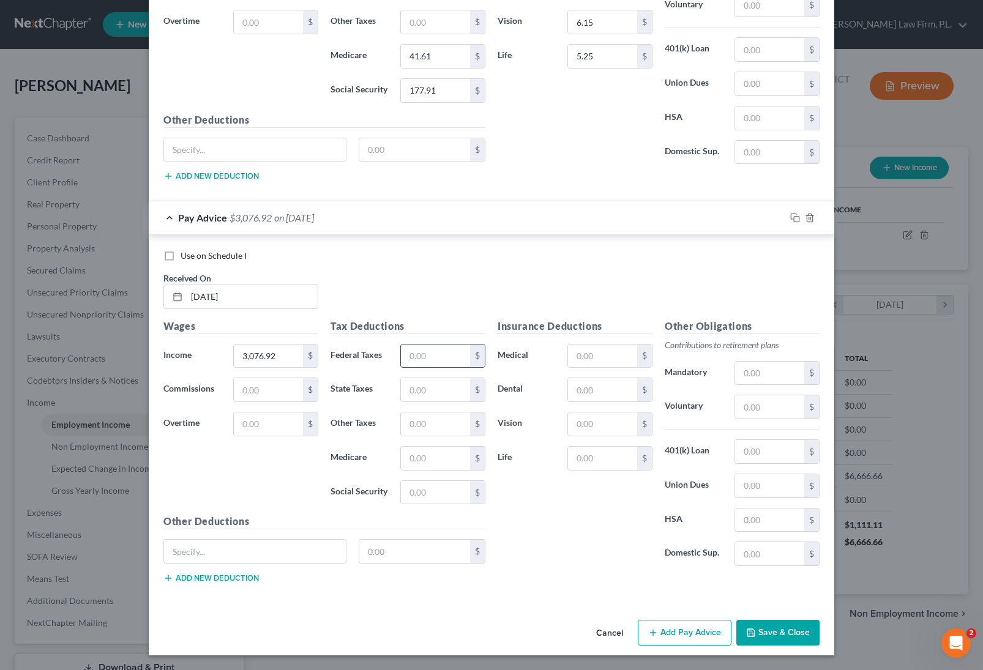
scroll to position [1716, 0]
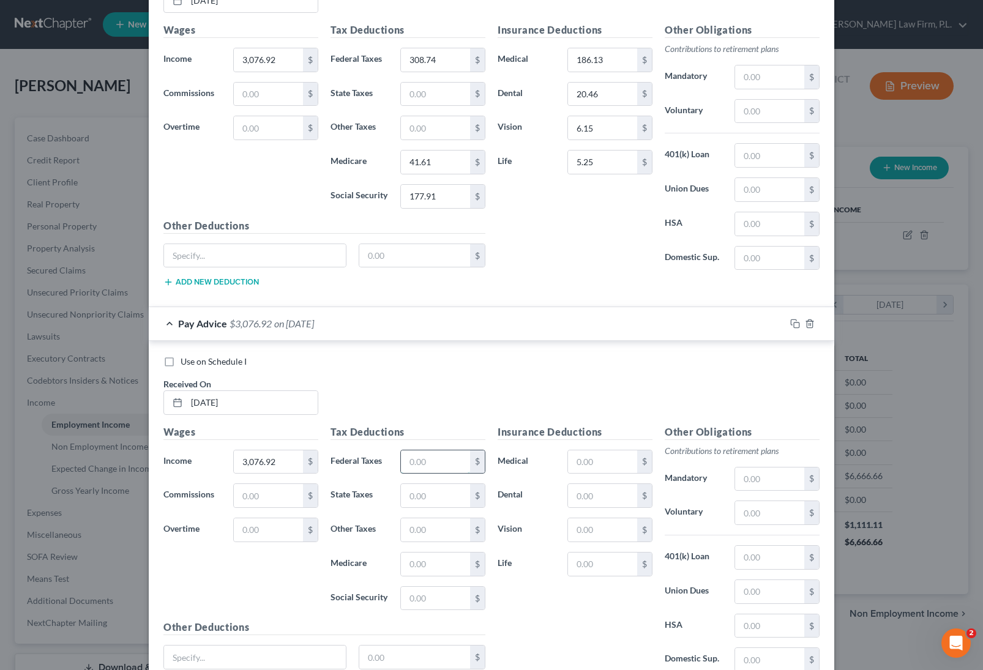
click at [406, 458] on input "text" at bounding box center [435, 461] width 69 height 23
type input "308.74"
type input "41.61"
type input "177.91"
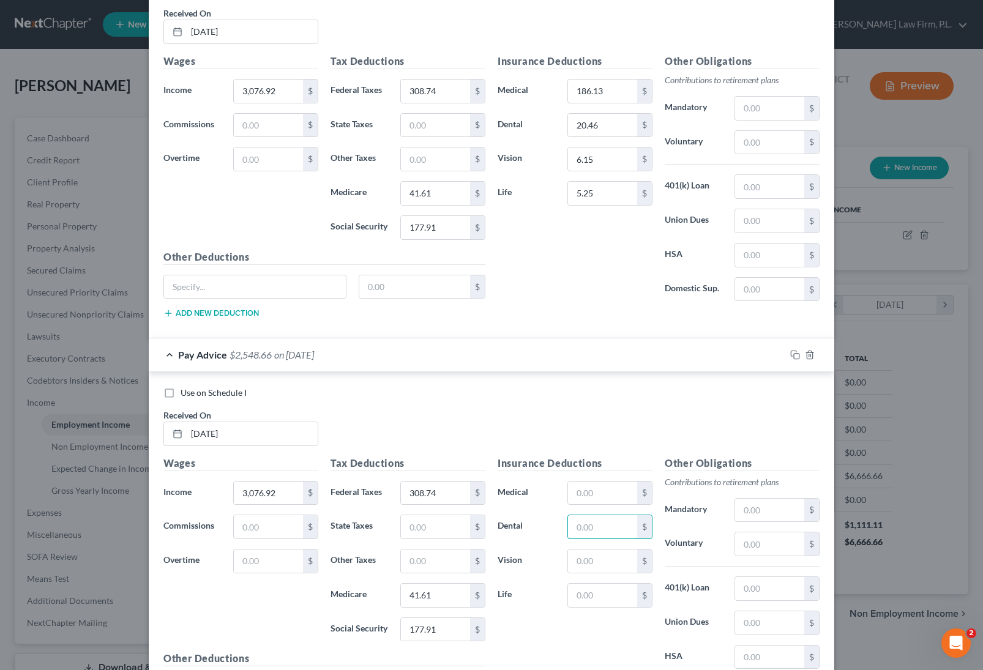
scroll to position [1816, 0]
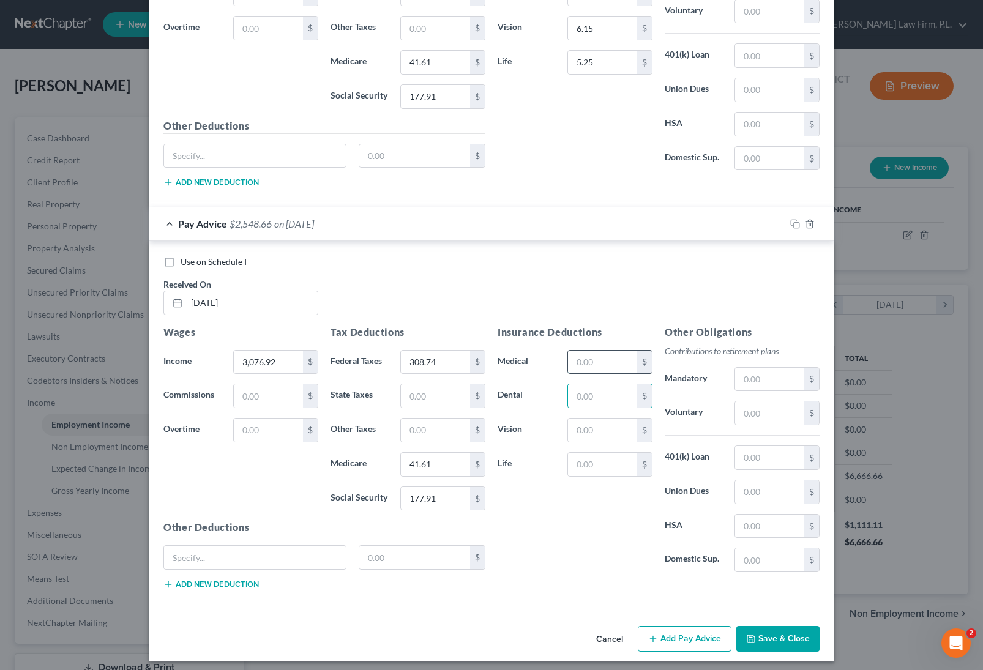
click at [584, 368] on input "text" at bounding box center [602, 362] width 69 height 23
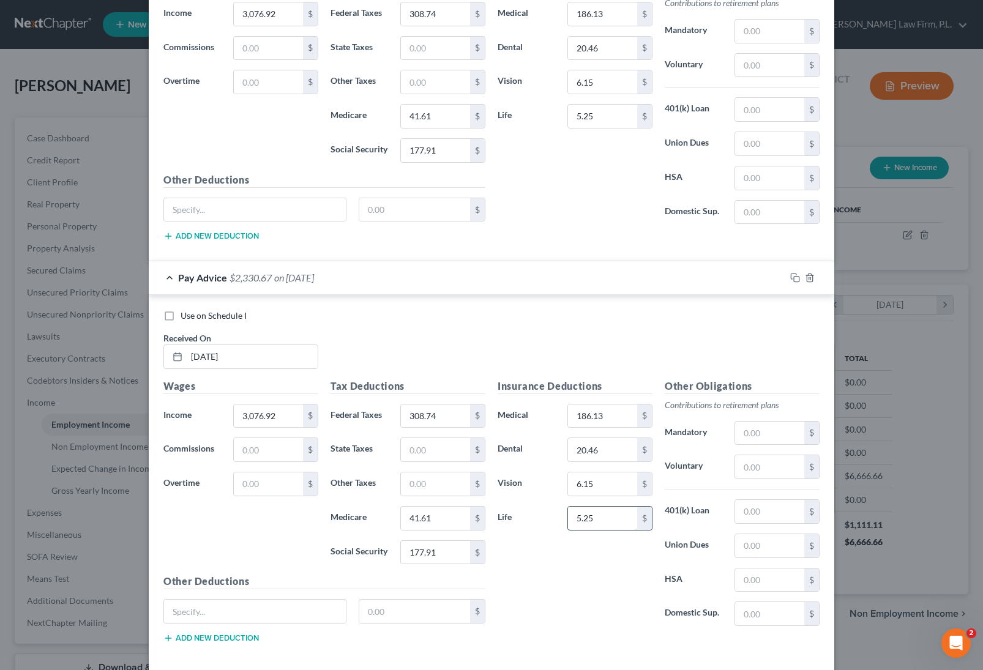
scroll to position [1822, 0]
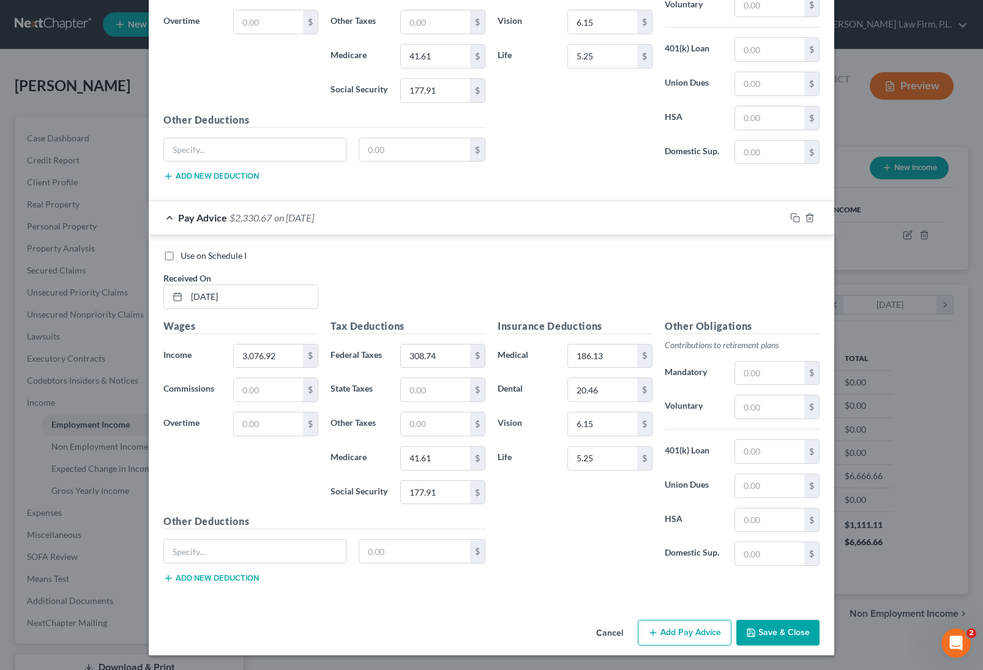
click at [682, 636] on button "Add Pay Advice" at bounding box center [685, 633] width 94 height 26
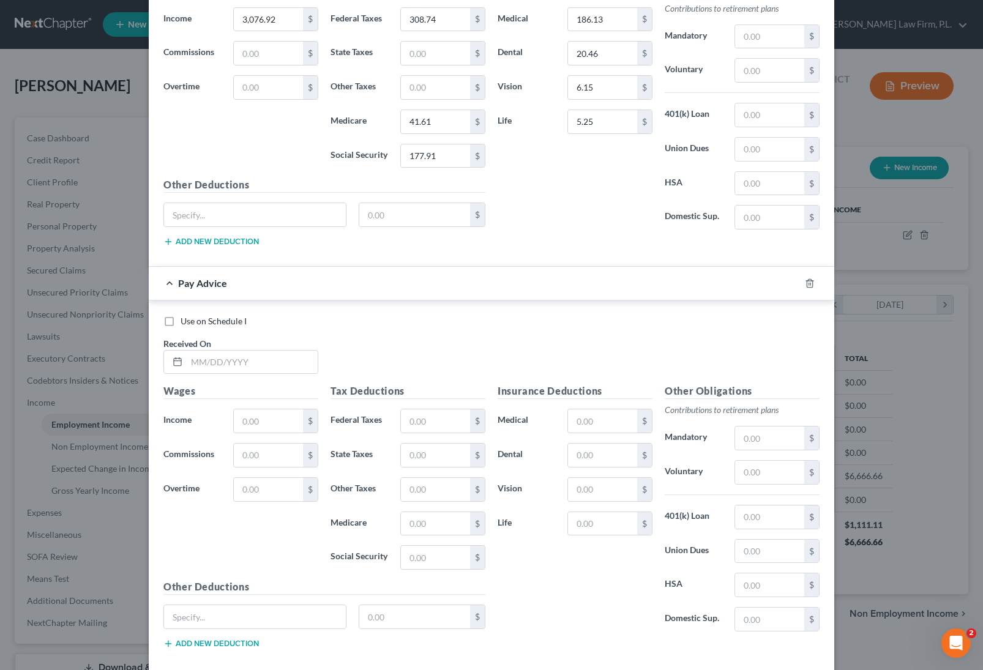
scroll to position [2224, 0]
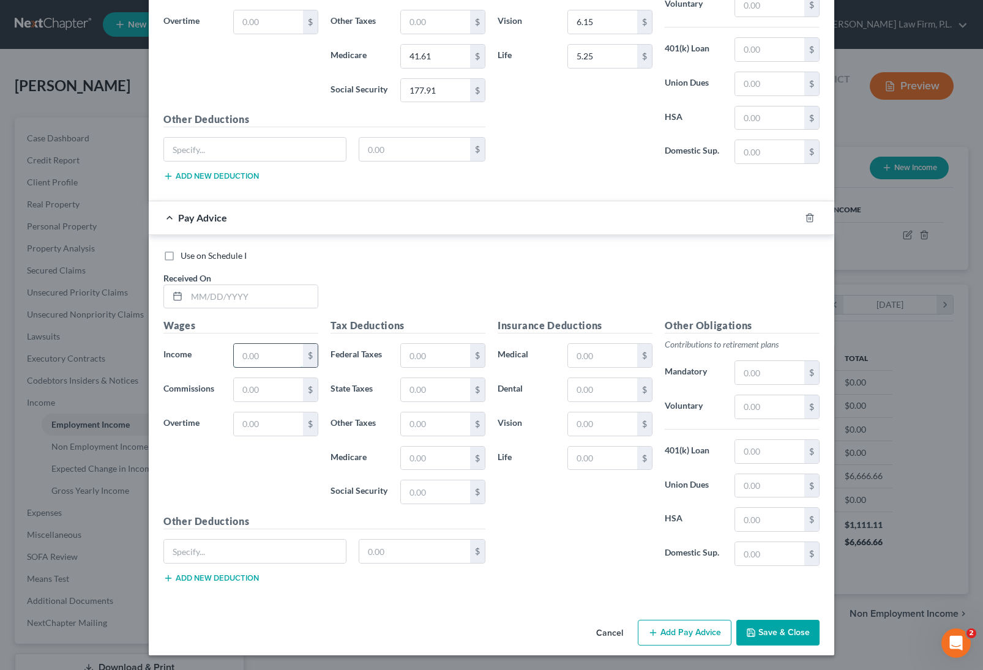
click at [250, 362] on input "text" at bounding box center [268, 355] width 69 height 23
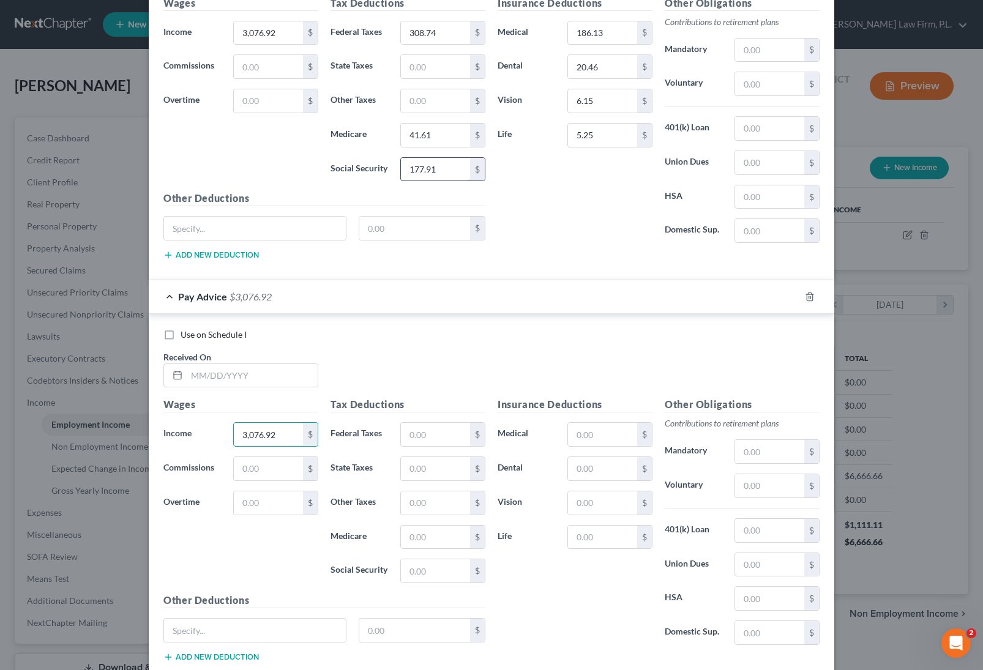
scroll to position [2147, 0]
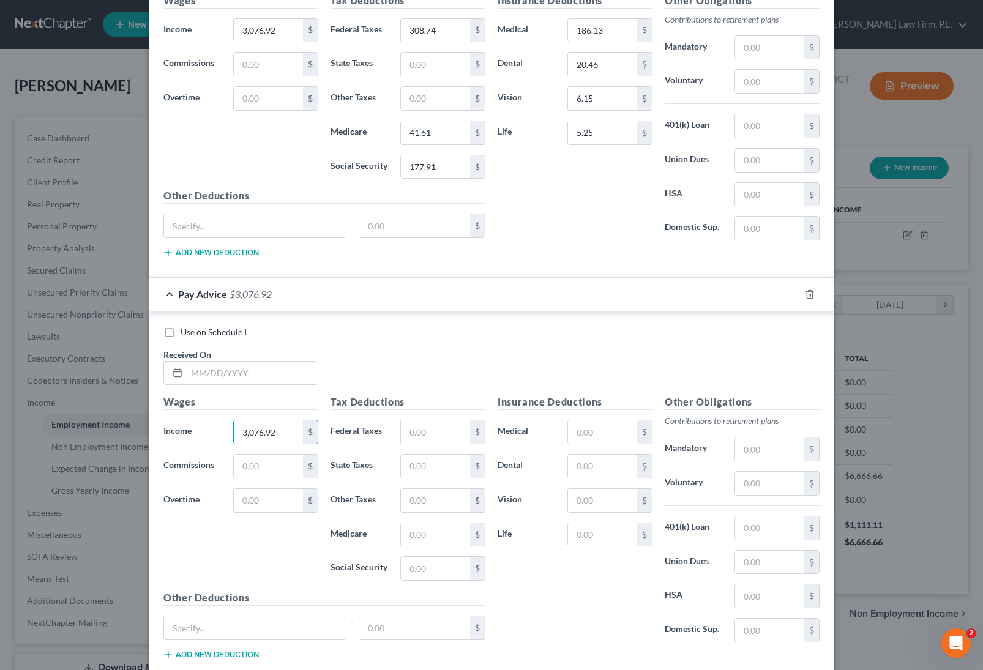
click at [406, 414] on div "Tax Deductions Federal Taxes $ State Taxes $ Other Taxes $ Medicare $ Social Se…" at bounding box center [407, 493] width 167 height 196
click at [416, 434] on input "text" at bounding box center [435, 431] width 69 height 23
click at [584, 428] on input "text" at bounding box center [602, 431] width 69 height 23
click at [412, 436] on input "text" at bounding box center [435, 431] width 69 height 23
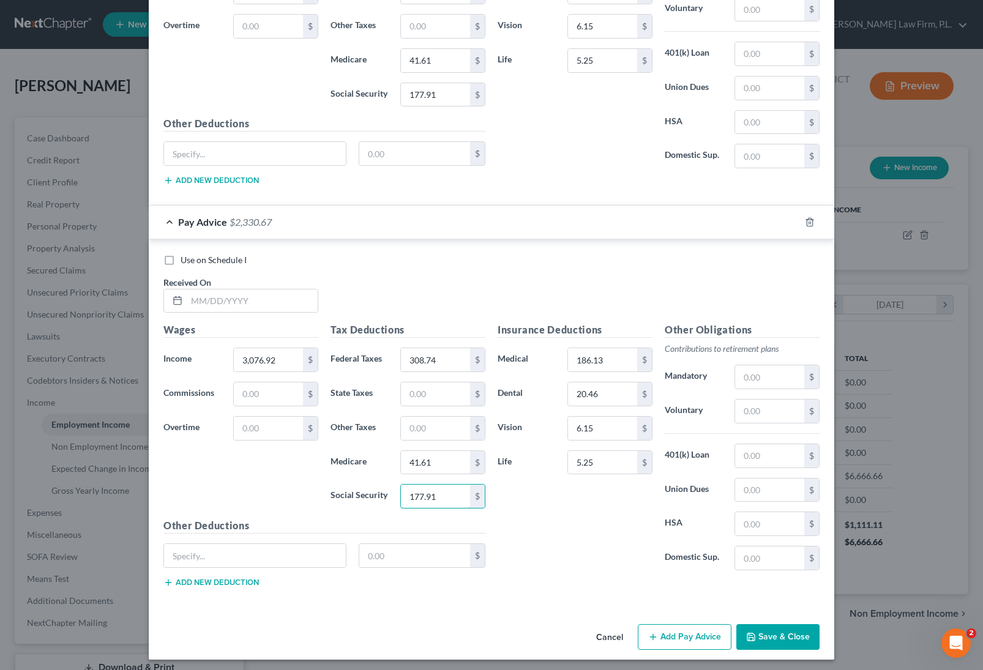
scroll to position [2224, 0]
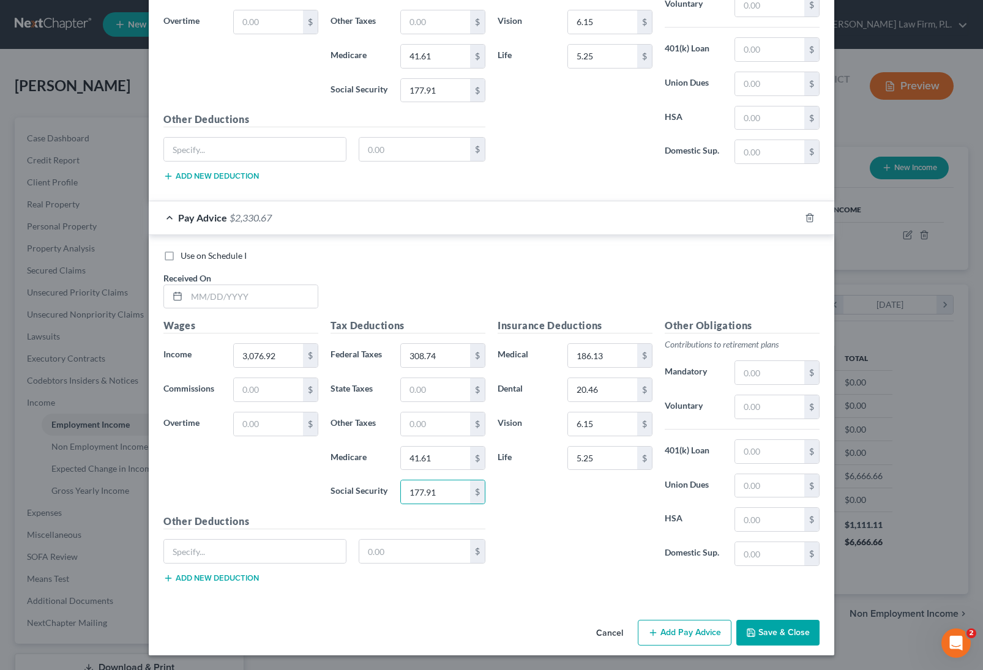
click at [693, 634] on button "Add Pay Advice" at bounding box center [685, 633] width 94 height 26
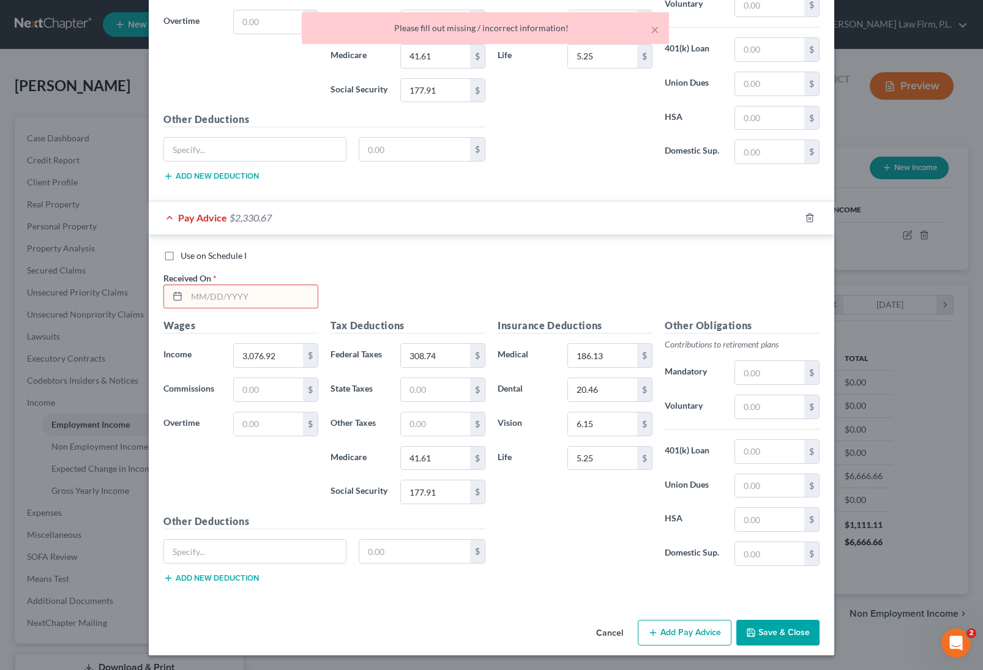
click at [272, 295] on input "text" at bounding box center [252, 296] width 131 height 23
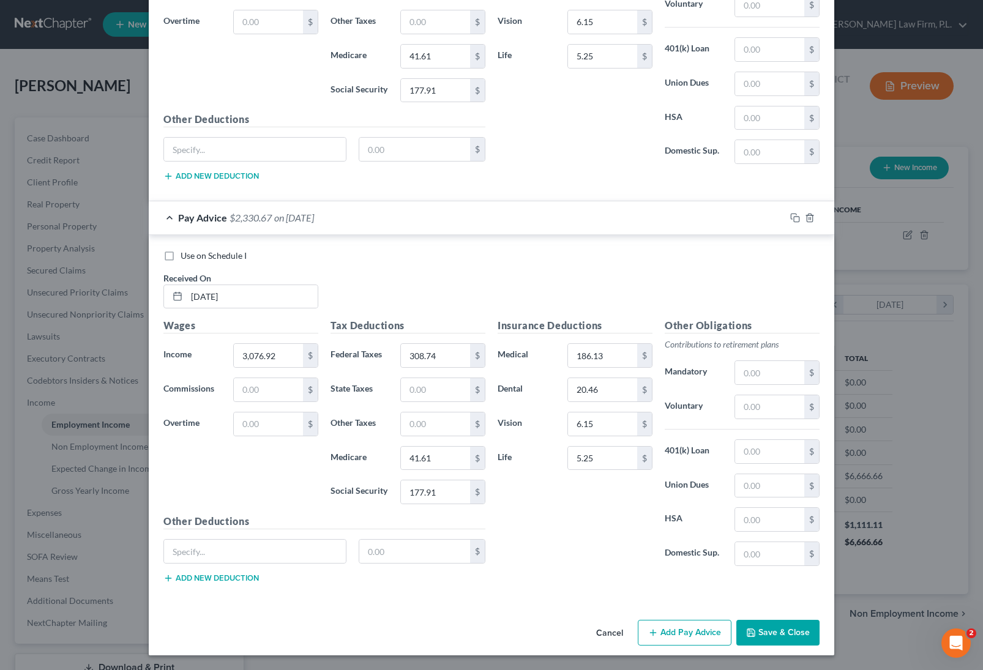
click at [679, 631] on button "Add Pay Advice" at bounding box center [685, 633] width 94 height 26
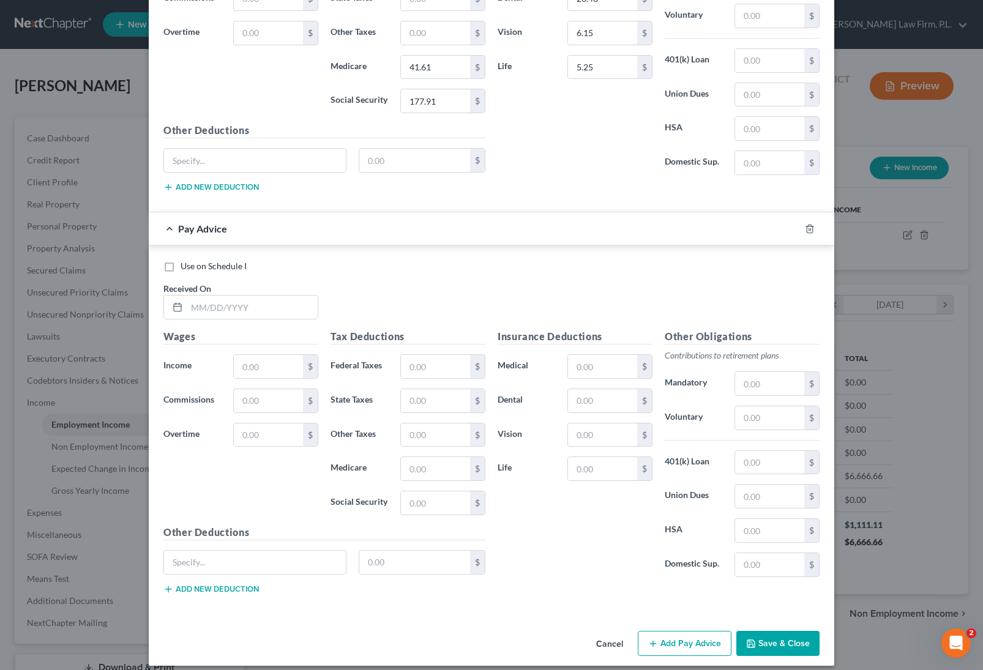
scroll to position [2625, 0]
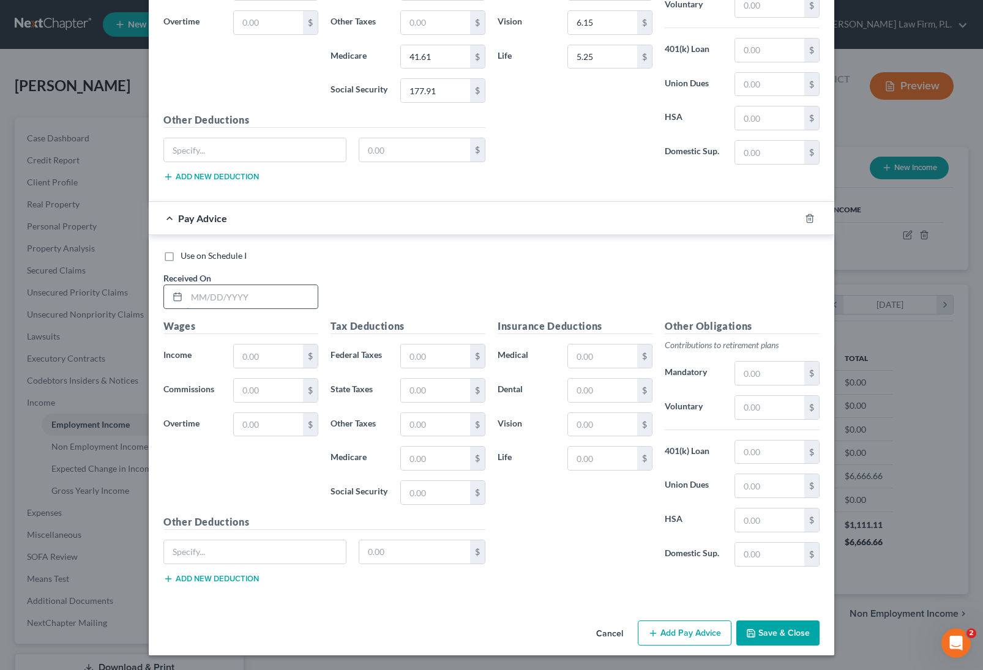
drag, startPoint x: 218, startPoint y: 299, endPoint x: 240, endPoint y: 299, distance: 22.0
click at [218, 299] on input "text" at bounding box center [252, 296] width 131 height 23
click at [446, 359] on input "text" at bounding box center [435, 355] width 69 height 23
click at [601, 355] on input "text" at bounding box center [602, 355] width 69 height 23
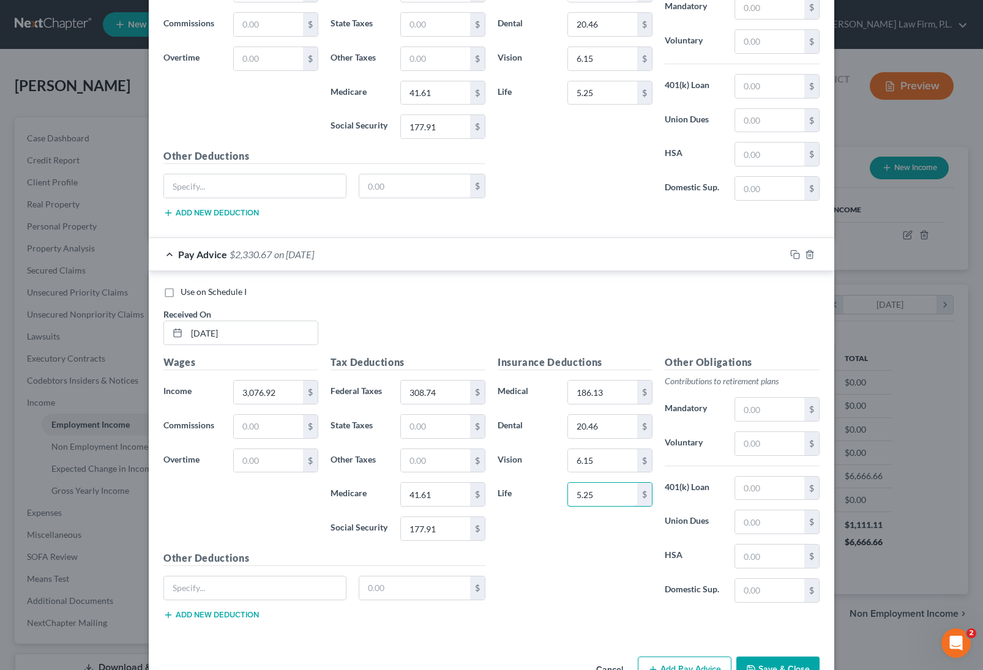
scroll to position [2592, 0]
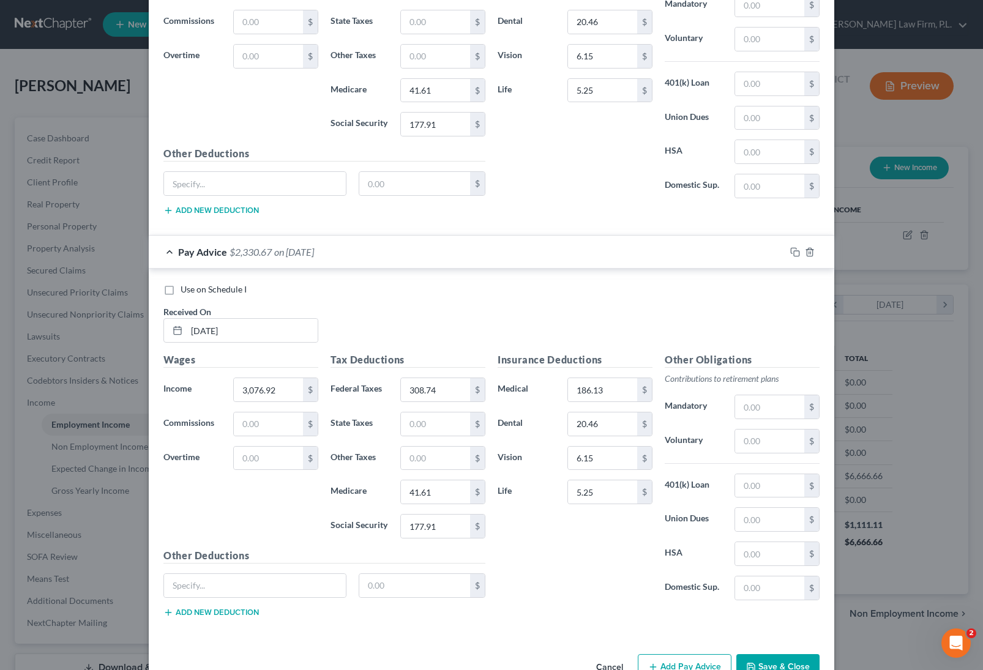
click at [692, 661] on button "Add Pay Advice" at bounding box center [685, 667] width 94 height 26
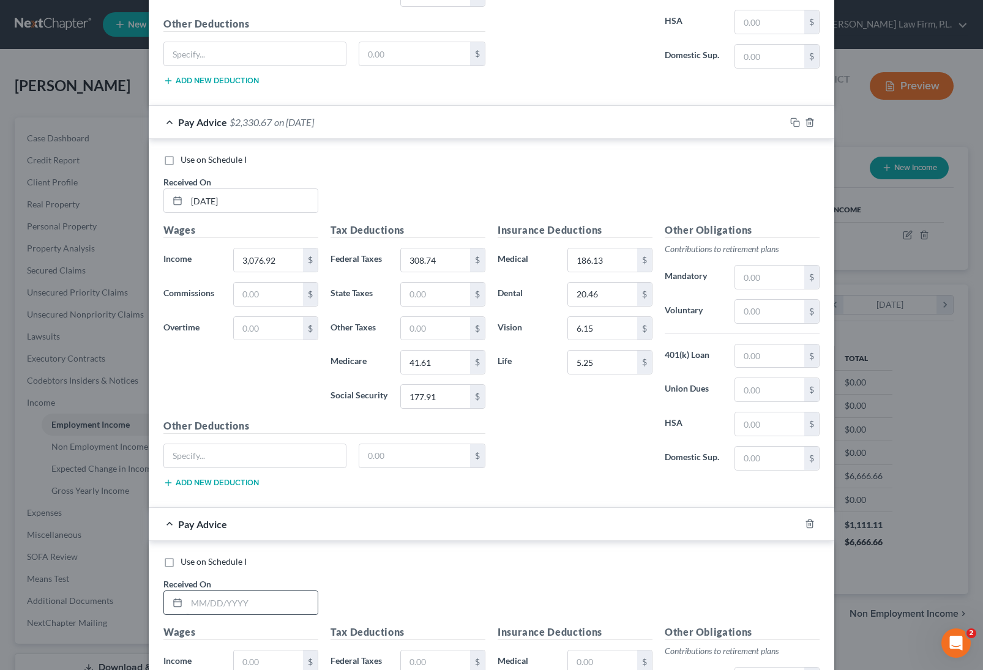
scroll to position [2827, 0]
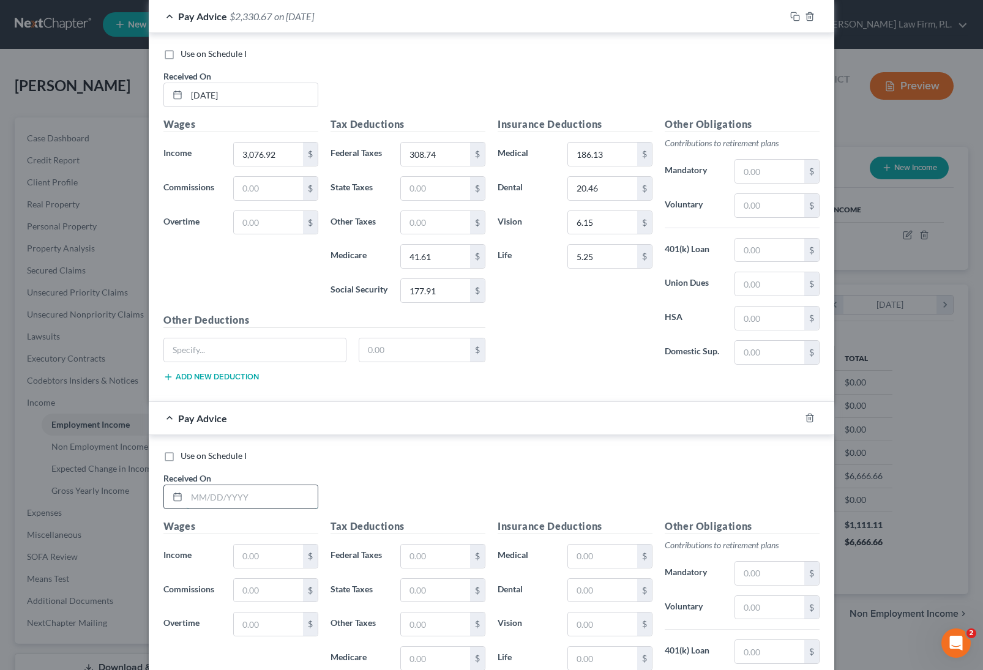
click at [211, 502] on input "text" at bounding box center [252, 496] width 131 height 23
click at [279, 557] on input "text" at bounding box center [268, 556] width 69 height 23
click at [445, 563] on input "text" at bounding box center [435, 556] width 69 height 23
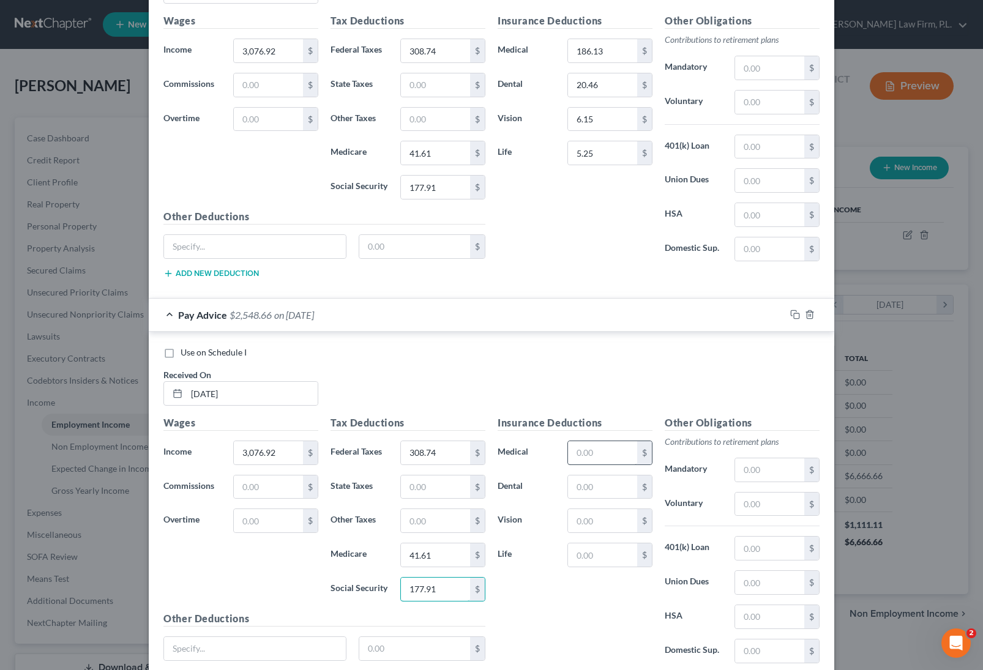
scroll to position [2928, 0]
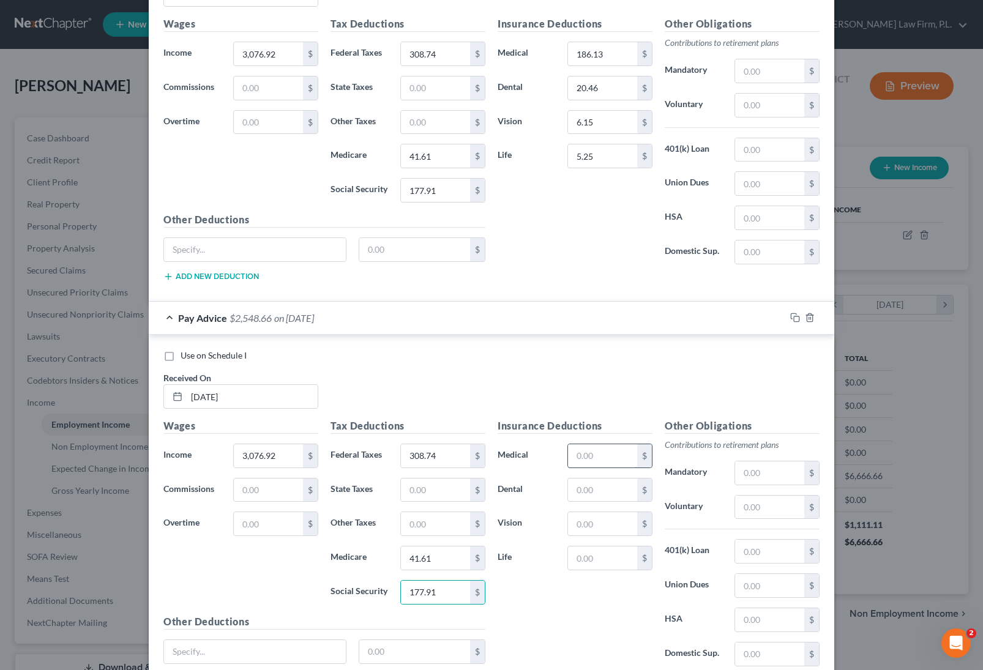
click at [604, 449] on input "text" at bounding box center [602, 455] width 69 height 23
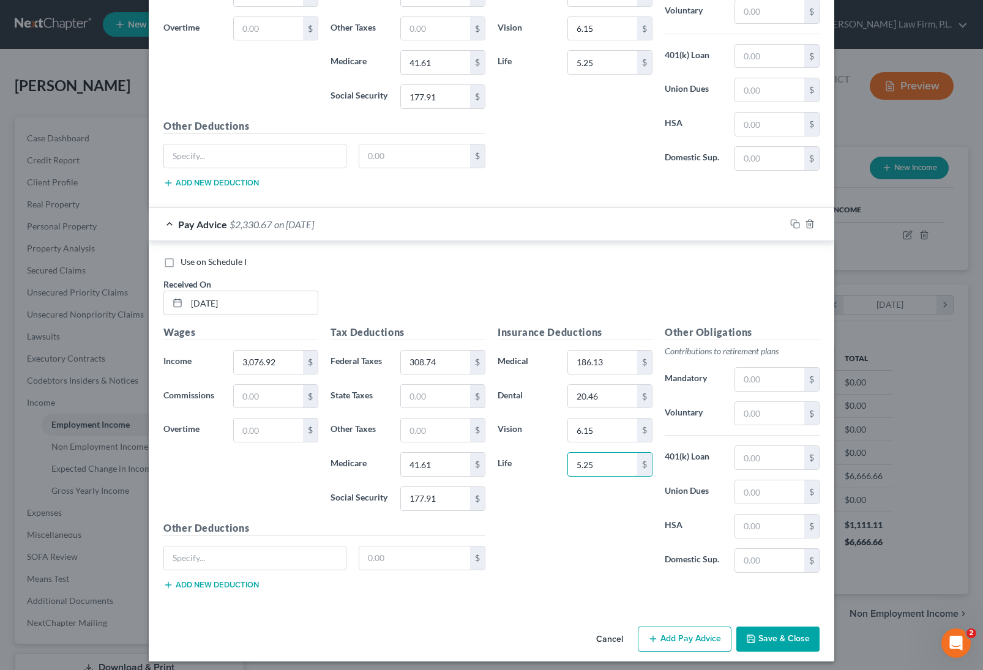
scroll to position [3027, 0]
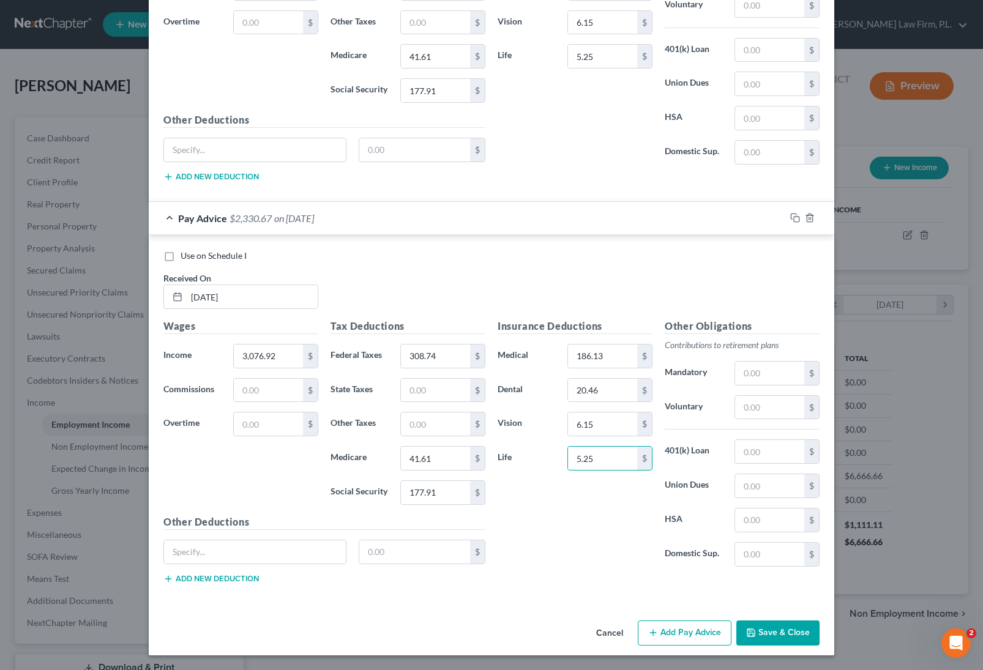
click at [675, 628] on button "Add Pay Advice" at bounding box center [685, 633] width 94 height 26
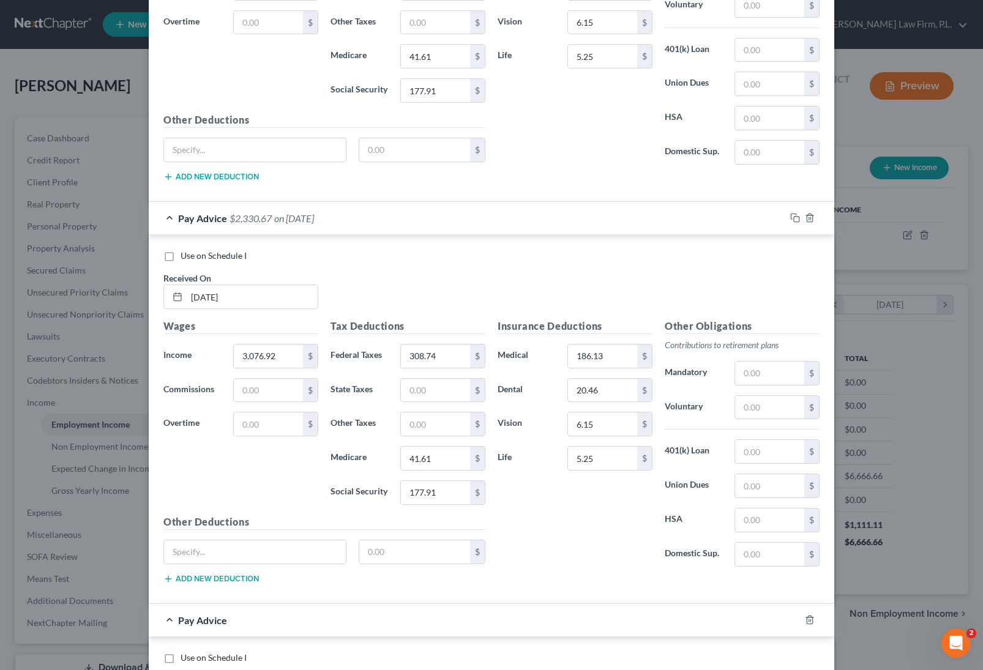
scroll to position [3258, 0]
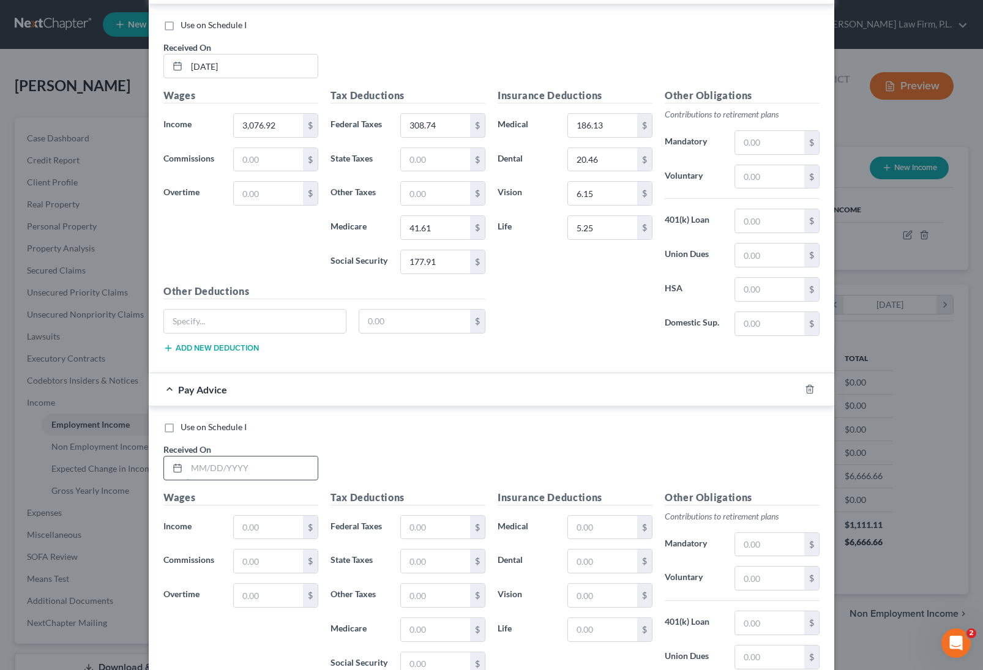
click at [278, 462] on input "text" at bounding box center [252, 467] width 131 height 23
click at [256, 515] on div "$" at bounding box center [275, 527] width 97 height 24
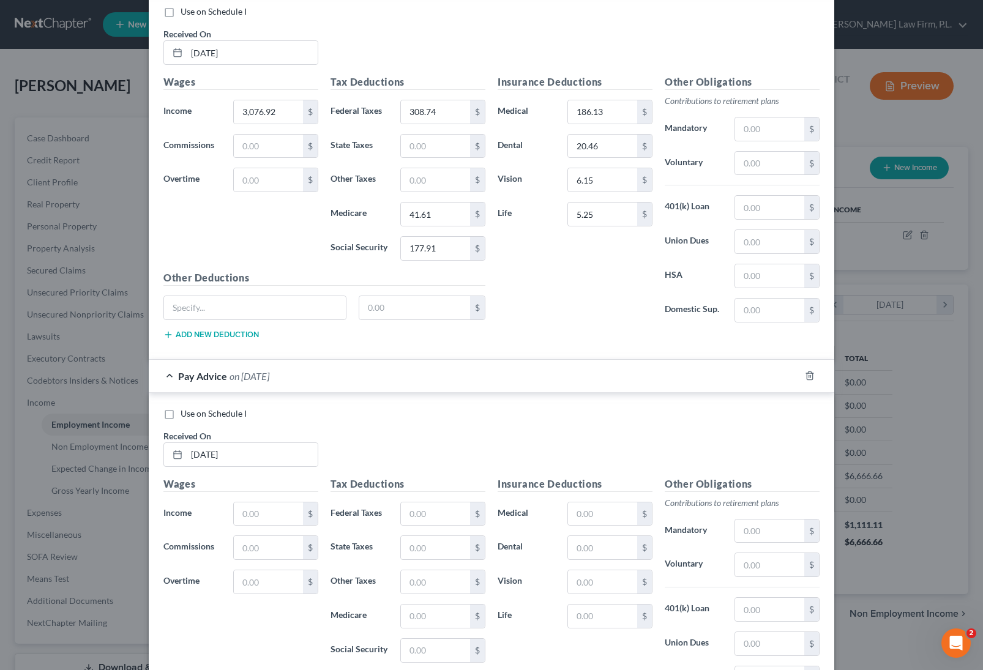
scroll to position [3277, 0]
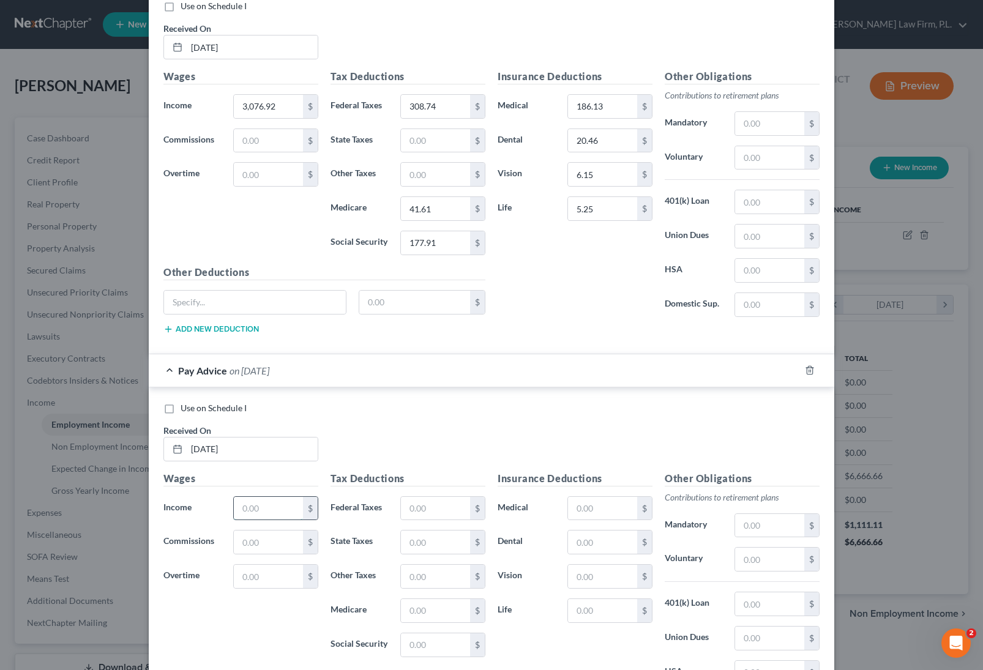
click at [246, 505] on input "text" at bounding box center [268, 508] width 69 height 23
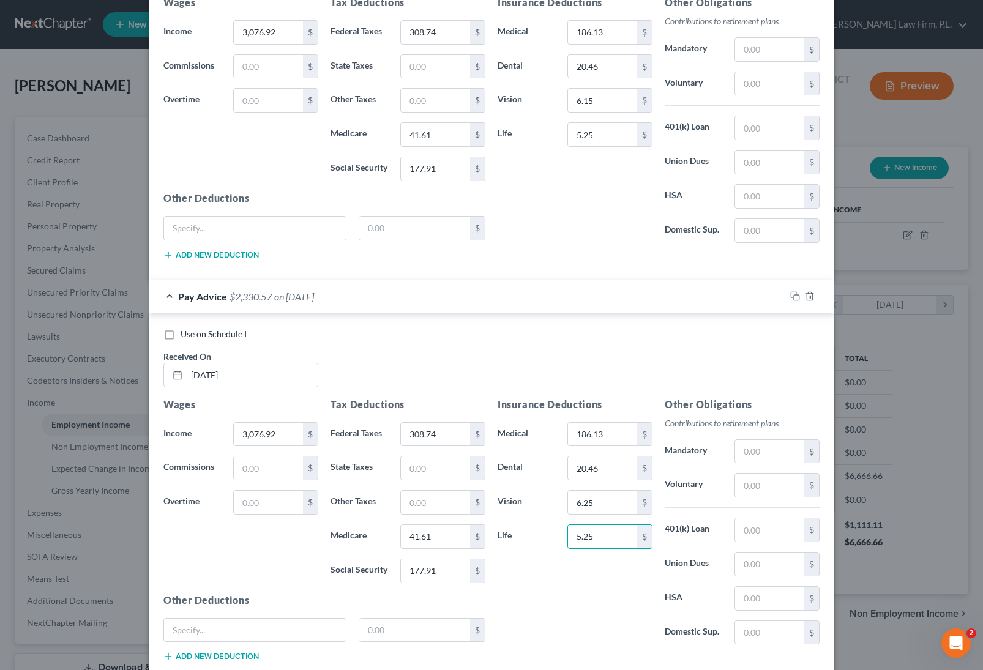
scroll to position [3350, 0]
click at [448, 576] on input "177.91" at bounding box center [435, 571] width 69 height 23
click at [449, 576] on input "177.91" at bounding box center [435, 571] width 69 height 23
click at [582, 502] on input "6.25" at bounding box center [602, 502] width 69 height 23
click at [582, 504] on input "6.25" at bounding box center [602, 502] width 69 height 23
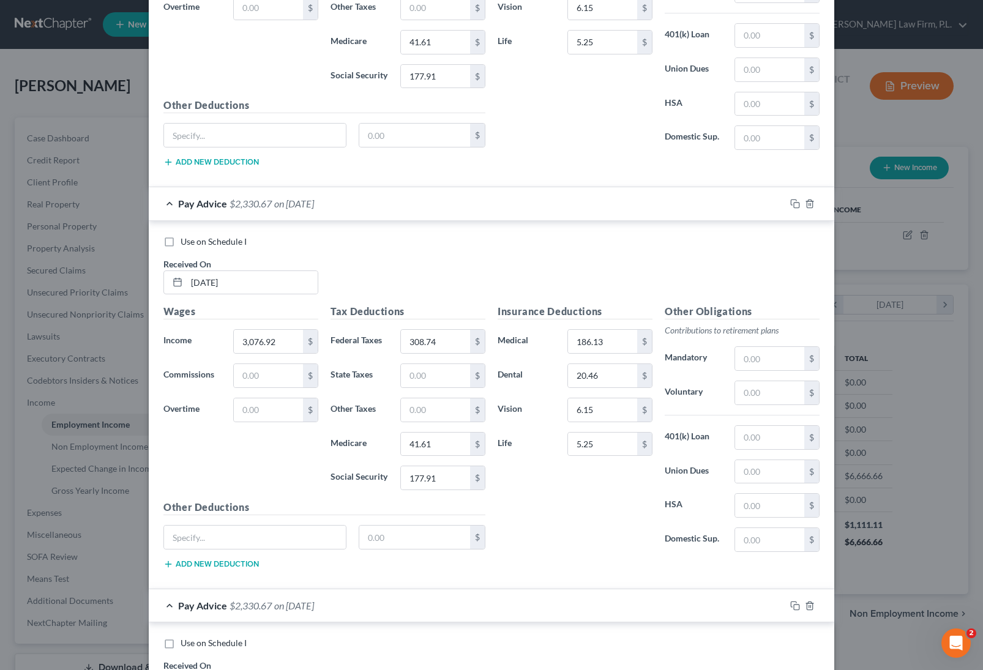
scroll to position [2239, 0]
click at [452, 436] on input "41.61" at bounding box center [435, 442] width 69 height 23
click at [452, 484] on input "177.91" at bounding box center [435, 476] width 69 height 23
click at [565, 512] on div "Insurance Deductions Medical 186.13 $ Dental 20.46 $ Vision 6.15 $ Life 5.25 $" at bounding box center [574, 432] width 167 height 258
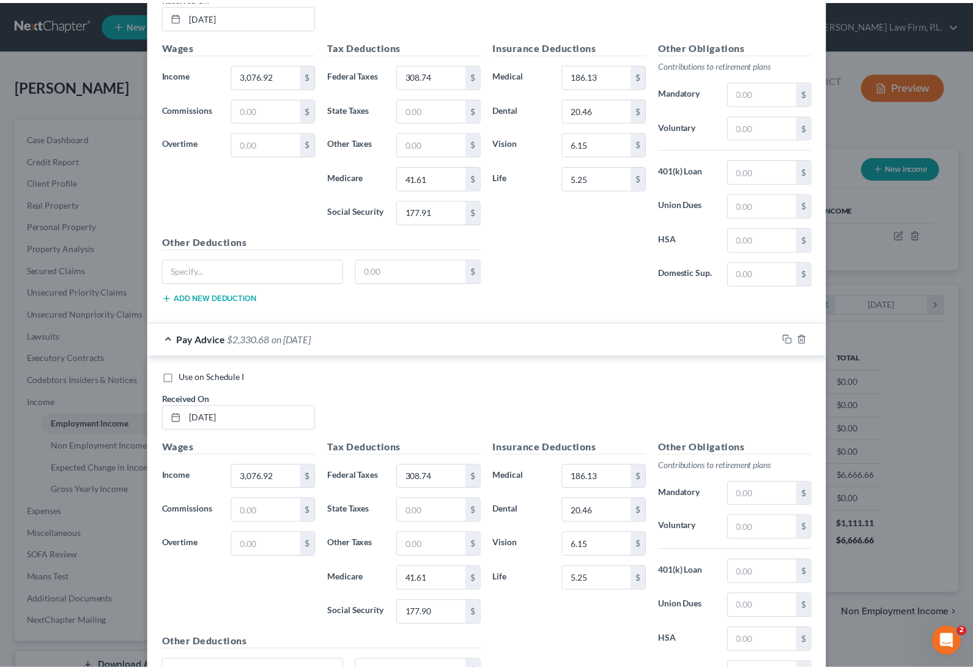
scroll to position [3429, 0]
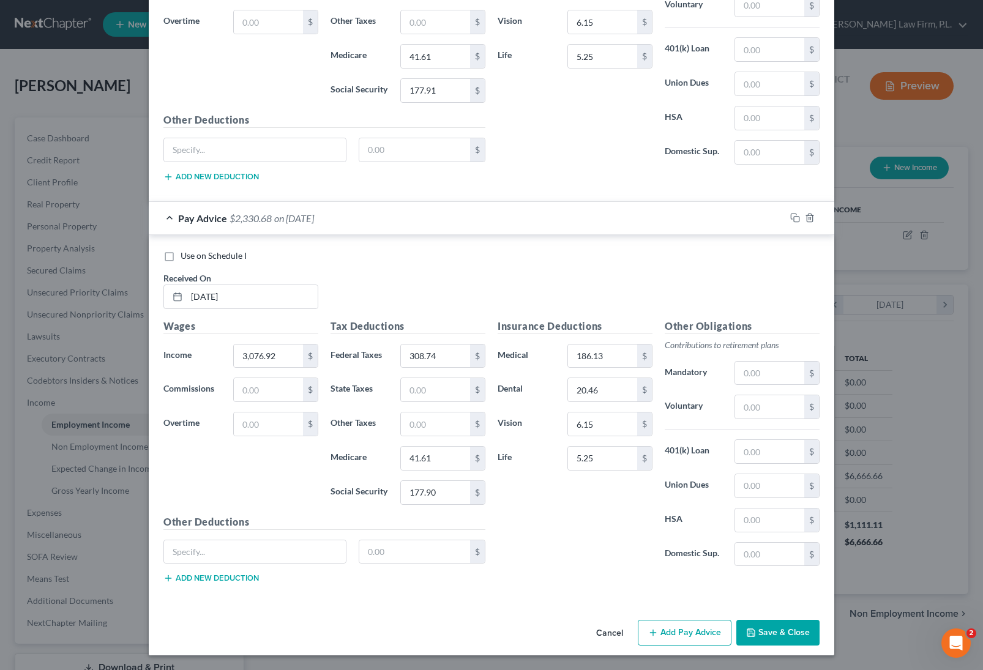
click at [767, 634] on button "Save & Close" at bounding box center [777, 633] width 83 height 26
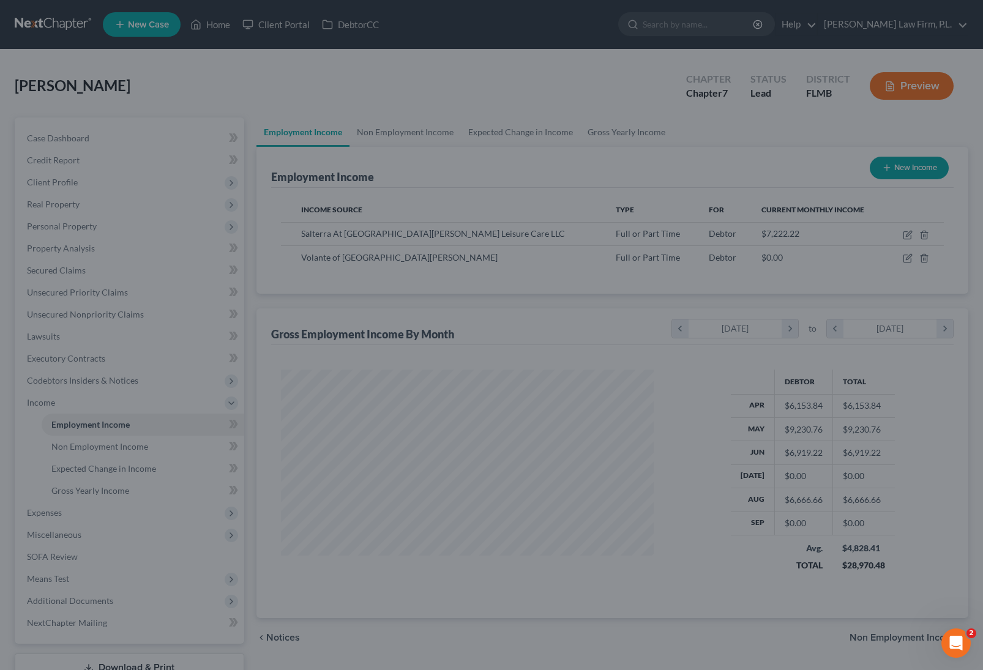
scroll to position [611598, 611420]
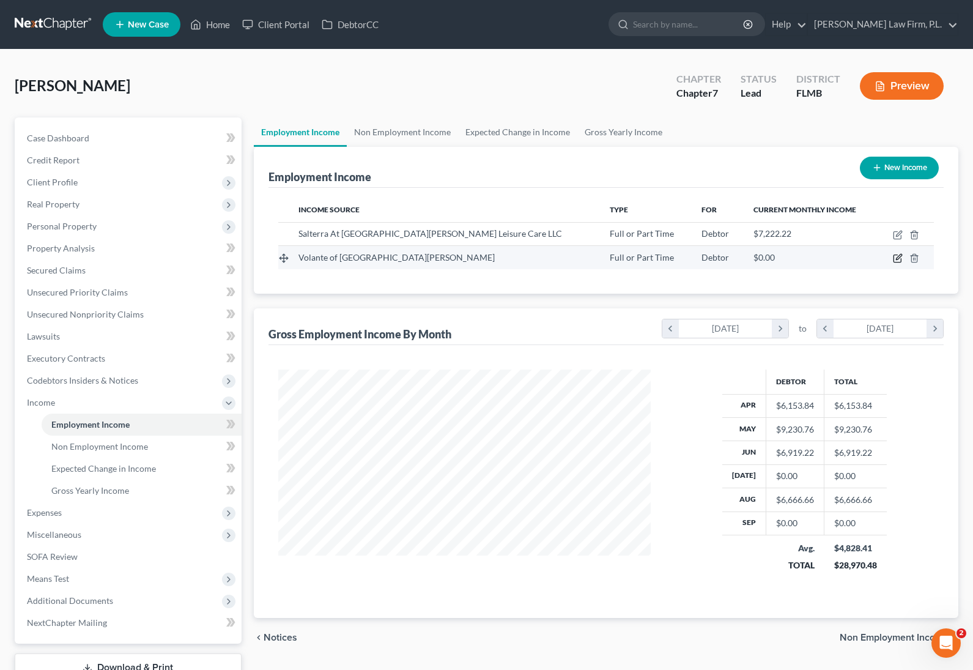
click at [896, 259] on icon "button" at bounding box center [899, 258] width 6 height 6
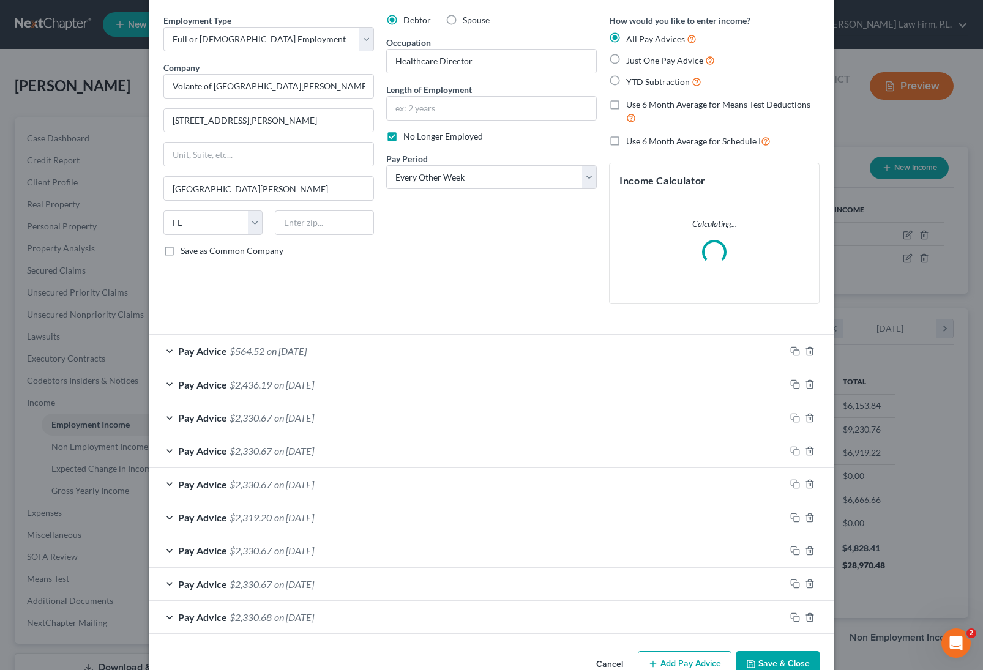
scroll to position [73, 0]
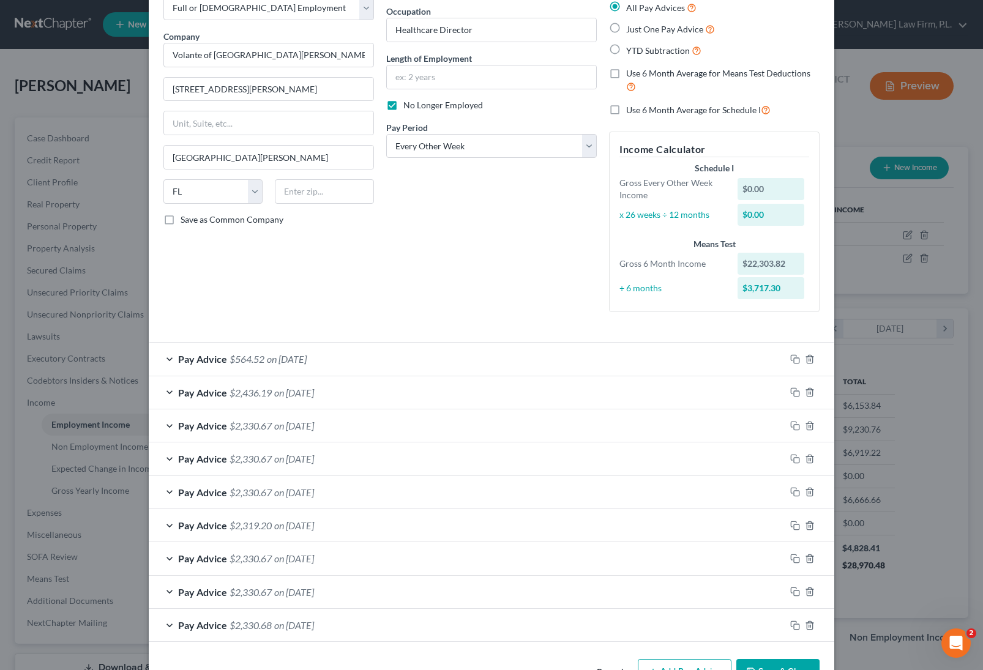
click at [610, 630] on div "Pay Advice $2,330.68 on 03/22/2025" at bounding box center [467, 625] width 636 height 32
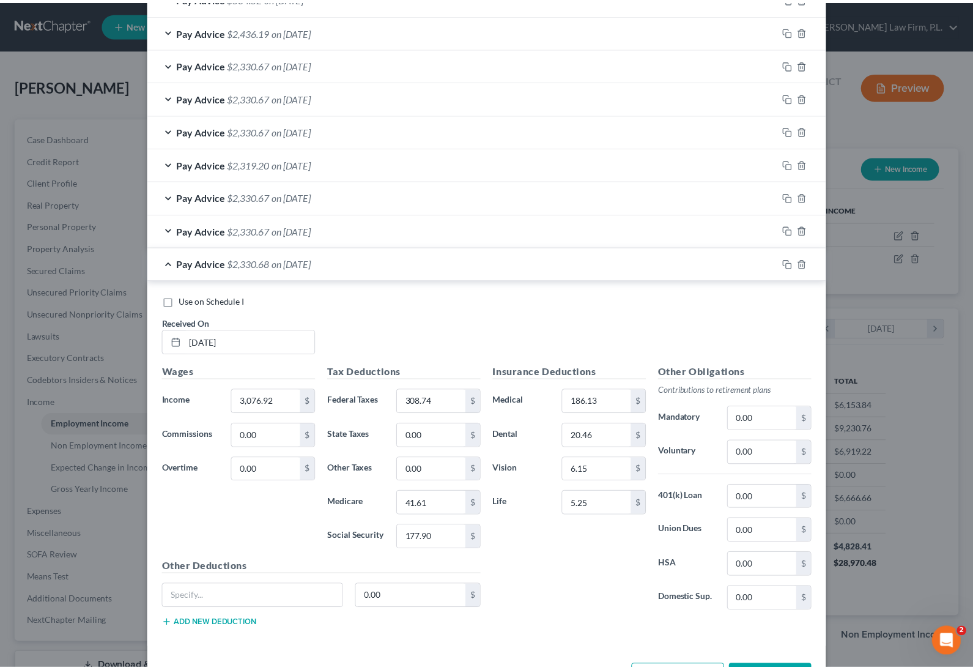
scroll to position [480, 0]
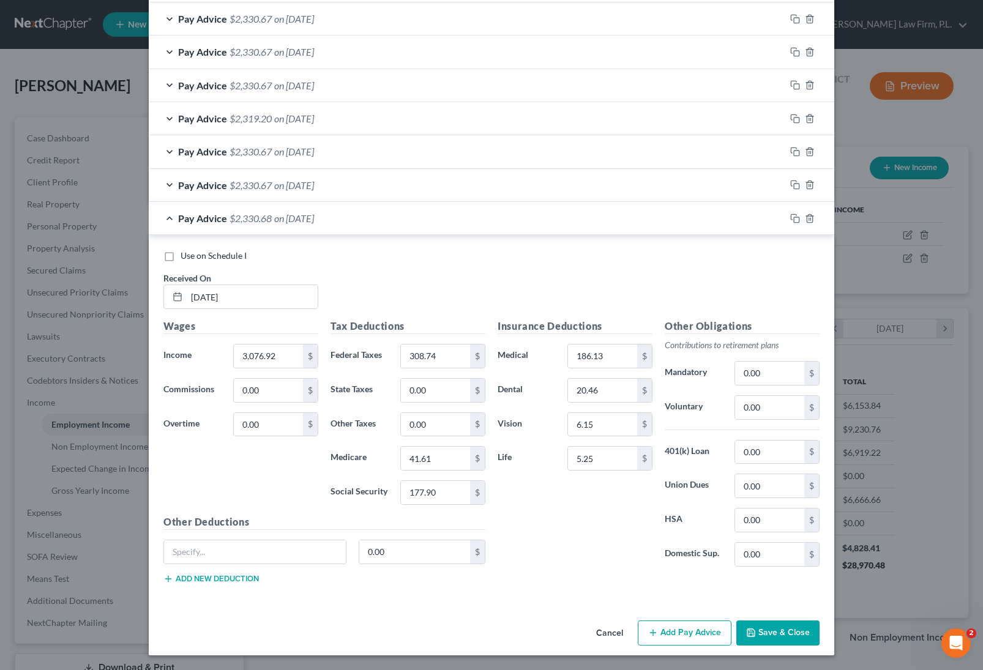
click at [604, 638] on button "Cancel" at bounding box center [609, 634] width 46 height 24
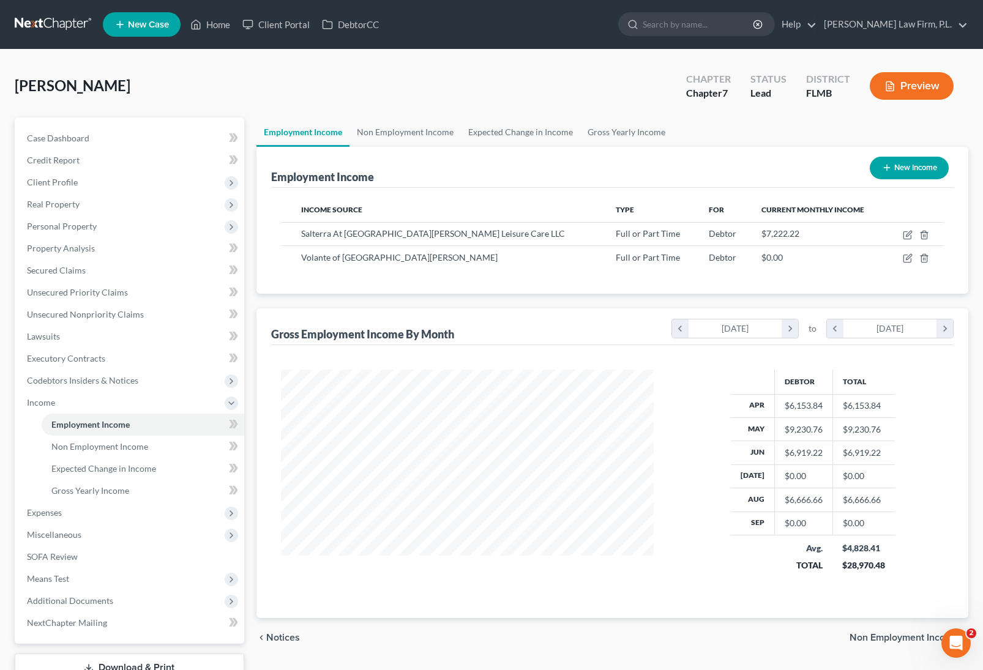
scroll to position [611598, 611420]
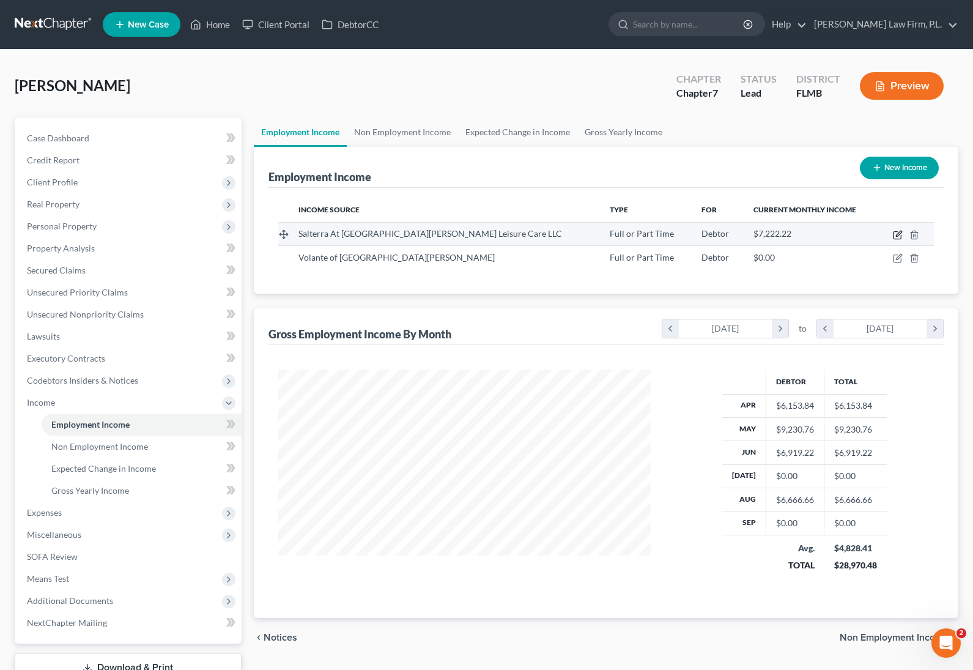
click at [896, 234] on icon "button" at bounding box center [898, 235] width 10 height 10
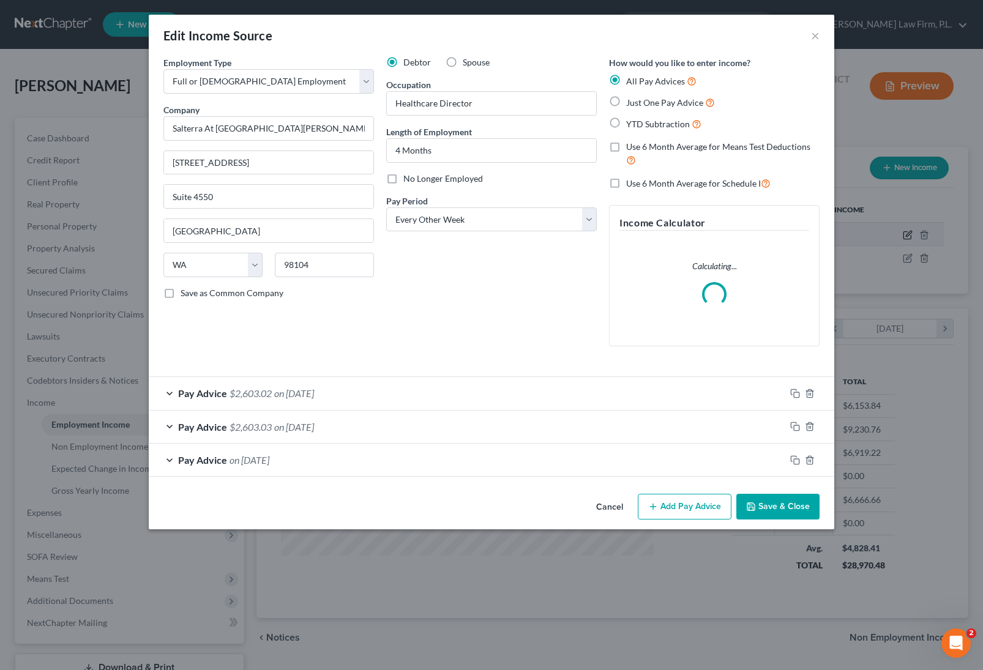
scroll to position [220, 401]
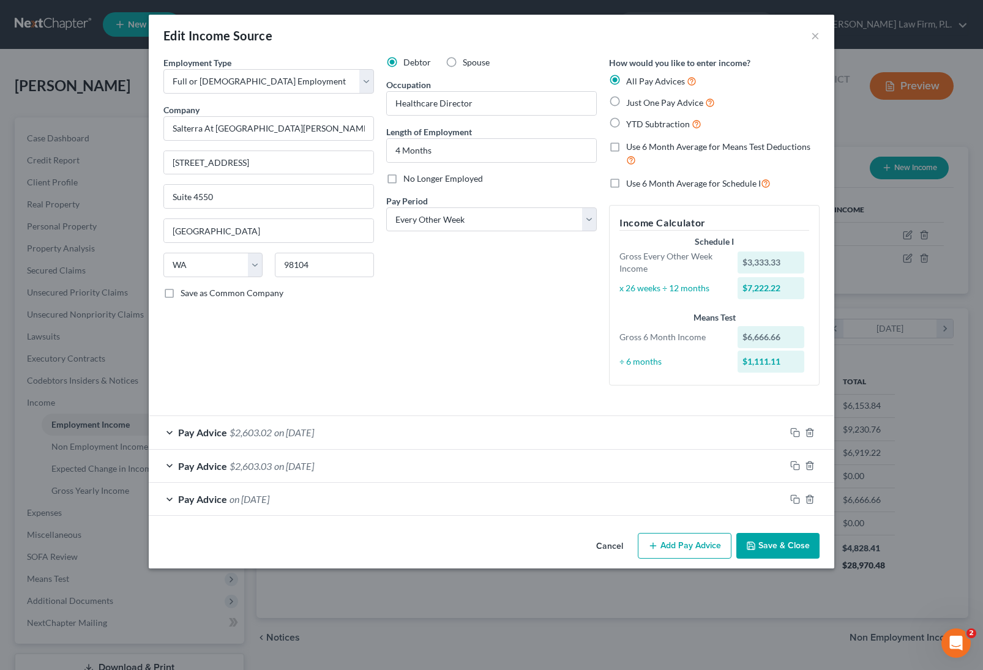
click at [671, 549] on button "Add Pay Advice" at bounding box center [685, 546] width 94 height 26
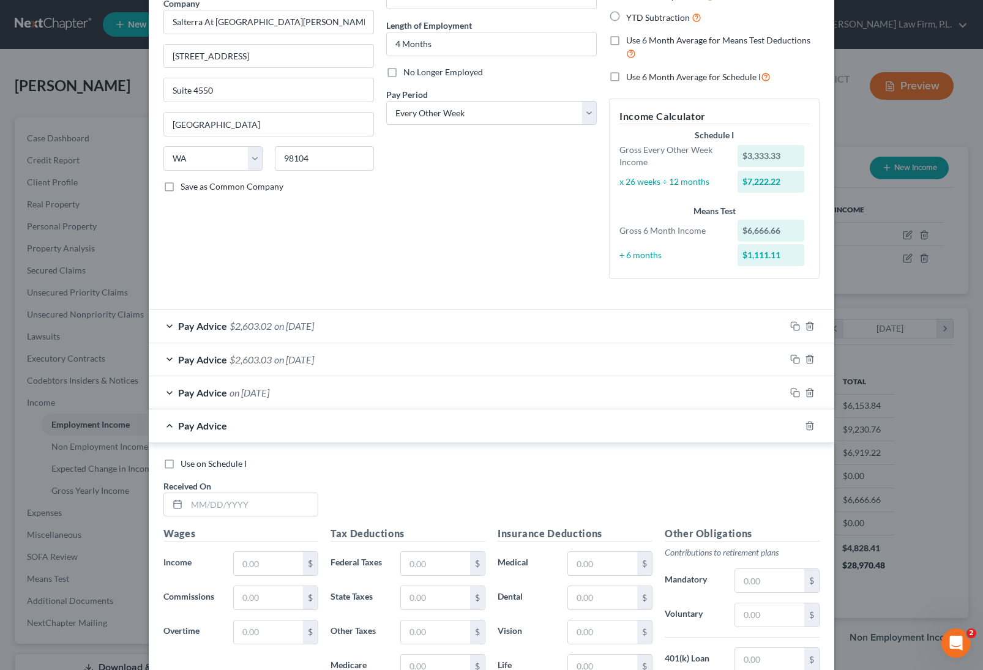
scroll to position [204, 0]
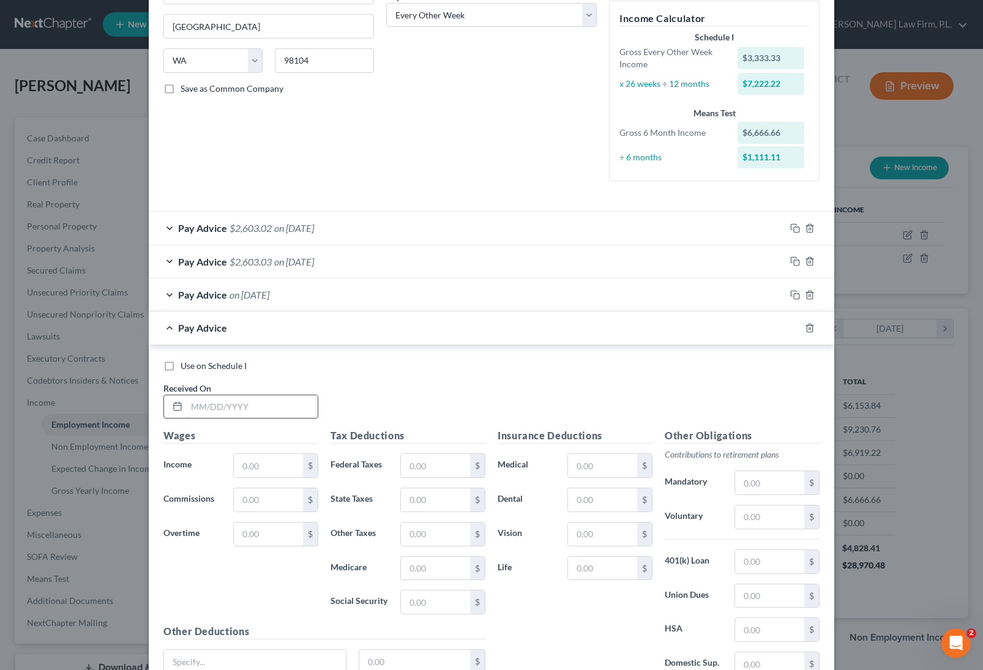
click at [224, 398] on input "text" at bounding box center [252, 406] width 131 height 23
click at [244, 470] on input "text" at bounding box center [268, 465] width 69 height 23
click at [418, 467] on input "text" at bounding box center [435, 465] width 69 height 23
click at [420, 574] on input "text" at bounding box center [435, 568] width 69 height 23
click at [445, 599] on input "text" at bounding box center [435, 601] width 69 height 23
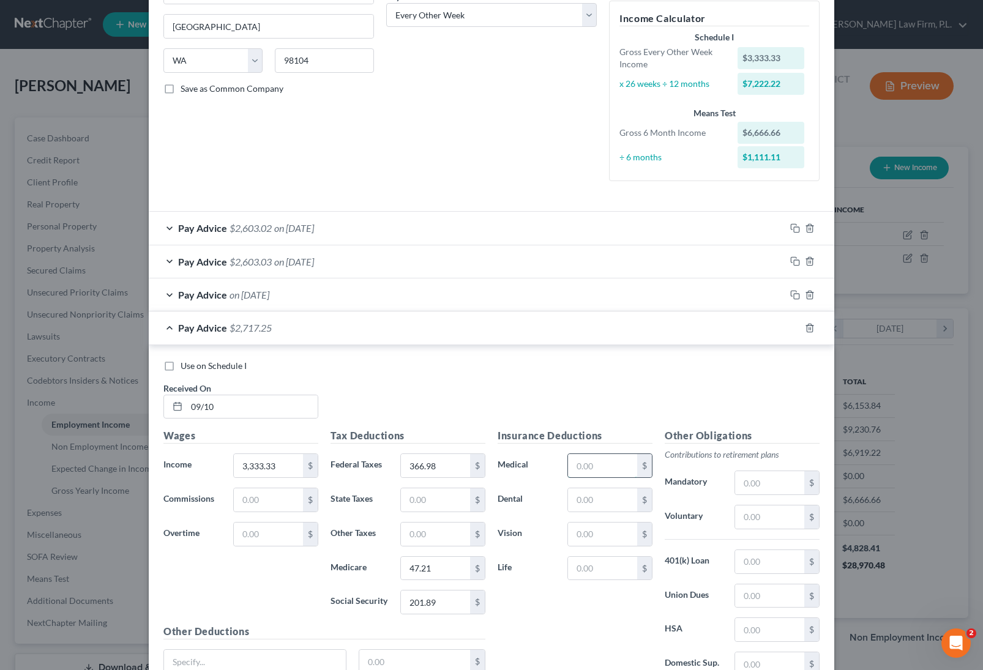
click at [581, 470] on input "text" at bounding box center [602, 465] width 69 height 23
click at [604, 568] on input "text" at bounding box center [602, 568] width 69 height 23
click at [585, 532] on input "text" at bounding box center [602, 533] width 69 height 23
click at [570, 494] on input "text" at bounding box center [602, 499] width 69 height 23
click at [611, 531] on input "text" at bounding box center [602, 533] width 69 height 23
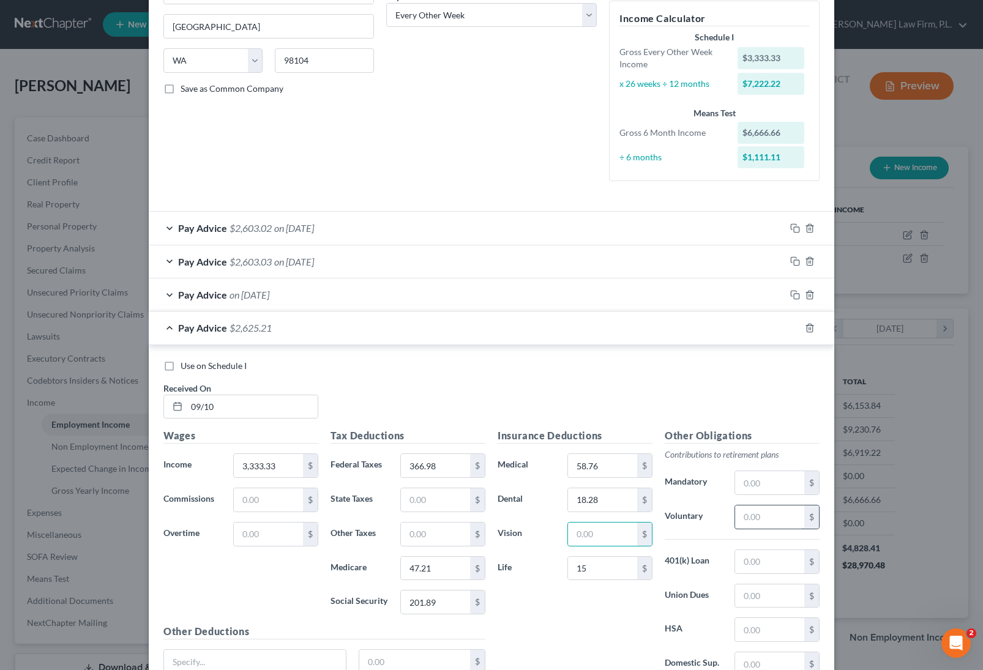
click at [766, 515] on input "text" at bounding box center [769, 516] width 69 height 23
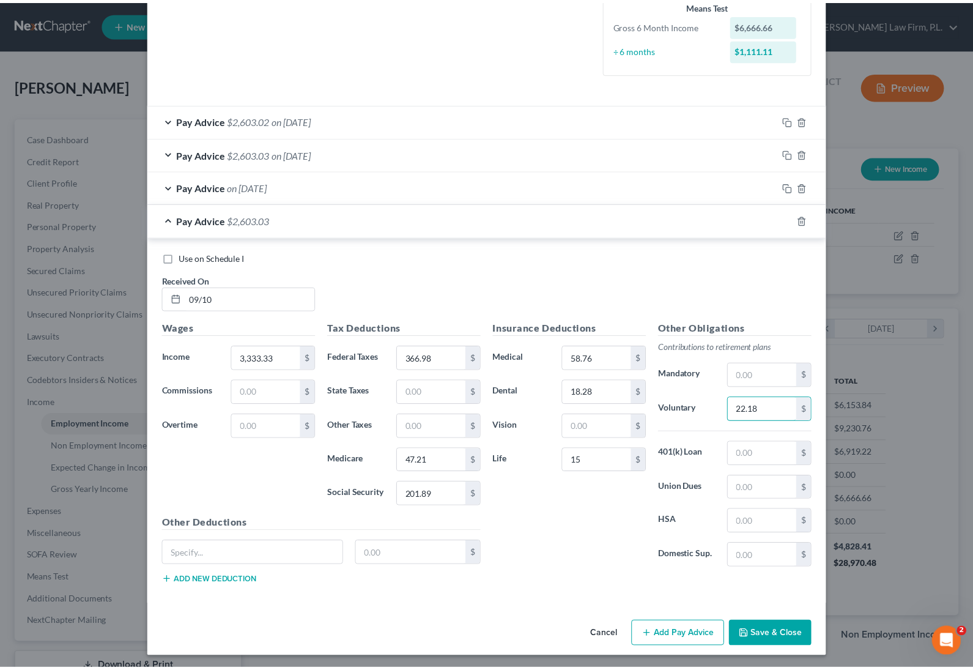
scroll to position [314, 0]
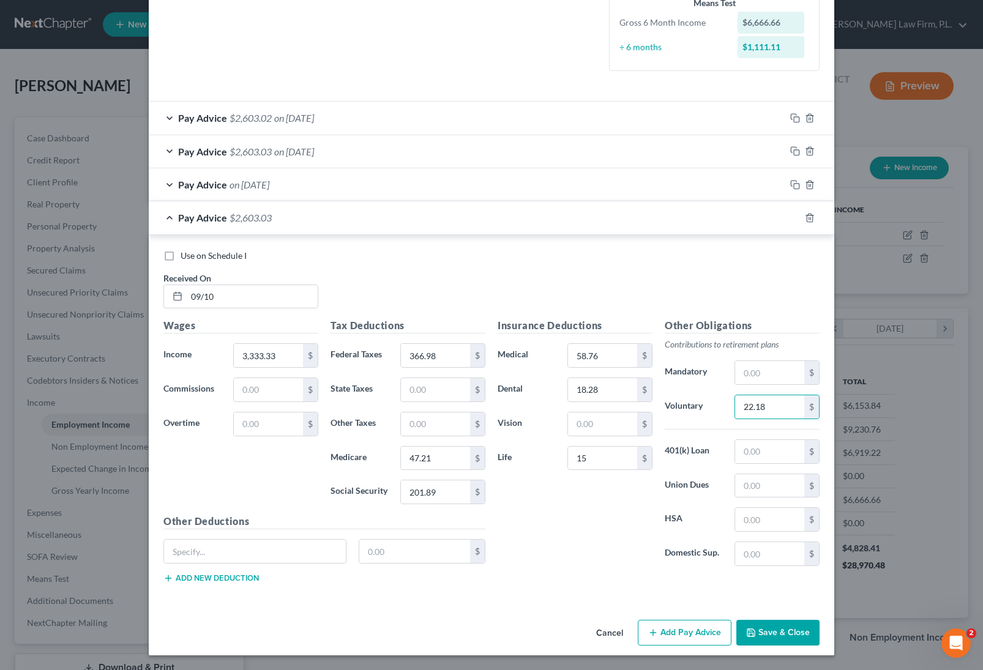
click at [784, 628] on button "Save & Close" at bounding box center [777, 633] width 83 height 26
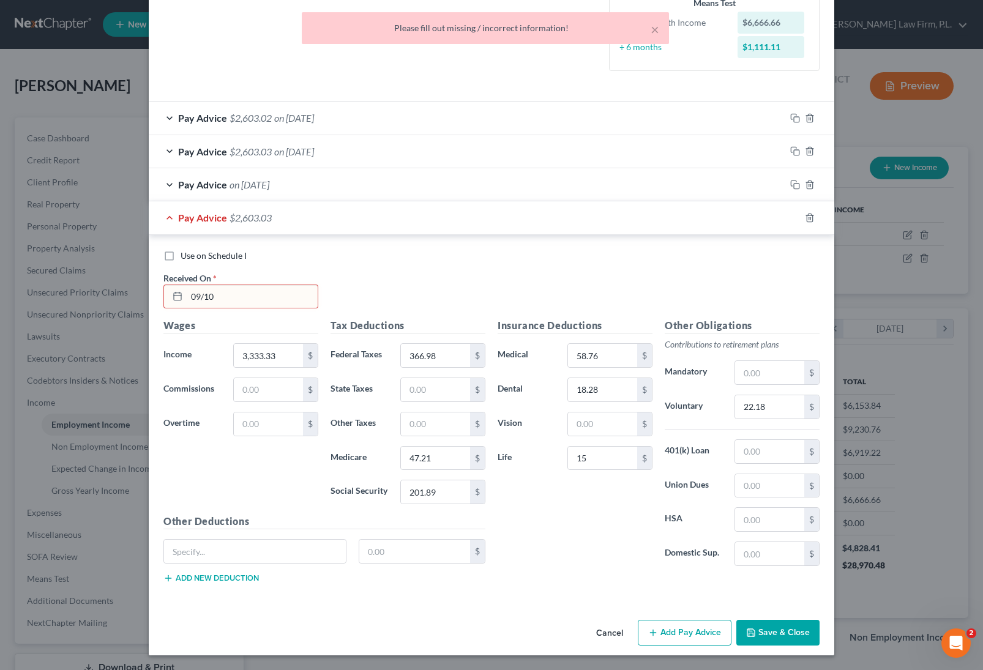
click at [273, 298] on input "09/10" at bounding box center [252, 296] width 131 height 23
click at [771, 628] on button "Save & Close" at bounding box center [777, 633] width 83 height 26
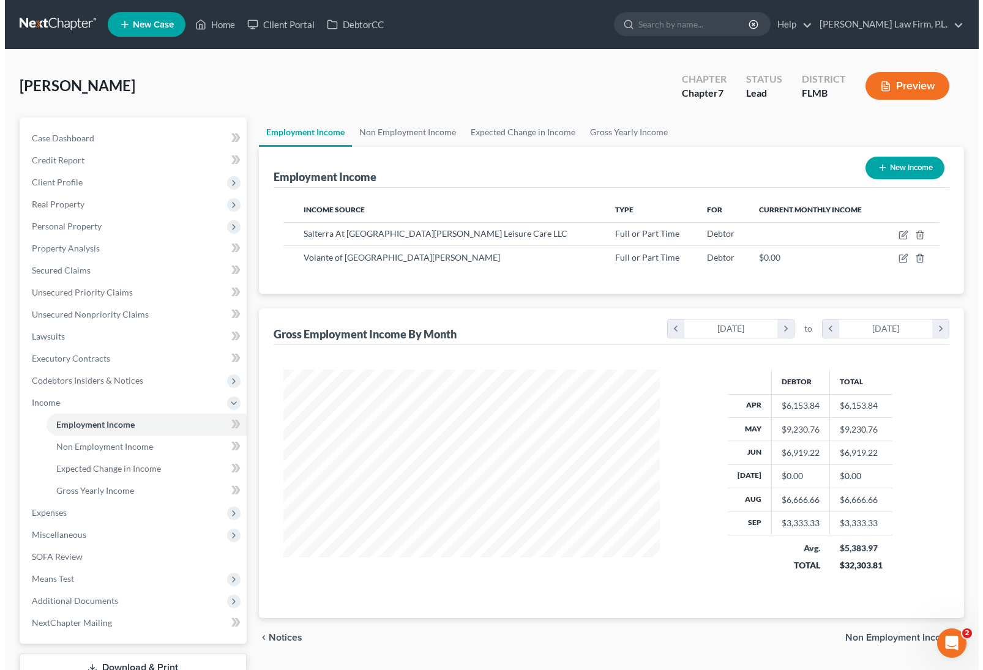
scroll to position [611598, 611420]
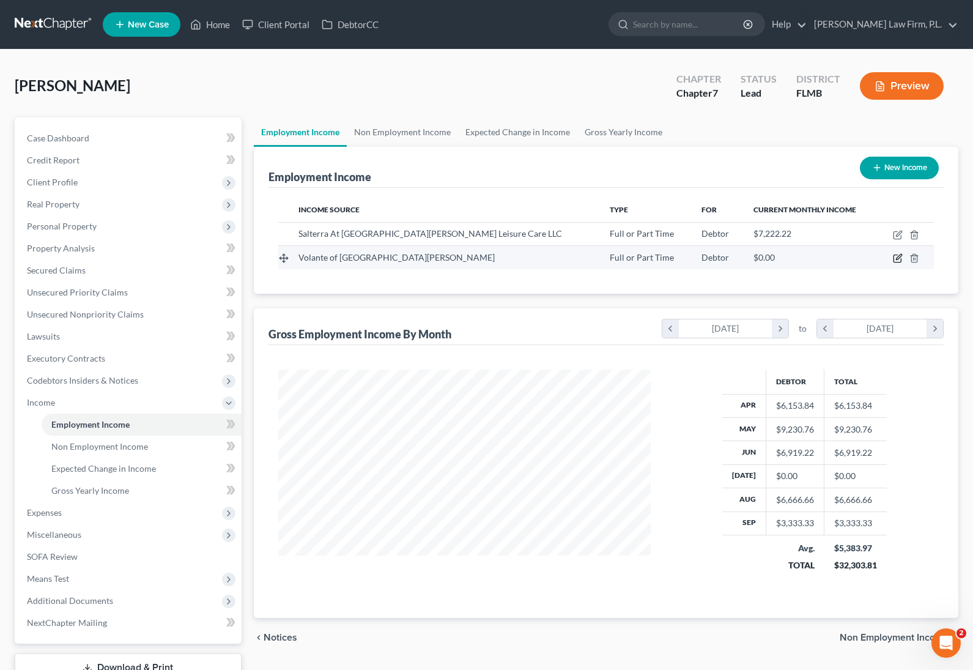
click at [898, 258] on icon "button" at bounding box center [898, 258] width 10 height 10
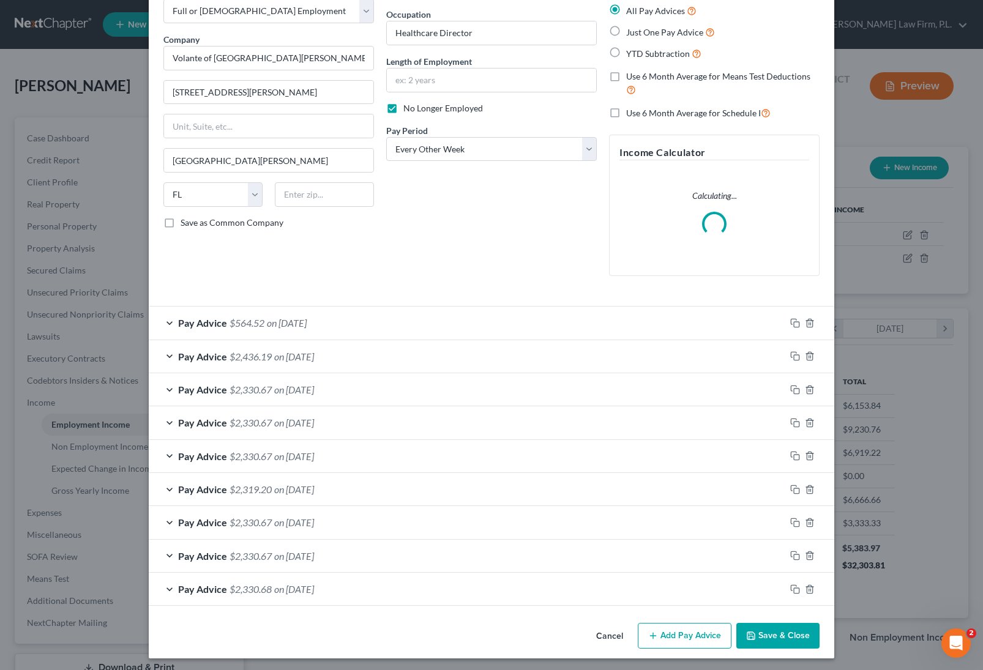
scroll to position [73, 0]
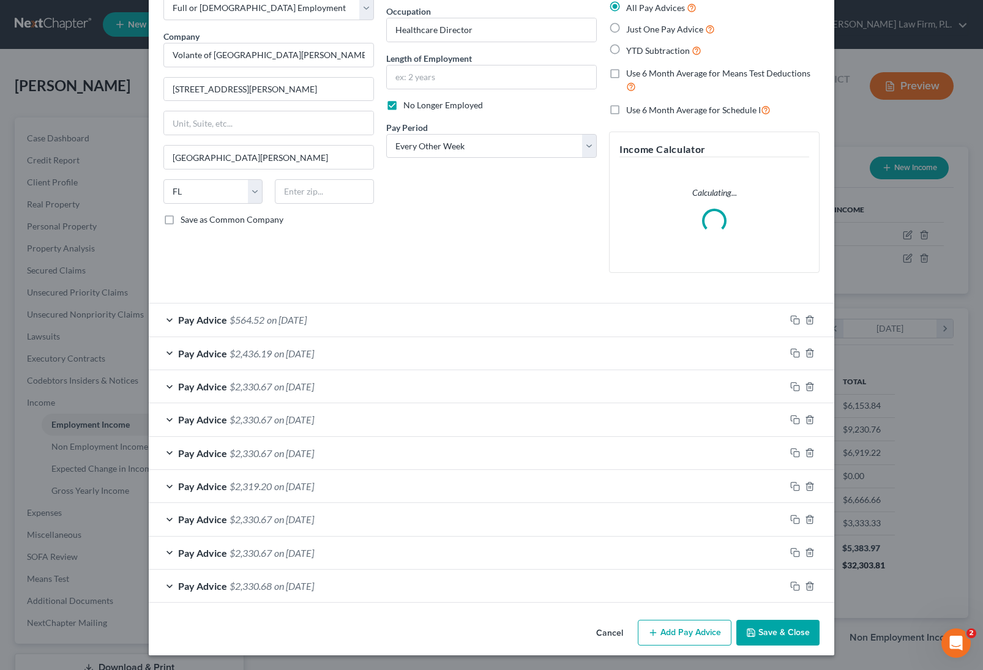
click at [447, 388] on div "Pay Advice $2,330.67 on 06/14/2025" at bounding box center [467, 386] width 636 height 32
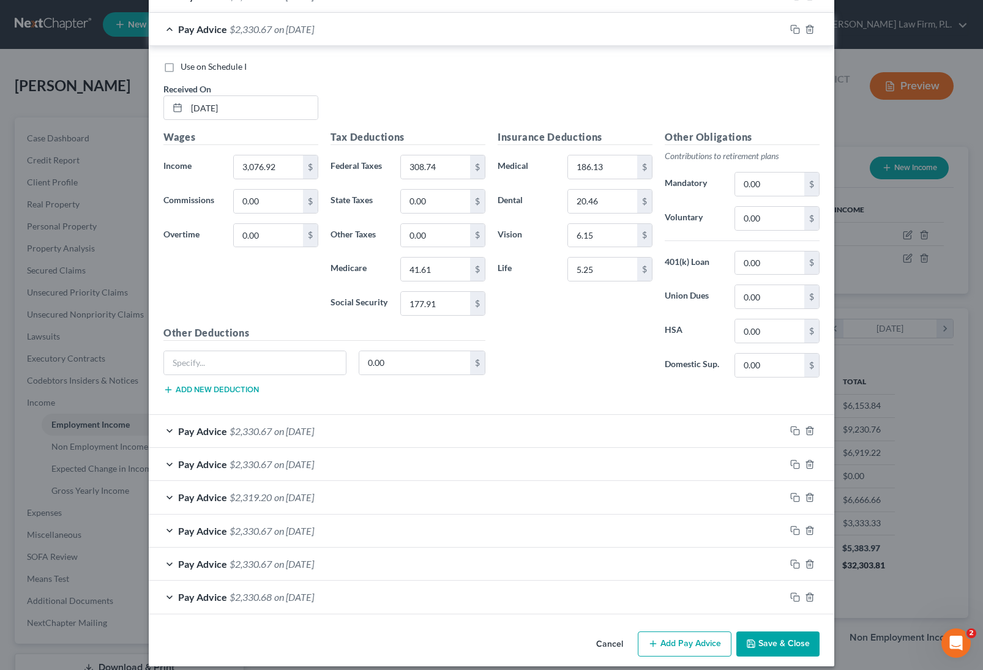
scroll to position [422, 0]
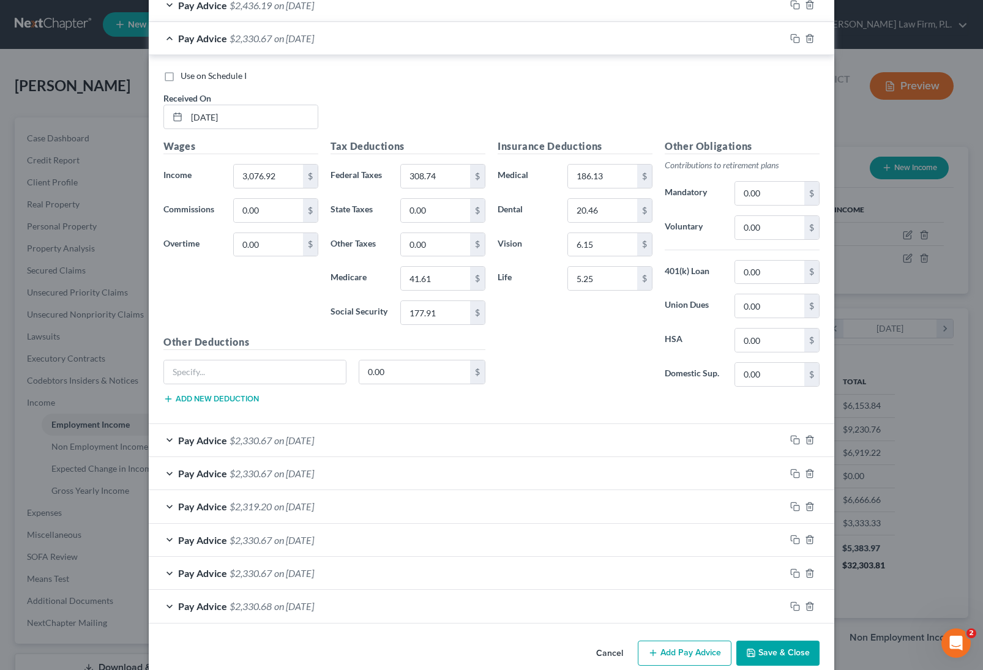
click at [180, 77] on label "Use on Schedule I" at bounding box center [213, 76] width 66 height 12
click at [185, 77] on input "Use on Schedule I" at bounding box center [189, 74] width 8 height 8
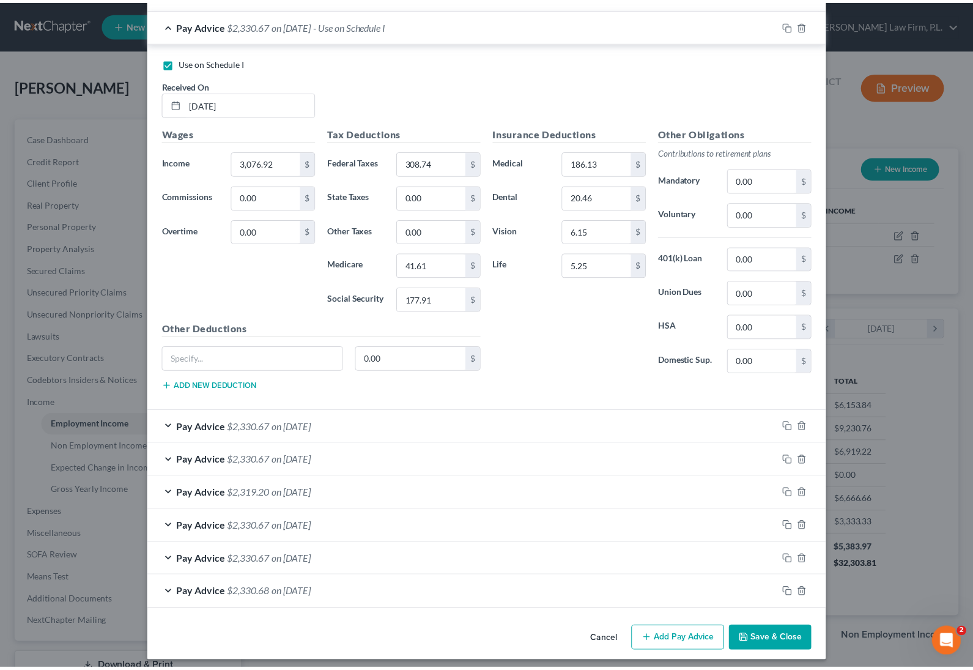
scroll to position [442, 0]
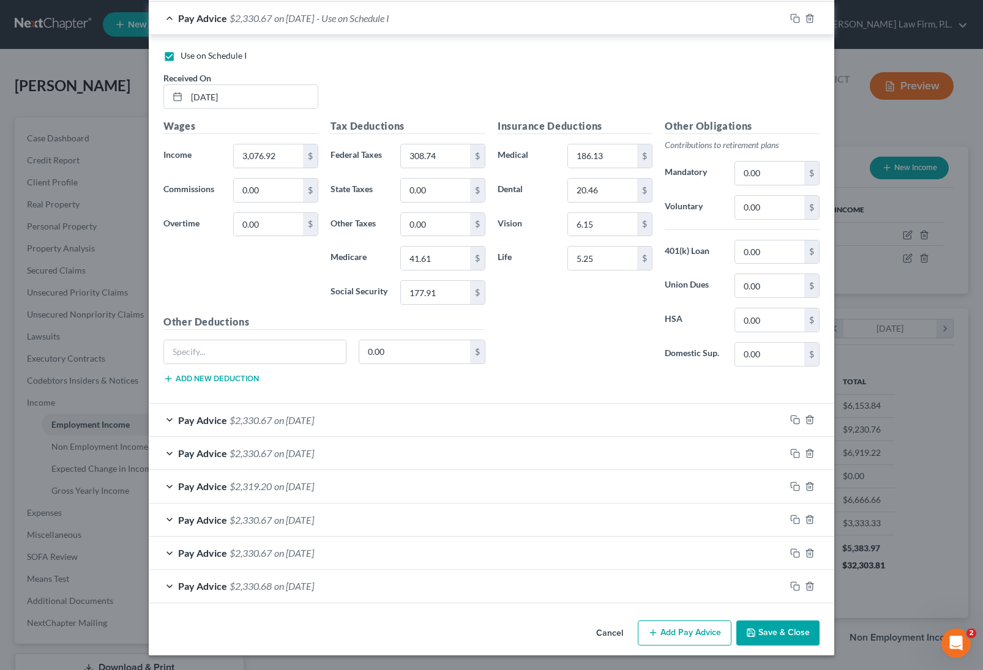
click at [760, 634] on button "Save & Close" at bounding box center [777, 633] width 83 height 26
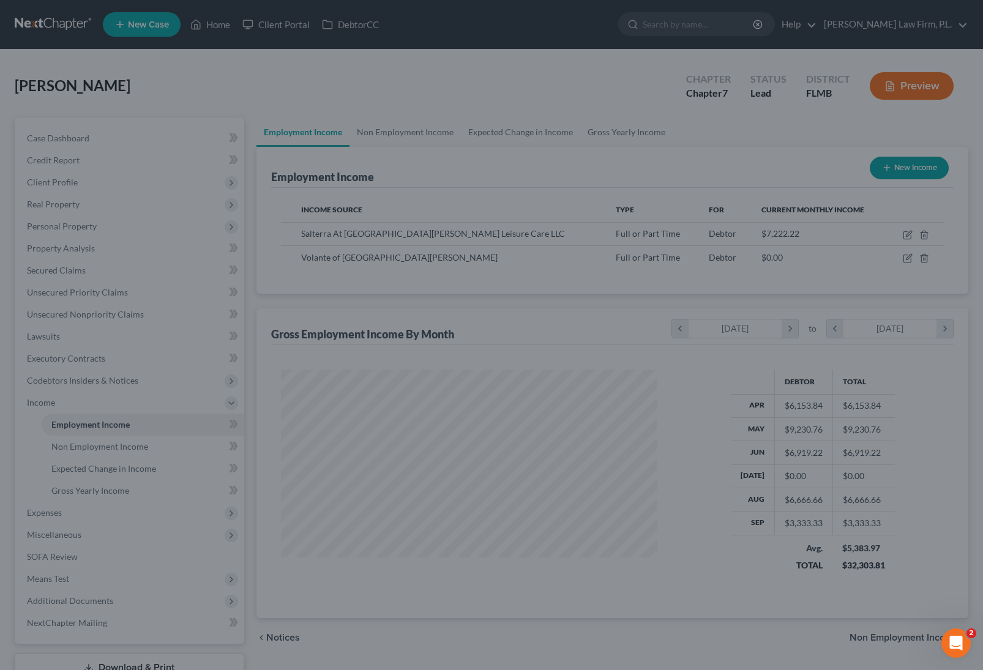
scroll to position [611598, 611420]
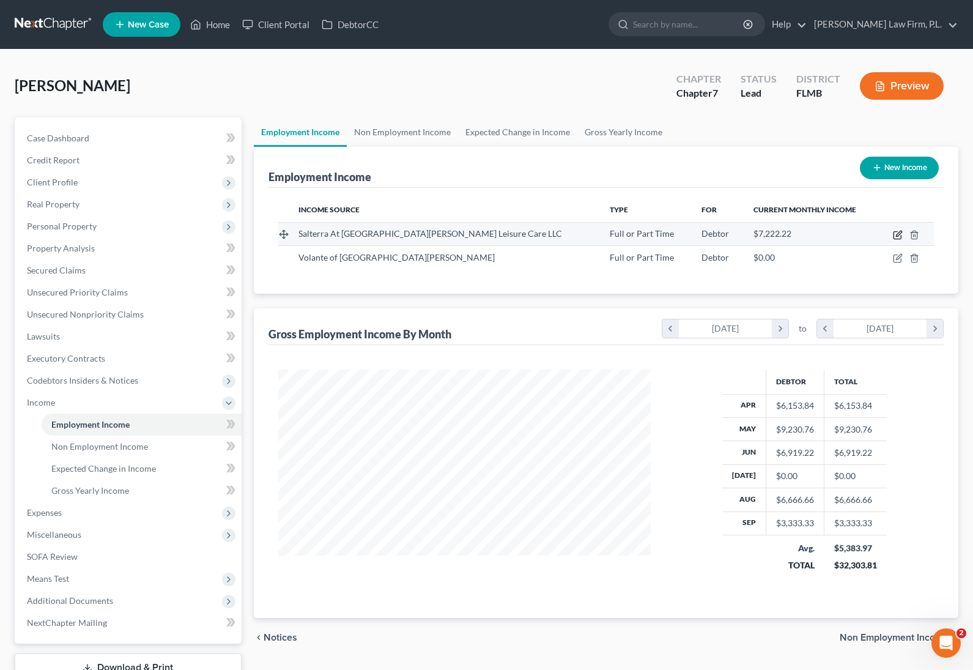
click at [894, 233] on icon "button" at bounding box center [898, 235] width 10 height 10
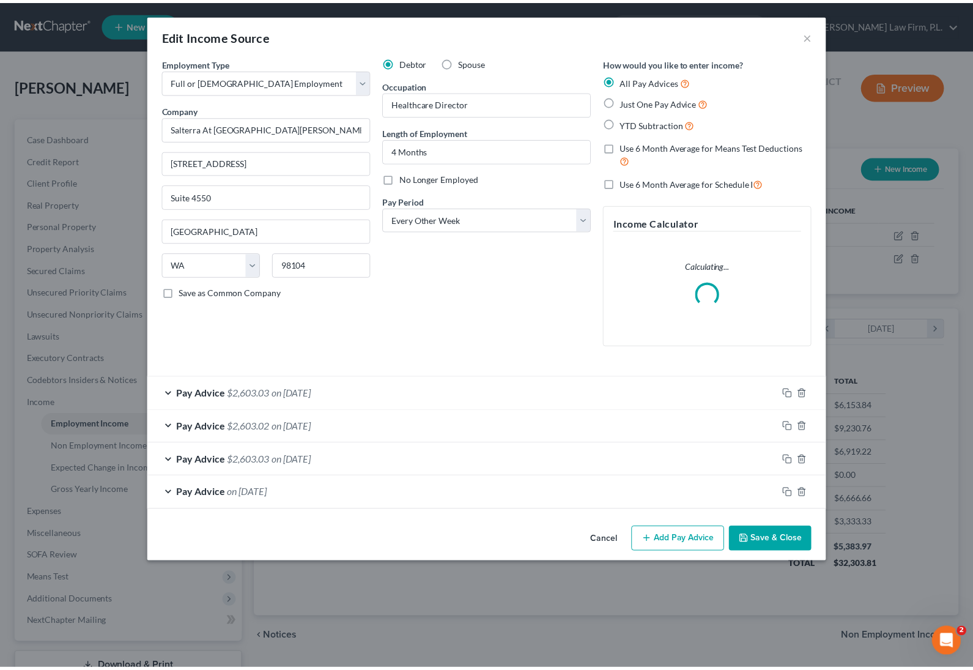
scroll to position [220, 401]
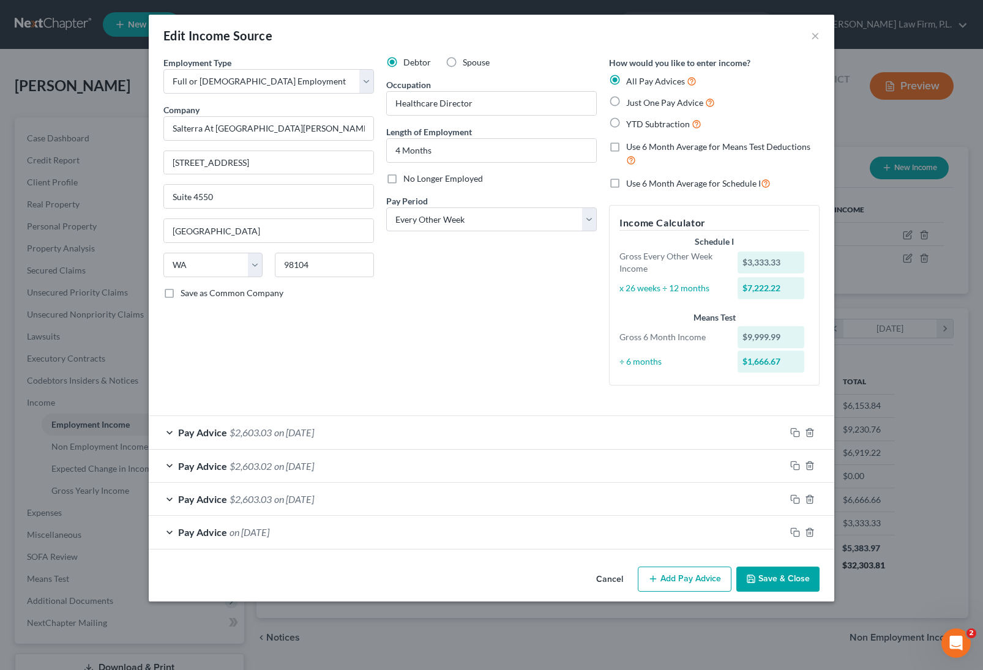
click at [602, 579] on button "Cancel" at bounding box center [609, 580] width 46 height 24
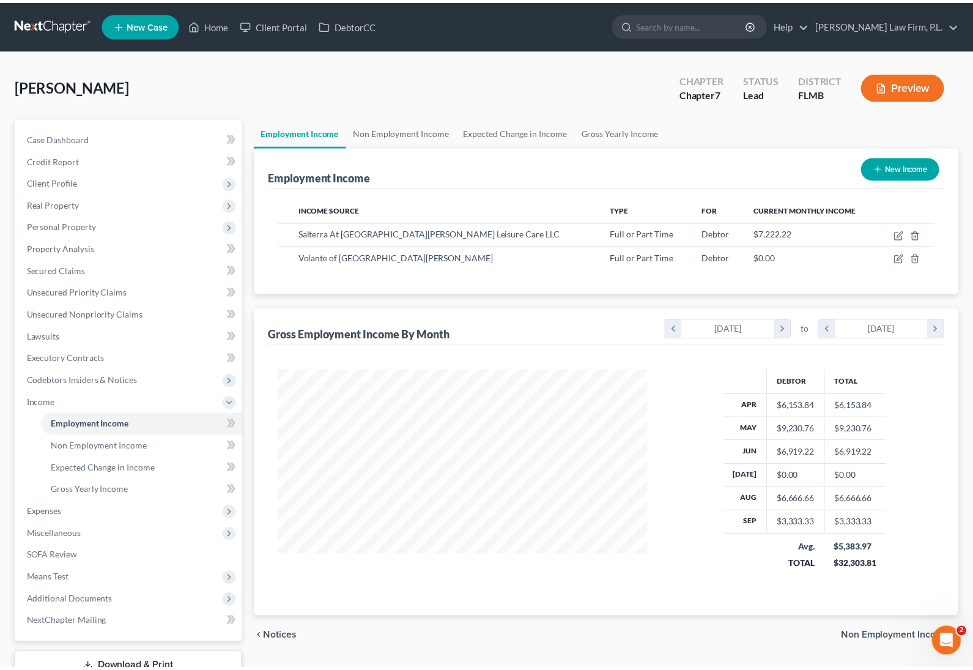
scroll to position [220, 397]
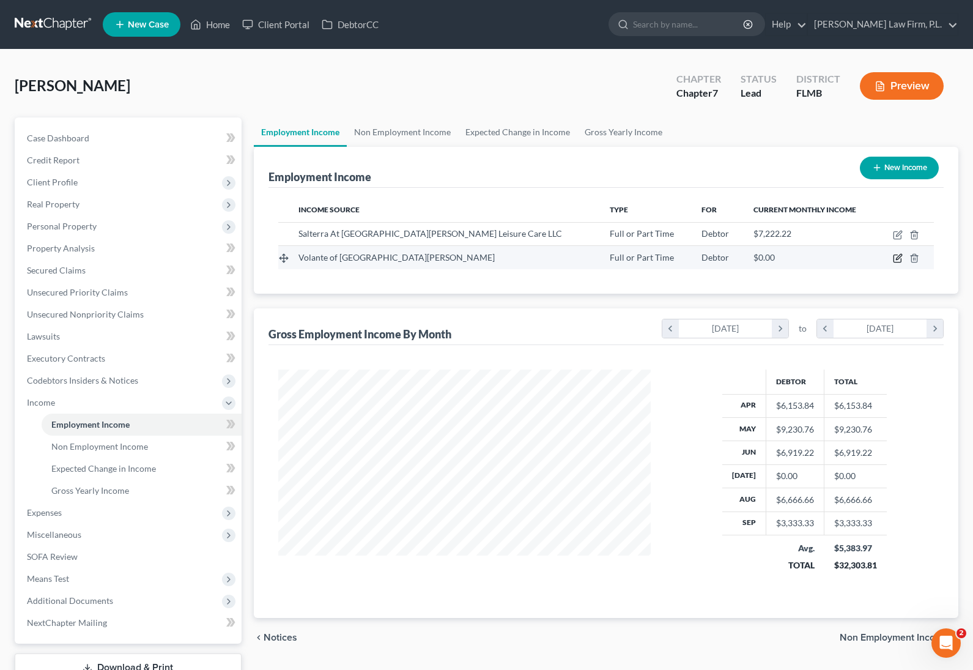
click at [898, 258] on icon "button" at bounding box center [898, 258] width 10 height 10
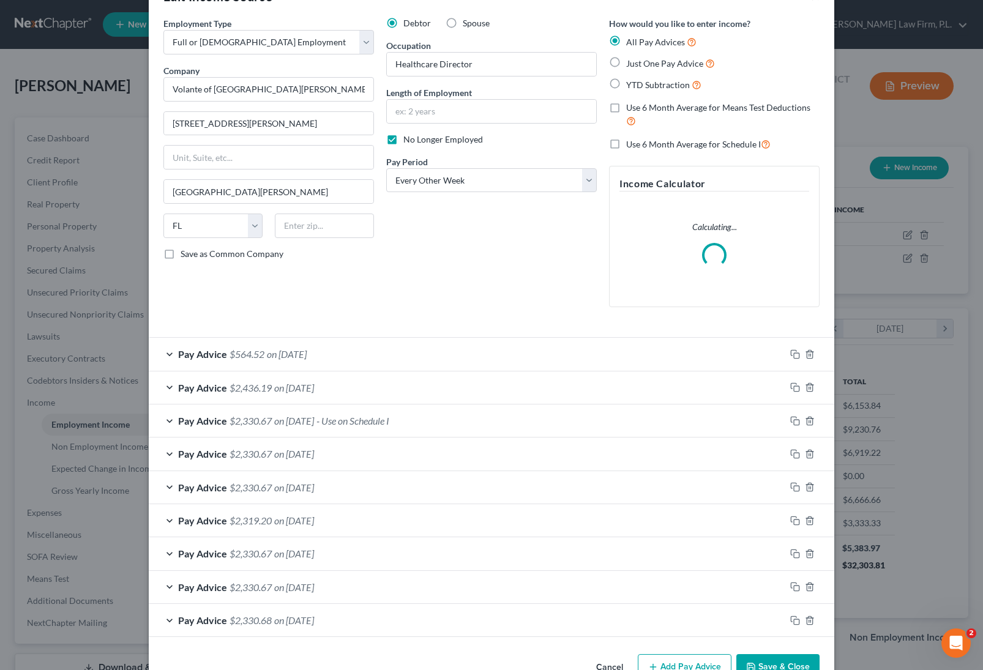
scroll to position [73, 0]
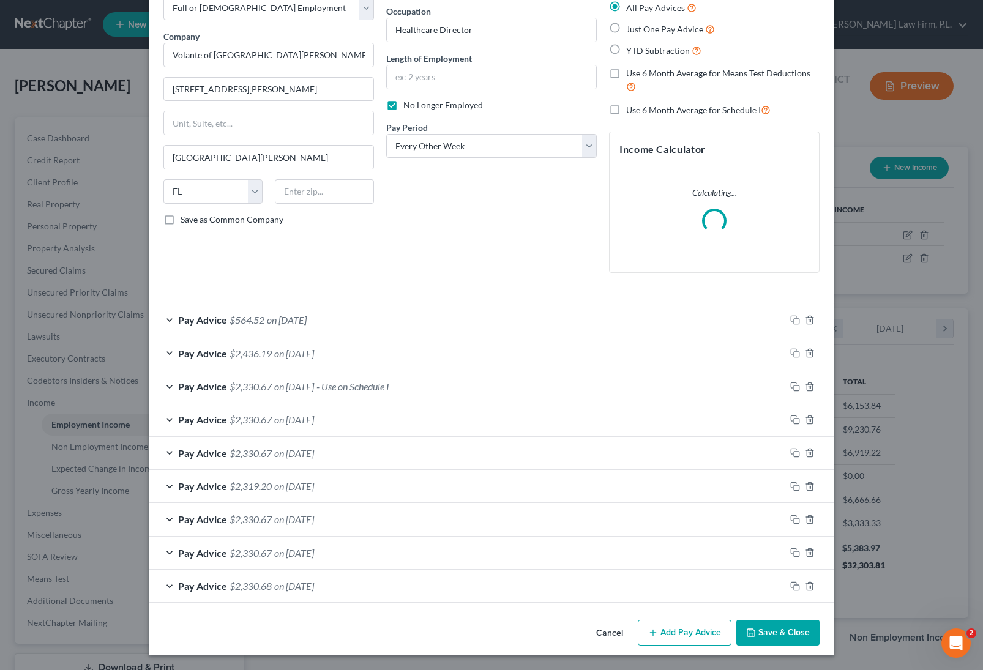
click at [297, 387] on span "on 06/14/2025" at bounding box center [294, 387] width 40 height 12
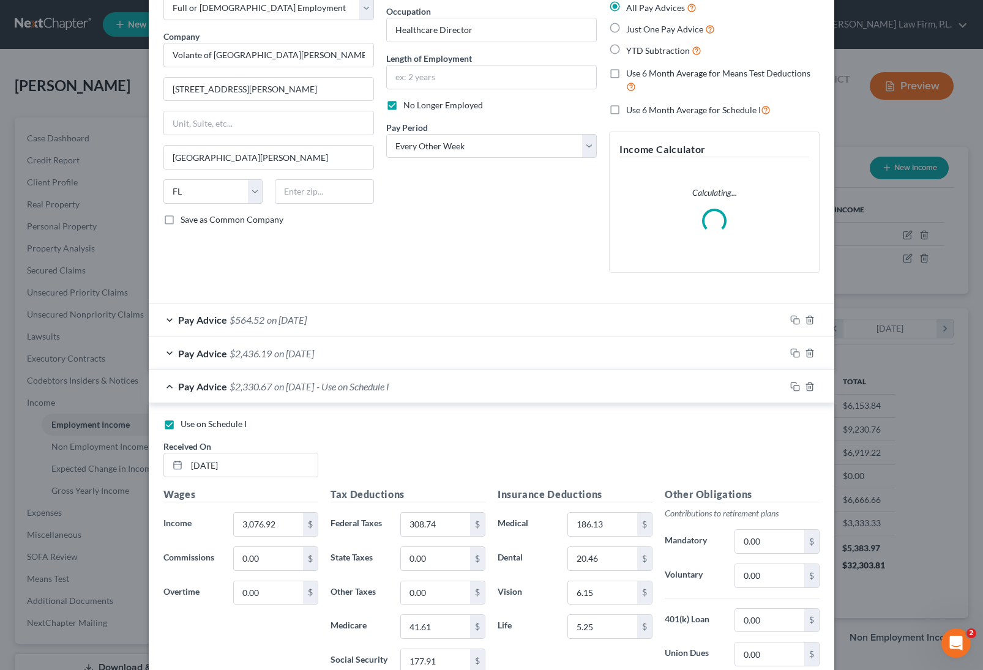
click at [180, 418] on label "Use on Schedule I" at bounding box center [213, 424] width 66 height 12
click at [185, 418] on input "Use on Schedule I" at bounding box center [189, 422] width 8 height 8
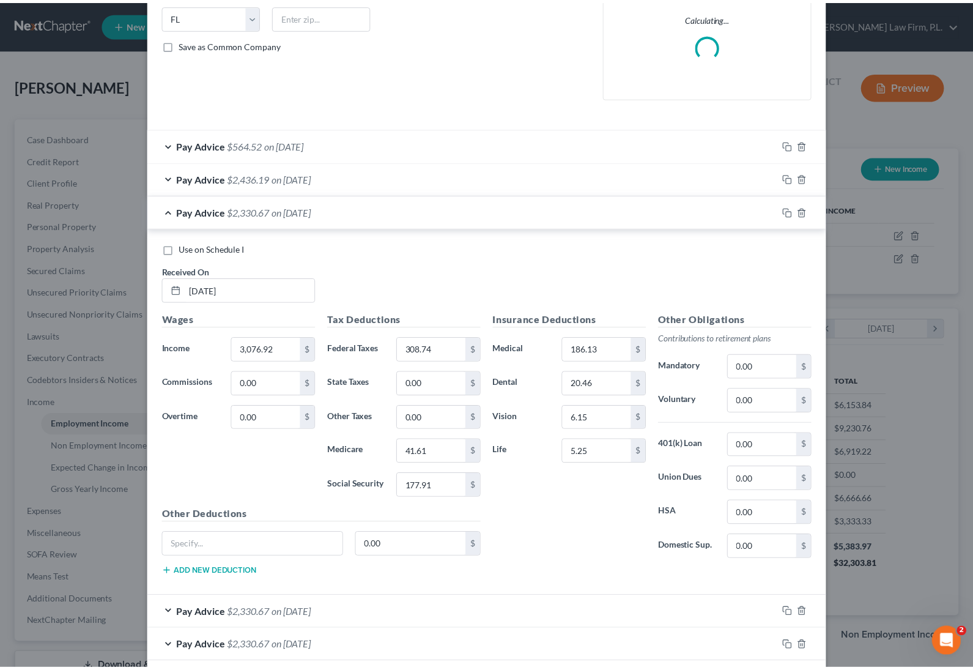
scroll to position [442, 0]
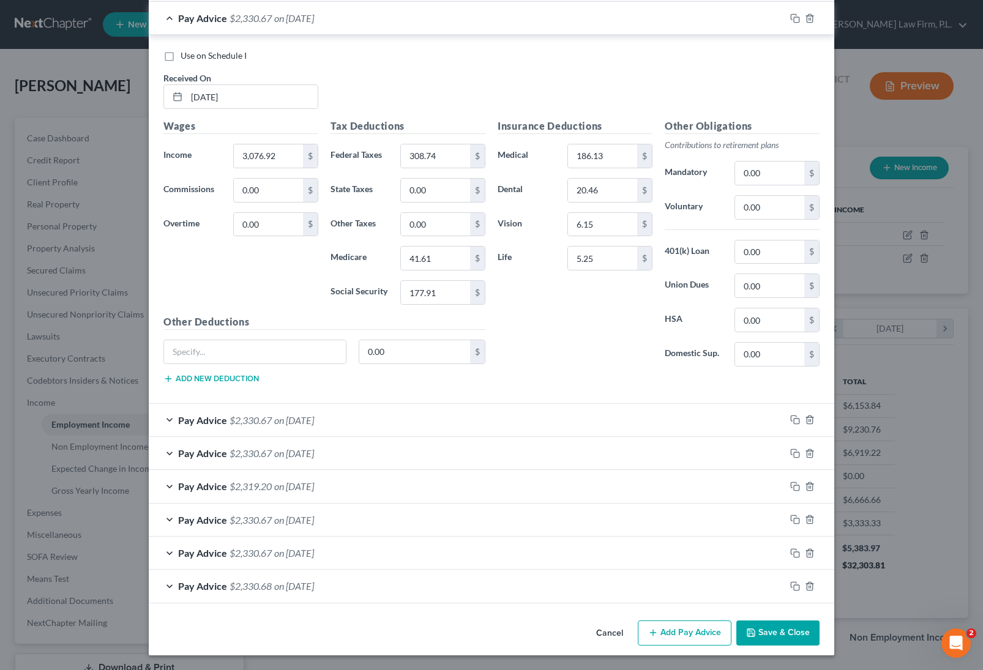
click at [763, 636] on button "Save & Close" at bounding box center [777, 633] width 83 height 26
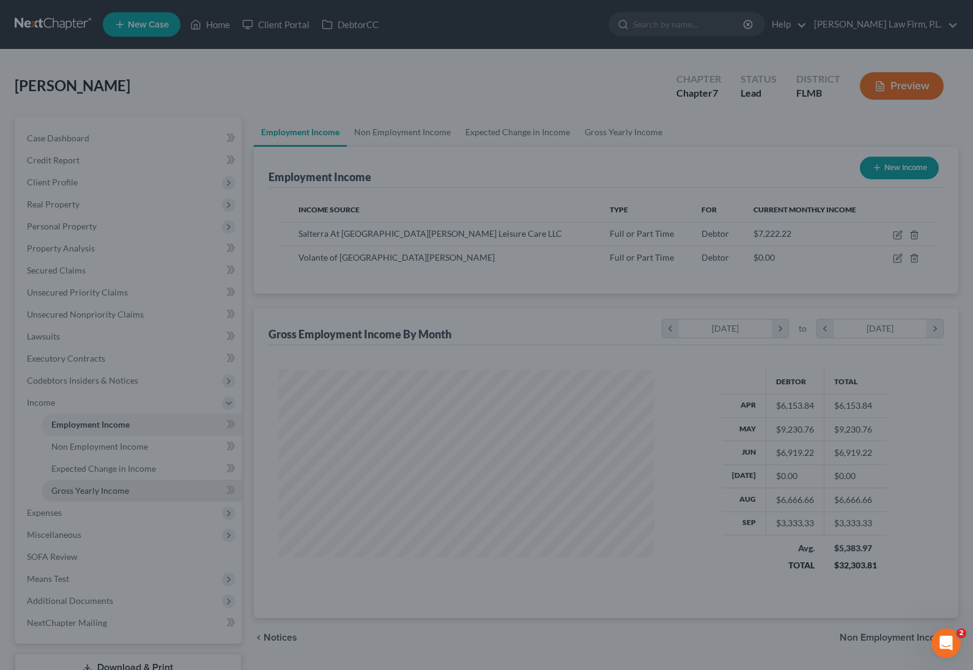
scroll to position [611598, 611420]
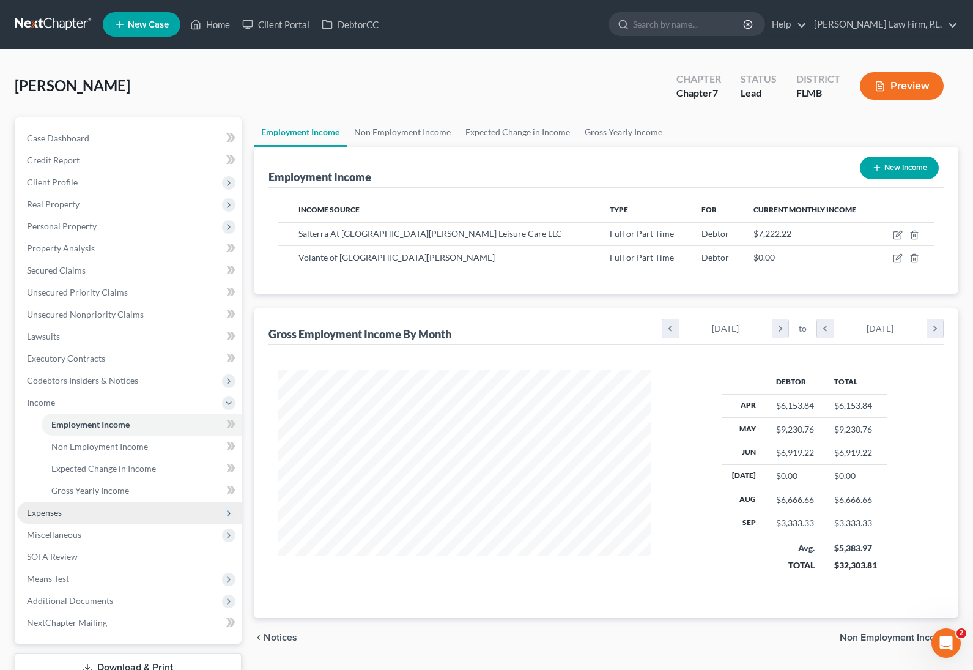
click at [66, 513] on span "Expenses" at bounding box center [129, 513] width 225 height 22
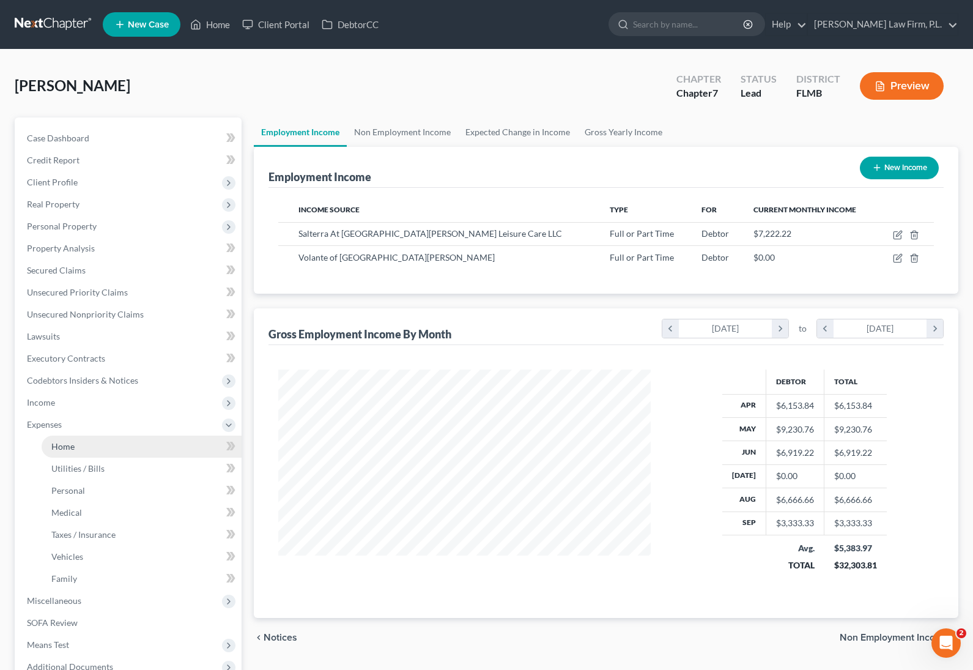
click at [86, 448] on link "Home" at bounding box center [142, 447] width 200 height 22
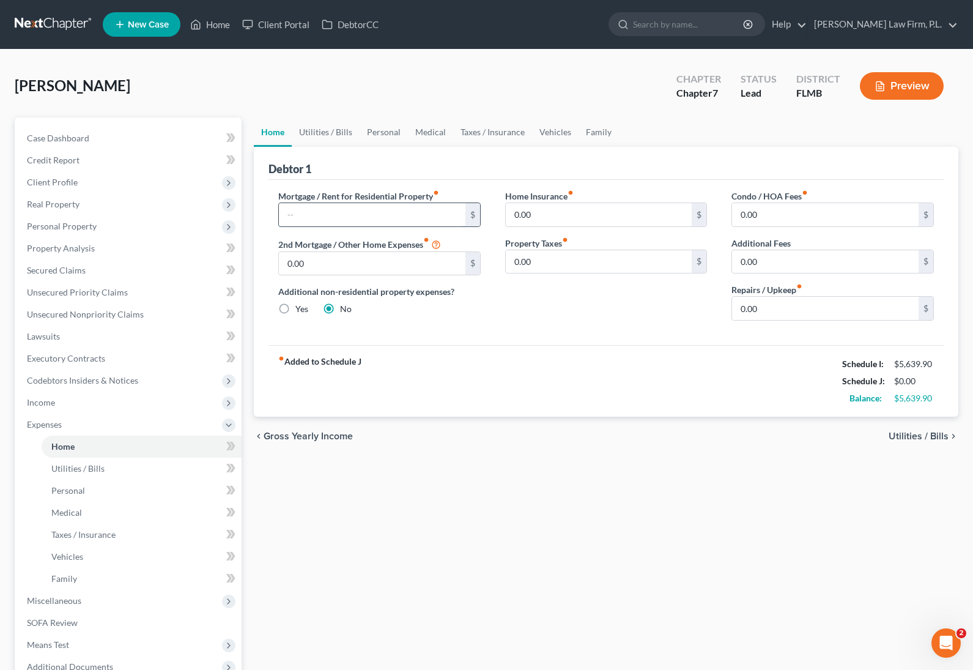
click at [344, 224] on input "text" at bounding box center [372, 214] width 187 height 23
click at [352, 133] on link "Utilities / Bills" at bounding box center [326, 131] width 68 height 29
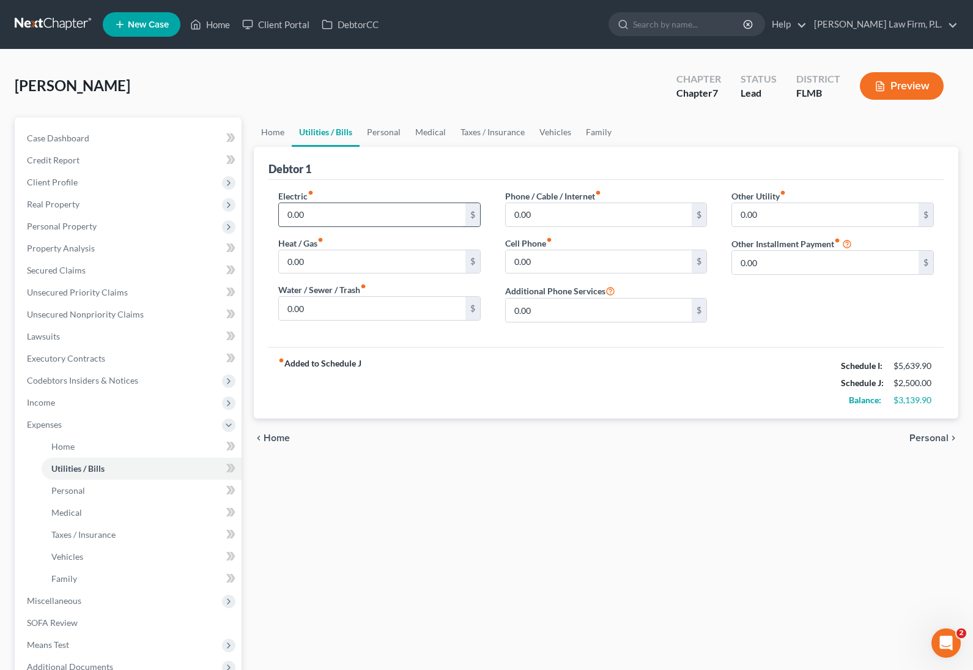
click at [337, 212] on input "0.00" at bounding box center [372, 214] width 187 height 23
click at [586, 210] on input "0.00" at bounding box center [599, 214] width 187 height 23
click at [392, 134] on link "Personal" at bounding box center [384, 131] width 48 height 29
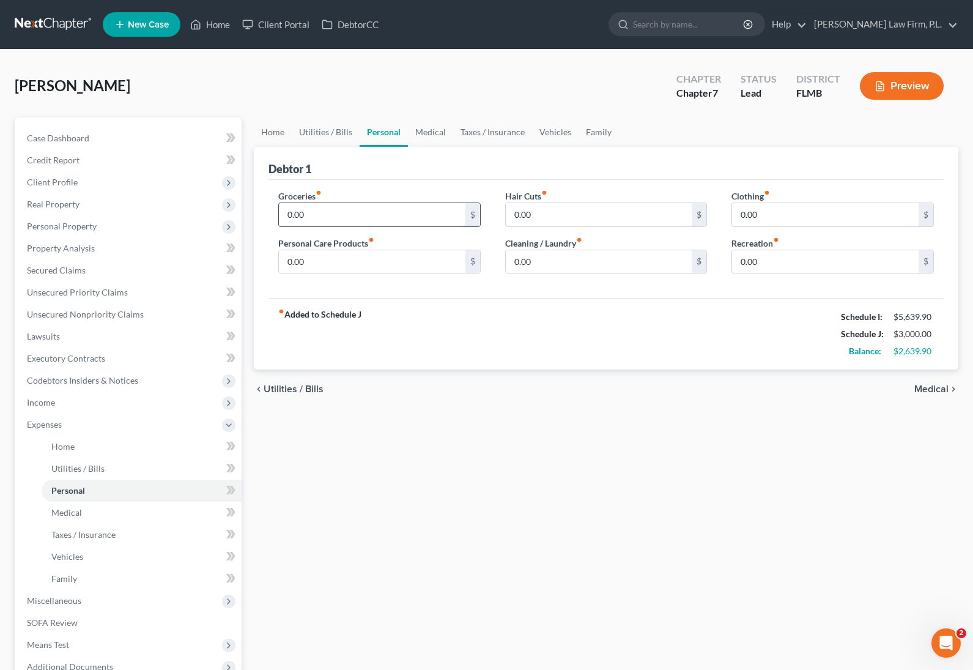
click at [327, 217] on input "0.00" at bounding box center [372, 214] width 187 height 23
click at [310, 266] on input "0.00" at bounding box center [372, 261] width 187 height 23
click at [428, 130] on link "Medical" at bounding box center [430, 131] width 45 height 29
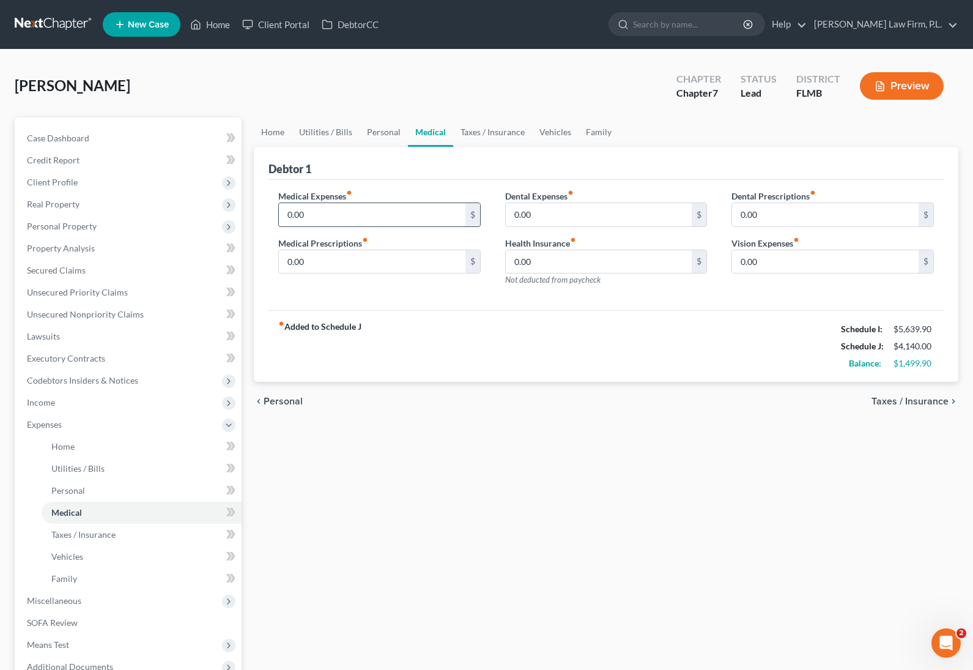
click at [369, 223] on input "0.00" at bounding box center [372, 214] width 187 height 23
click at [486, 130] on link "Taxes / Insurance" at bounding box center [492, 131] width 79 height 29
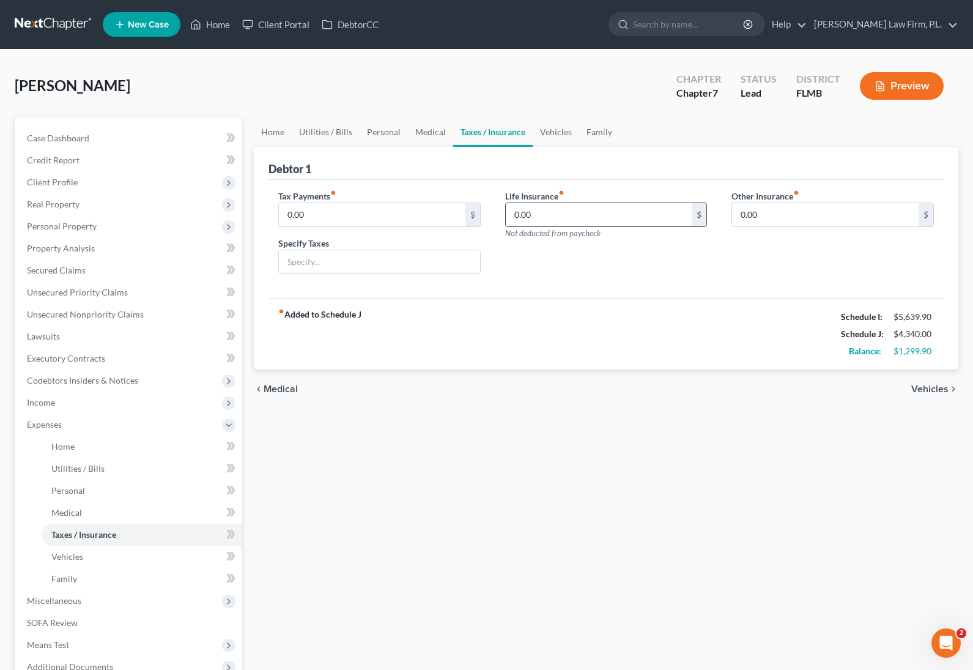
click at [581, 217] on input "0.00" at bounding box center [599, 214] width 187 height 23
click at [581, 128] on link "Family" at bounding box center [599, 131] width 40 height 29
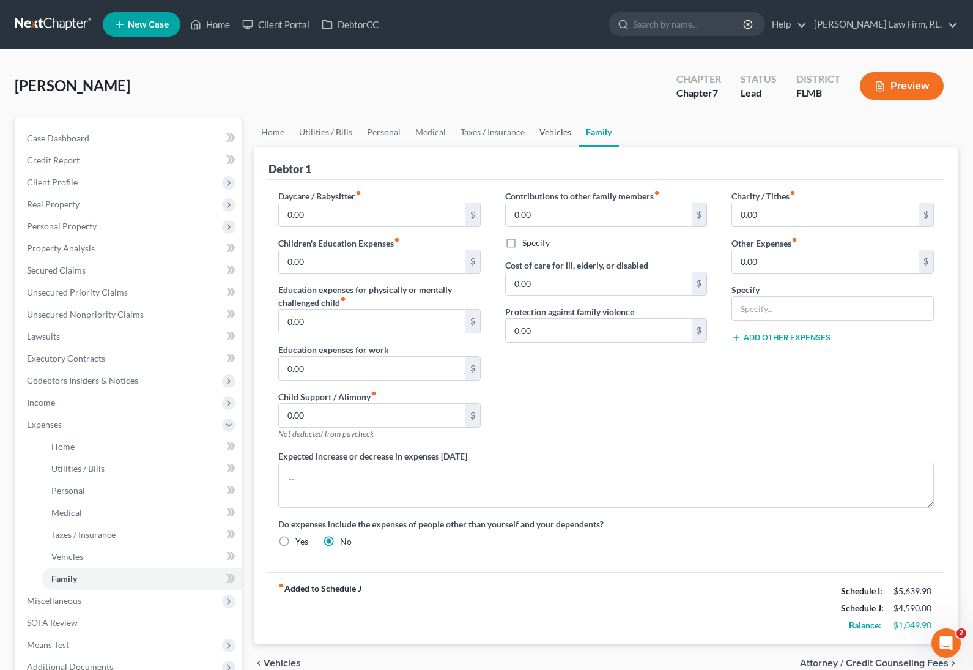
click at [557, 130] on link "Vehicles" at bounding box center [555, 131] width 46 height 29
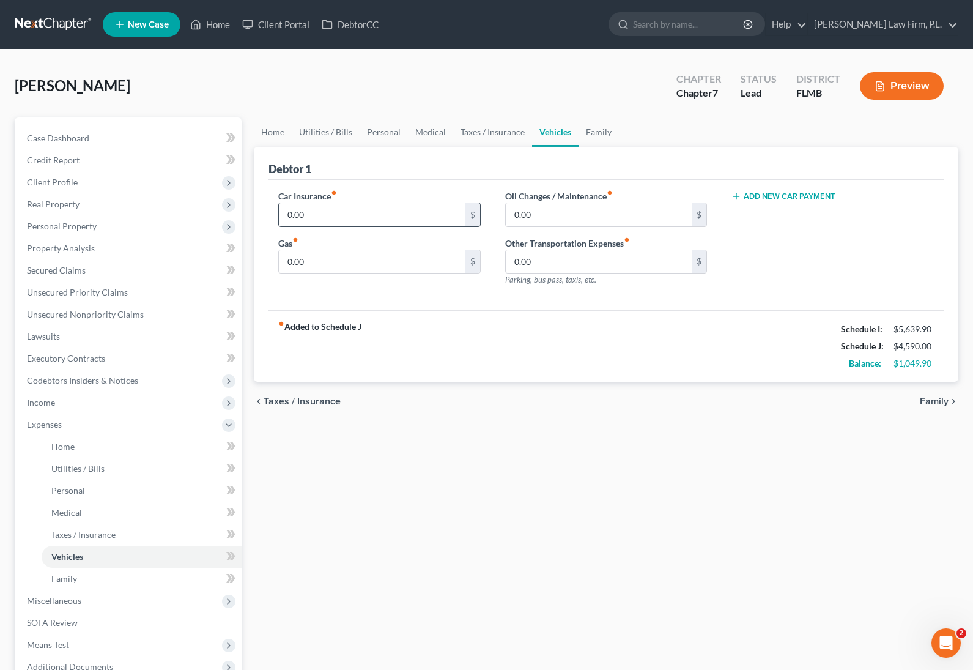
click at [361, 215] on input "0.00" at bounding box center [372, 214] width 187 height 23
click at [303, 266] on input "0.00" at bounding box center [372, 261] width 187 height 23
click at [597, 135] on link "Family" at bounding box center [599, 131] width 40 height 29
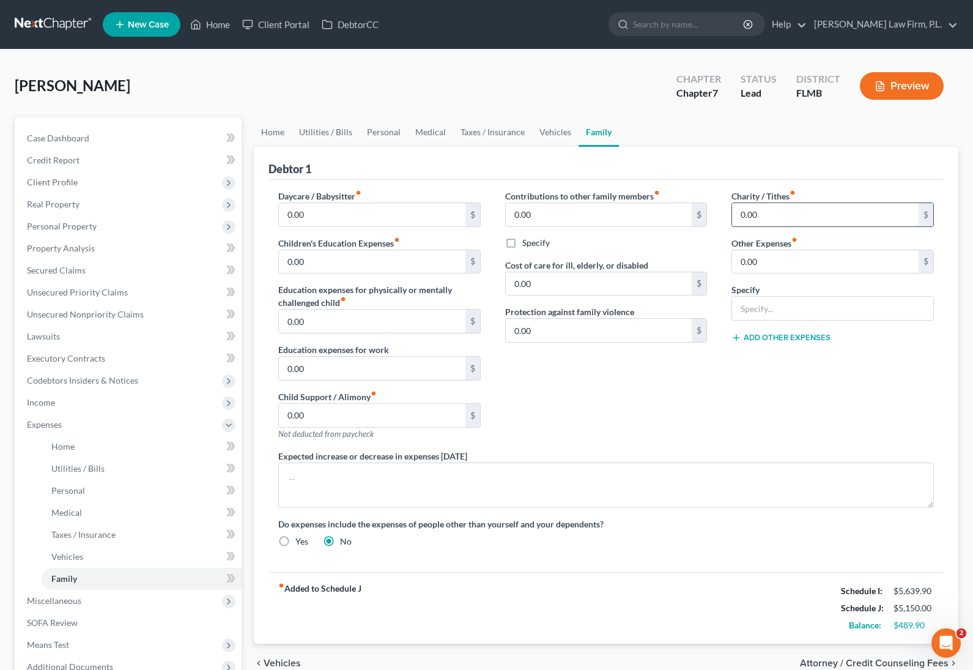
click at [817, 210] on input "0.00" at bounding box center [825, 214] width 187 height 23
click at [772, 266] on input "0.00" at bounding box center [825, 261] width 187 height 23
click at [758, 308] on input "text" at bounding box center [832, 308] width 201 height 23
click at [362, 127] on link "Personal" at bounding box center [384, 131] width 48 height 29
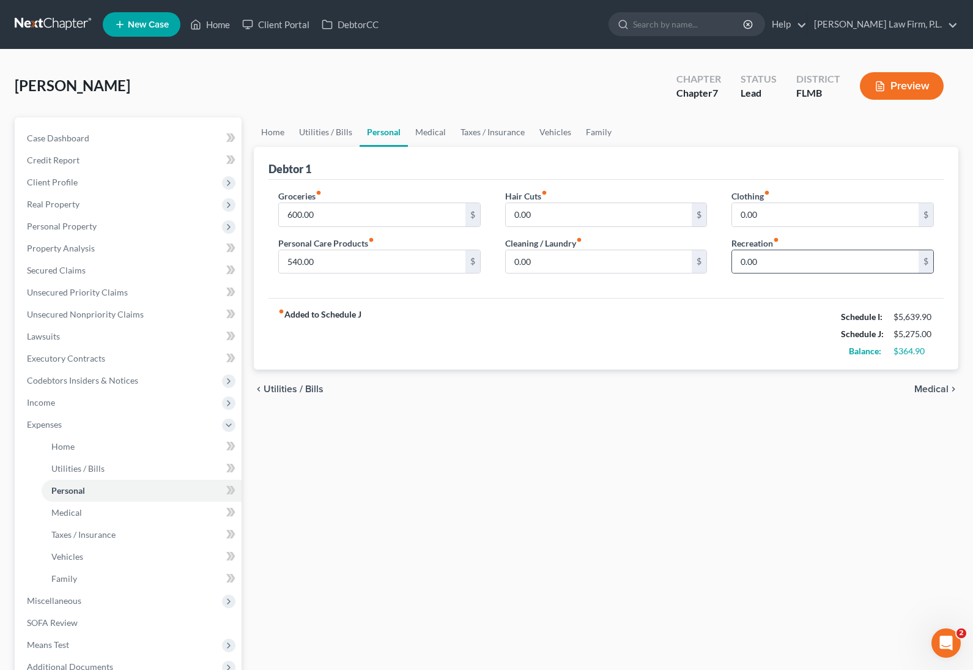
click at [778, 250] on div "0.00 $" at bounding box center [833, 262] width 203 height 24
click at [775, 259] on input "0.00" at bounding box center [825, 261] width 187 height 23
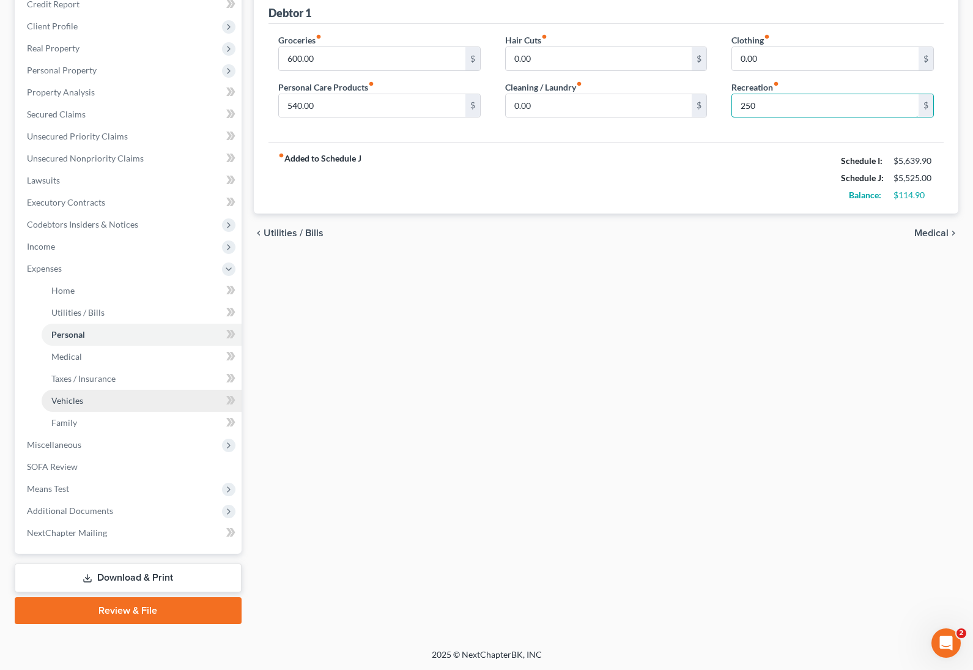
scroll to position [157, 0]
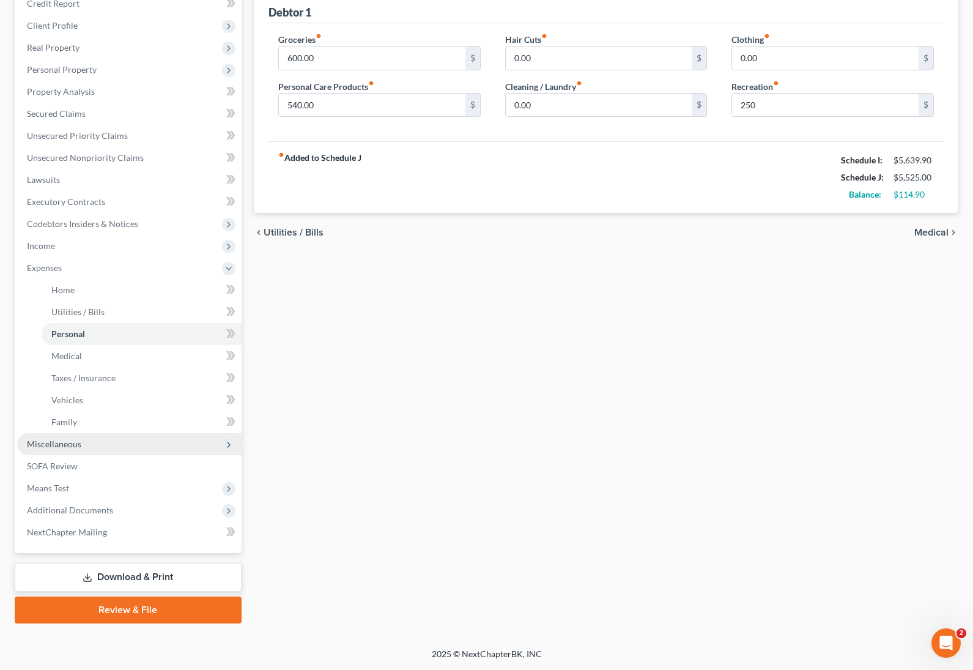
click at [85, 448] on span "Miscellaneous" at bounding box center [129, 444] width 225 height 22
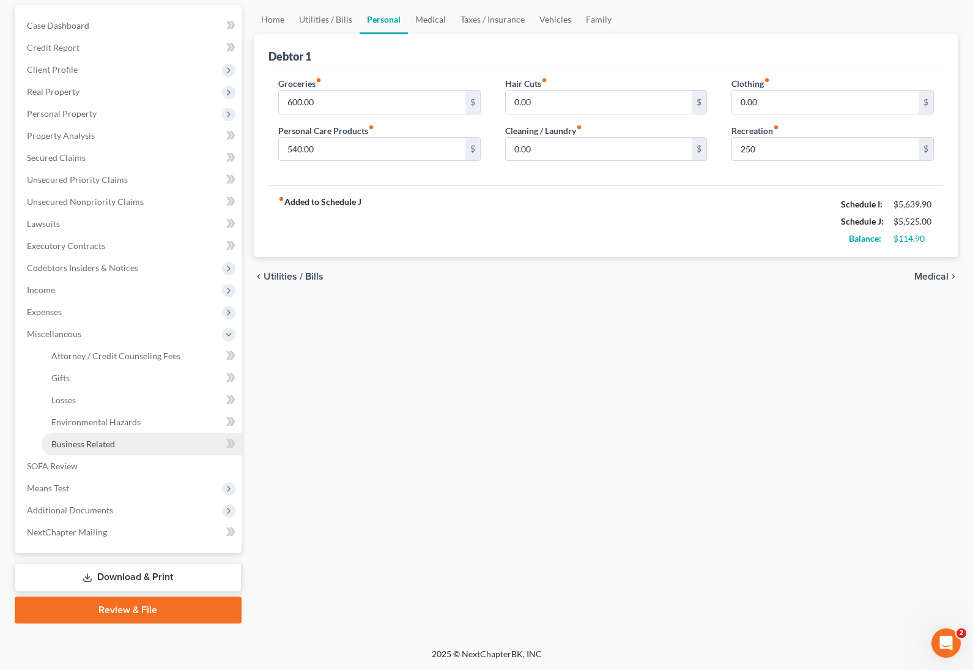
scroll to position [113, 0]
click at [149, 354] on span "Attorney / Credit Counseling Fees" at bounding box center [115, 356] width 129 height 10
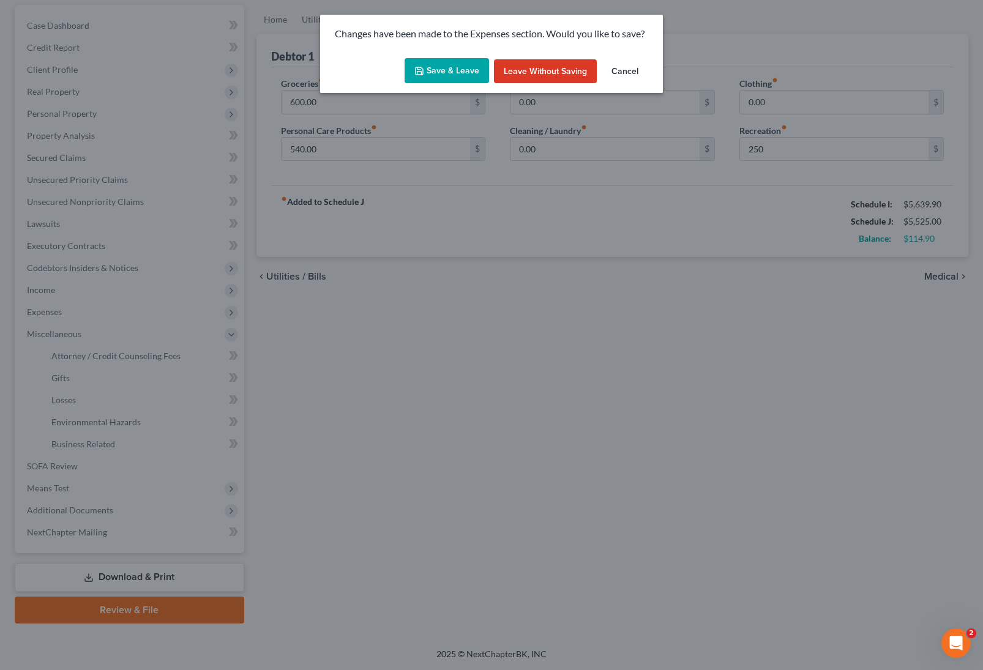
click at [439, 70] on button "Save & Leave" at bounding box center [446, 71] width 84 height 26
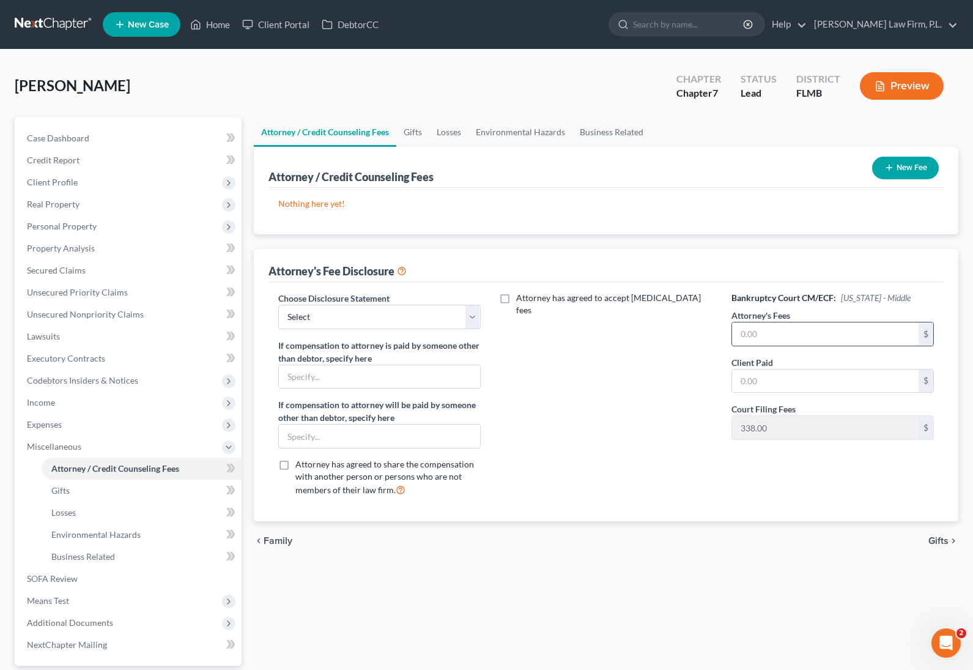
click at [788, 340] on input "text" at bounding box center [825, 333] width 187 height 23
click at [360, 318] on select "Select JB- Standard Disclosure Disclosure" at bounding box center [379, 317] width 203 height 24
click at [278, 305] on select "Select JB- Standard Disclosure Disclosure" at bounding box center [379, 317] width 203 height 24
click at [911, 172] on button "New Fee" at bounding box center [905, 168] width 67 height 23
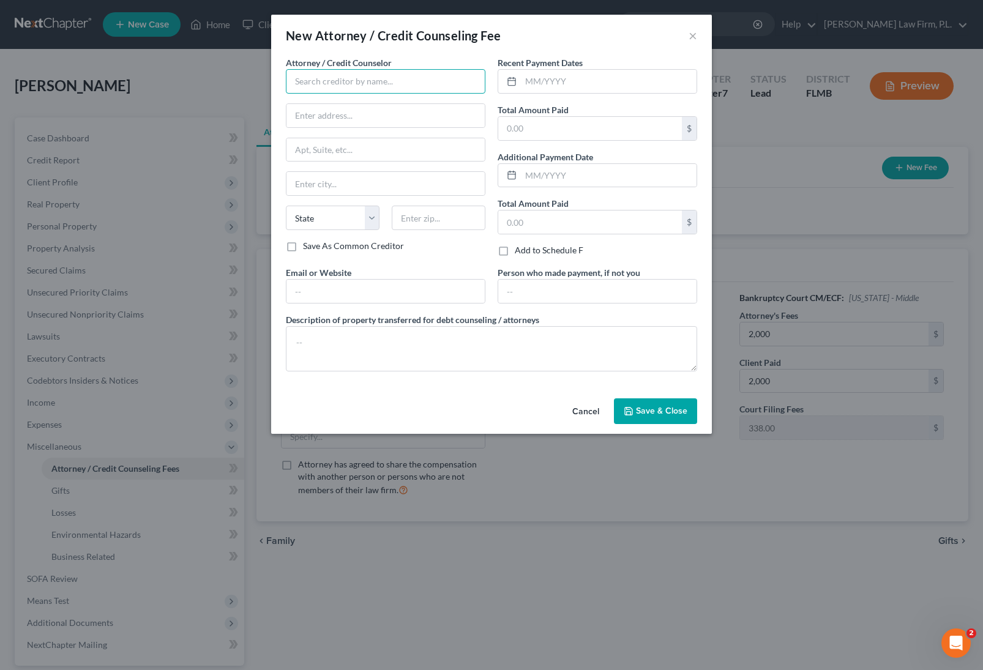
click at [376, 74] on input "text" at bounding box center [385, 81] width 199 height 24
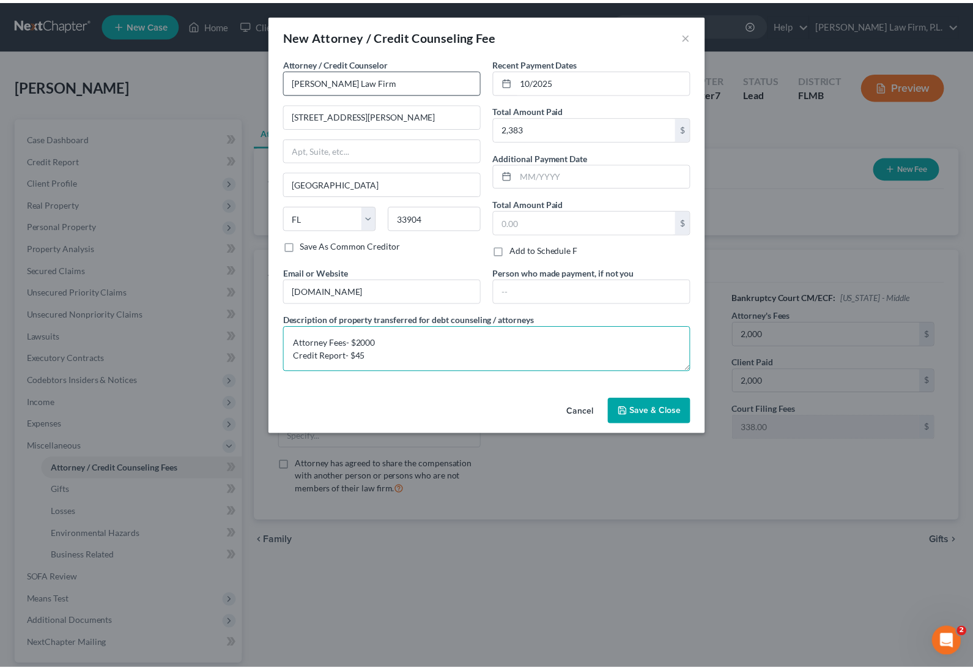
scroll to position [2, 0]
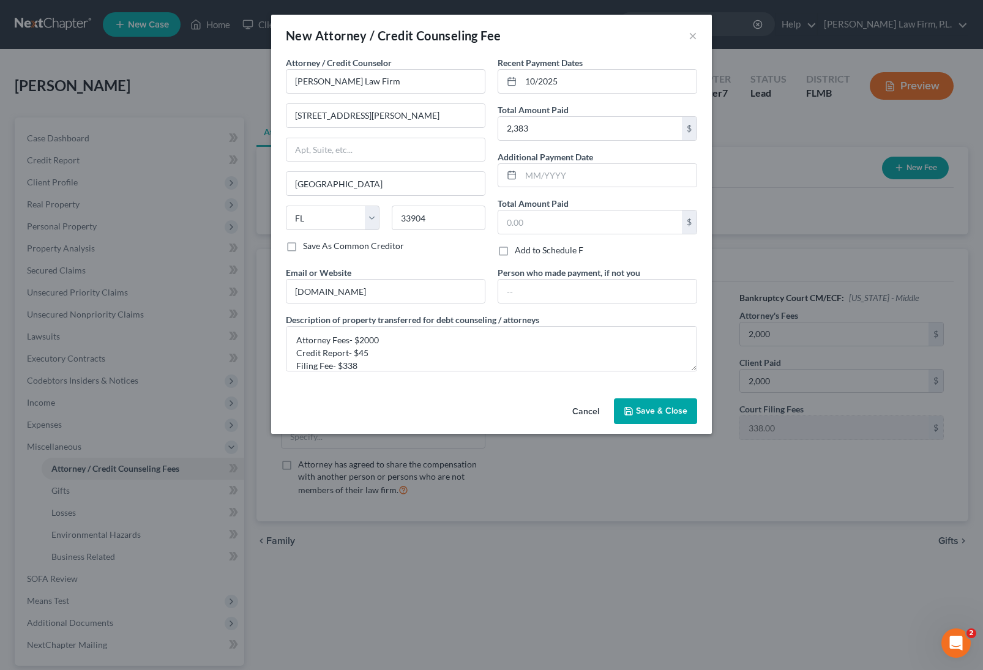
click at [650, 407] on span "Save & Close" at bounding box center [661, 411] width 51 height 10
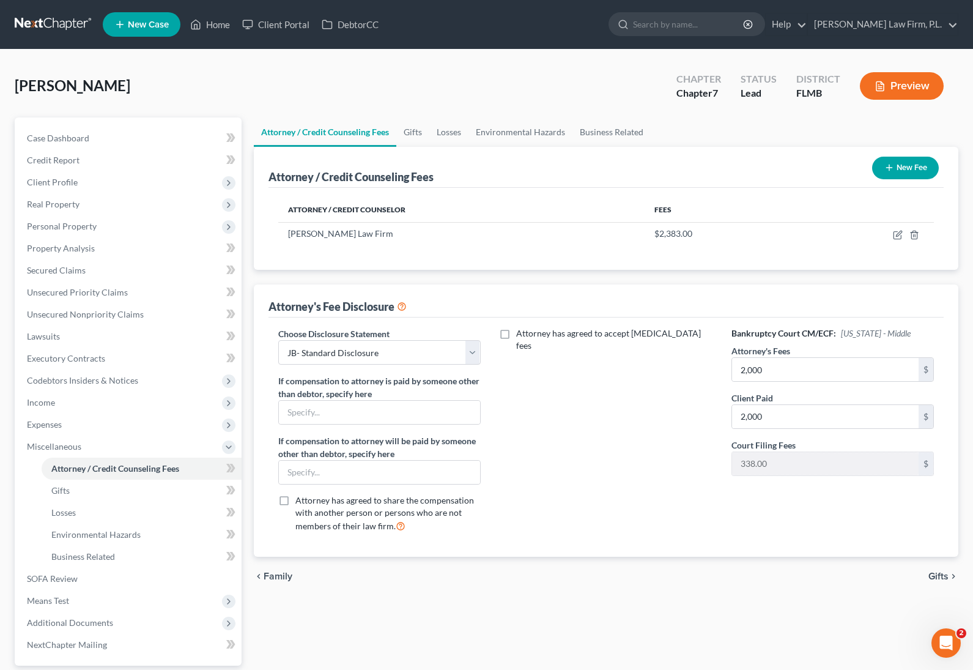
click at [918, 167] on button "New Fee" at bounding box center [905, 168] width 67 height 23
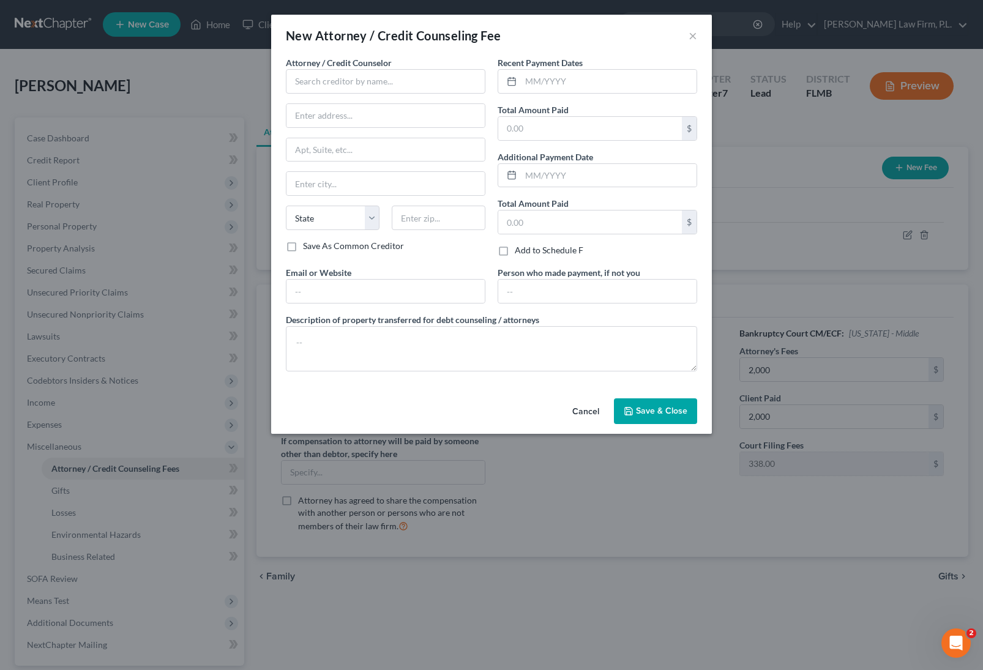
click at [371, 68] on label "Attorney / Credit Counselor *" at bounding box center [339, 62] width 106 height 13
click at [369, 76] on input "text" at bounding box center [385, 81] width 199 height 24
click at [365, 296] on input "text" at bounding box center [385, 291] width 198 height 23
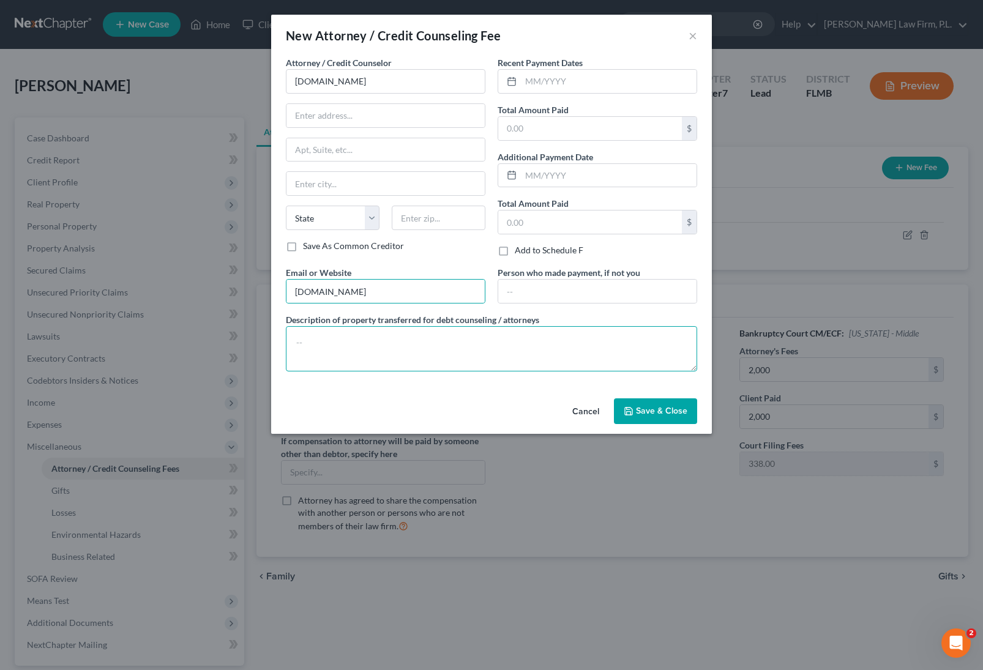
click at [391, 351] on textarea at bounding box center [491, 348] width 411 height 45
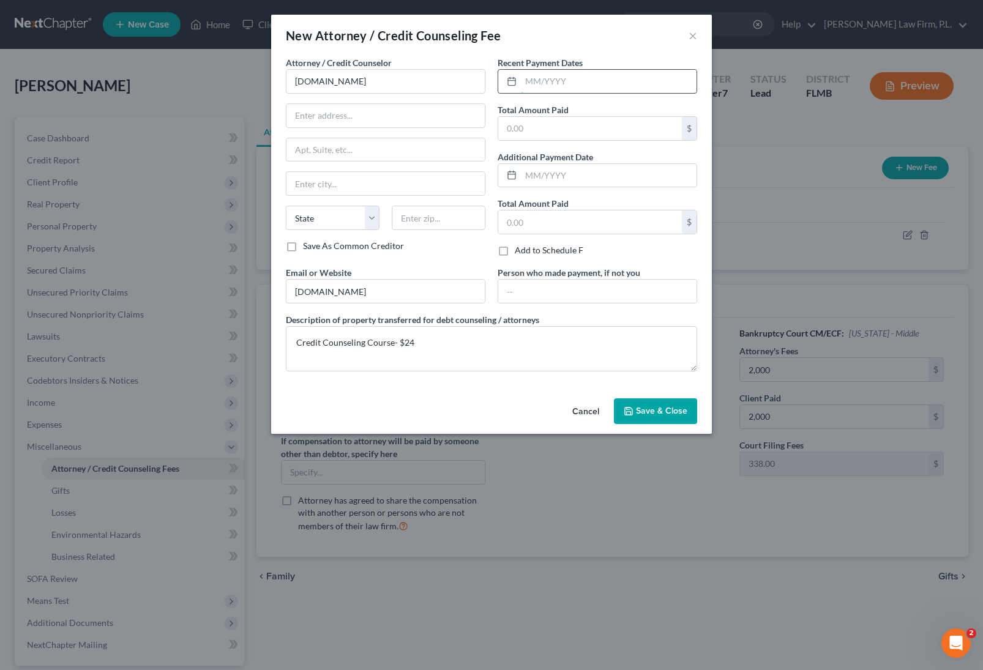
click at [574, 81] on input "text" at bounding box center [609, 81] width 176 height 23
click at [666, 408] on span "Save & Close" at bounding box center [661, 411] width 51 height 10
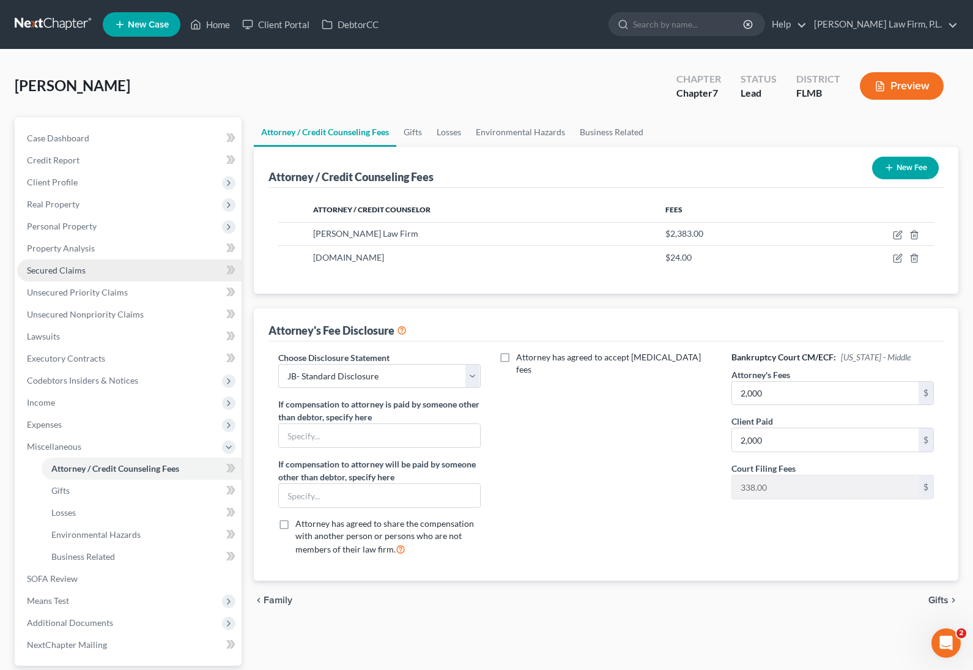
click at [124, 280] on link "Secured Claims" at bounding box center [129, 270] width 225 height 22
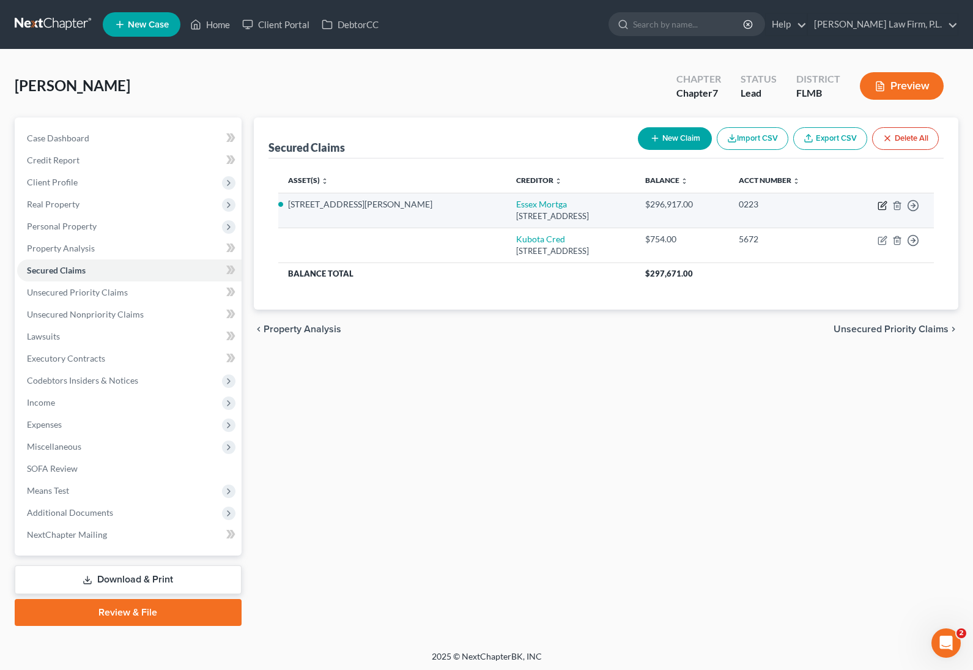
click at [882, 204] on icon "button" at bounding box center [884, 204] width 6 height 6
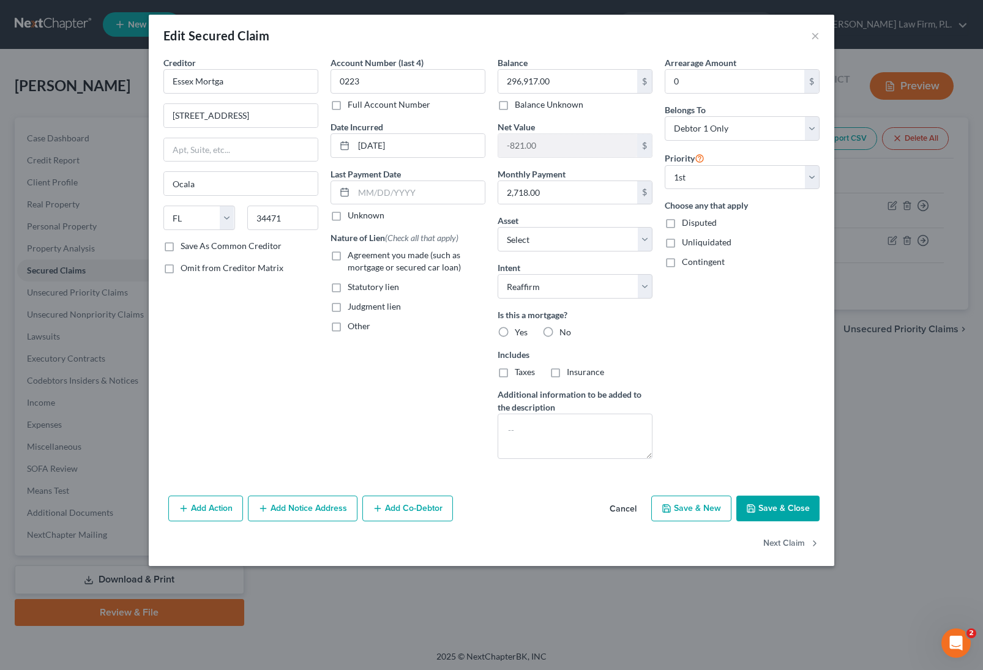
click at [515, 330] on label "Yes" at bounding box center [521, 332] width 13 height 12
click at [519, 330] on input "Yes" at bounding box center [523, 330] width 8 height 8
click at [348, 255] on label "Agreement you made (such as mortgage or secured car loan)" at bounding box center [417, 261] width 138 height 24
click at [352, 255] on input "Agreement you made (such as mortgage or secured car loan)" at bounding box center [356, 253] width 8 height 8
click at [387, 185] on input "text" at bounding box center [419, 192] width 131 height 23
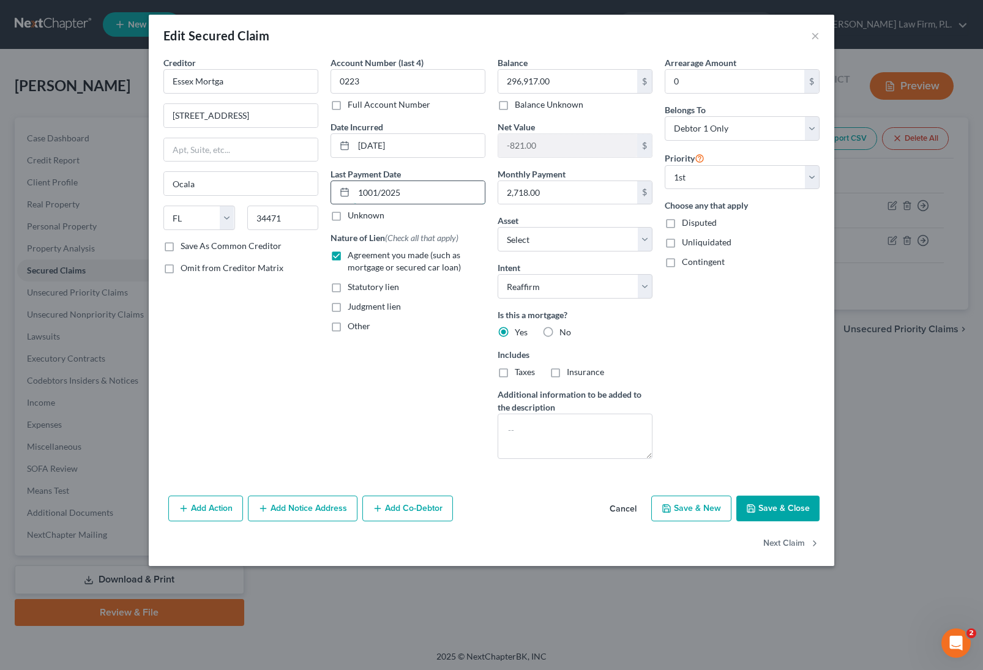
click at [370, 193] on input "1001/2025" at bounding box center [419, 192] width 131 height 23
click at [368, 192] on input "1001/2025" at bounding box center [419, 192] width 131 height 23
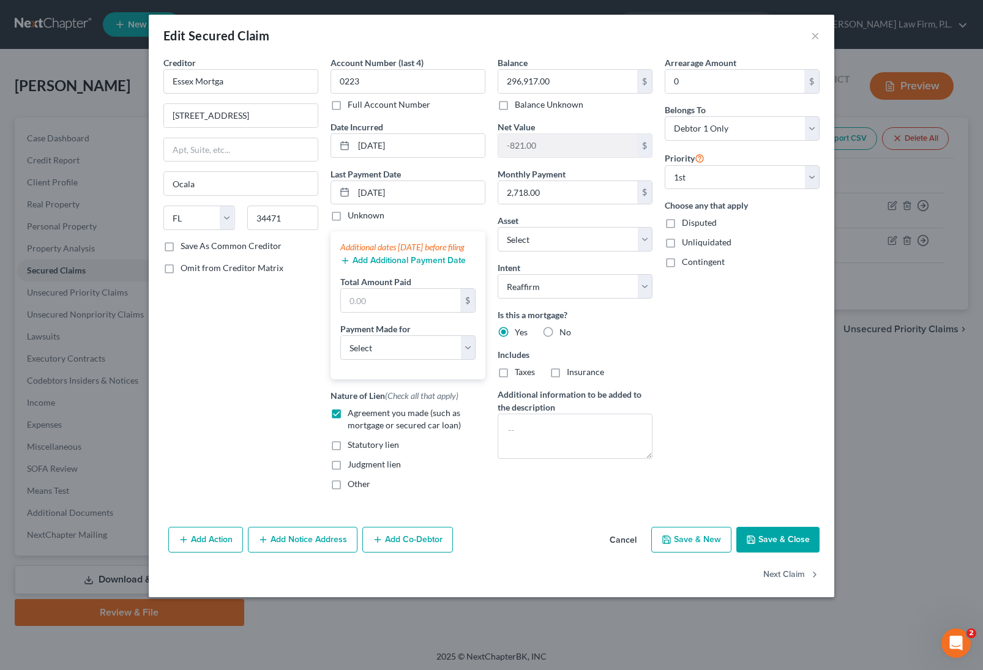
click at [390, 266] on button "Add Additional Payment Date" at bounding box center [402, 261] width 125 height 10
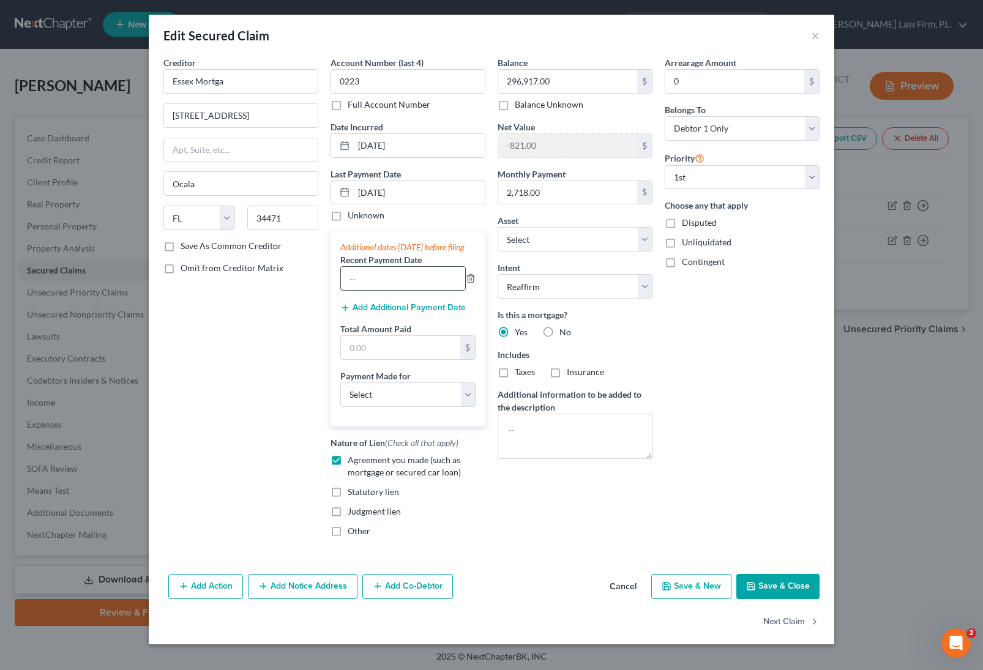
click at [392, 283] on input "text" at bounding box center [403, 278] width 124 height 23
click at [420, 359] on input "text" at bounding box center [400, 347] width 119 height 23
click at [390, 313] on button "Add Additional Payment Date" at bounding box center [402, 308] width 125 height 10
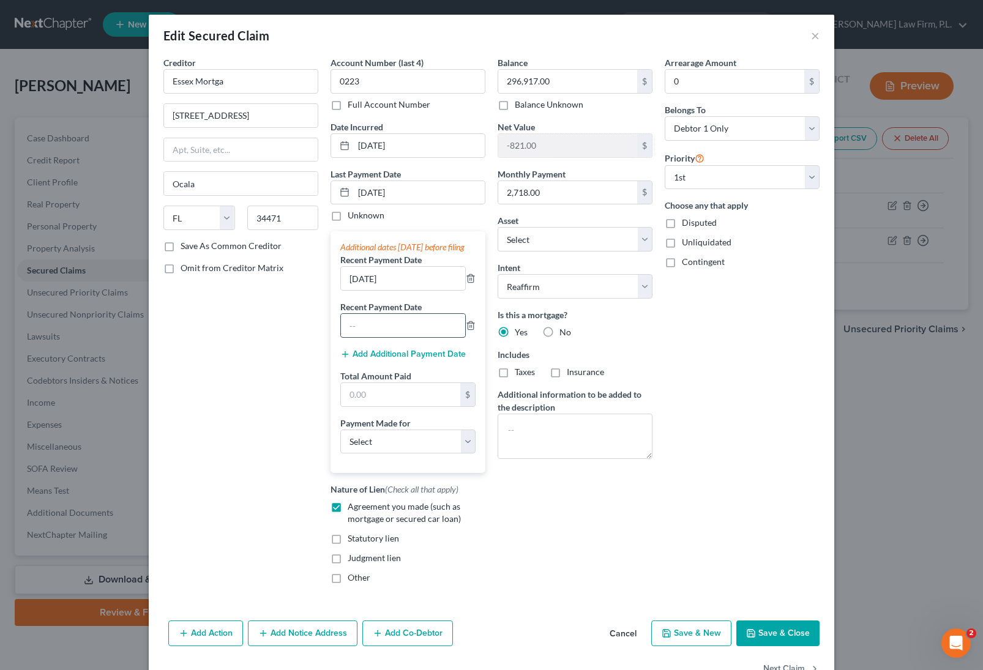
click at [407, 333] on input "text" at bounding box center [403, 325] width 124 height 23
click at [379, 406] on input "text" at bounding box center [400, 394] width 119 height 23
click at [422, 452] on select "Select Car Credit Card Loan Repayment Mortgage Other Suppliers Or Vendors" at bounding box center [407, 441] width 135 height 24
click at [340, 441] on select "Select Car Credit Card Loan Repayment Mortgage Other Suppliers Or Vendors" at bounding box center [407, 441] width 135 height 24
click at [792, 646] on button "Save & Close" at bounding box center [777, 633] width 83 height 26
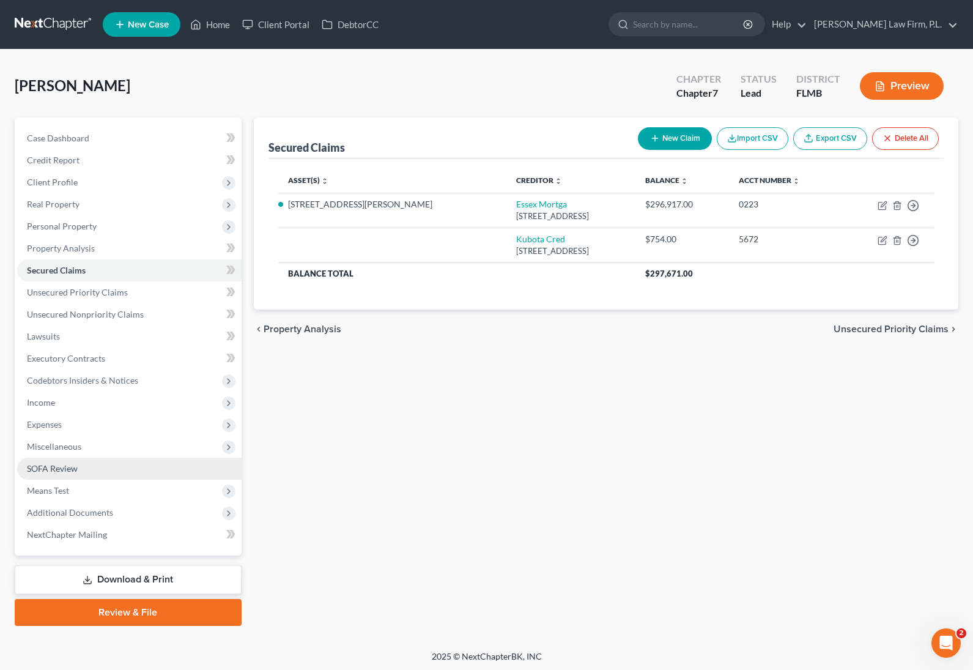
click at [124, 465] on link "SOFA Review" at bounding box center [129, 469] width 225 height 22
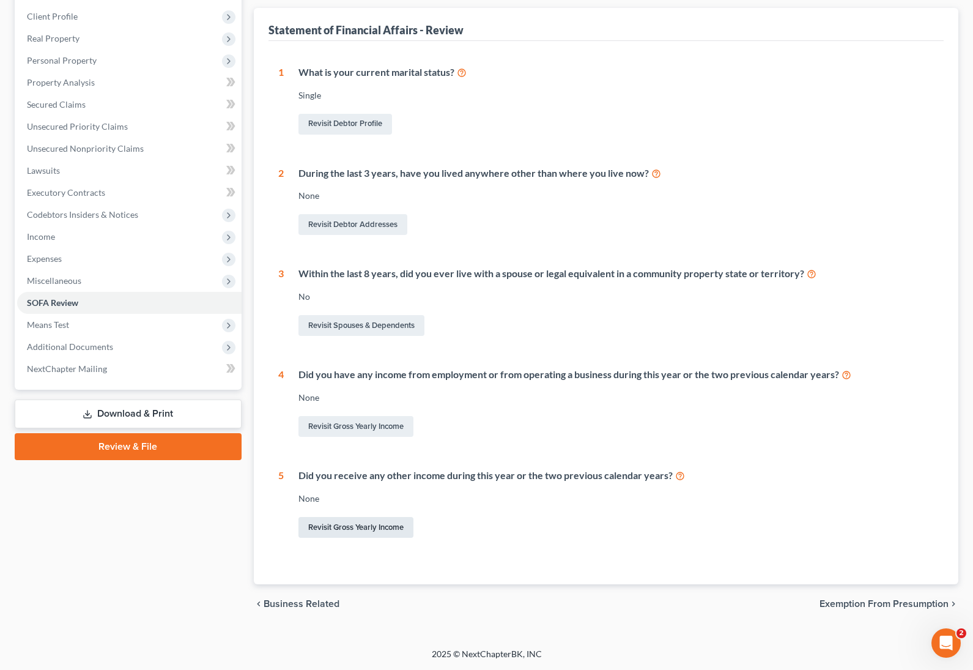
click at [340, 530] on link "Revisit Gross Yearly Income" at bounding box center [356, 527] width 115 height 21
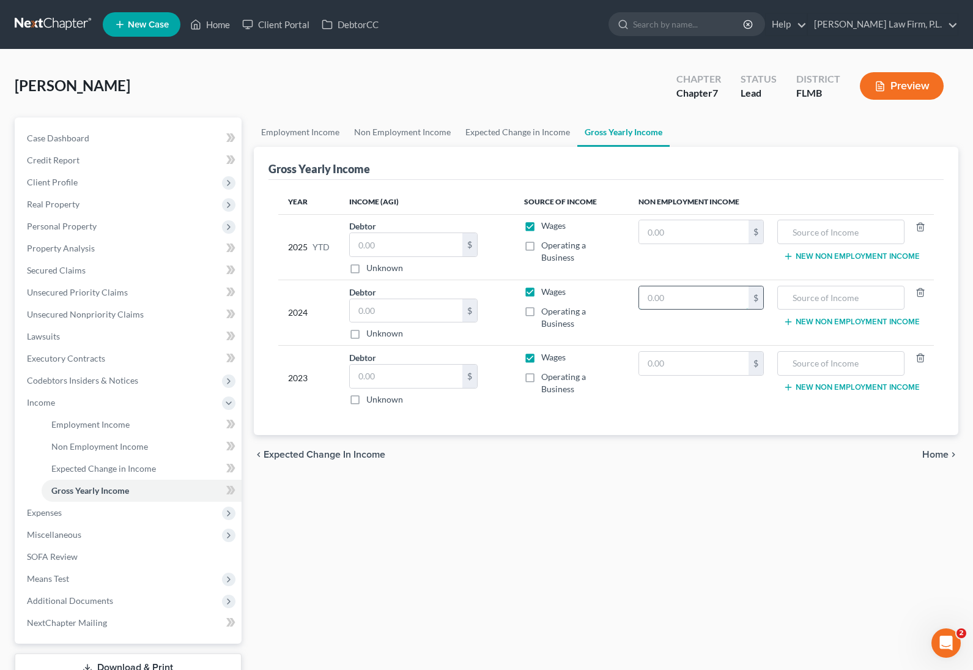
click at [667, 289] on input "text" at bounding box center [694, 297] width 110 height 23
click at [673, 352] on input "text" at bounding box center [694, 363] width 110 height 23
click at [828, 352] on input "text" at bounding box center [841, 363] width 114 height 23
click at [667, 287] on input "text" at bounding box center [694, 297] width 110 height 23
click at [830, 286] on input "text" at bounding box center [841, 297] width 114 height 23
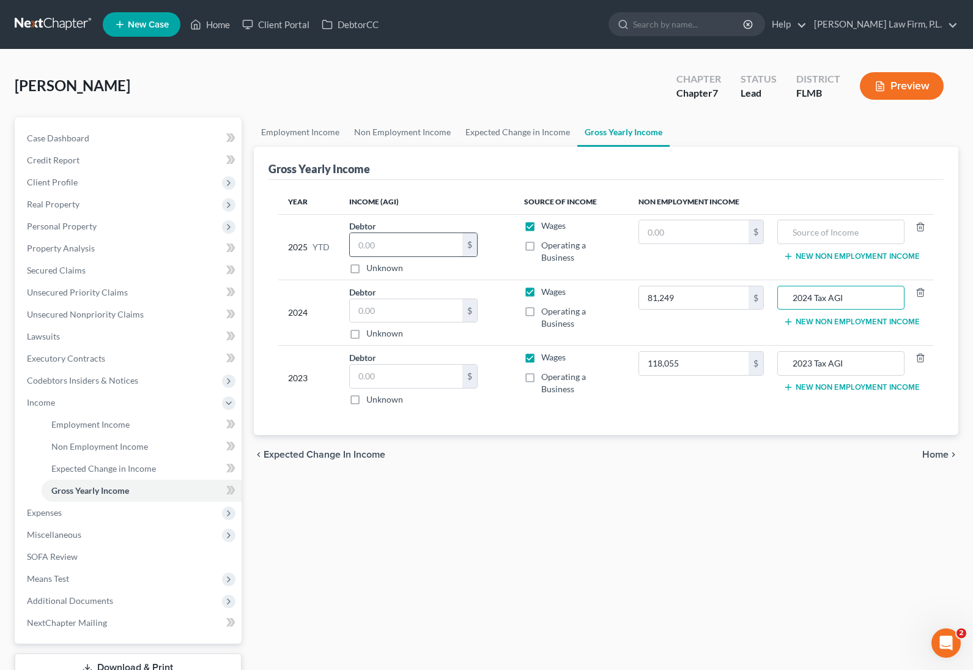
click at [463, 237] on input "text" at bounding box center [406, 244] width 113 height 23
click at [817, 221] on input "text" at bounding box center [841, 231] width 114 height 23
click at [108, 521] on span "Expenses" at bounding box center [129, 513] width 225 height 22
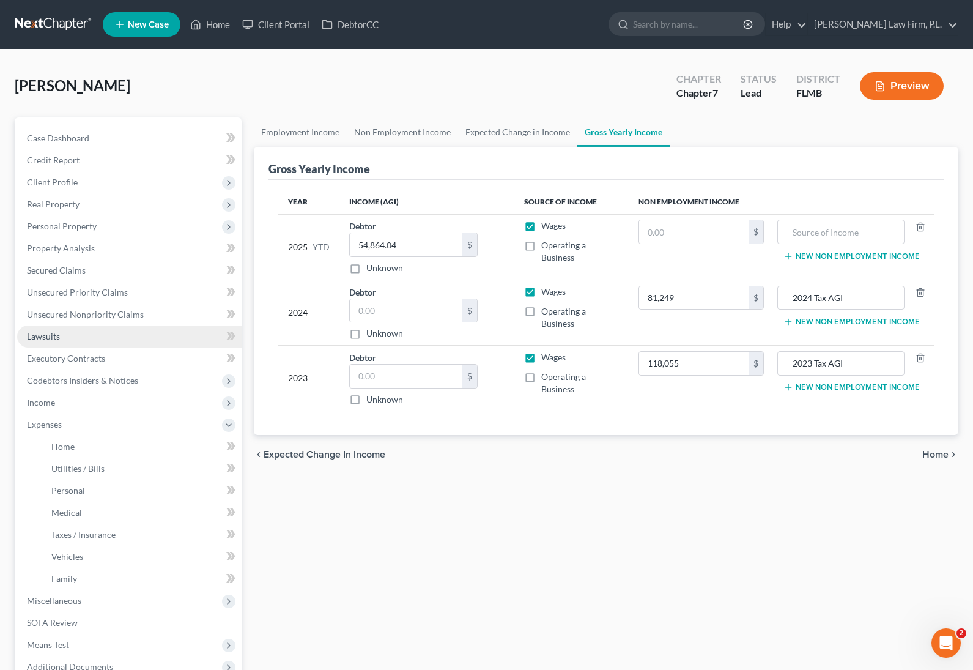
click at [104, 333] on link "Lawsuits" at bounding box center [129, 336] width 225 height 22
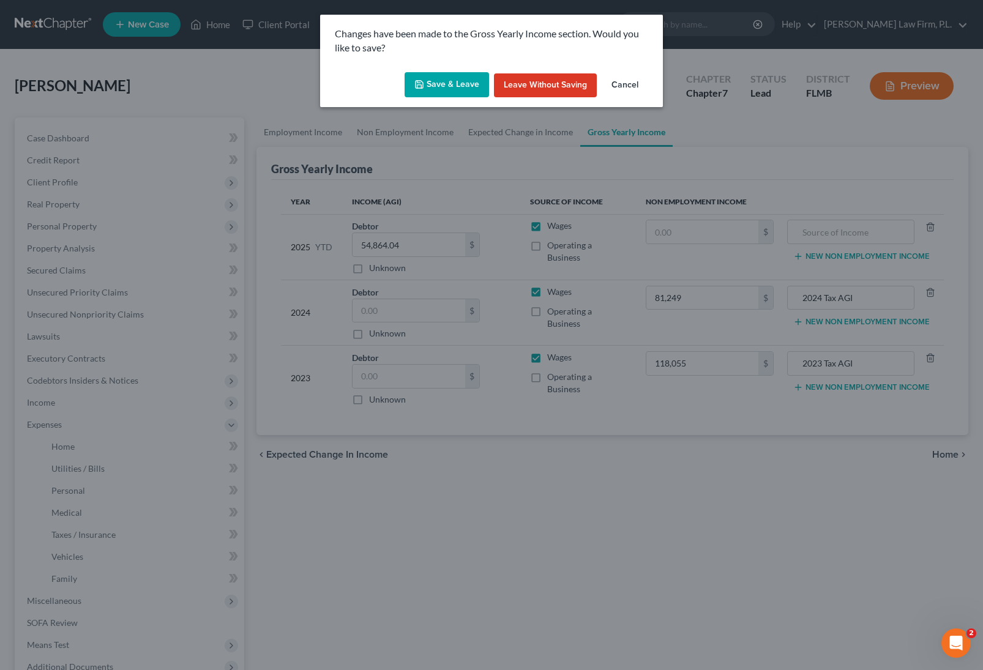
click at [448, 84] on button "Save & Leave" at bounding box center [446, 85] width 84 height 26
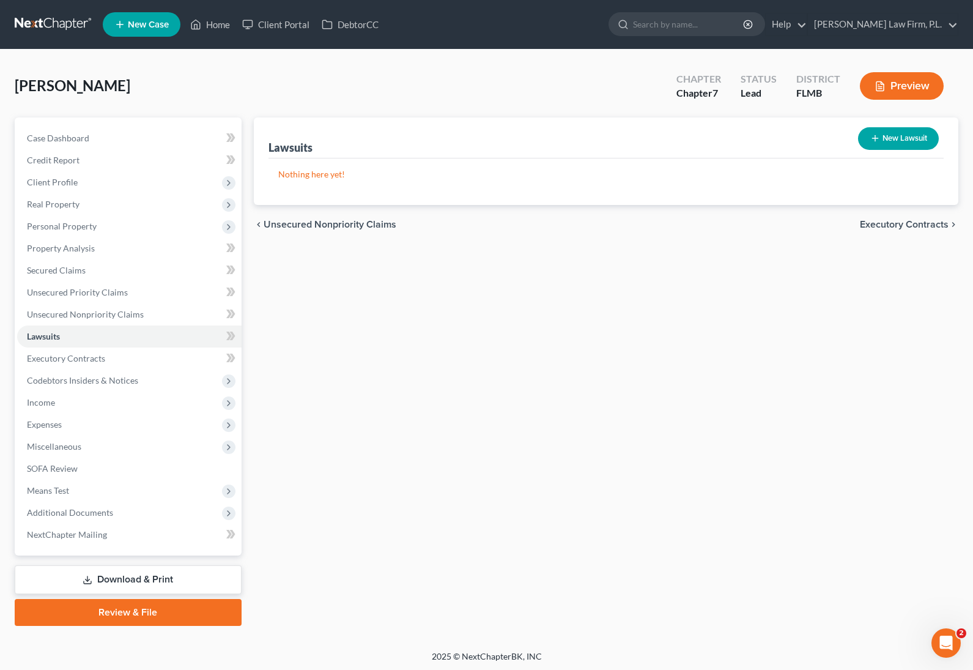
click at [887, 142] on button "New Lawsuit" at bounding box center [898, 138] width 81 height 23
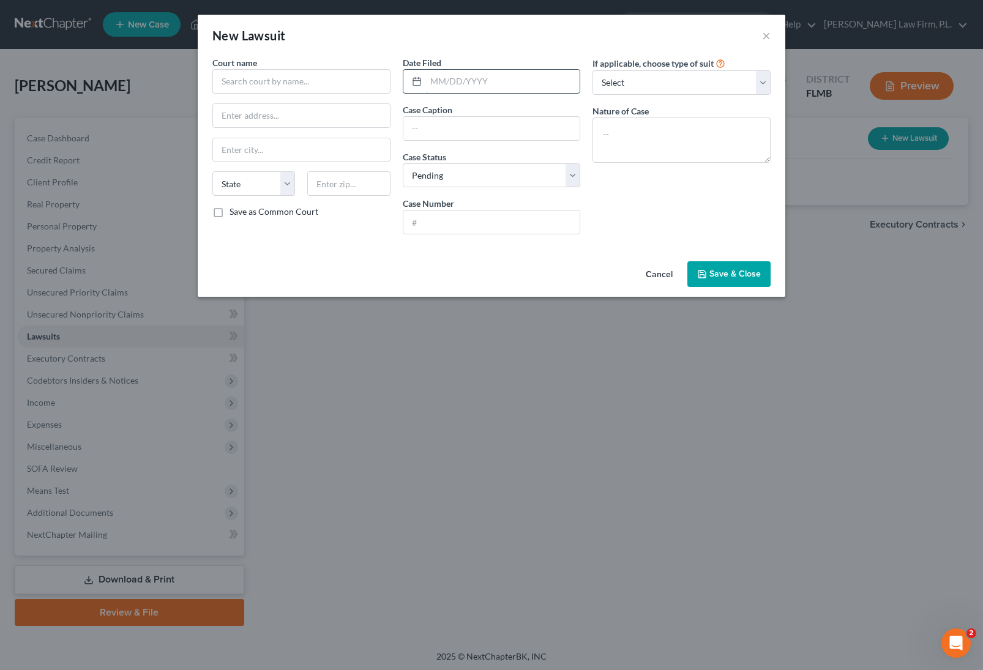
click at [482, 82] on input "text" at bounding box center [503, 81] width 154 height 23
click at [290, 81] on input "text" at bounding box center [301, 81] width 178 height 24
click at [445, 129] on input "text" at bounding box center [491, 128] width 177 height 23
paste input "Synchrony Bank Plaintiff vs Adkins, Bobby Defendant"
click at [467, 220] on input "text" at bounding box center [491, 221] width 177 height 23
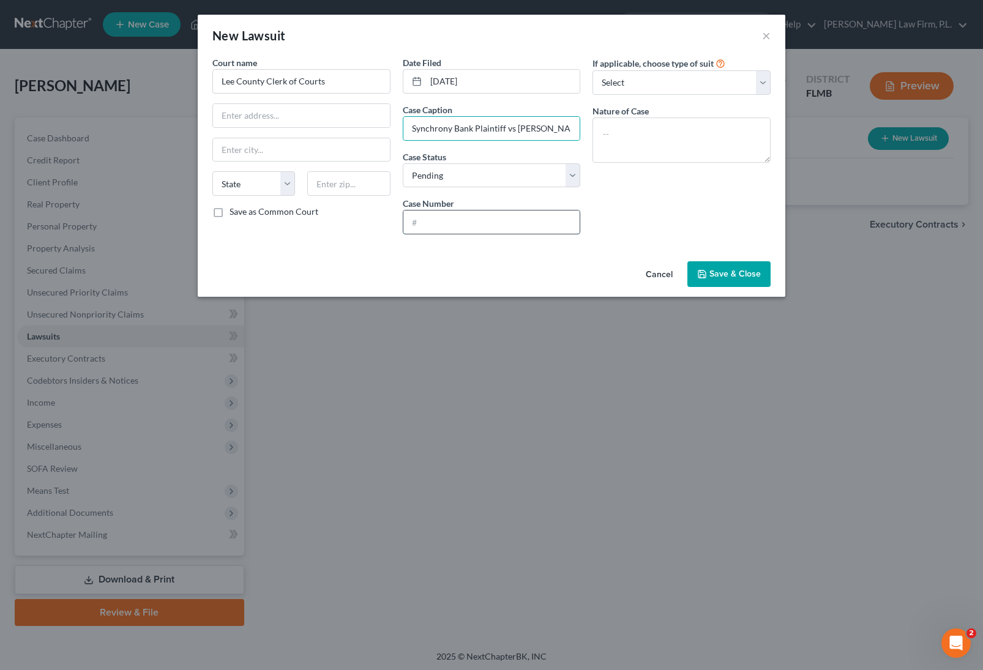
click at [467, 220] on input "text" at bounding box center [491, 221] width 177 height 23
paste input "25-CC-007307"
click at [727, 272] on span "Save & Close" at bounding box center [734, 274] width 51 height 10
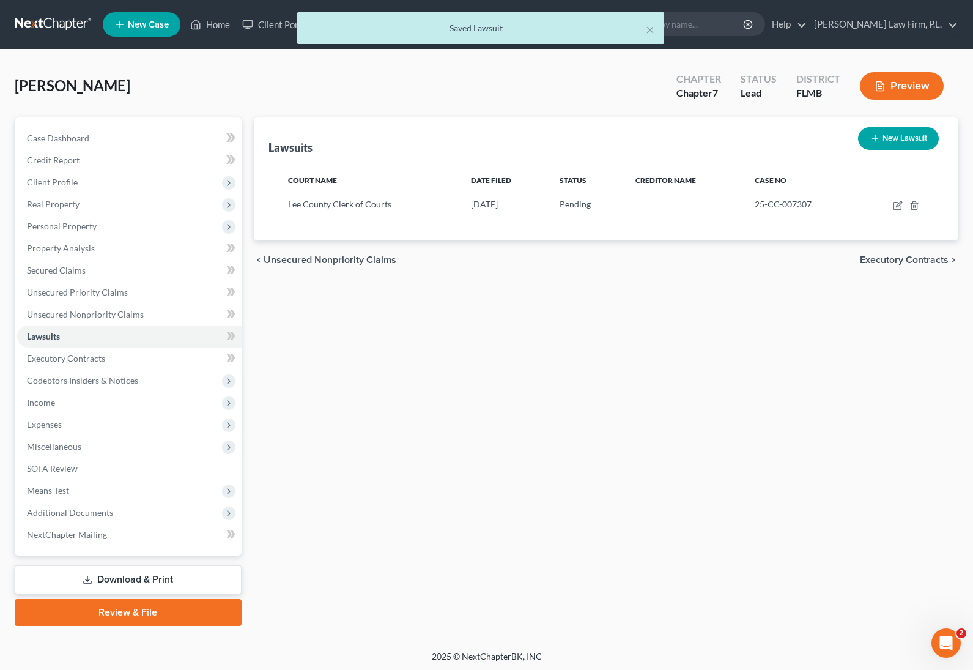
click at [893, 144] on button "New Lawsuit" at bounding box center [898, 138] width 81 height 23
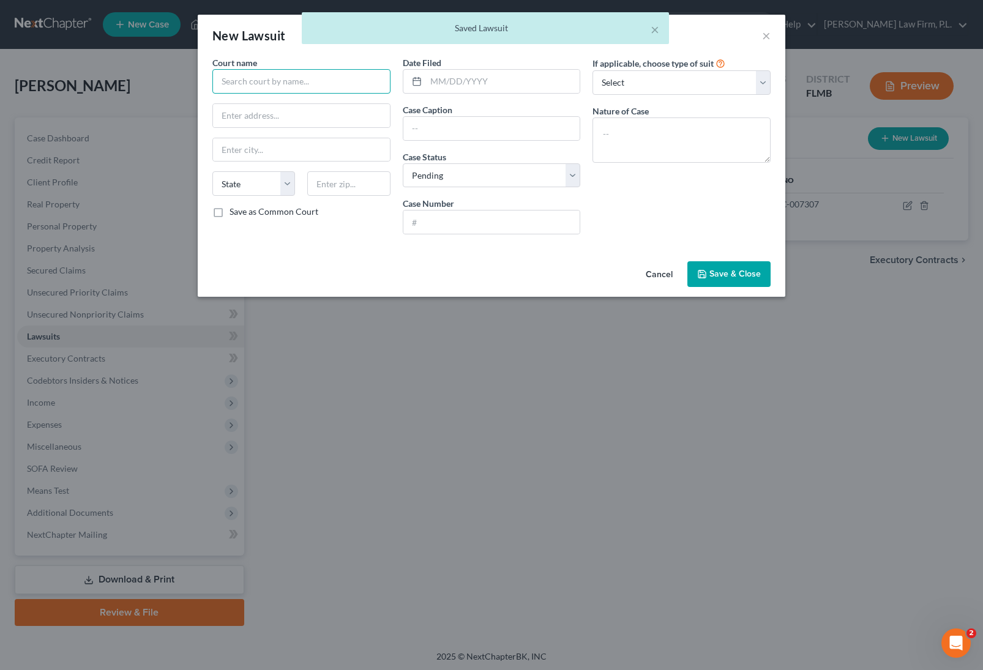
click at [269, 72] on input "text" at bounding box center [301, 81] width 178 height 24
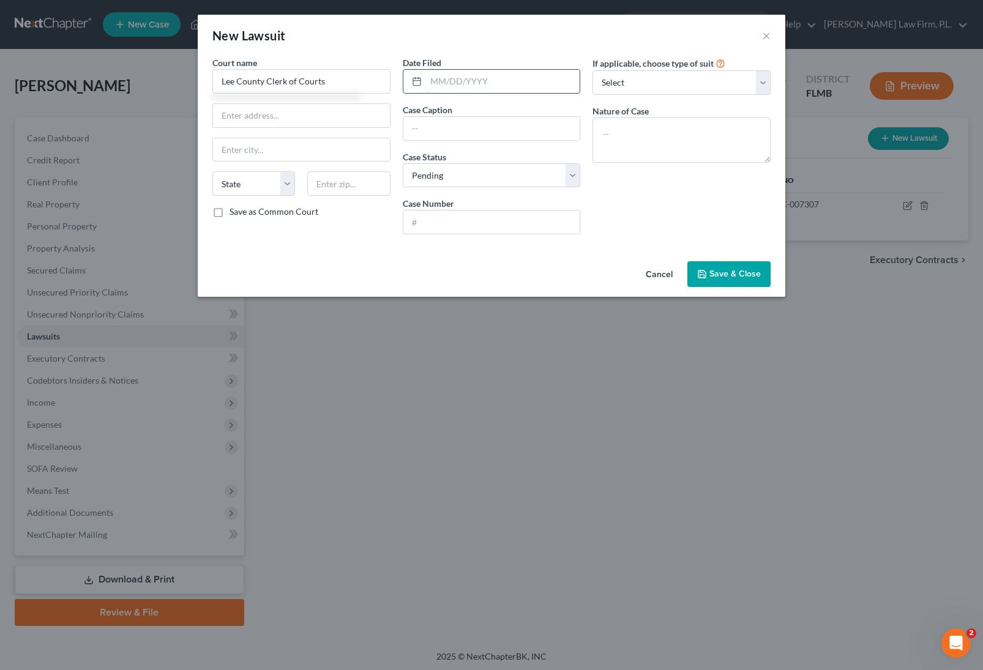
click at [506, 75] on input "text" at bounding box center [503, 81] width 154 height 23
click at [474, 125] on input "text" at bounding box center [491, 128] width 177 height 23
paste input "Synchrony Bank Plaintiff vs Adkins, Bobby Defendant"
click at [493, 225] on input "text" at bounding box center [491, 221] width 177 height 23
paste input "25-CC-007787"
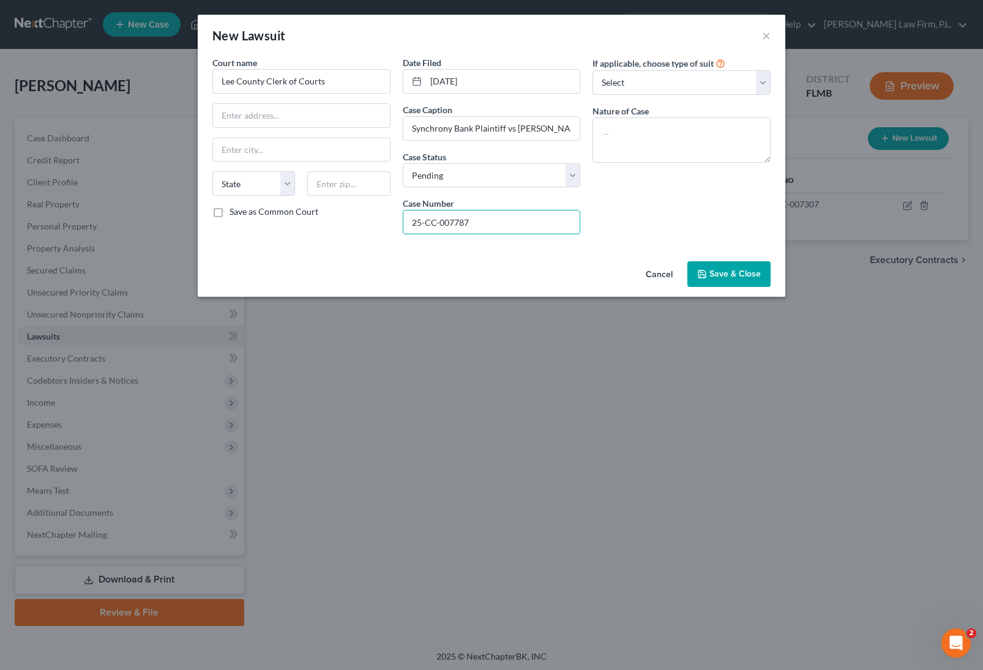
click at [733, 274] on span "Save & Close" at bounding box center [734, 274] width 51 height 10
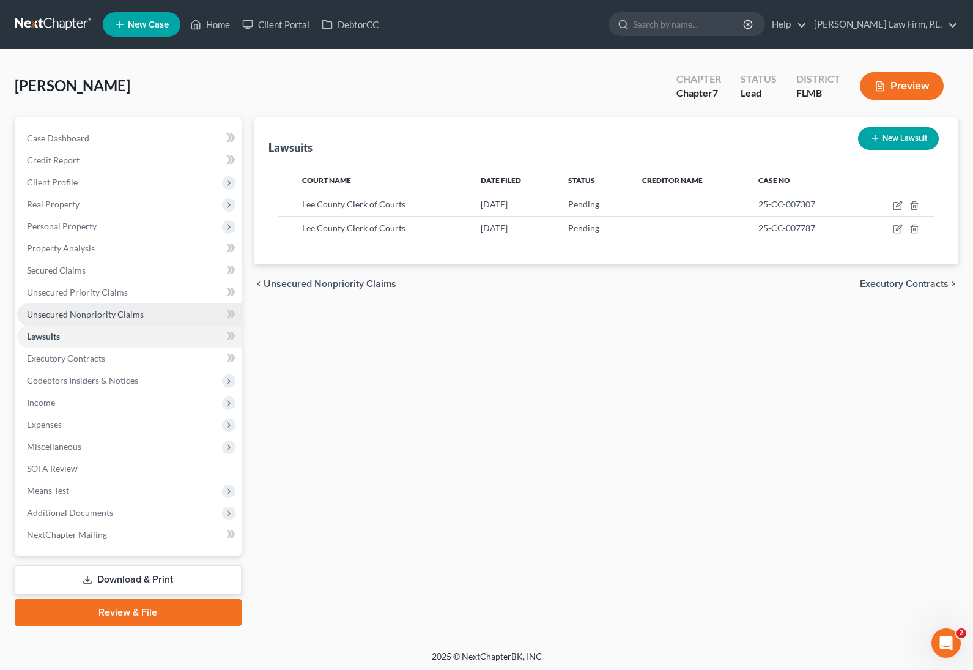
click at [112, 313] on span "Unsecured Nonpriority Claims" at bounding box center [85, 314] width 117 height 10
click at [75, 314] on span "Unsecured Nonpriority Claims" at bounding box center [85, 314] width 117 height 10
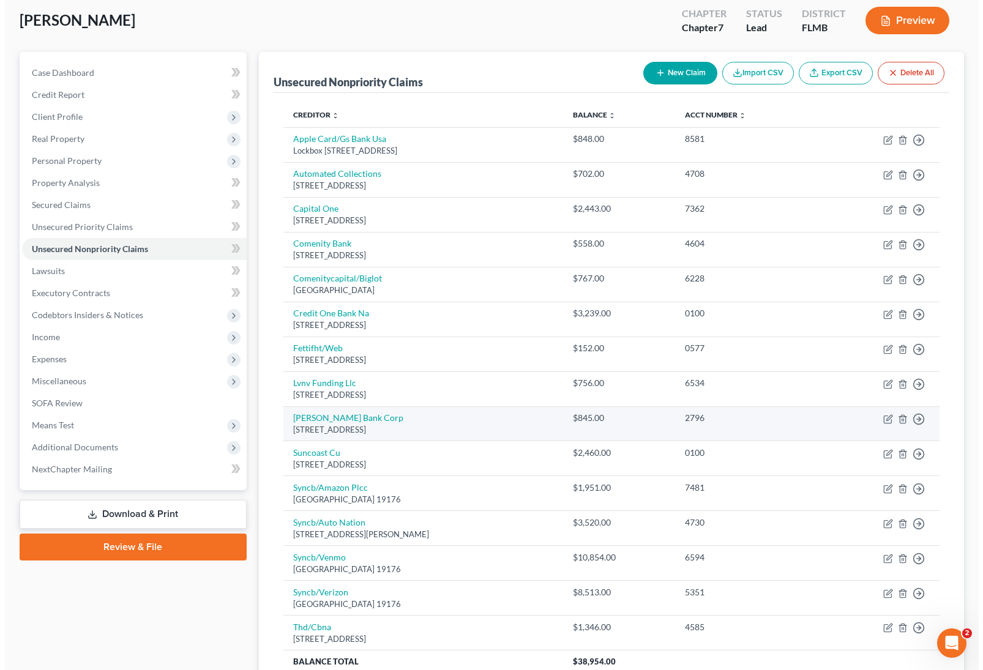
scroll to position [178, 0]
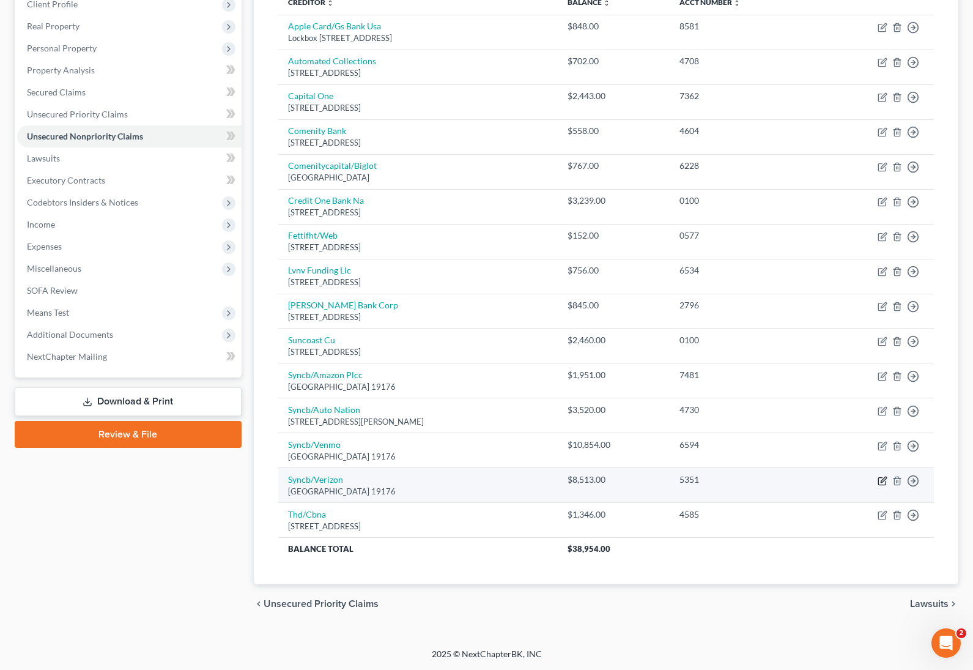
click at [879, 478] on icon "button" at bounding box center [883, 481] width 10 height 10
select select "39"
select select "1"
select select "0"
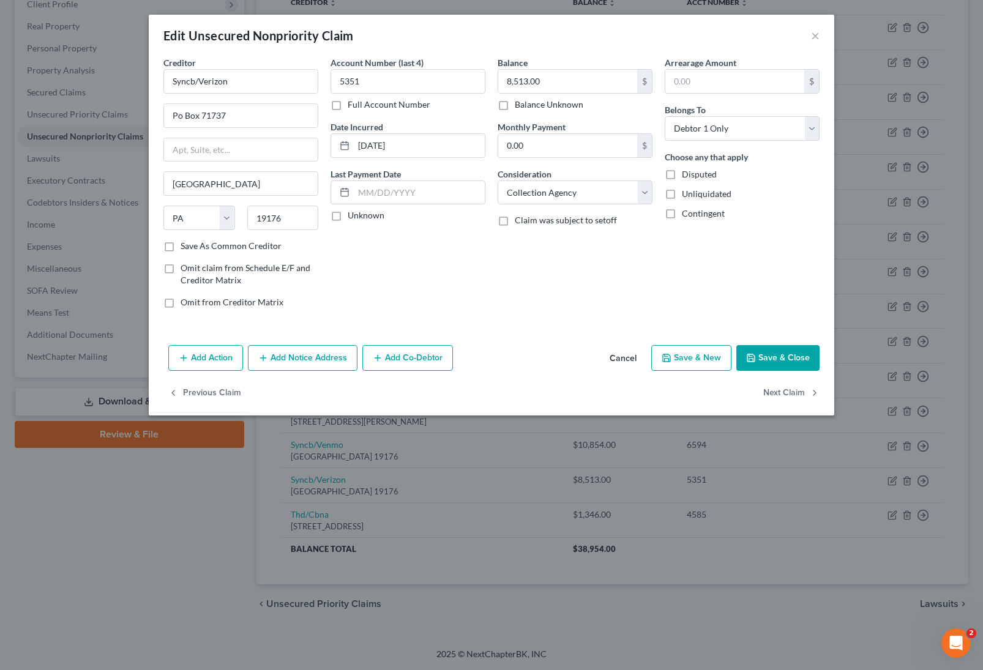
click at [292, 363] on button "Add Notice Address" at bounding box center [303, 358] width 110 height 26
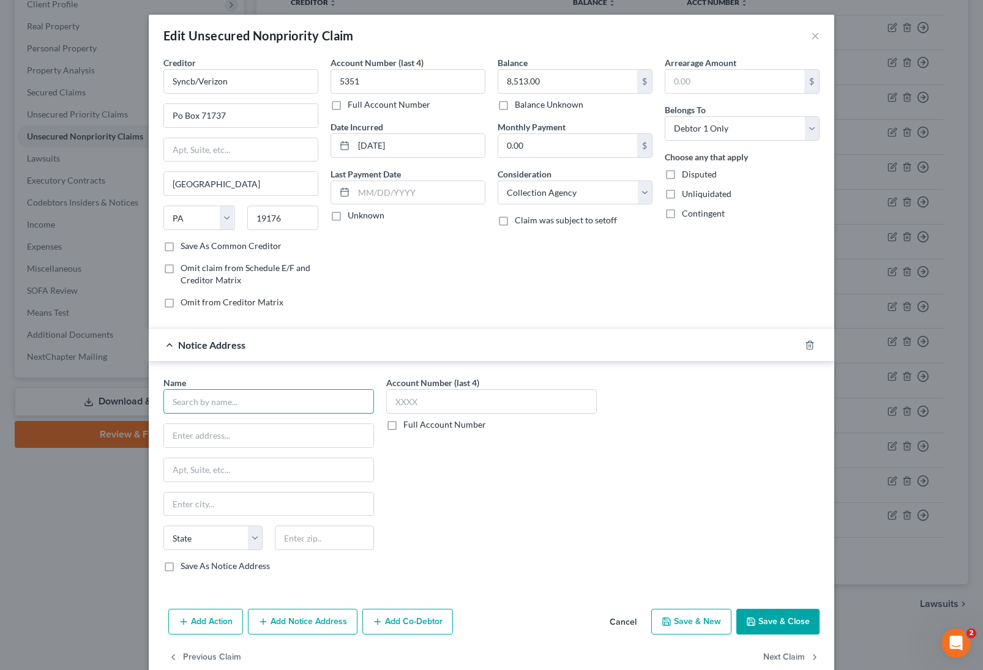
click at [245, 396] on input "text" at bounding box center [268, 401] width 210 height 24
type input "Syncb/Verizon"
type input "c/o [PERSON_NAME]"
type input "[STREET_ADDRESS][PERSON_NAME]"
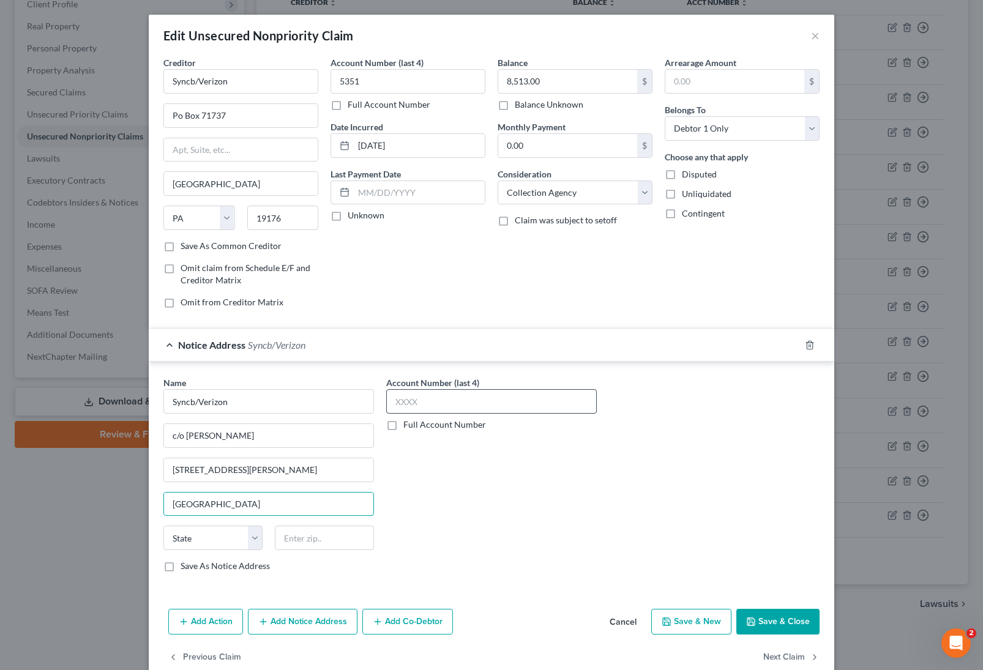
type input "[GEOGRAPHIC_DATA]"
click at [425, 397] on input "text" at bounding box center [491, 401] width 210 height 24
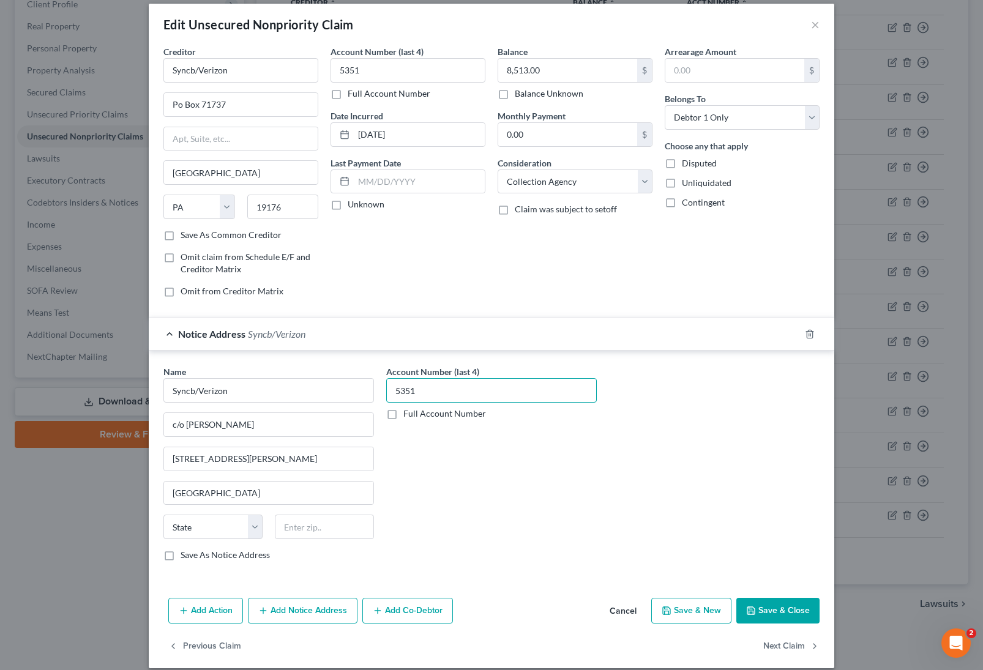
scroll to position [24, 0]
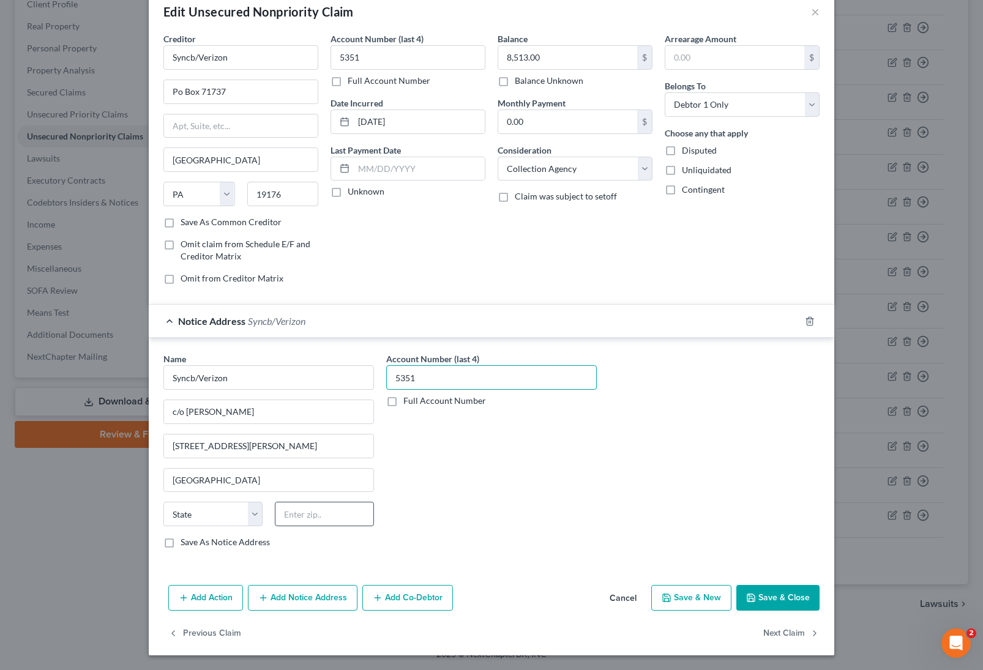
type input "5351"
click at [286, 514] on input "text" at bounding box center [324, 514] width 99 height 24
drag, startPoint x: 270, startPoint y: 483, endPoint x: 232, endPoint y: 480, distance: 38.1
click at [232, 480] on input "[GEOGRAPHIC_DATA]" at bounding box center [268, 480] width 209 height 23
click at [333, 522] on input "text" at bounding box center [324, 514] width 99 height 24
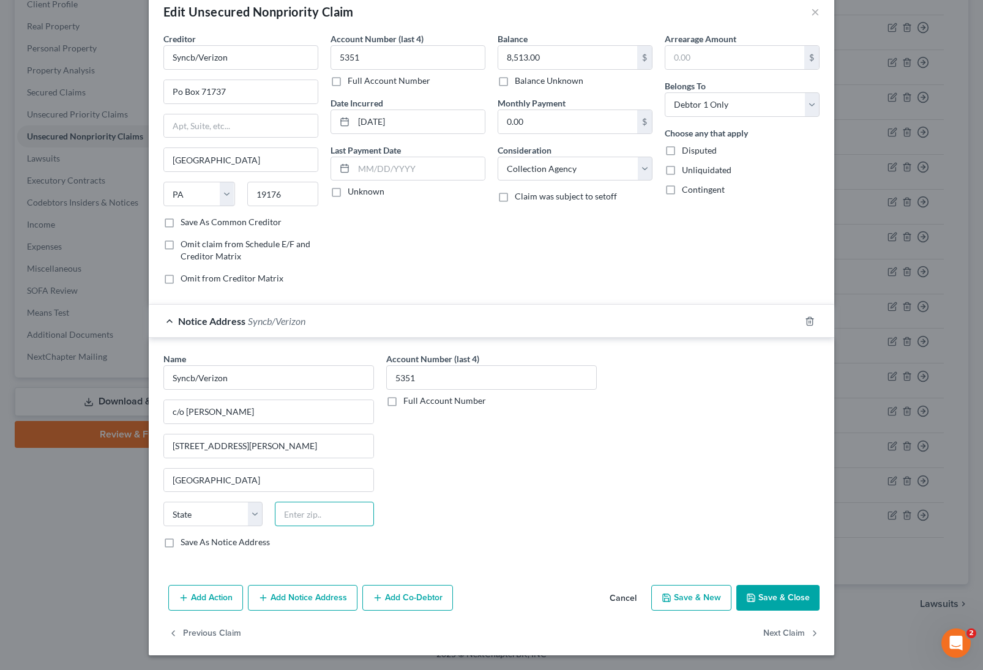
paste input "33444"
type input "33444"
type input "[GEOGRAPHIC_DATA]"
select select "9"
drag, startPoint x: 284, startPoint y: 485, endPoint x: 228, endPoint y: 482, distance: 56.4
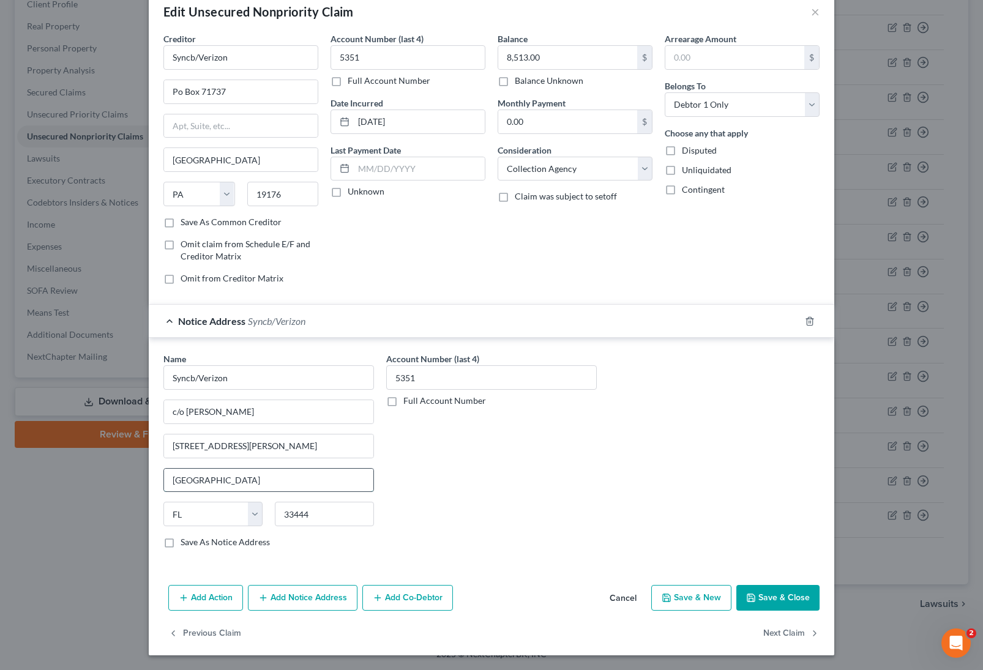
click at [228, 482] on input "[GEOGRAPHIC_DATA]" at bounding box center [268, 480] width 209 height 23
click at [770, 593] on button "Save & Close" at bounding box center [777, 598] width 83 height 26
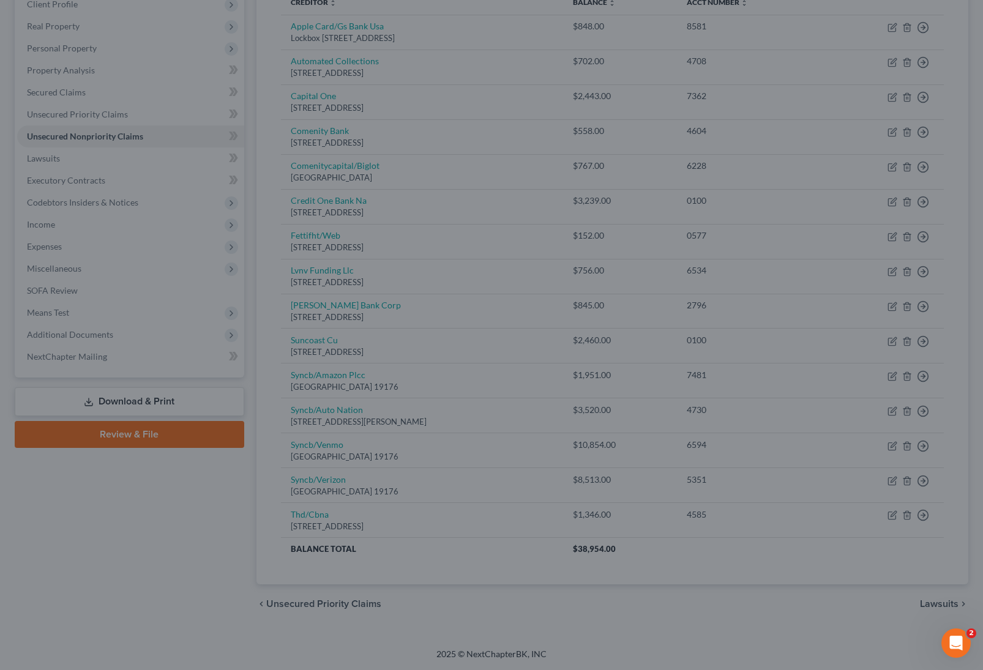
type input "0"
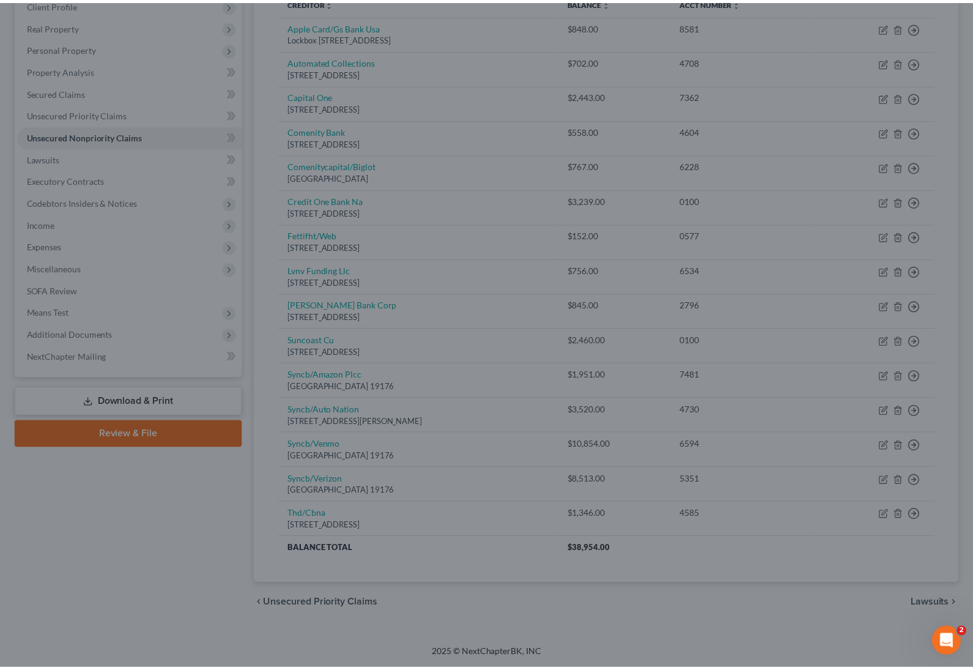
scroll to position [0, 0]
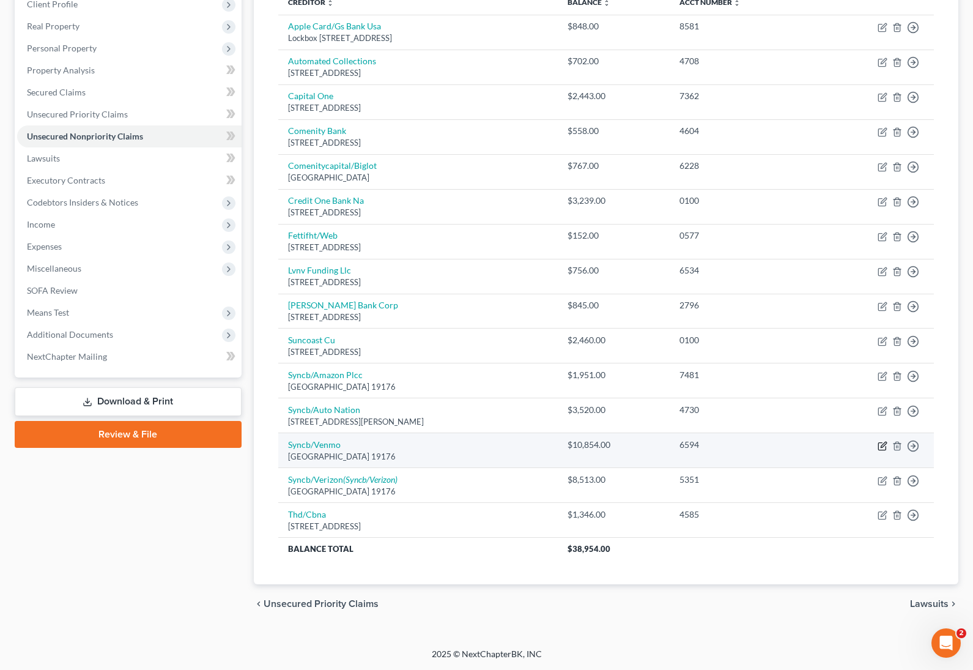
click at [882, 448] on icon "button" at bounding box center [883, 446] width 10 height 10
select select "39"
select select "1"
select select "0"
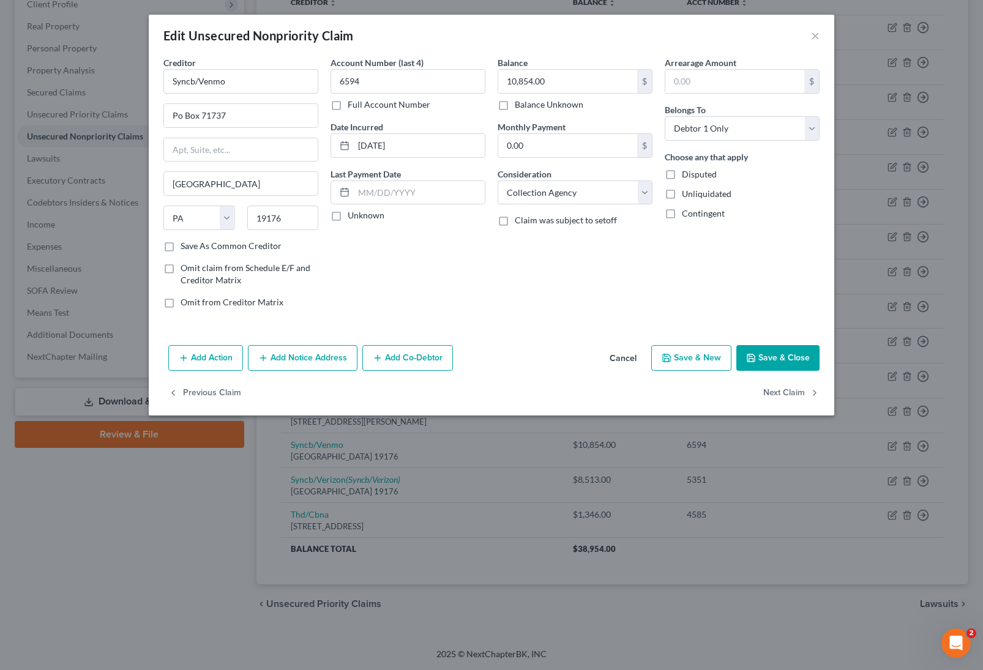
click at [308, 360] on button "Add Notice Address" at bounding box center [303, 358] width 110 height 26
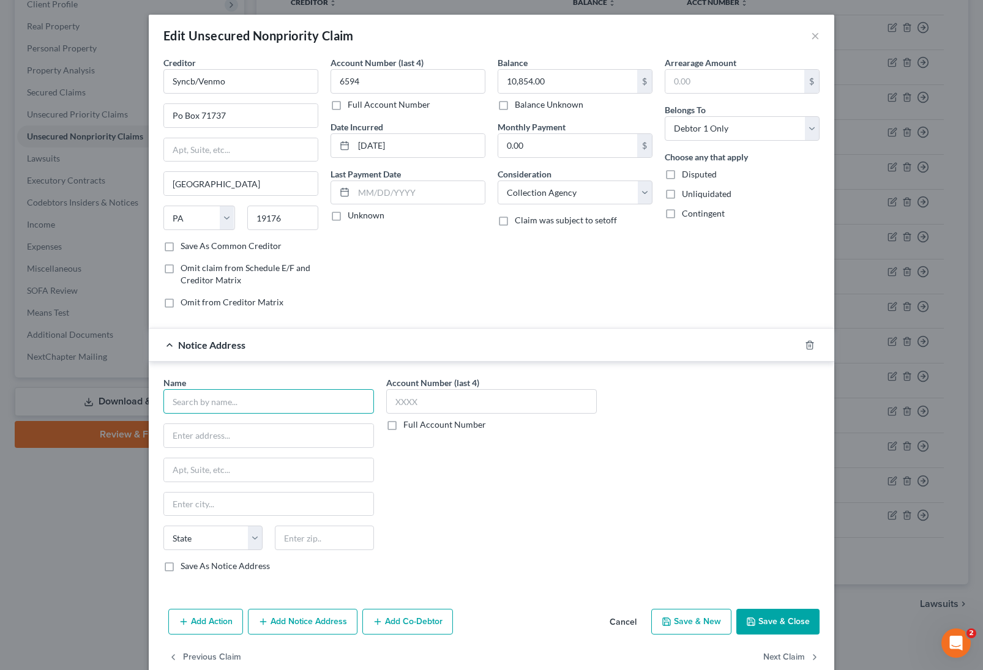
click at [231, 409] on input "text" at bounding box center [268, 401] width 210 height 24
type input "Syncb/Venmo"
type input "c/o [PERSON_NAME]"
drag, startPoint x: 250, startPoint y: 439, endPoint x: 182, endPoint y: 439, distance: 68.5
click at [182, 439] on input "c/o [PERSON_NAME]" at bounding box center [268, 435] width 209 height 23
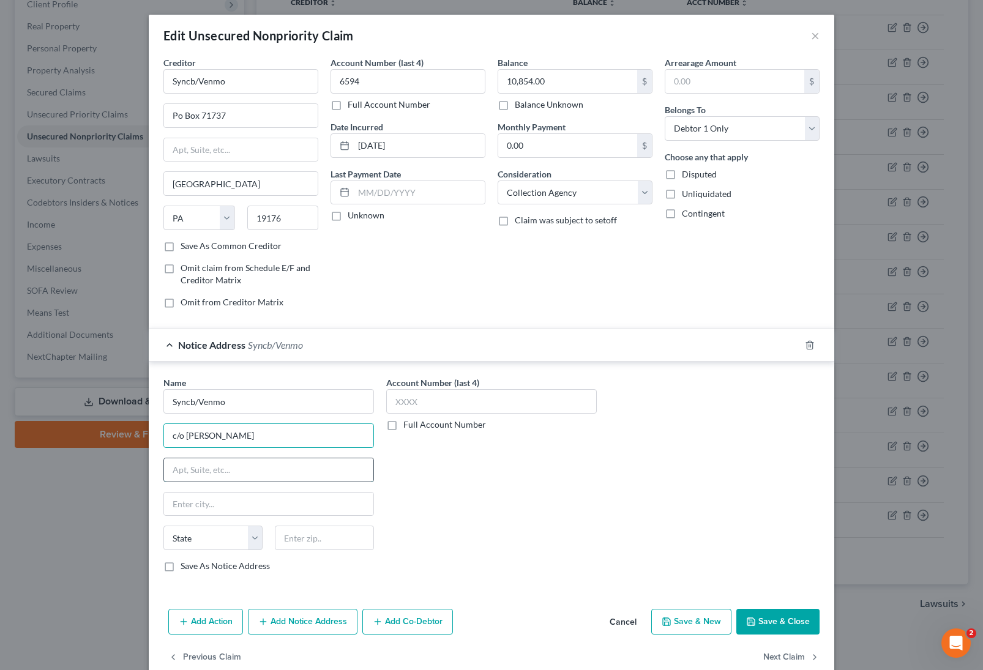
click at [190, 469] on input "text" at bounding box center [268, 469] width 209 height 23
type input "[STREET_ADDRESS]"
click at [323, 542] on input "text" at bounding box center [324, 538] width 99 height 24
type input "33173"
type input "[GEOGRAPHIC_DATA]"
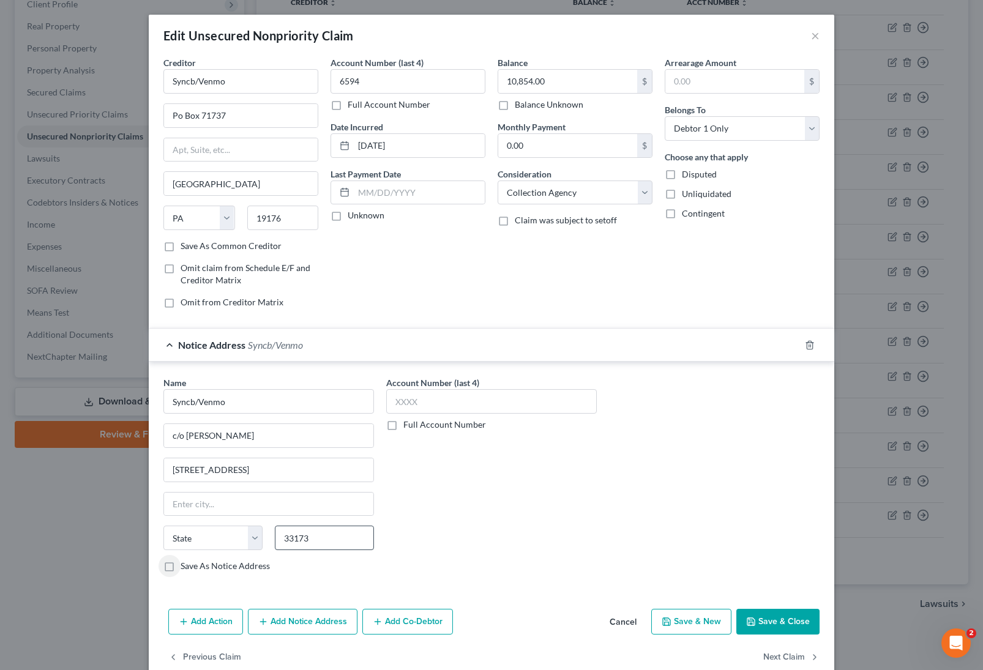
select select "9"
click at [450, 393] on input "text" at bounding box center [491, 401] width 210 height 24
type input "6594"
click at [760, 616] on button "Save & Close" at bounding box center [777, 622] width 83 height 26
